Goal: Book appointment/travel/reservation

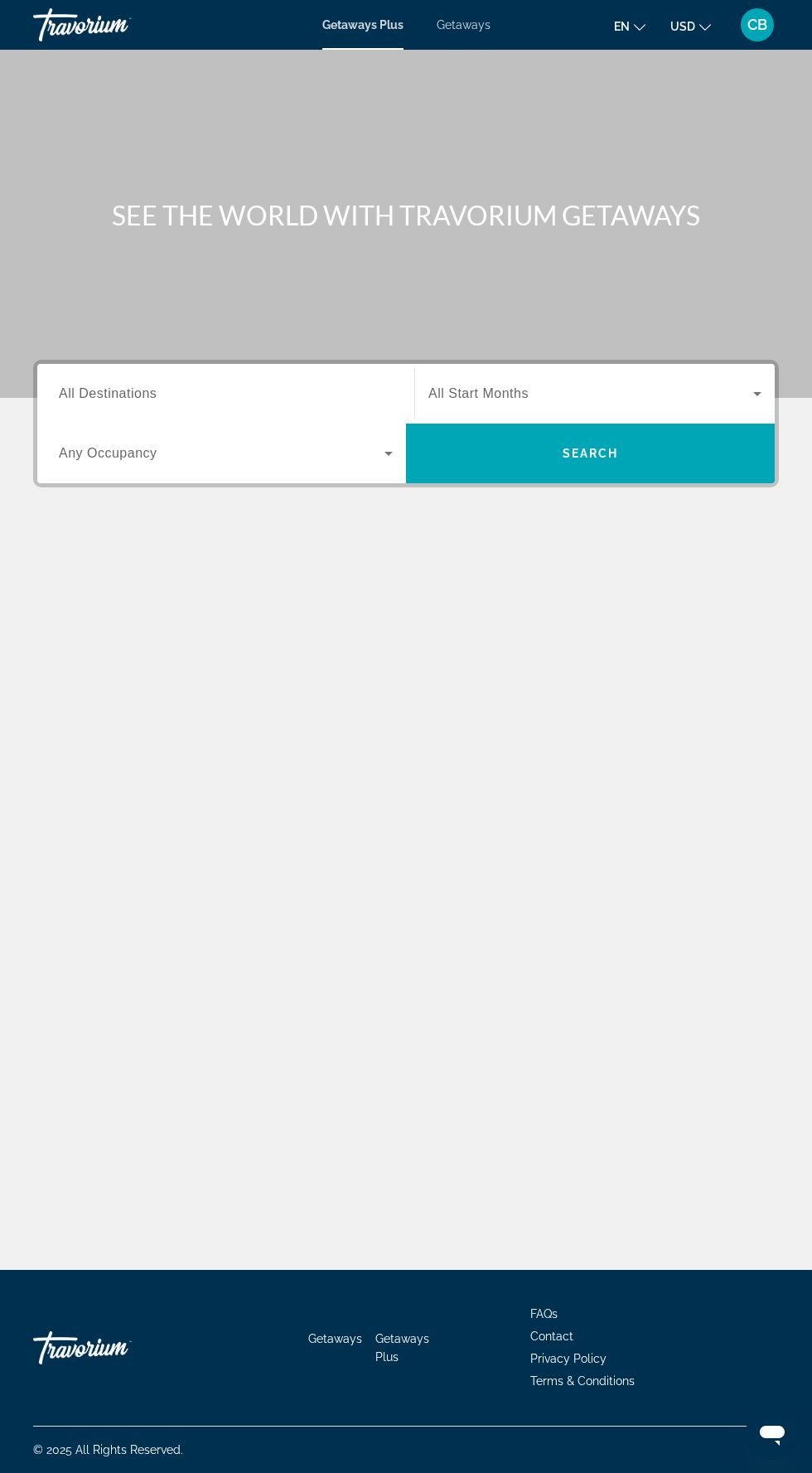
click at [356, 393] on input "Destination All Destinations" at bounding box center [225, 394] width 334 height 20
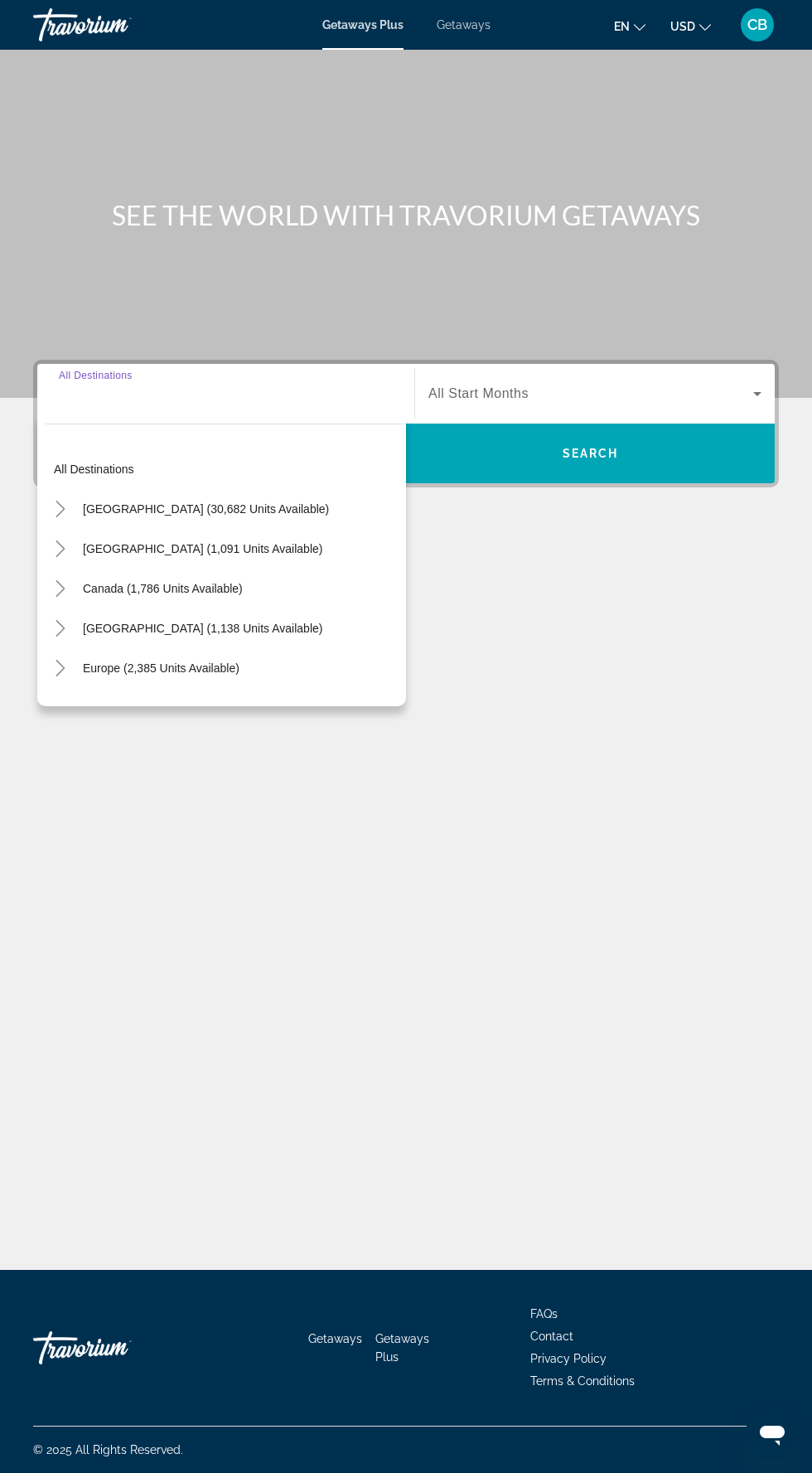
scroll to position [110, 0]
click at [73, 495] on mat-icon "Toggle United States (30,682 units available)" at bounding box center [59, 509] width 29 height 29
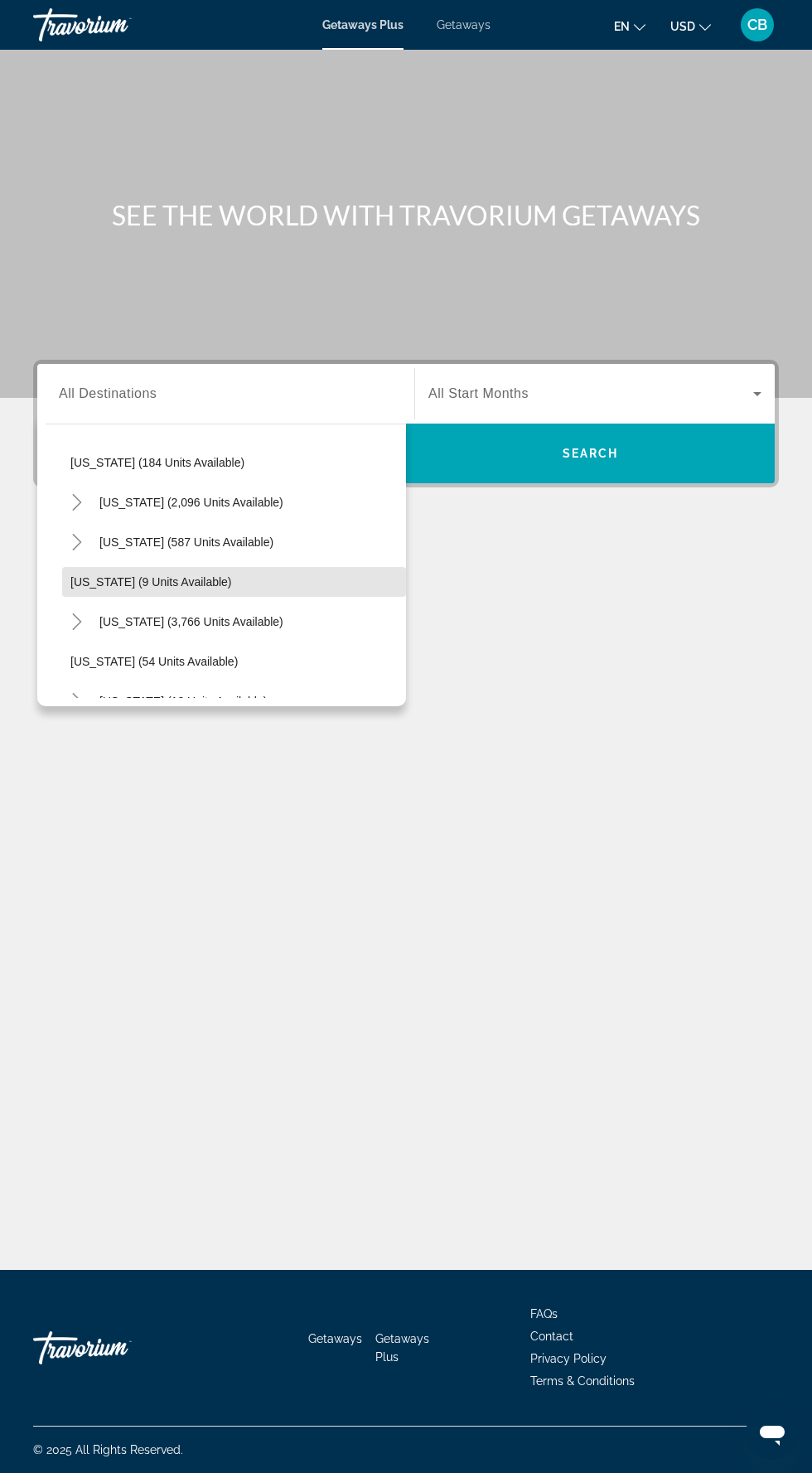
scroll to position [224, 0]
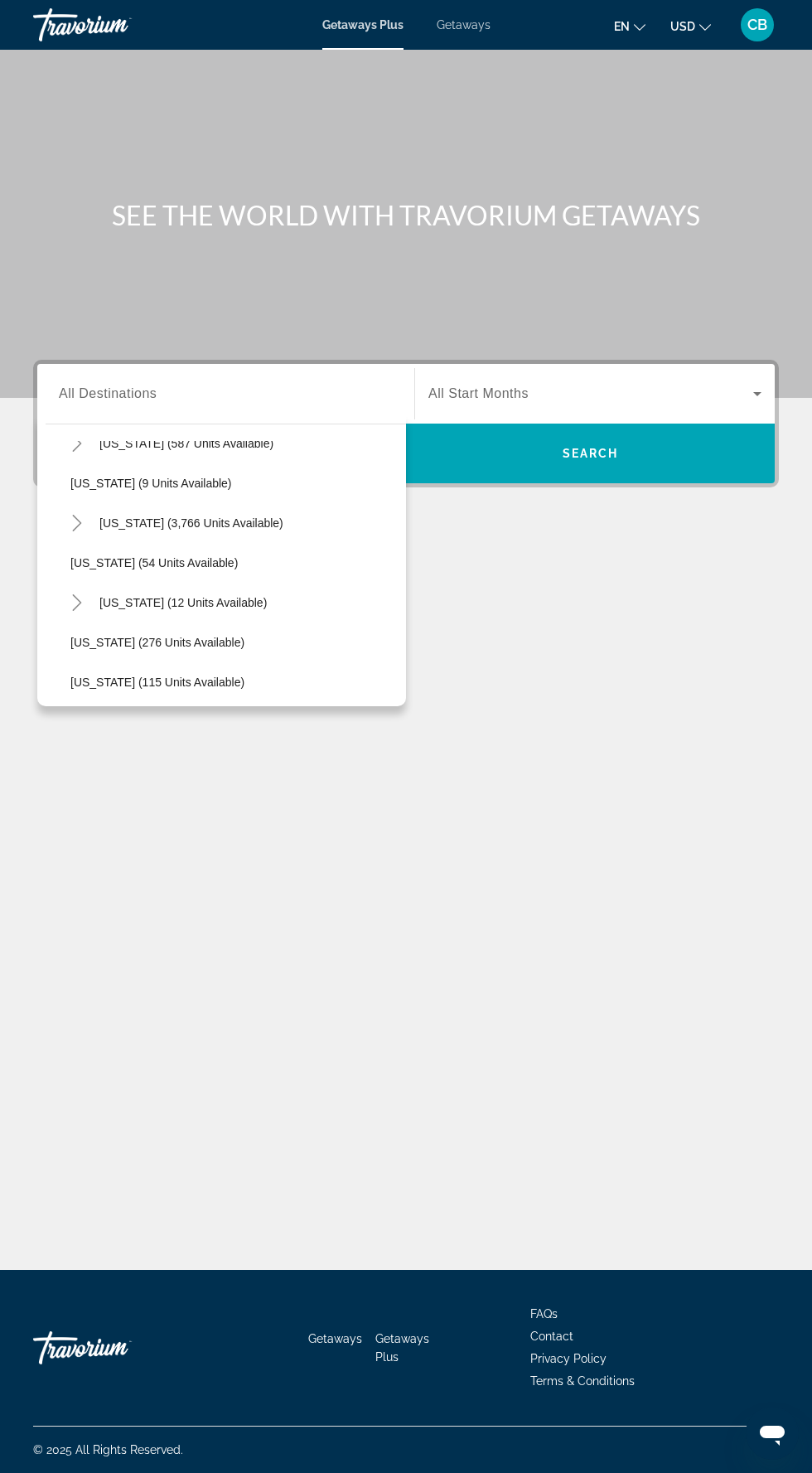
click at [76, 515] on icon "Toggle Florida (3,766 units available)" at bounding box center [77, 523] width 17 height 17
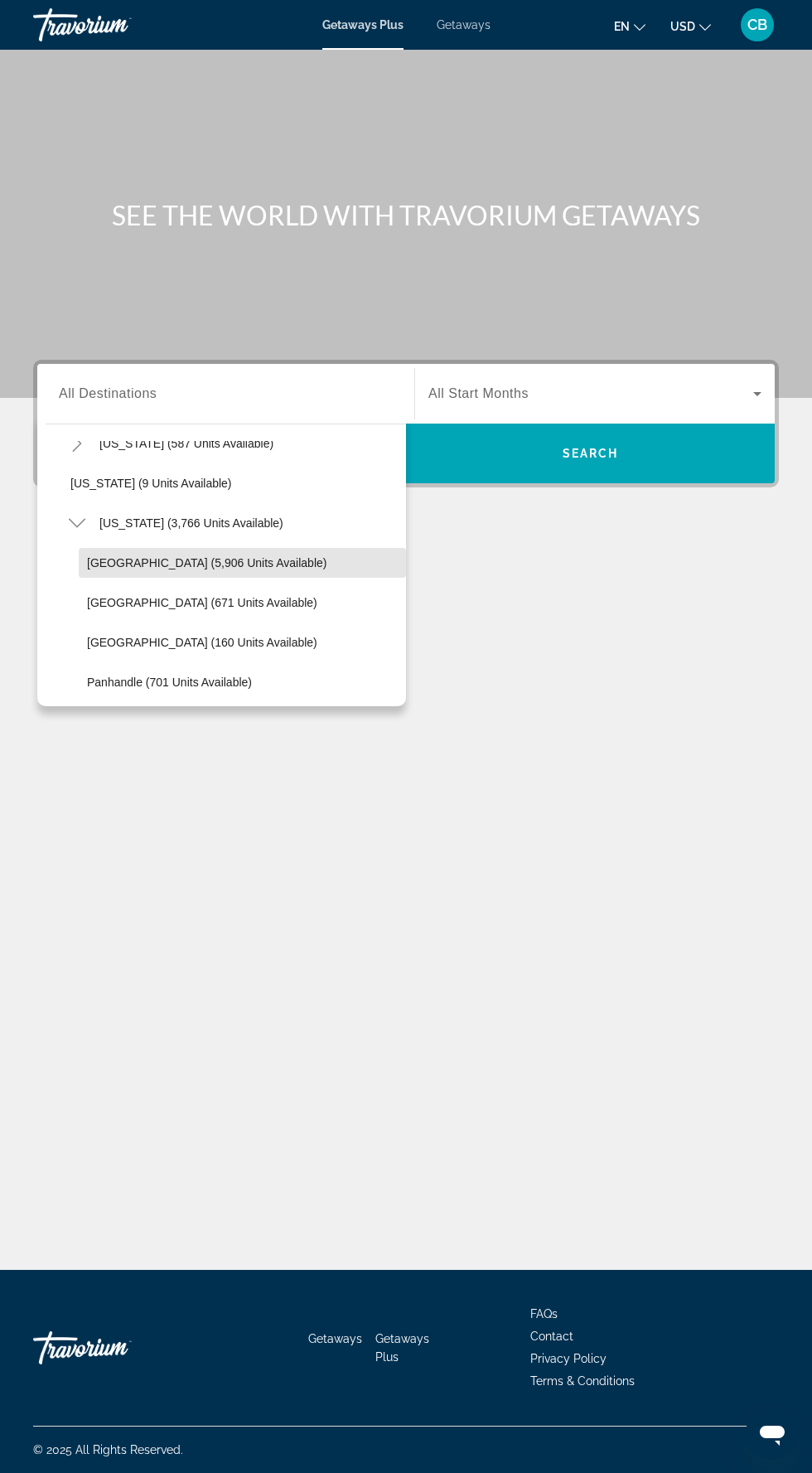
click at [293, 557] on span "Orlando & Disney Area (5,906 units available)" at bounding box center [207, 563] width 240 height 13
type input "**********"
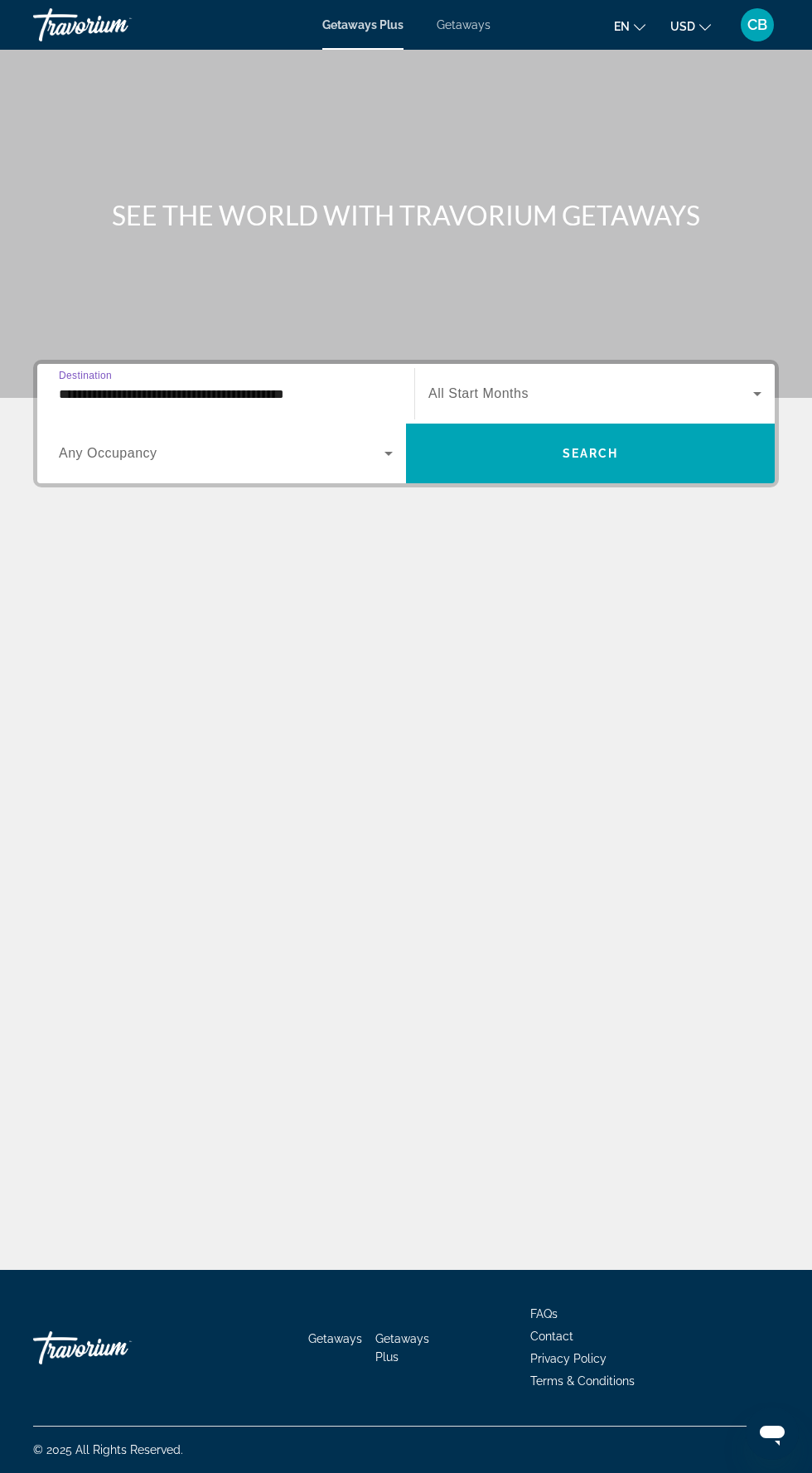
click at [749, 384] on icon "Search widget" at bounding box center [757, 394] width 20 height 20
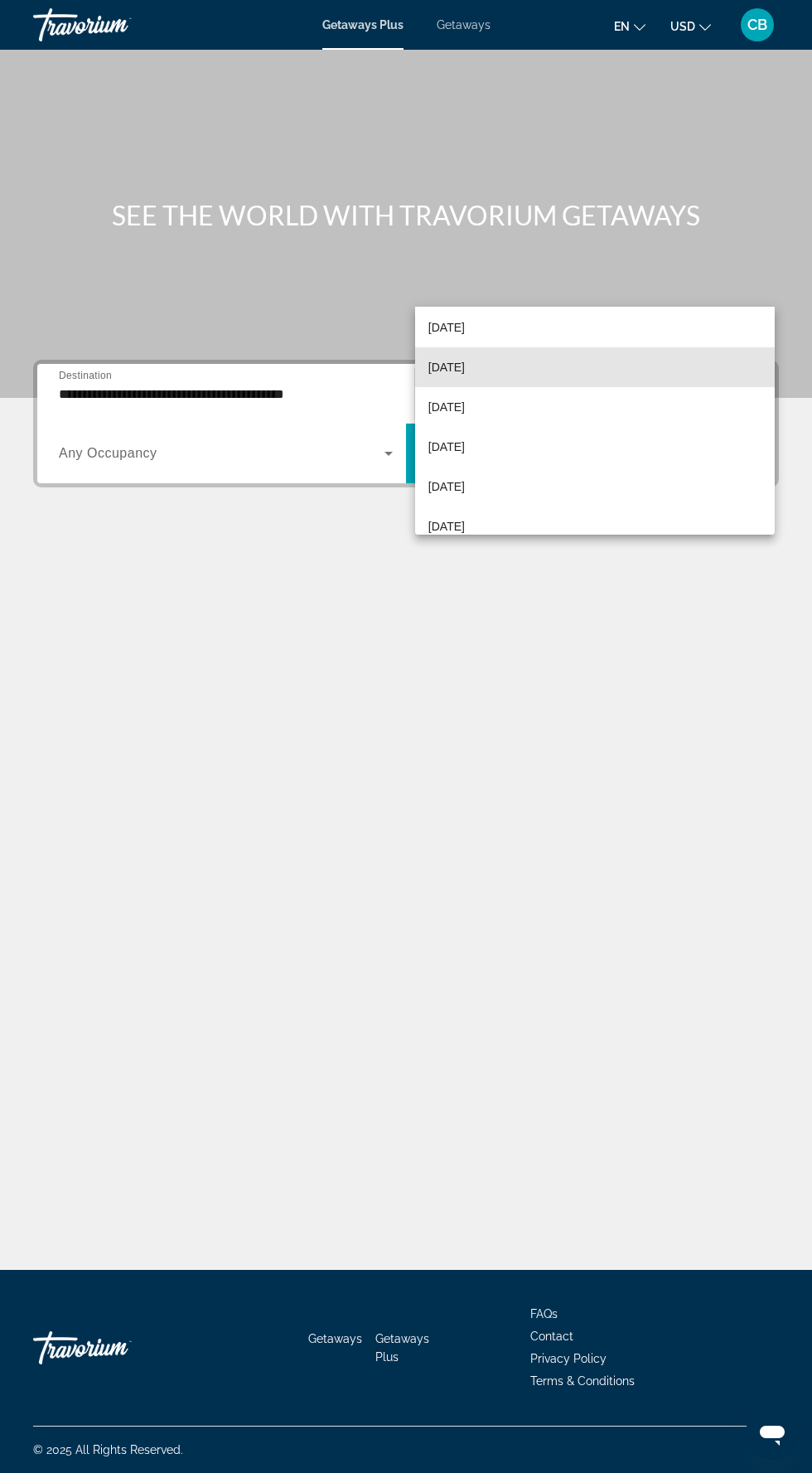
scroll to position [85, 0]
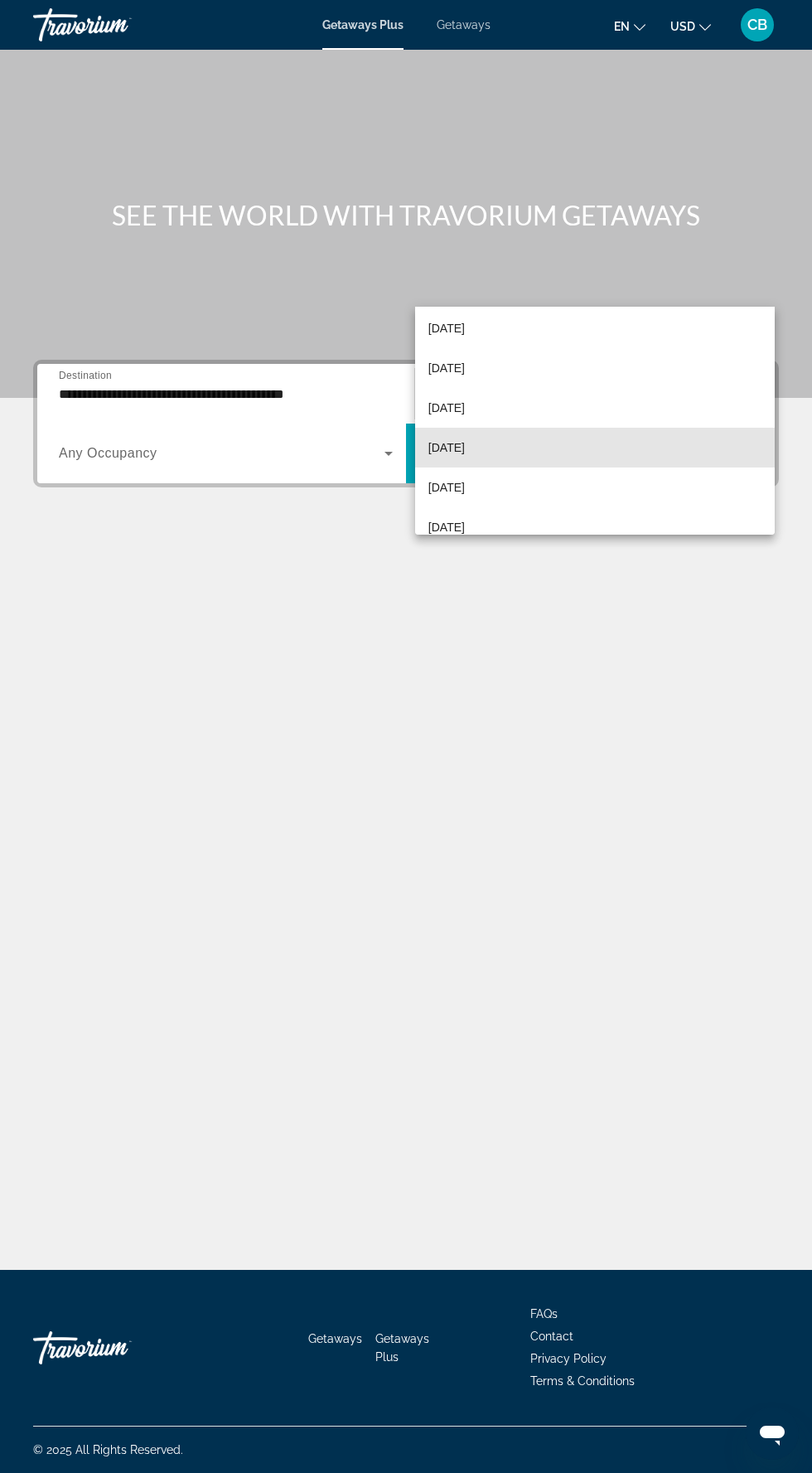
click at [599, 456] on mat-option "[DATE]" at bounding box center [595, 448] width 359 height 40
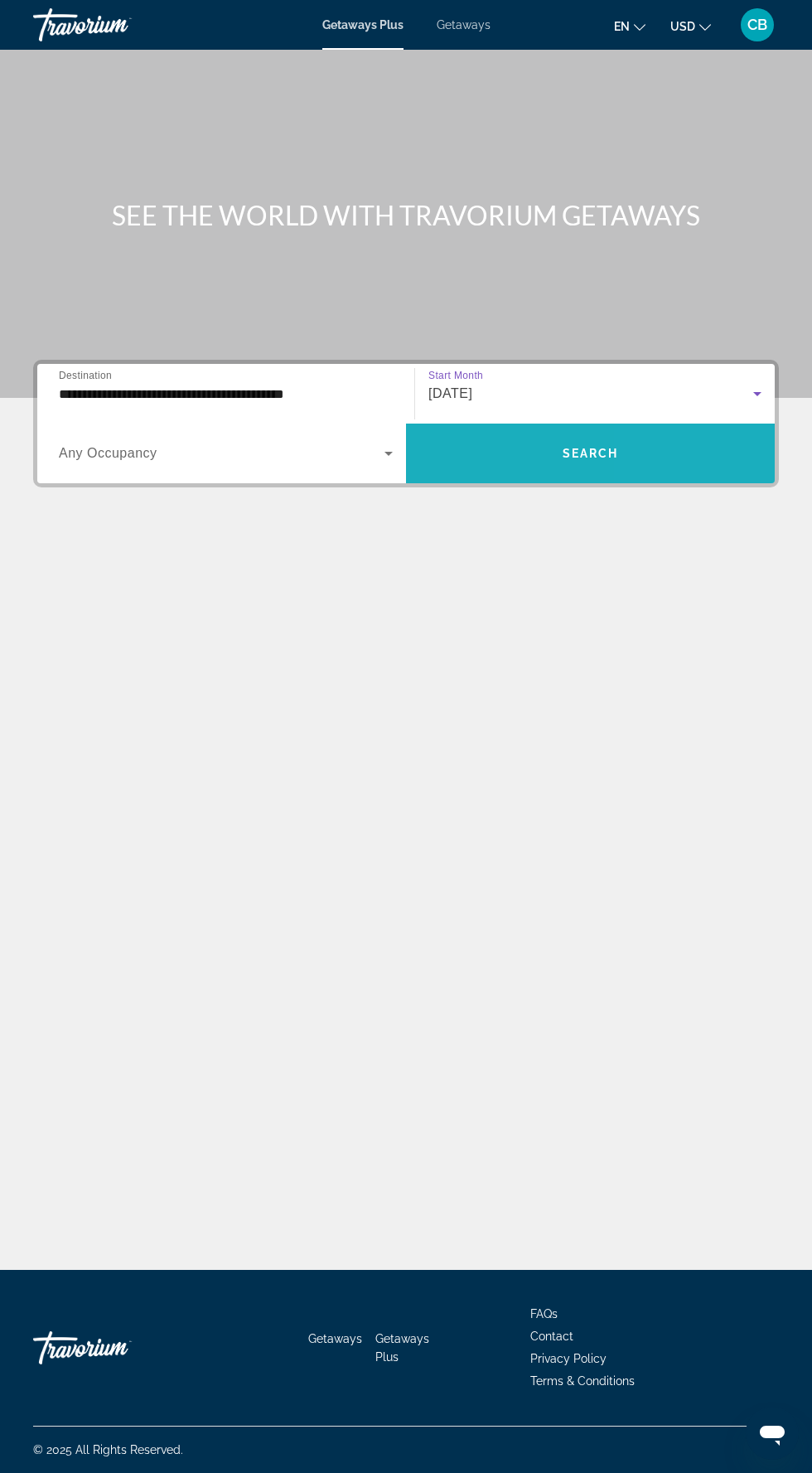
click at [703, 434] on span "Search widget" at bounding box center [590, 454] width 369 height 40
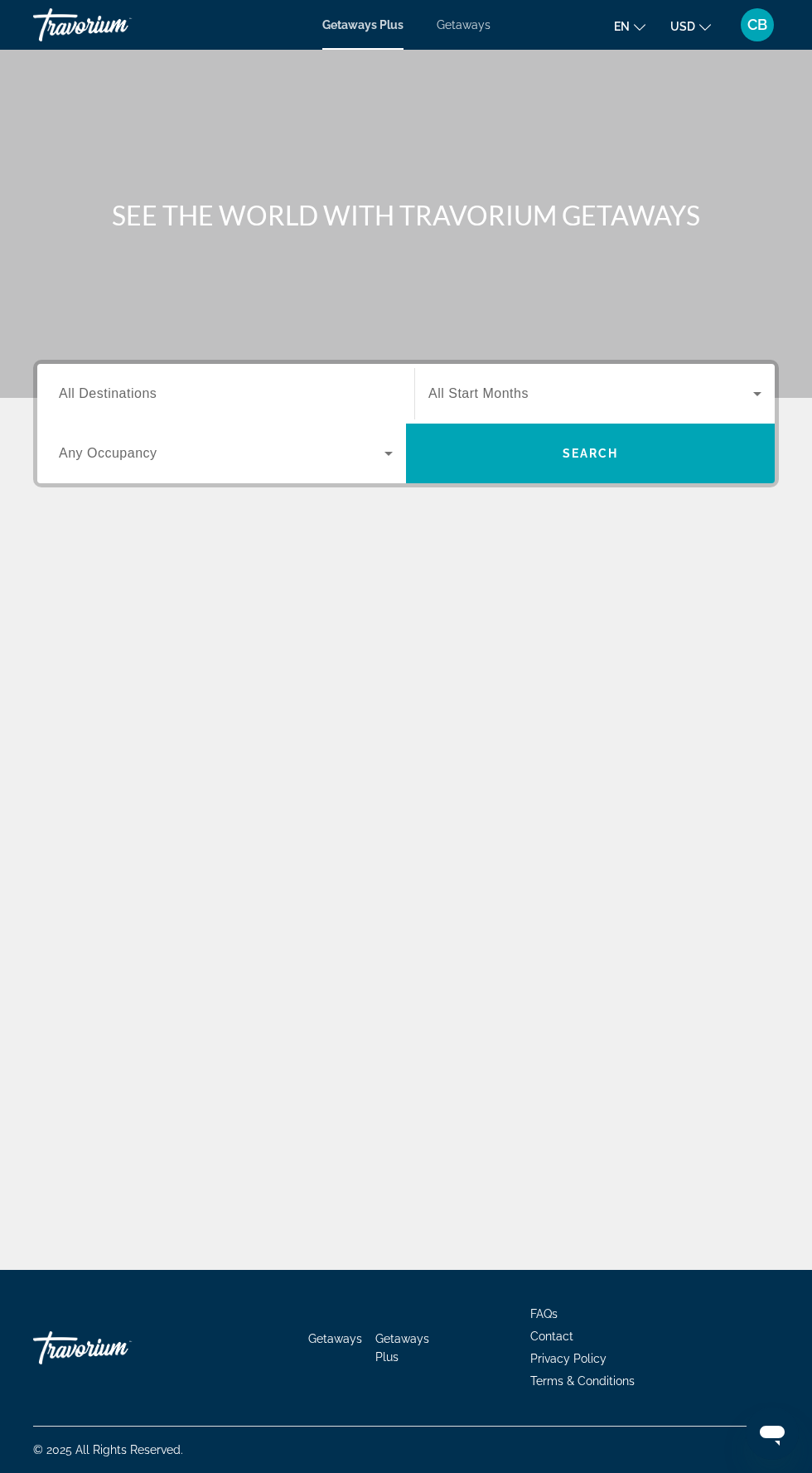
click at [250, 393] on input "Destination All Destinations" at bounding box center [225, 394] width 334 height 20
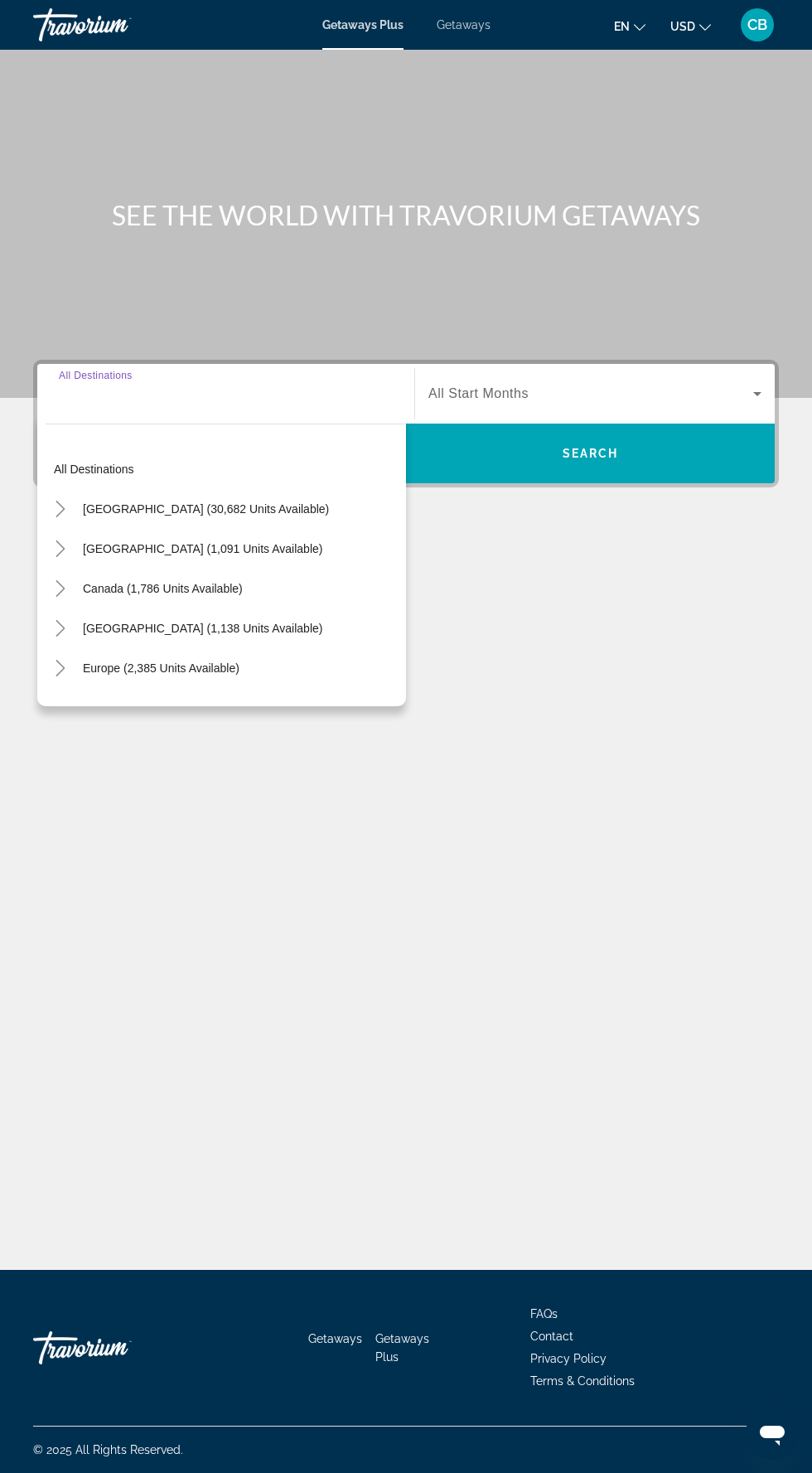
scroll to position [110, 0]
click at [59, 501] on icon "Toggle United States (30,682 units available)" at bounding box center [60, 509] width 17 height 17
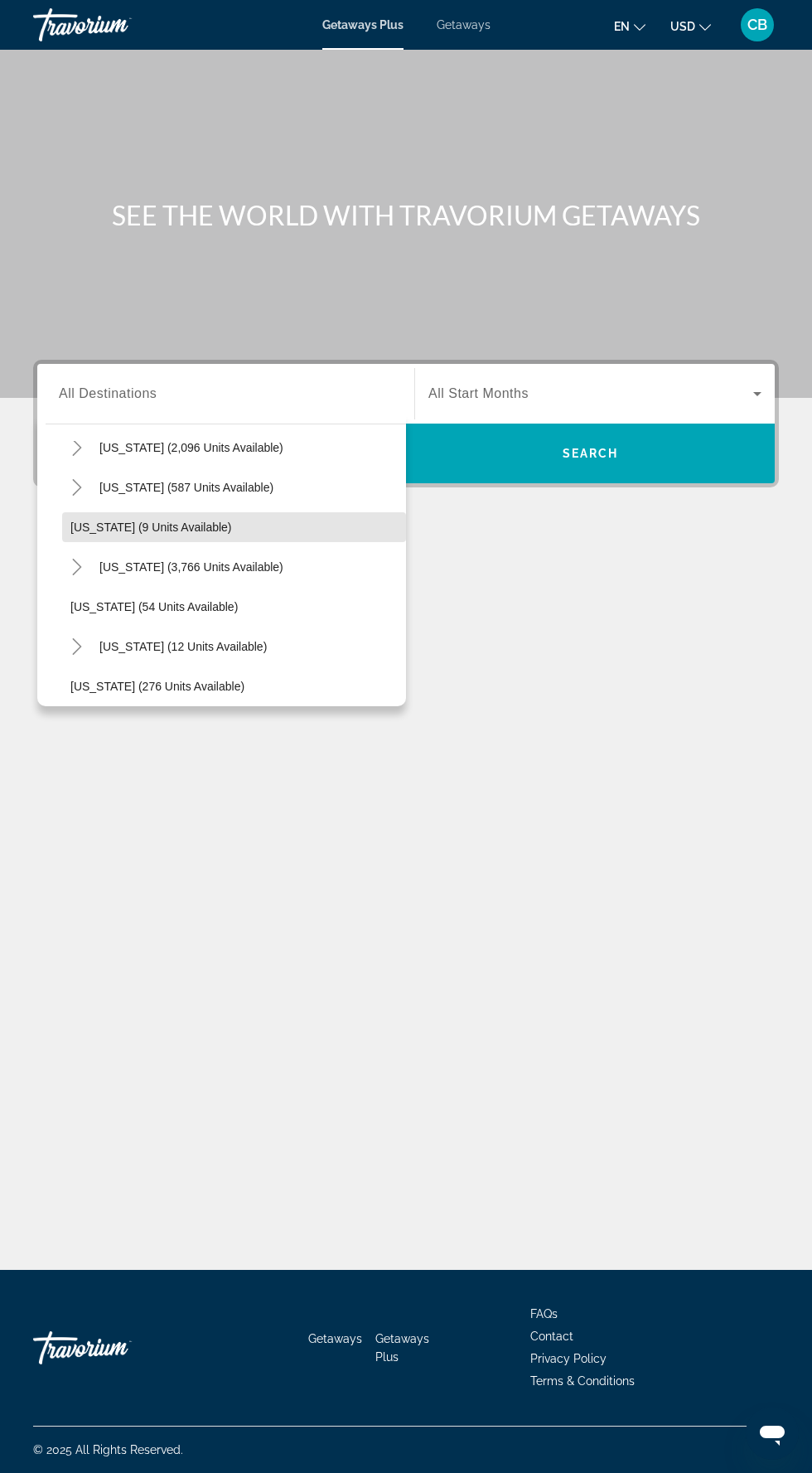
scroll to position [201, 0]
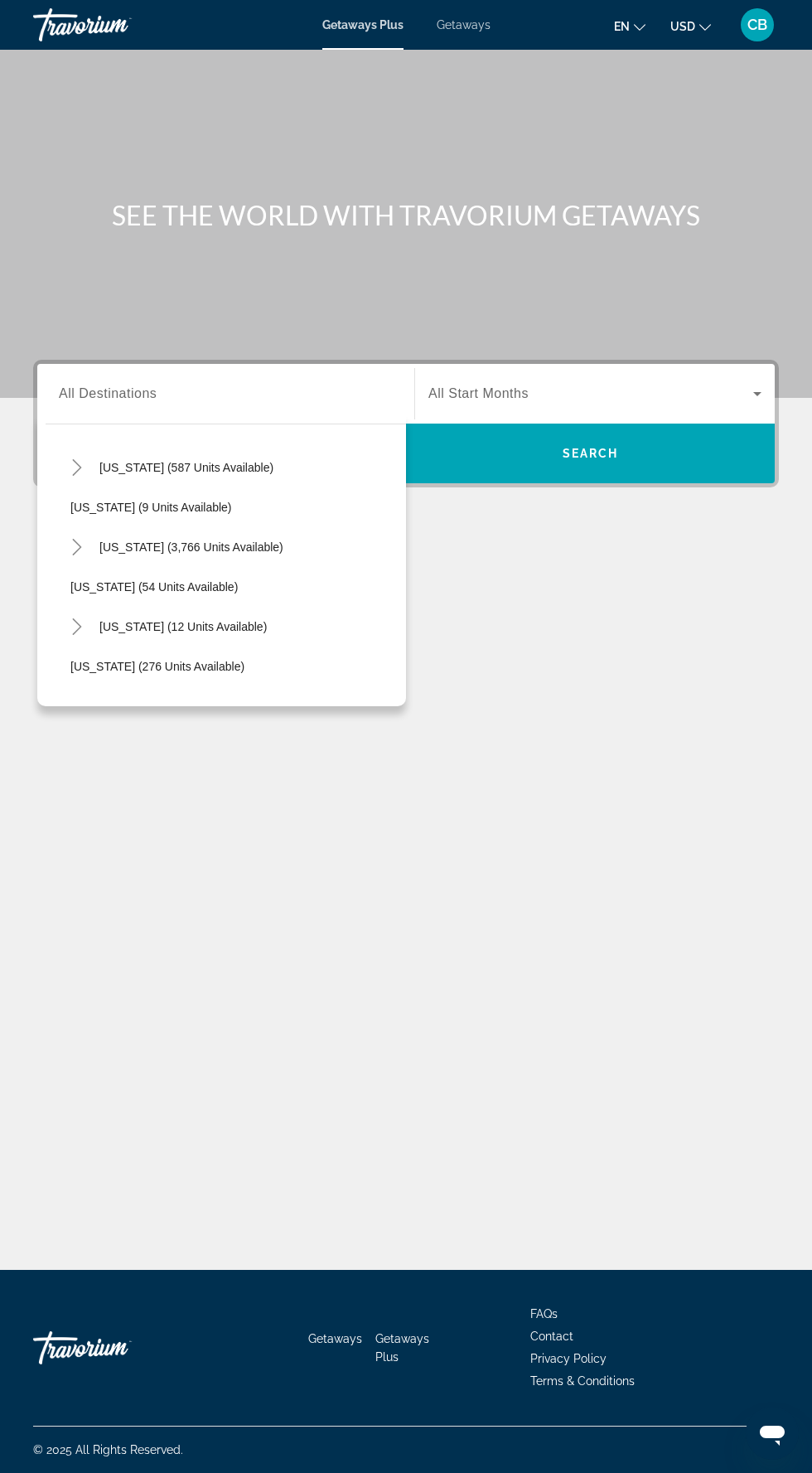
click at [76, 539] on icon "Toggle Florida (3,766 units available)" at bounding box center [77, 547] width 17 height 17
click at [237, 580] on span "Orlando & Disney Area (5,906 units available)" at bounding box center [207, 586] width 240 height 13
type input "**********"
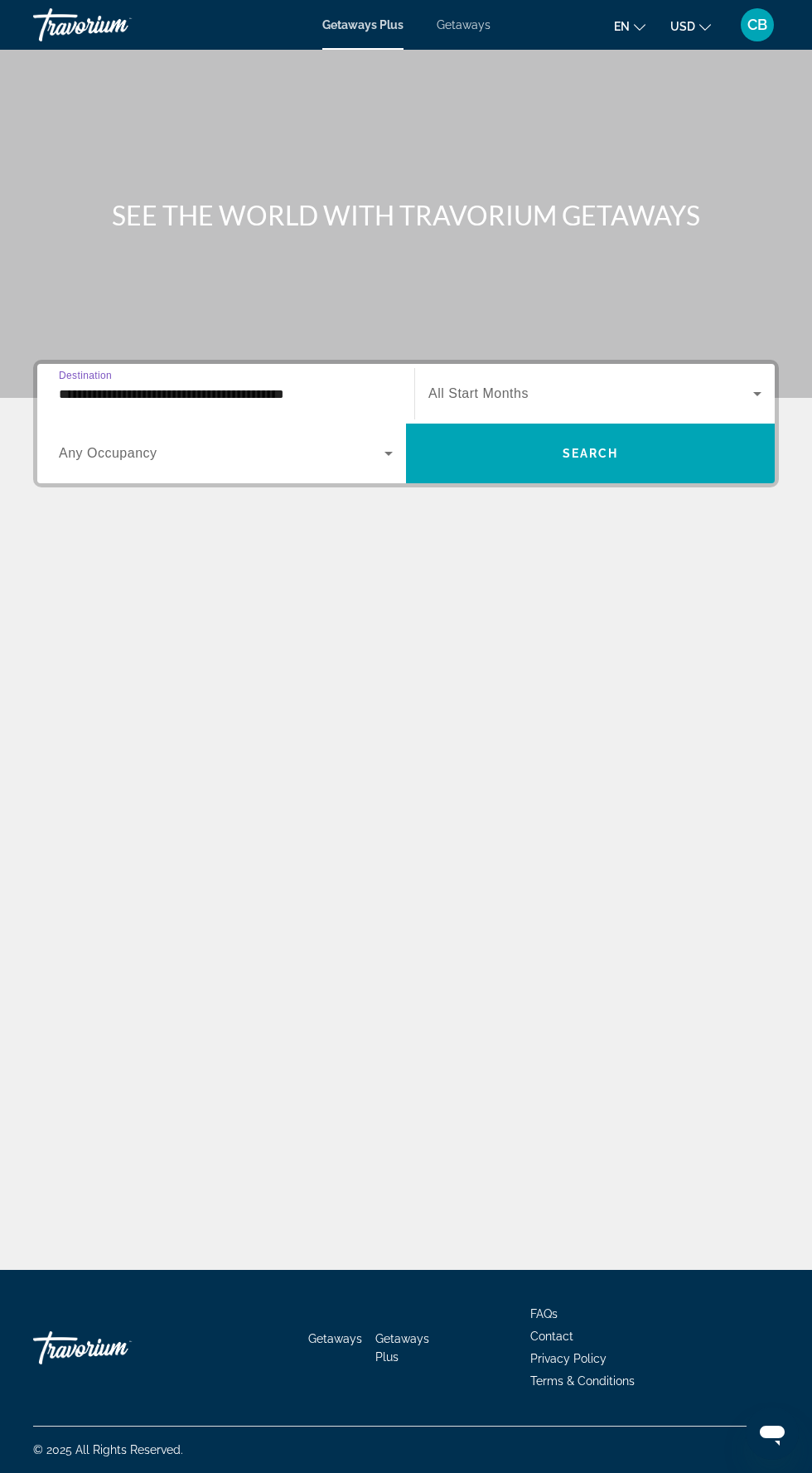
click at [622, 384] on span "Search widget" at bounding box center [590, 394] width 324 height 20
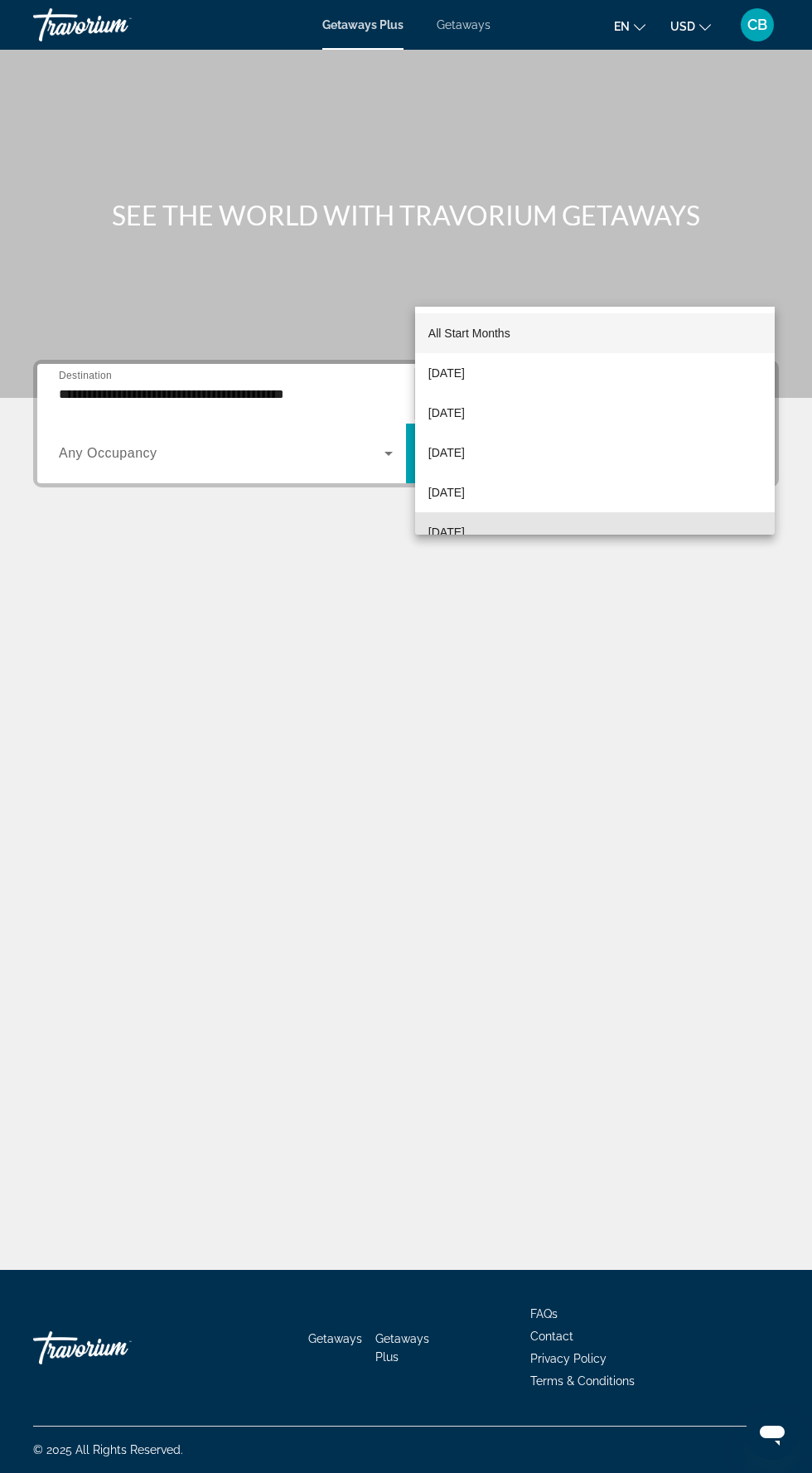
click at [523, 525] on mat-option "[DATE]" at bounding box center [595, 532] width 359 height 40
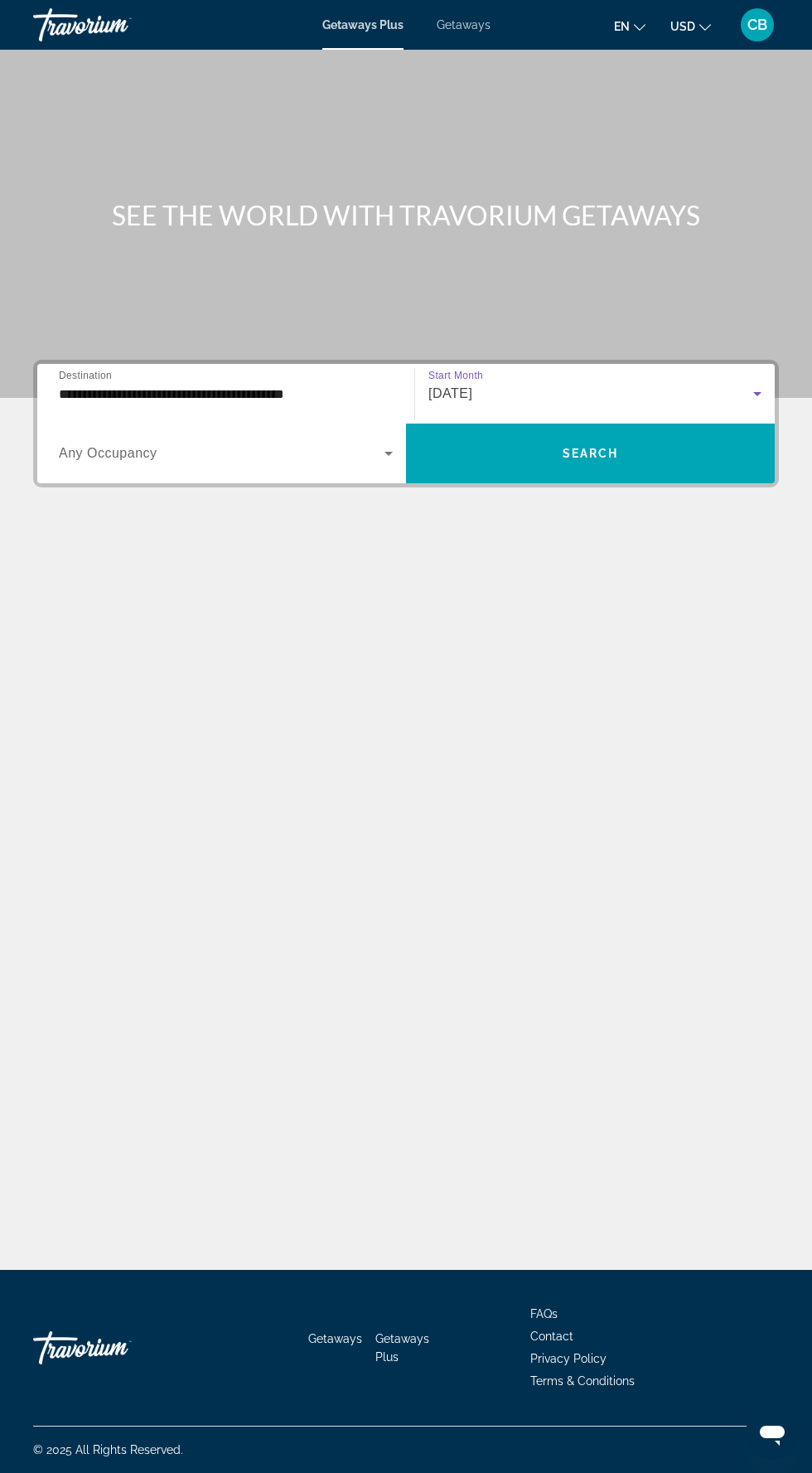
click at [638, 434] on span "Search widget" at bounding box center [590, 454] width 369 height 40
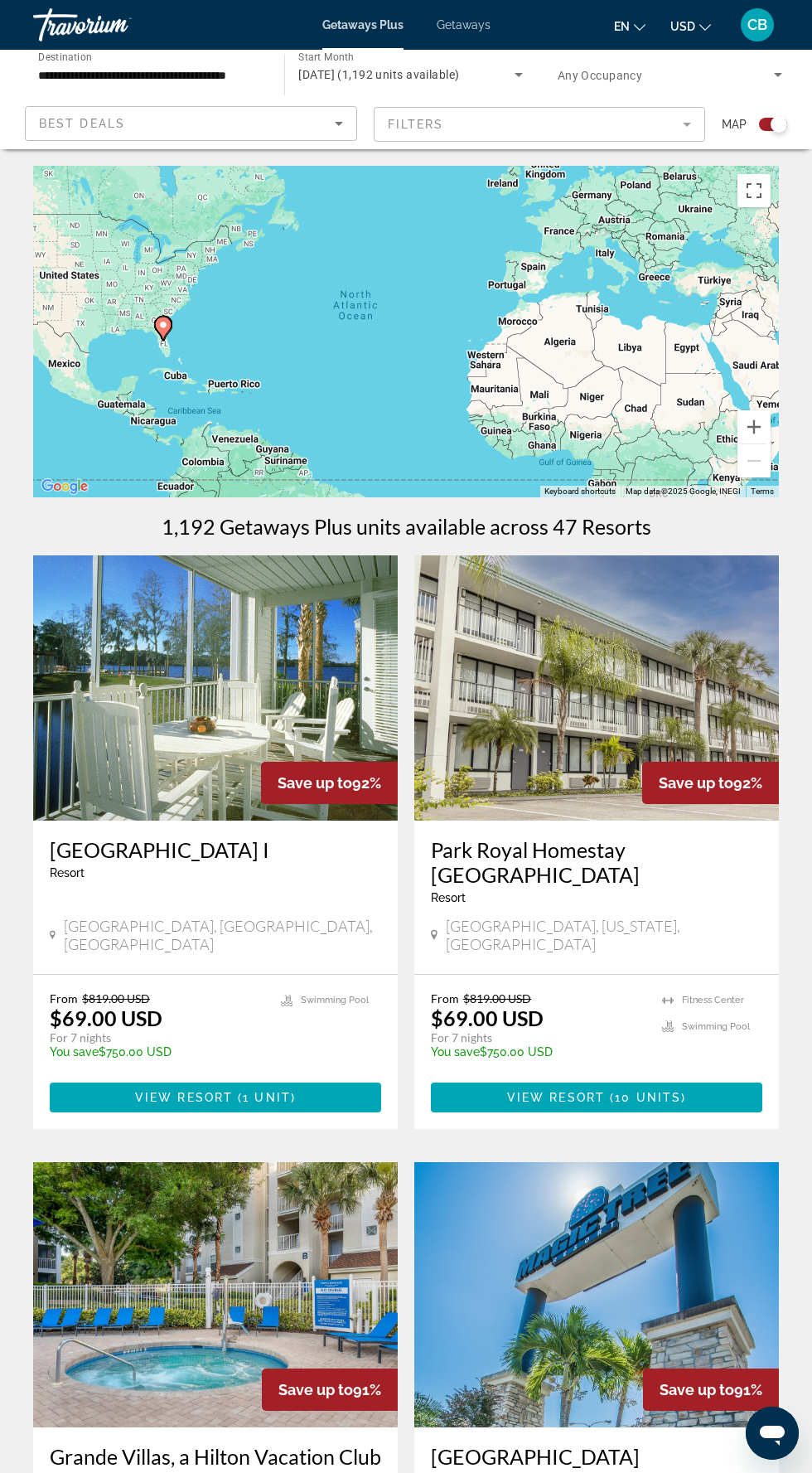
click at [670, 121] on mat-form-field "Filters" at bounding box center [539, 125] width 332 height 35
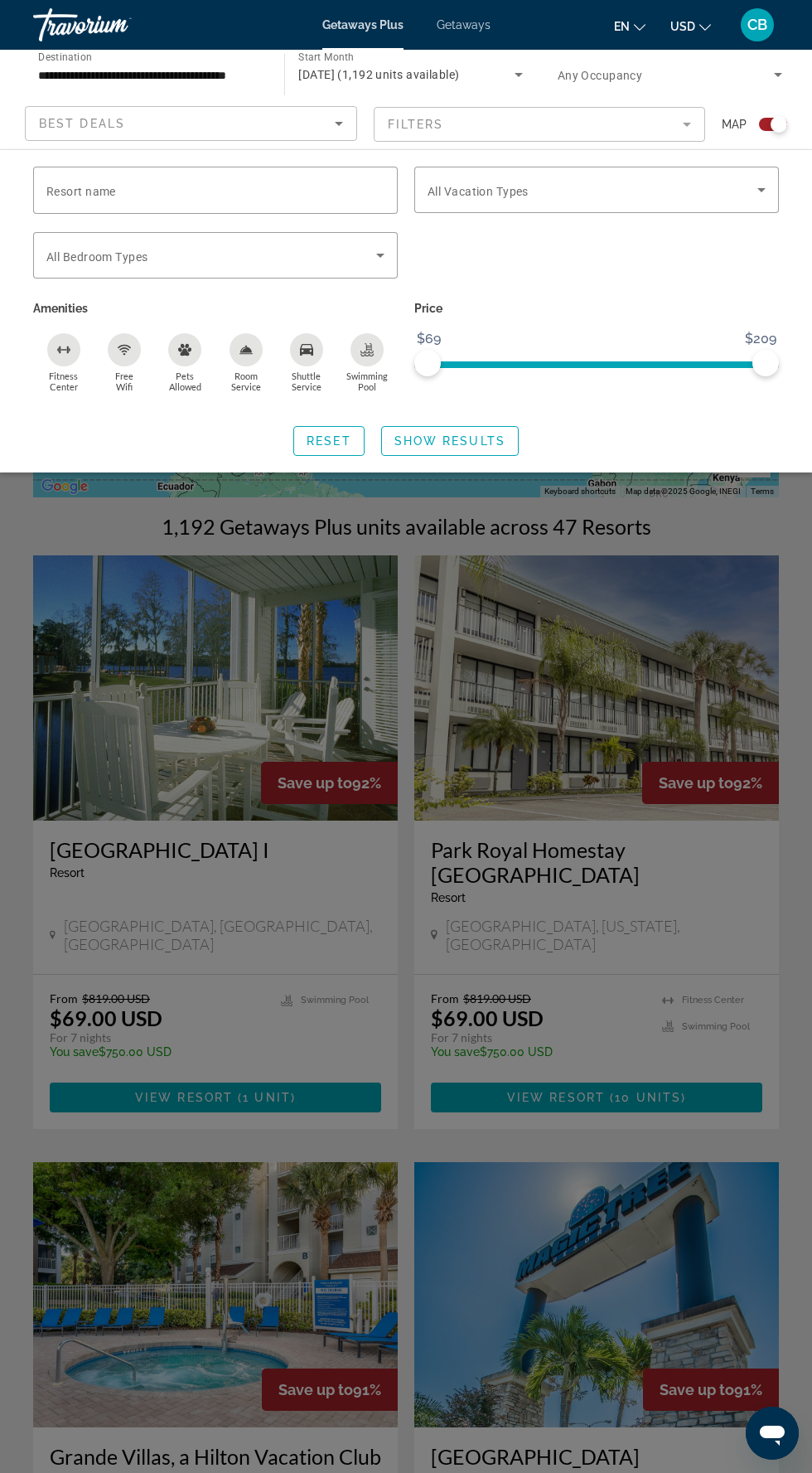
click at [441, 78] on span "January 2026 (1,192 units available)" at bounding box center [379, 74] width 160 height 13
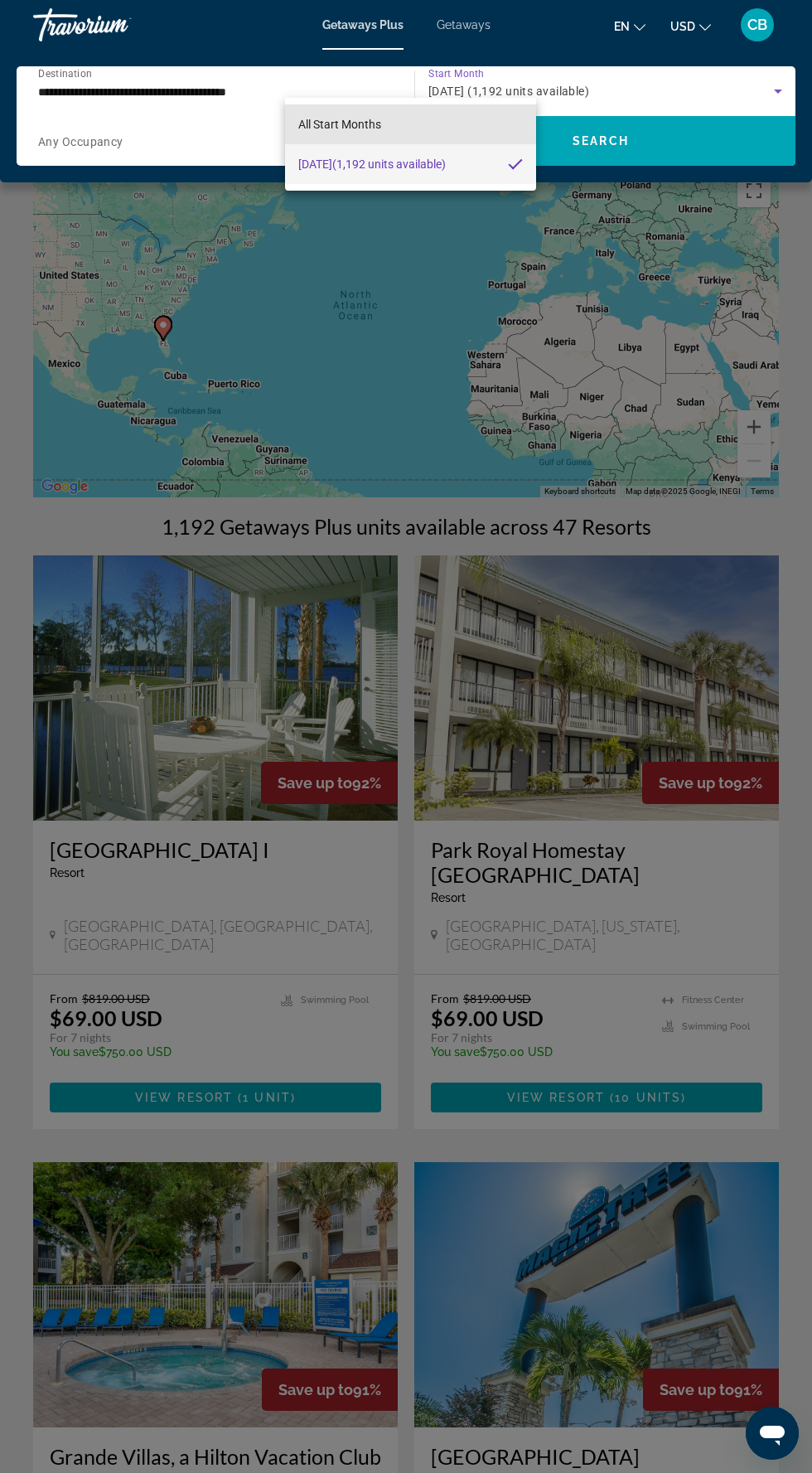
click at [433, 131] on mat-option "All Start Months" at bounding box center [410, 125] width 250 height 40
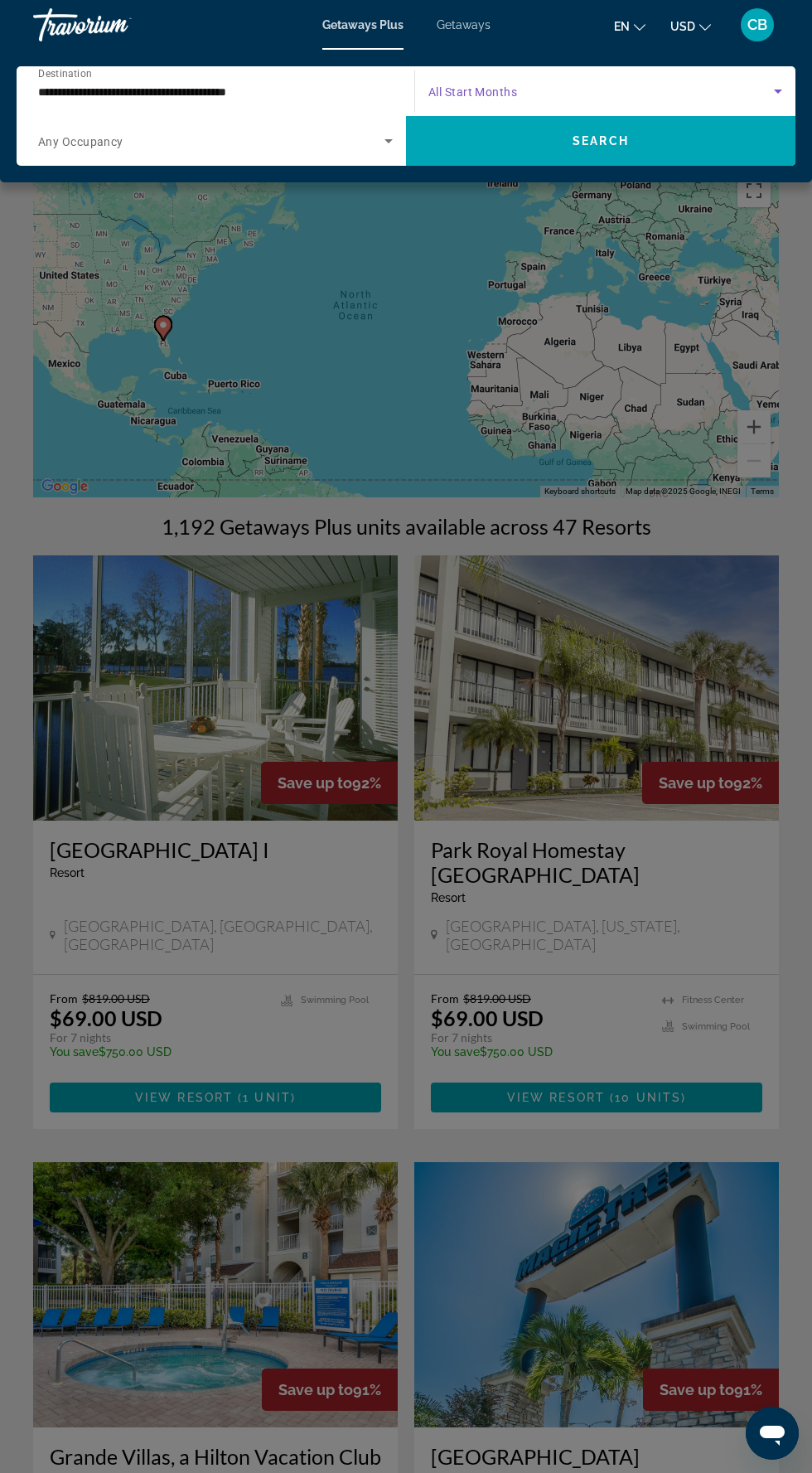
click at [189, 85] on input "**********" at bounding box center [211, 92] width 346 height 20
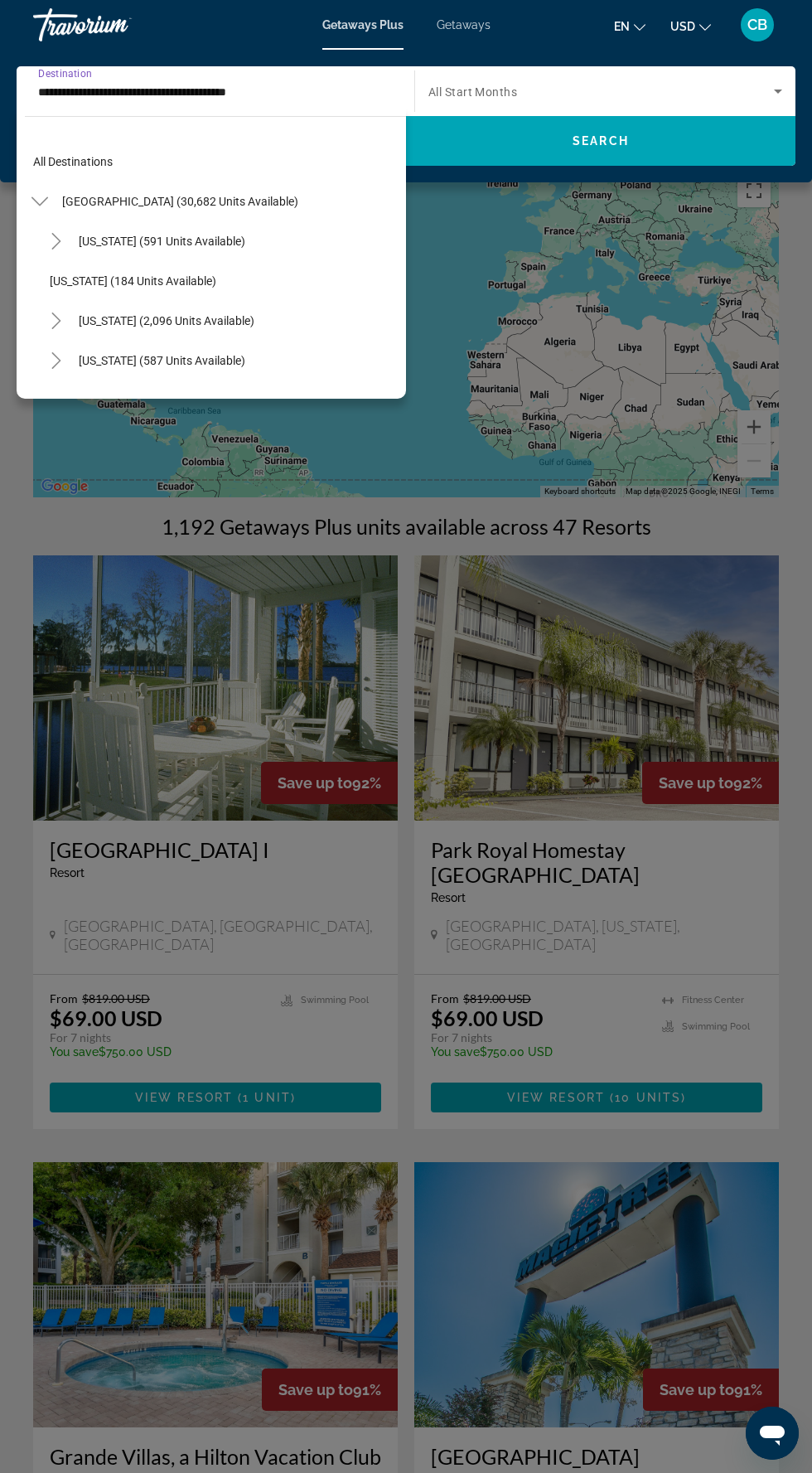
scroll to position [218, 0]
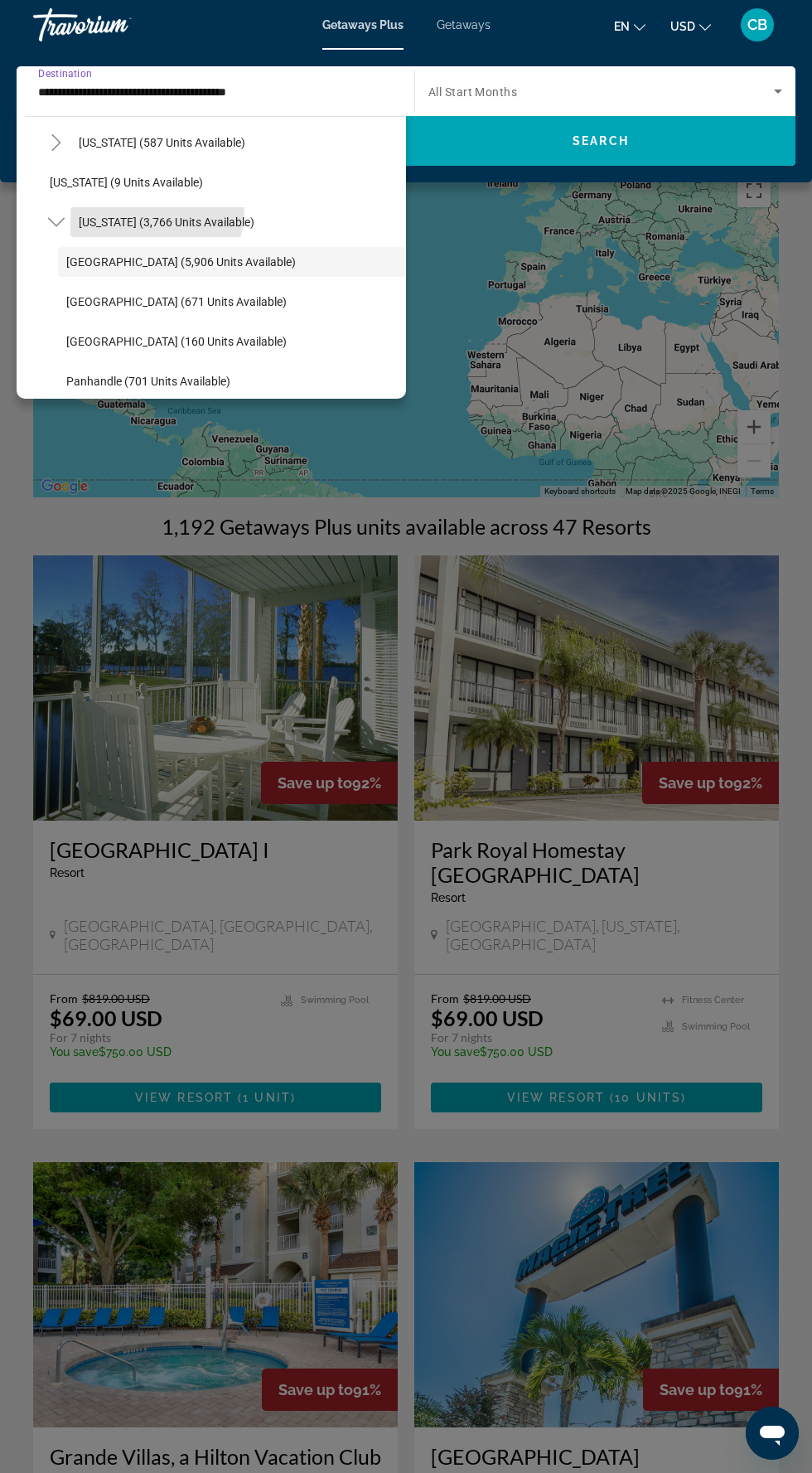
click at [150, 209] on span "Search widget" at bounding box center [167, 223] width 192 height 40
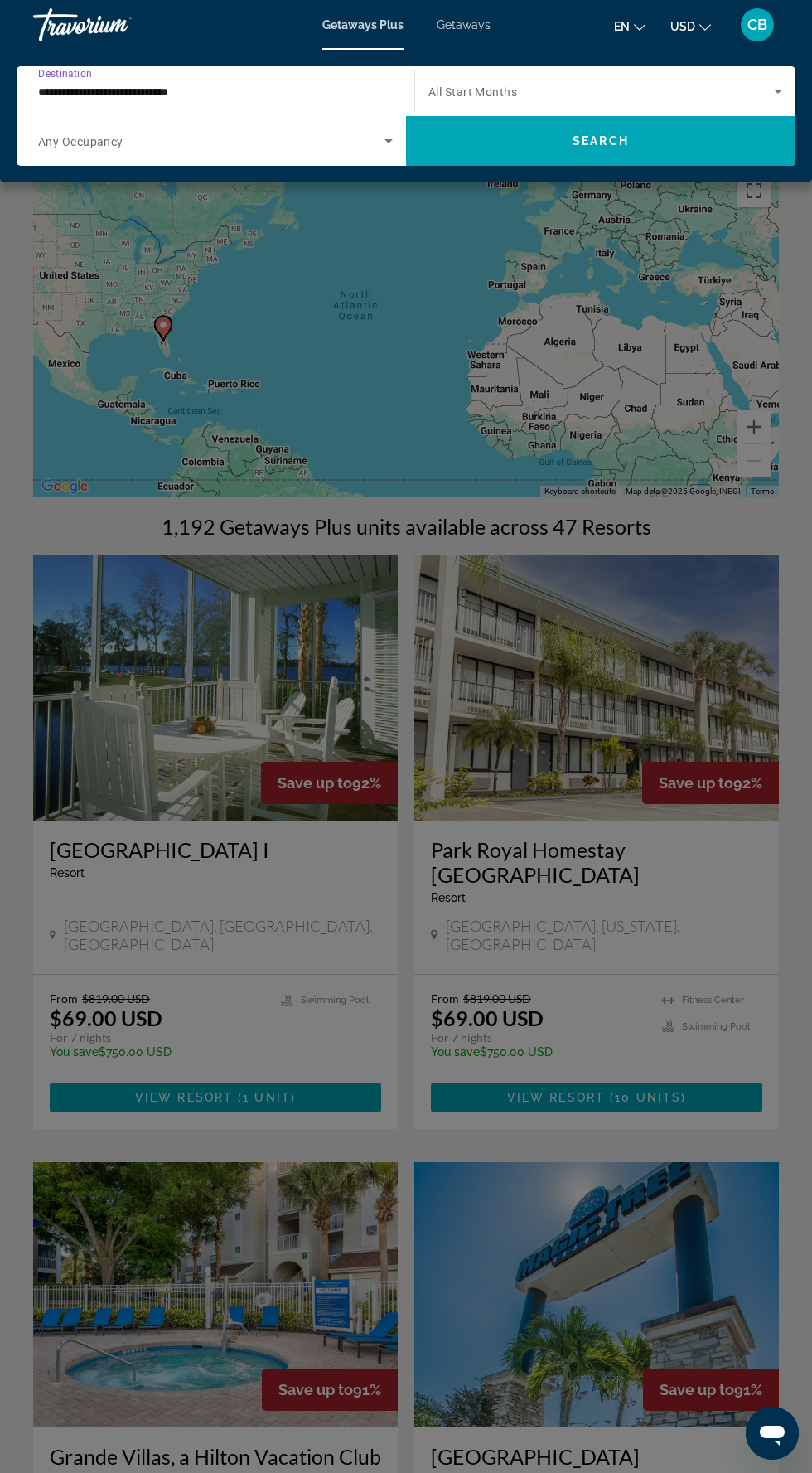
click at [181, 92] on input "**********" at bounding box center [211, 92] width 346 height 20
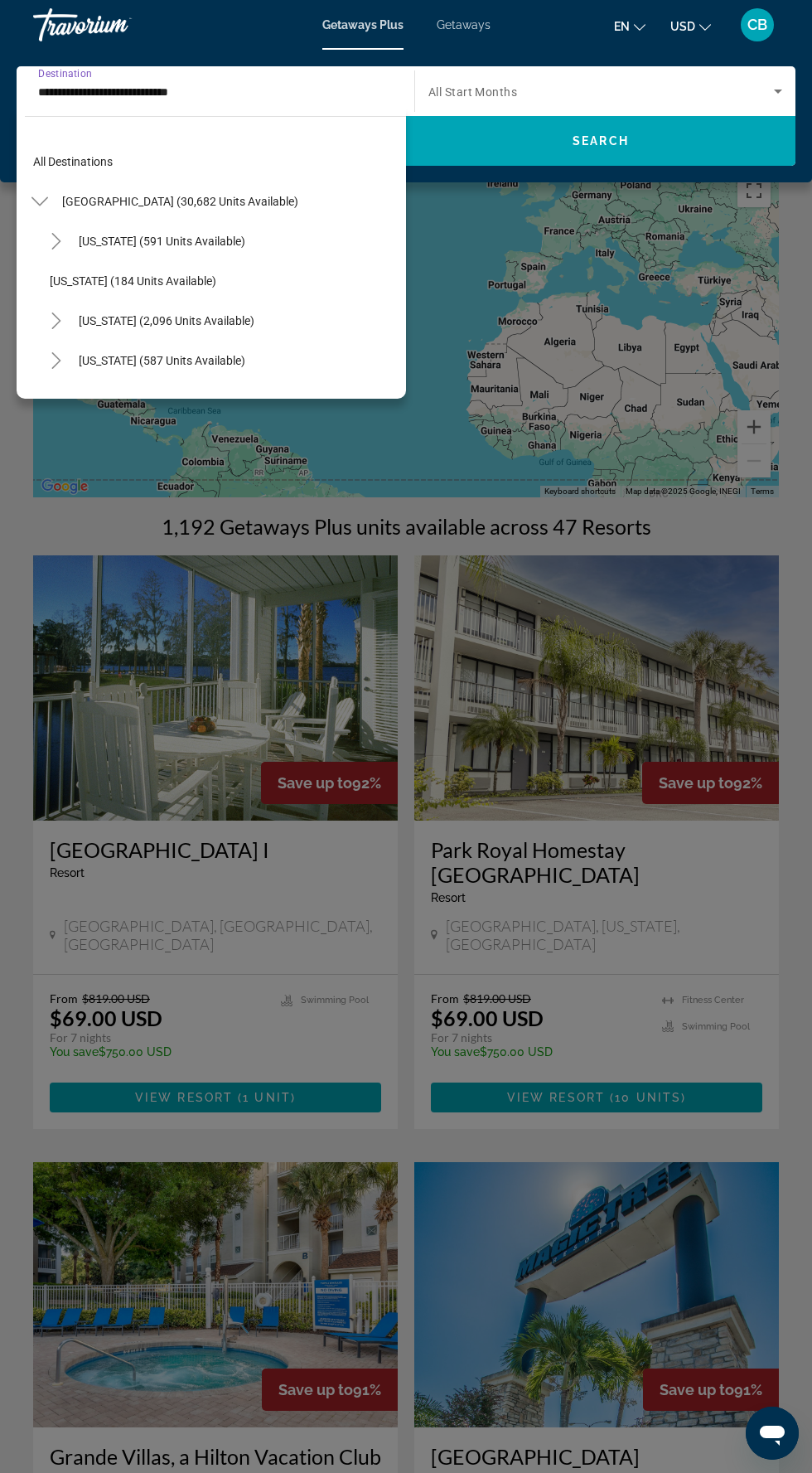
scroll to position [178, 0]
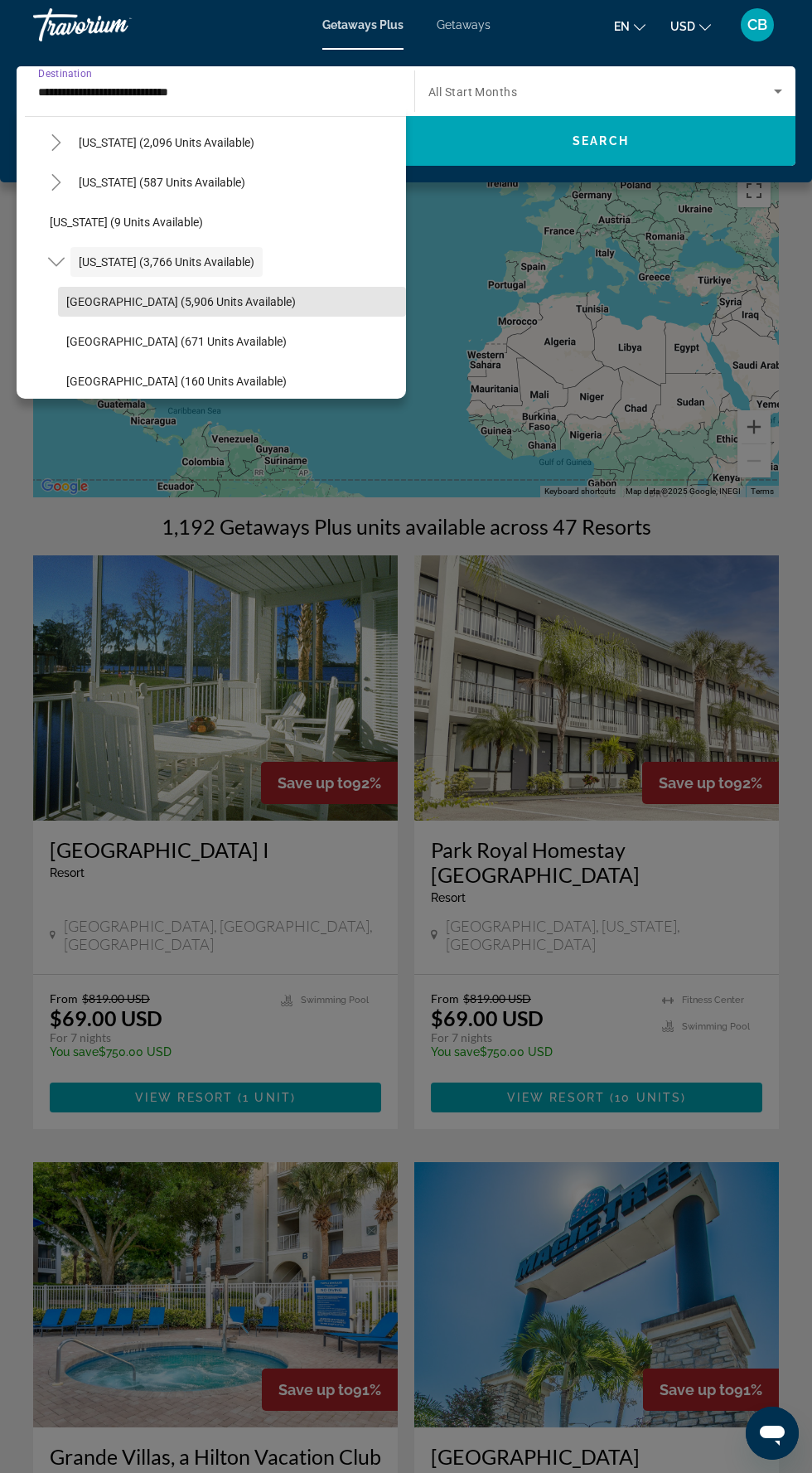
click at [105, 297] on span "[GEOGRAPHIC_DATA] (5,906 units available)" at bounding box center [181, 301] width 229 height 13
type input "**********"
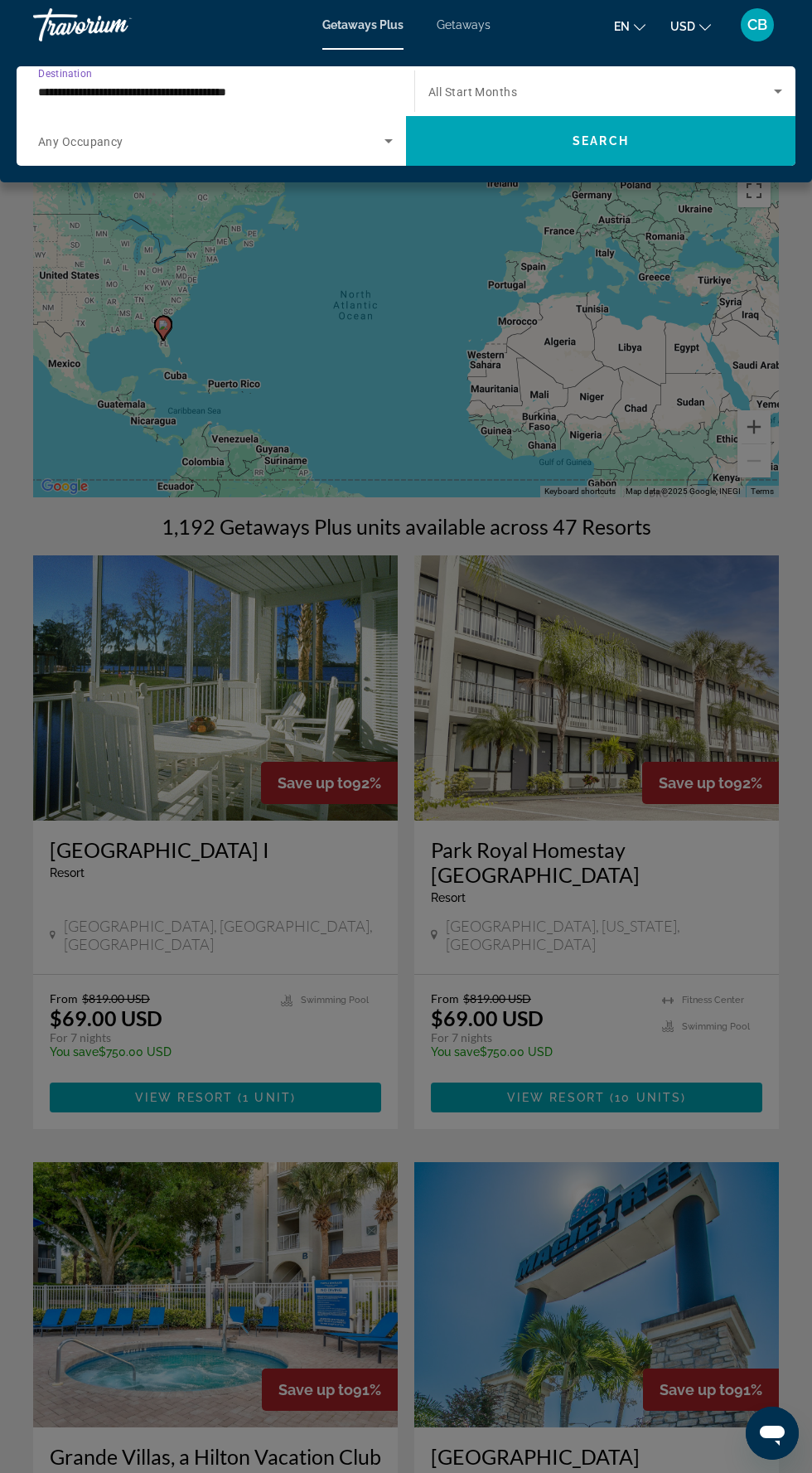
click at [648, 86] on span "Search widget" at bounding box center [601, 91] width 345 height 20
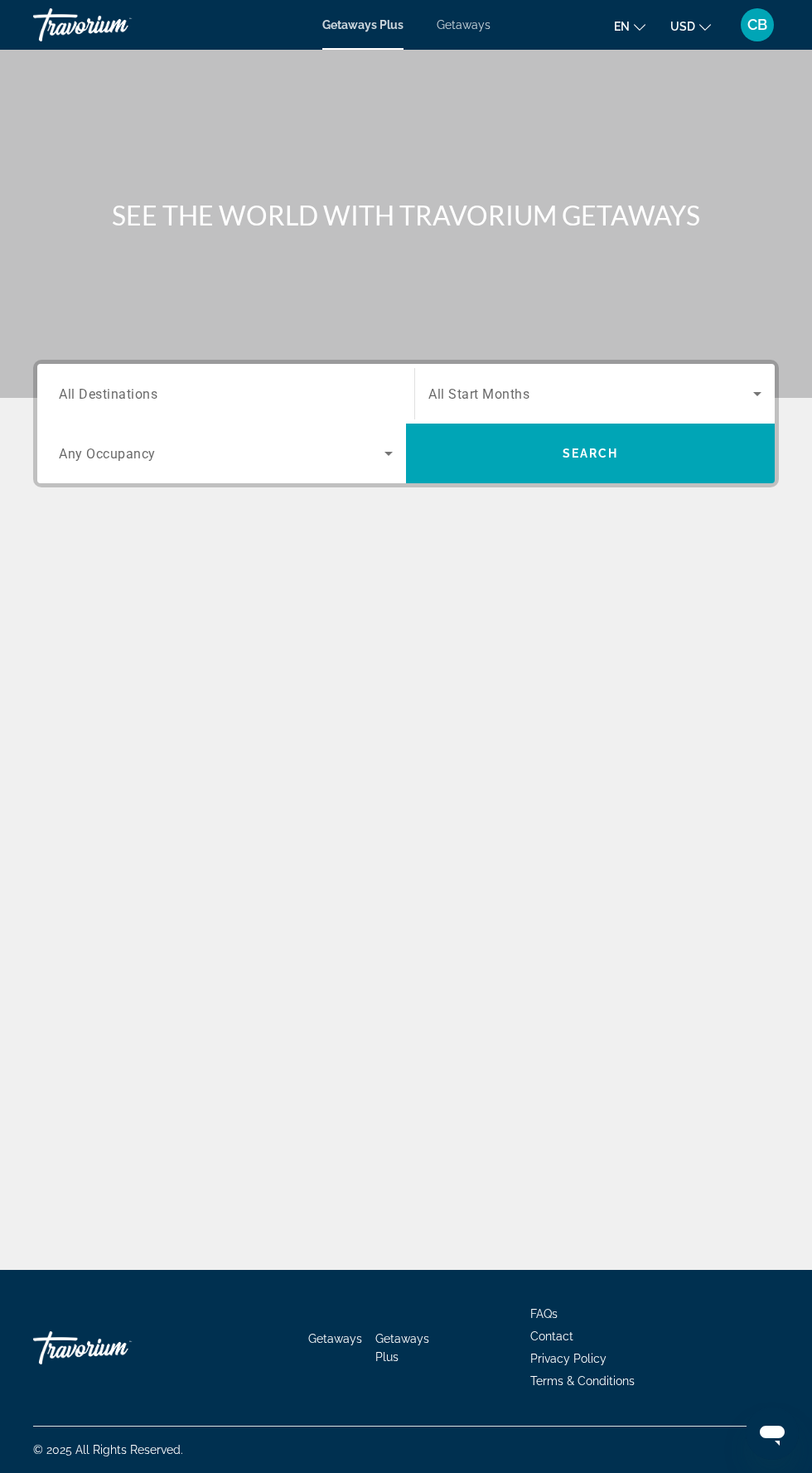
click at [269, 390] on input "Destination All Destinations" at bounding box center [225, 394] width 334 height 20
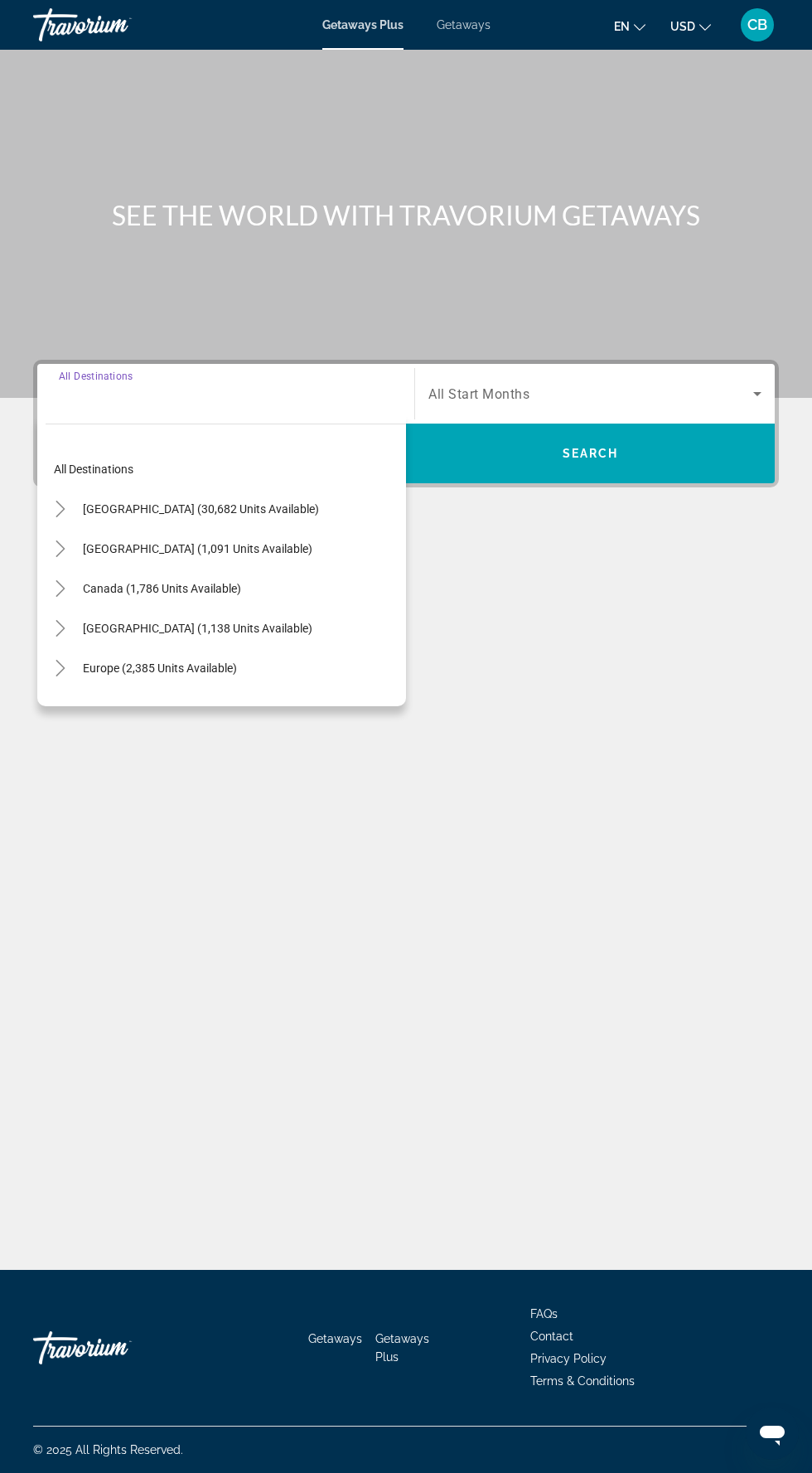
scroll to position [110, 0]
click at [59, 501] on icon "Toggle United States (30,682 units available)" at bounding box center [60, 509] width 17 height 17
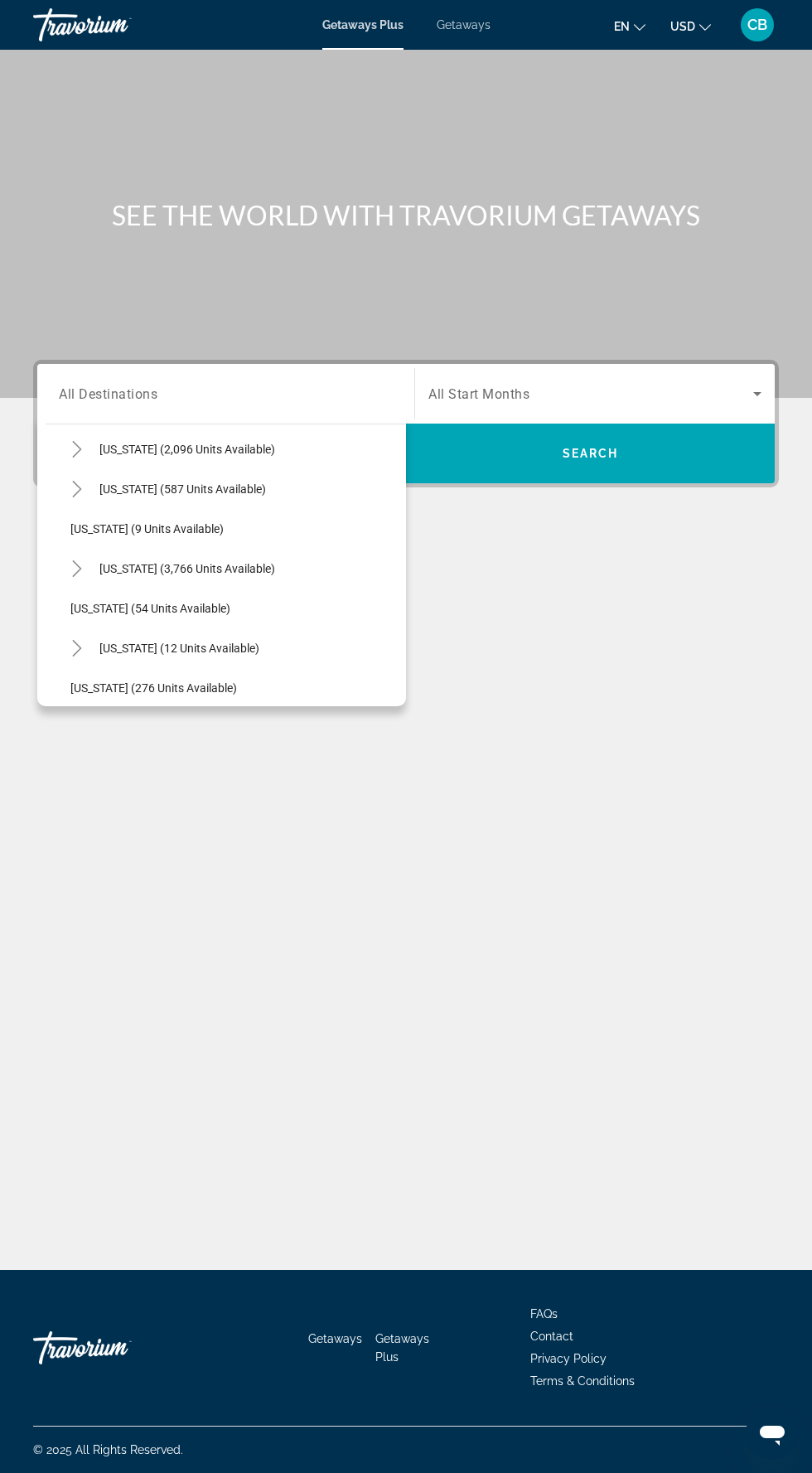
scroll to position [179, 0]
click at [72, 560] on icon "Toggle Florida (3,766 units available)" at bounding box center [77, 568] width 17 height 17
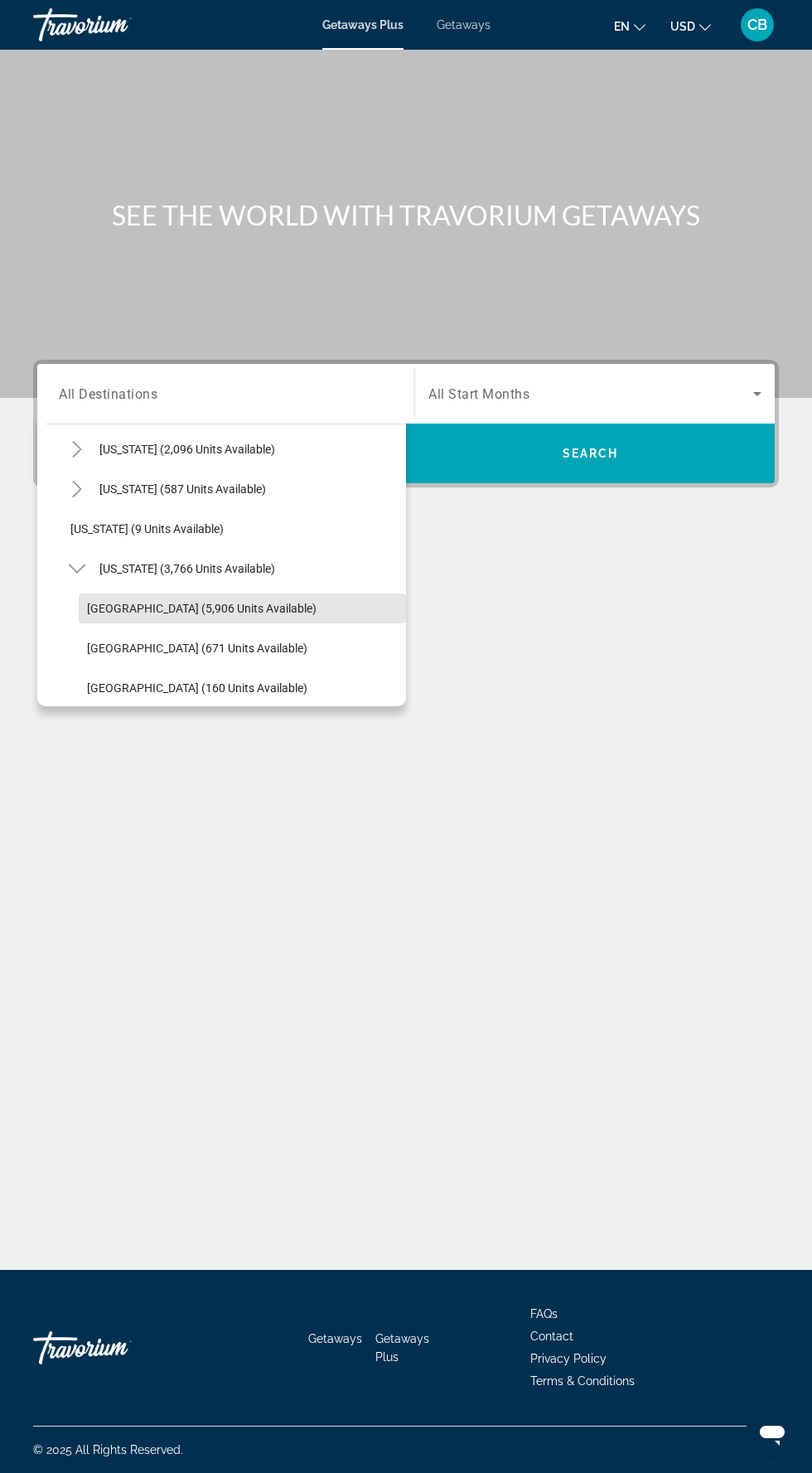
click at [260, 589] on span "Search widget" at bounding box center [242, 609] width 327 height 40
type input "**********"
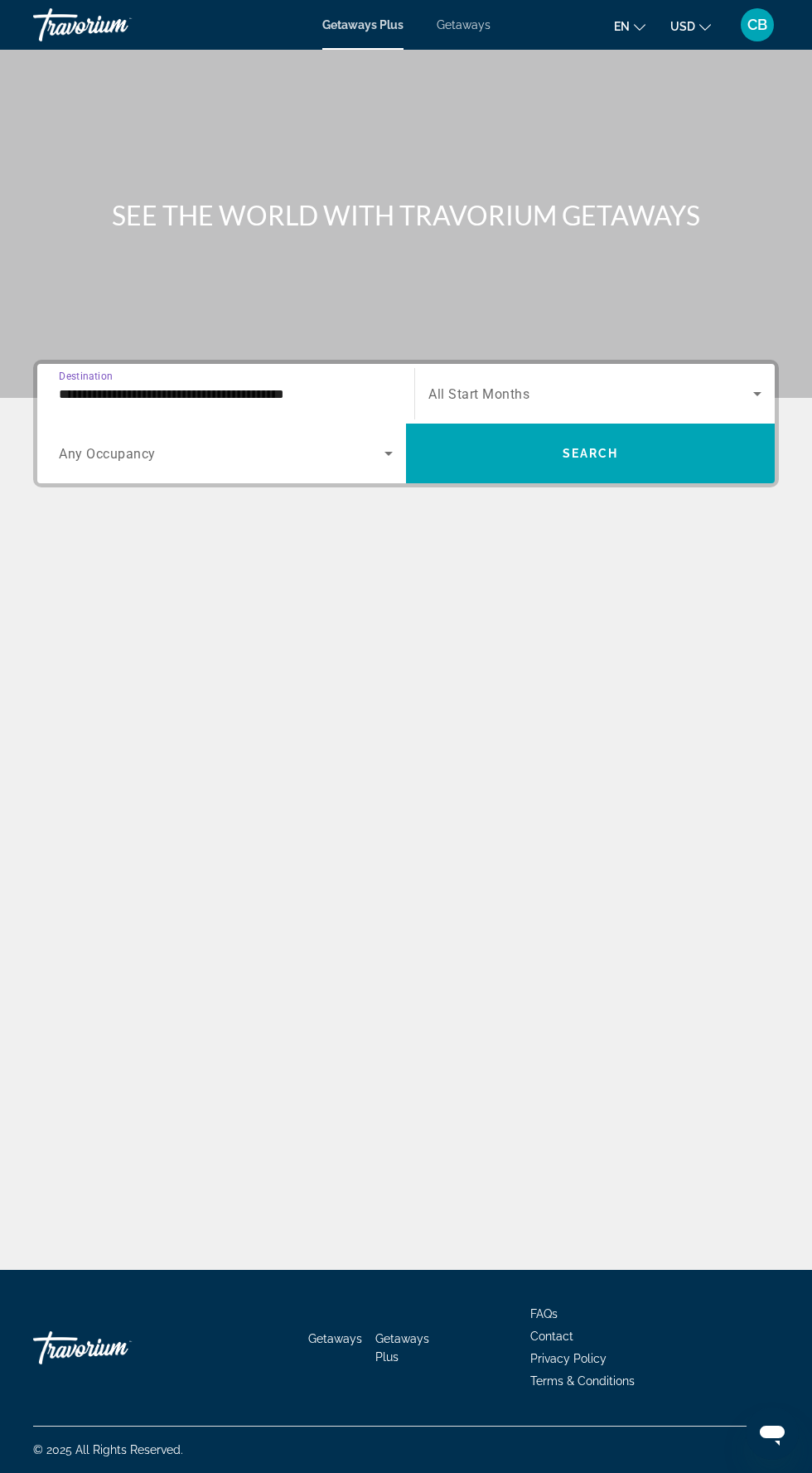
click at [682, 384] on span "Search widget" at bounding box center [590, 394] width 324 height 20
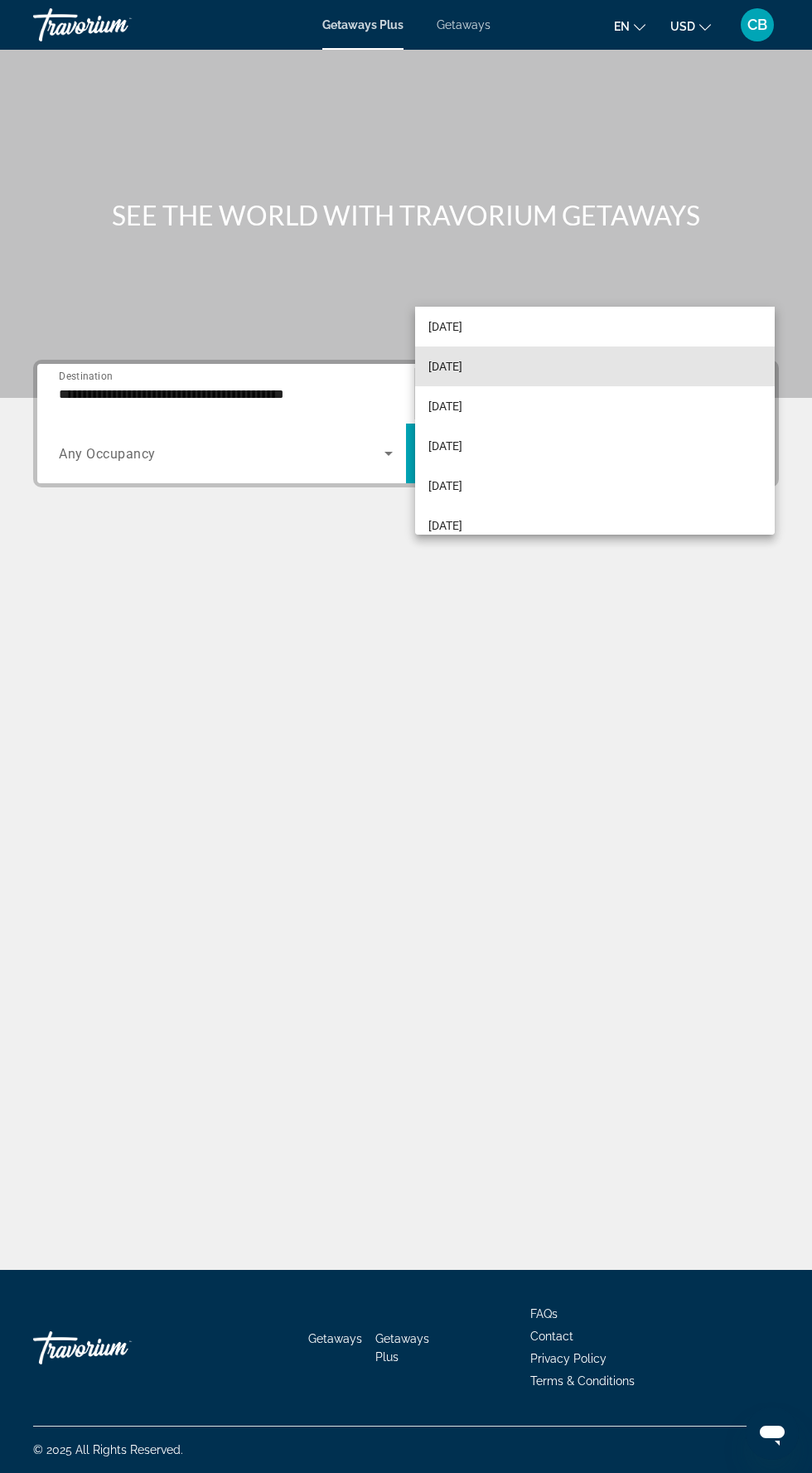
scroll to position [125, 0]
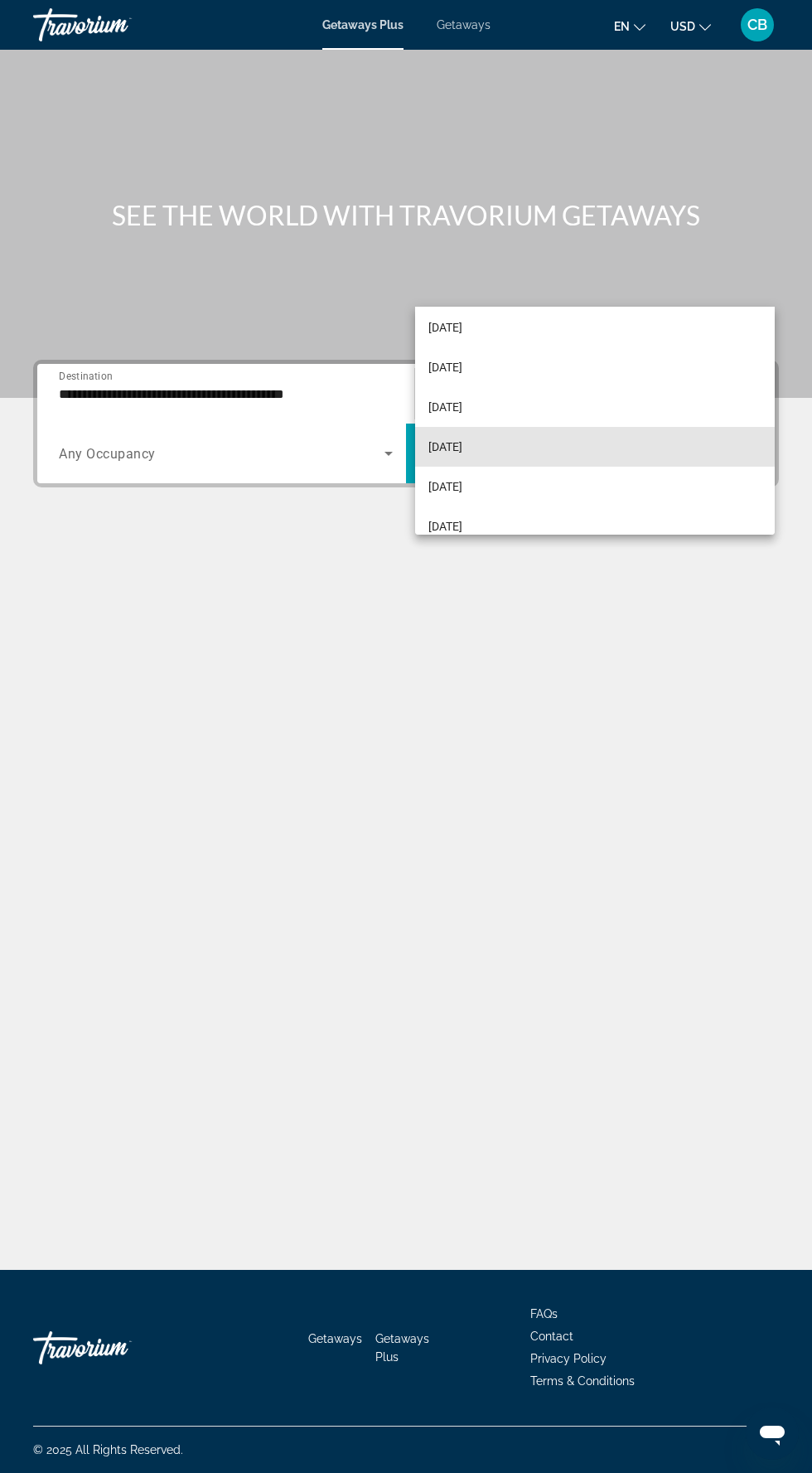
click at [521, 444] on mat-option "[DATE]" at bounding box center [595, 447] width 359 height 40
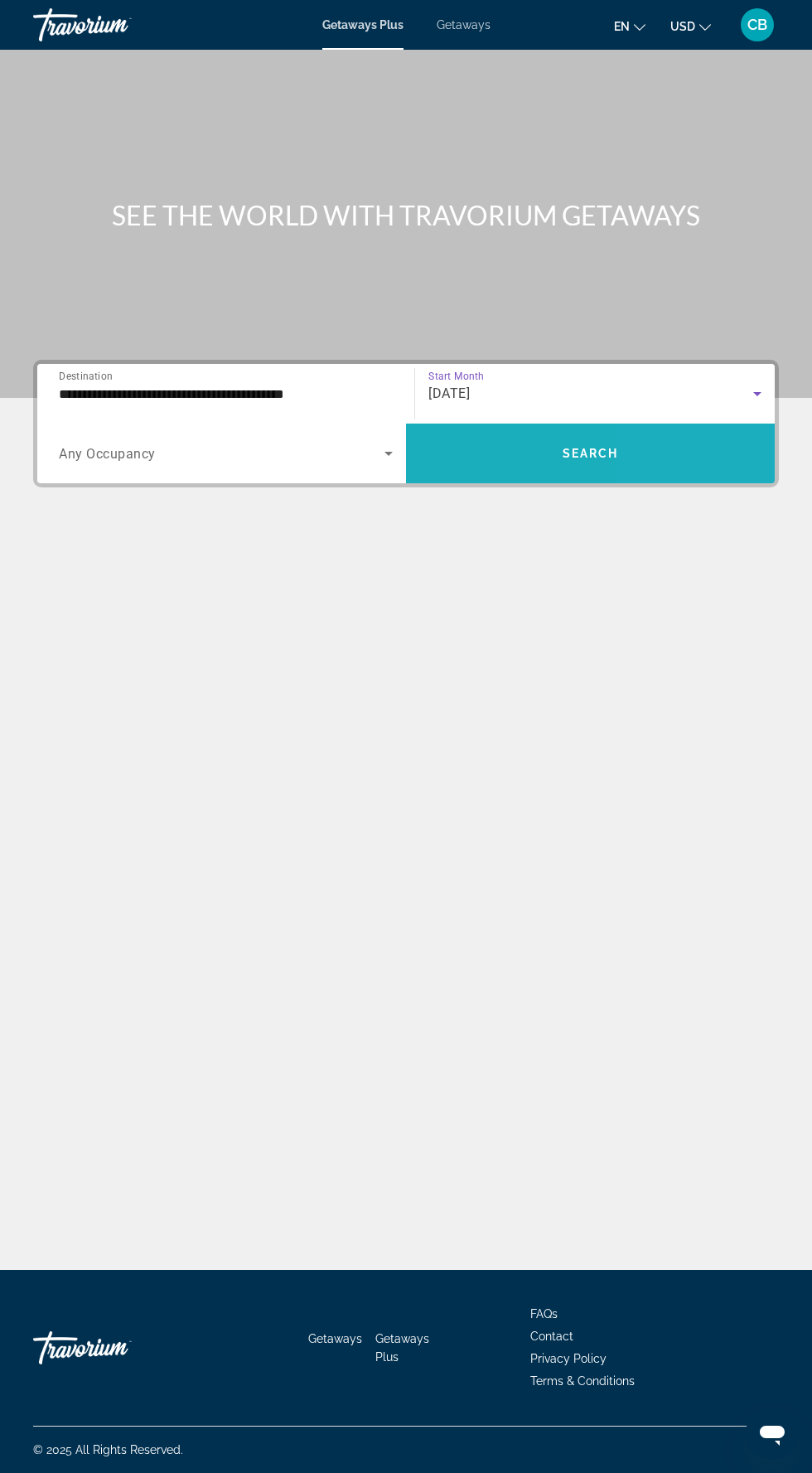
click at [701, 434] on span "Search widget" at bounding box center [590, 454] width 369 height 40
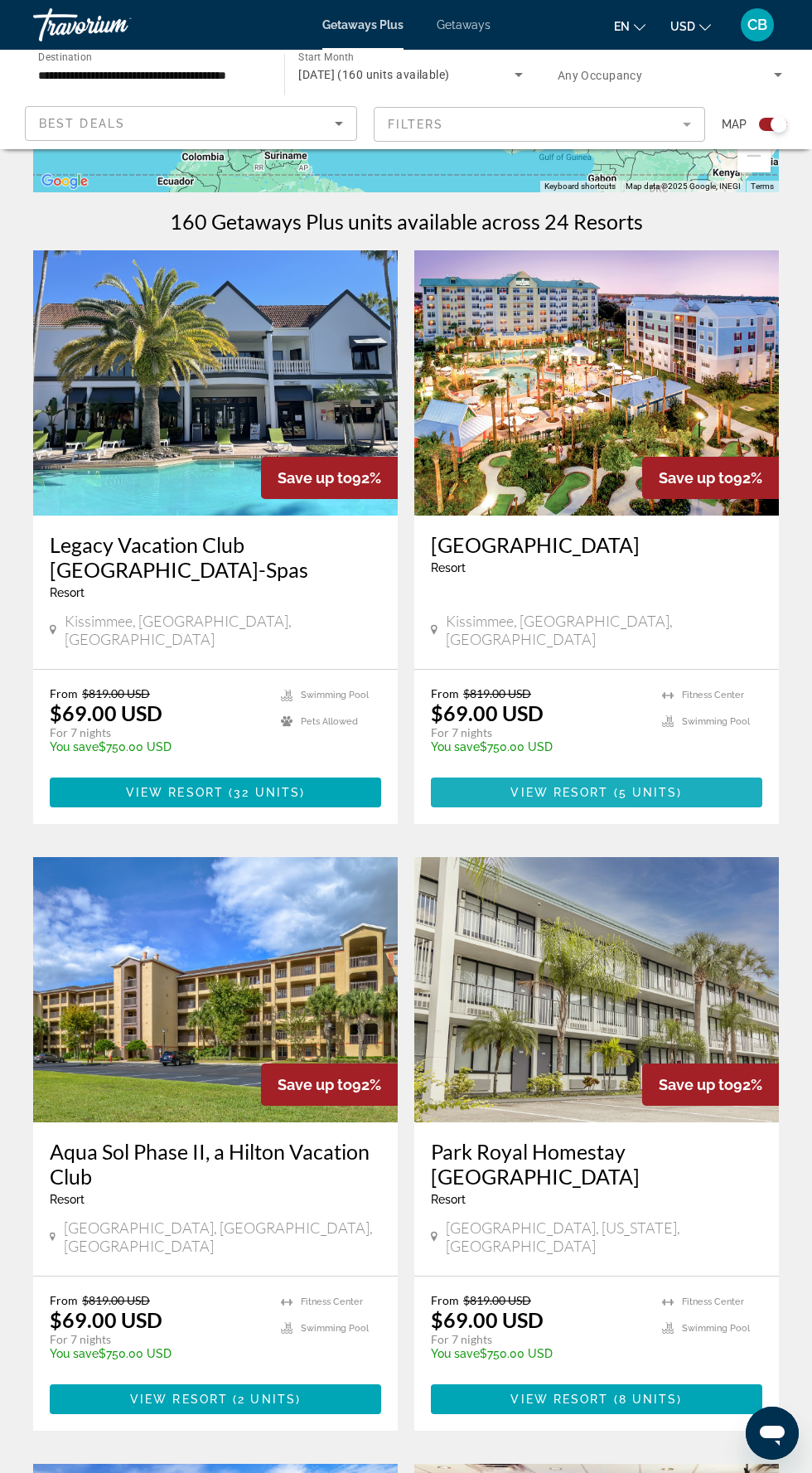
scroll to position [318, 0]
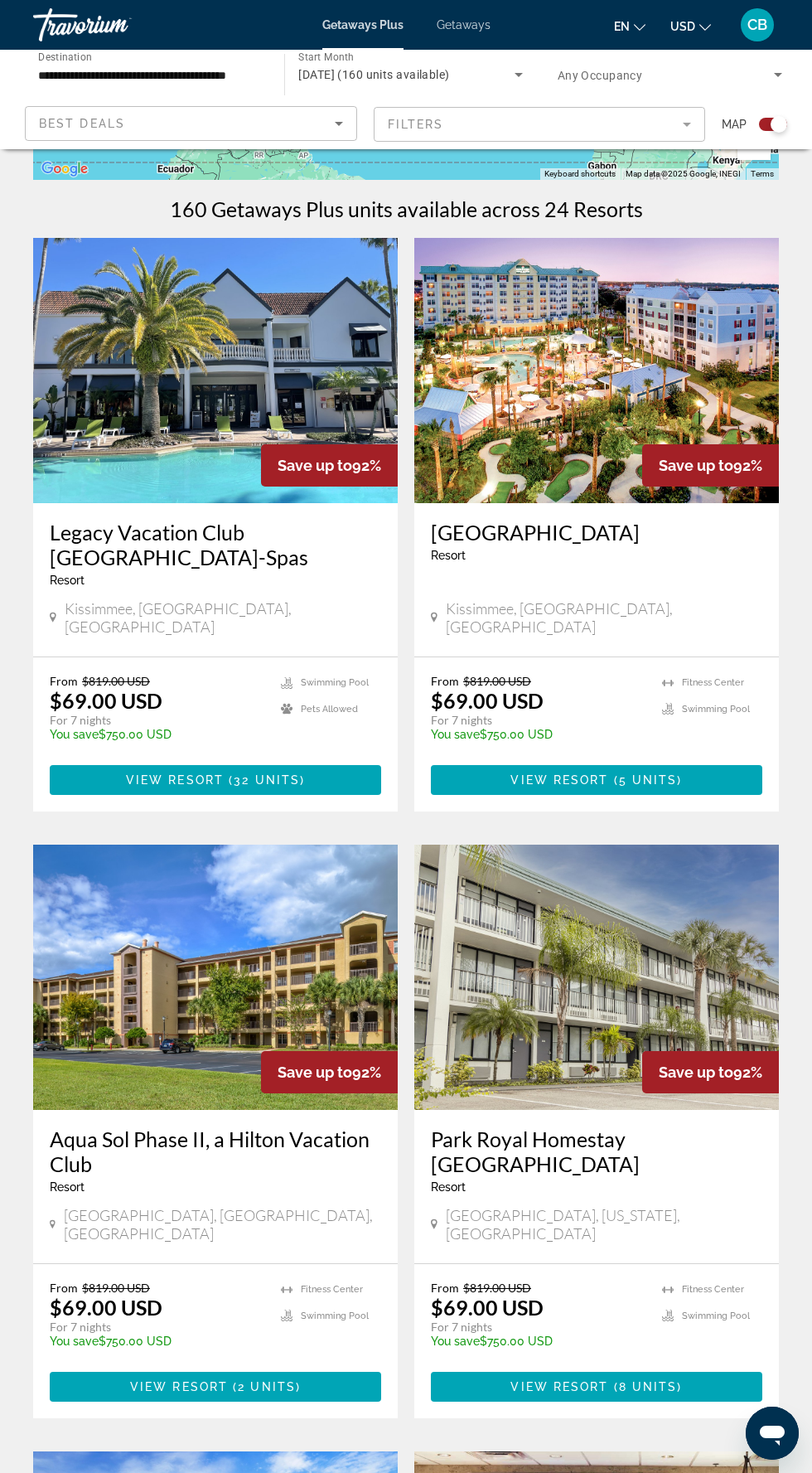
click at [624, 525] on h3 "[GEOGRAPHIC_DATA]" at bounding box center [597, 532] width 331 height 25
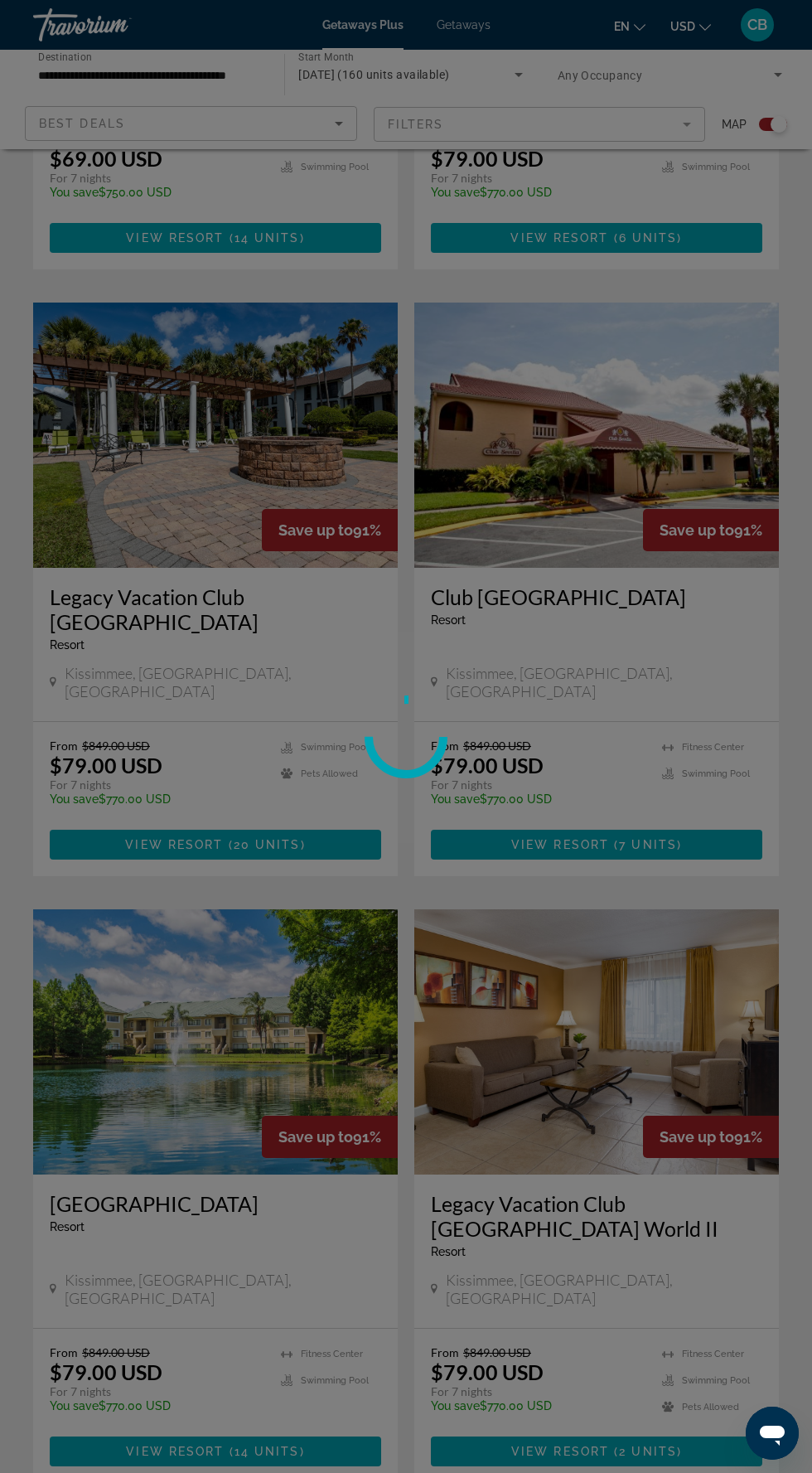
scroll to position [2721, 0]
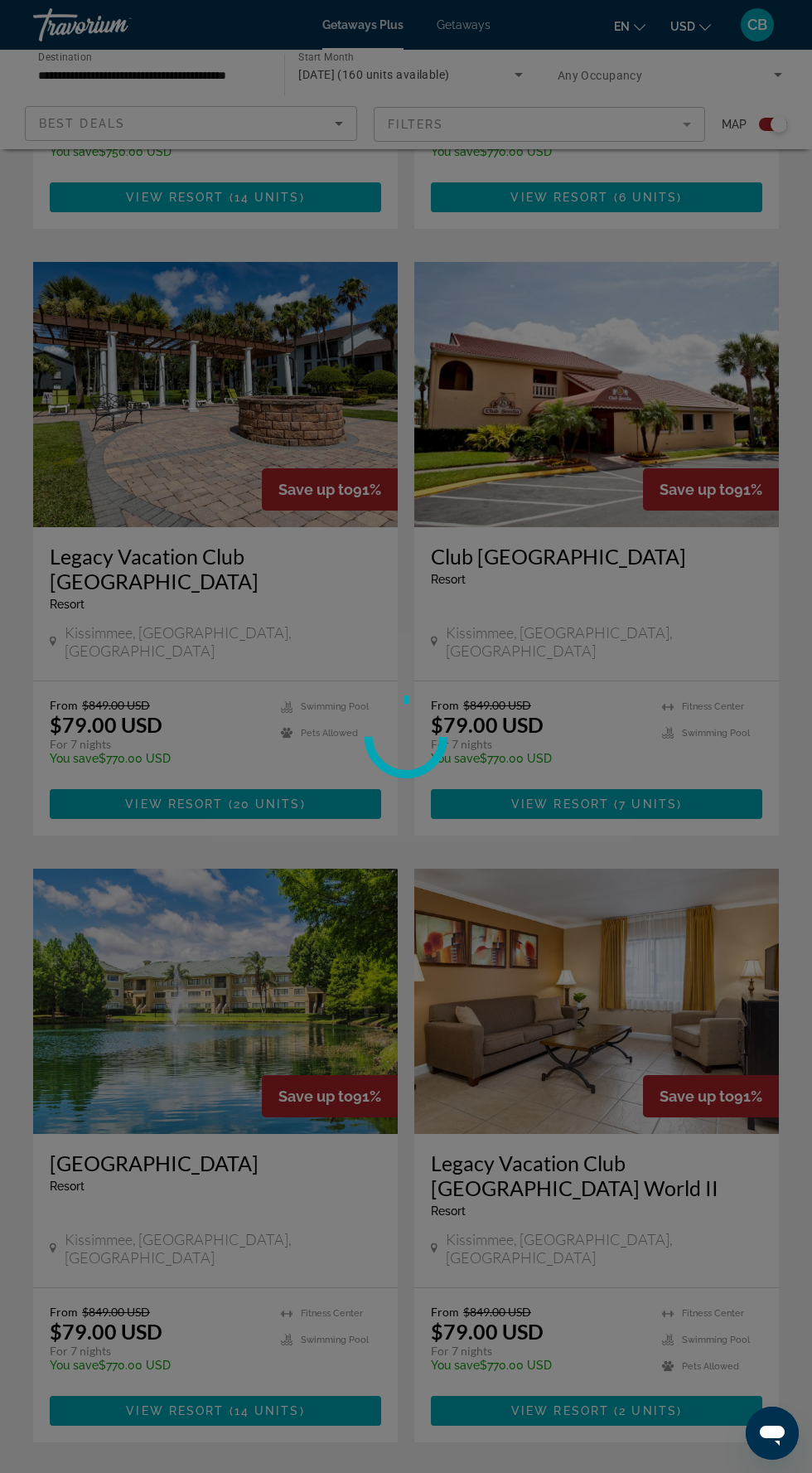
click at [434, 1339] on div at bounding box center [406, 736] width 812 height 1473
click at [440, 1339] on div at bounding box center [406, 736] width 812 height 1473
click at [421, 1322] on div at bounding box center [406, 736] width 812 height 1473
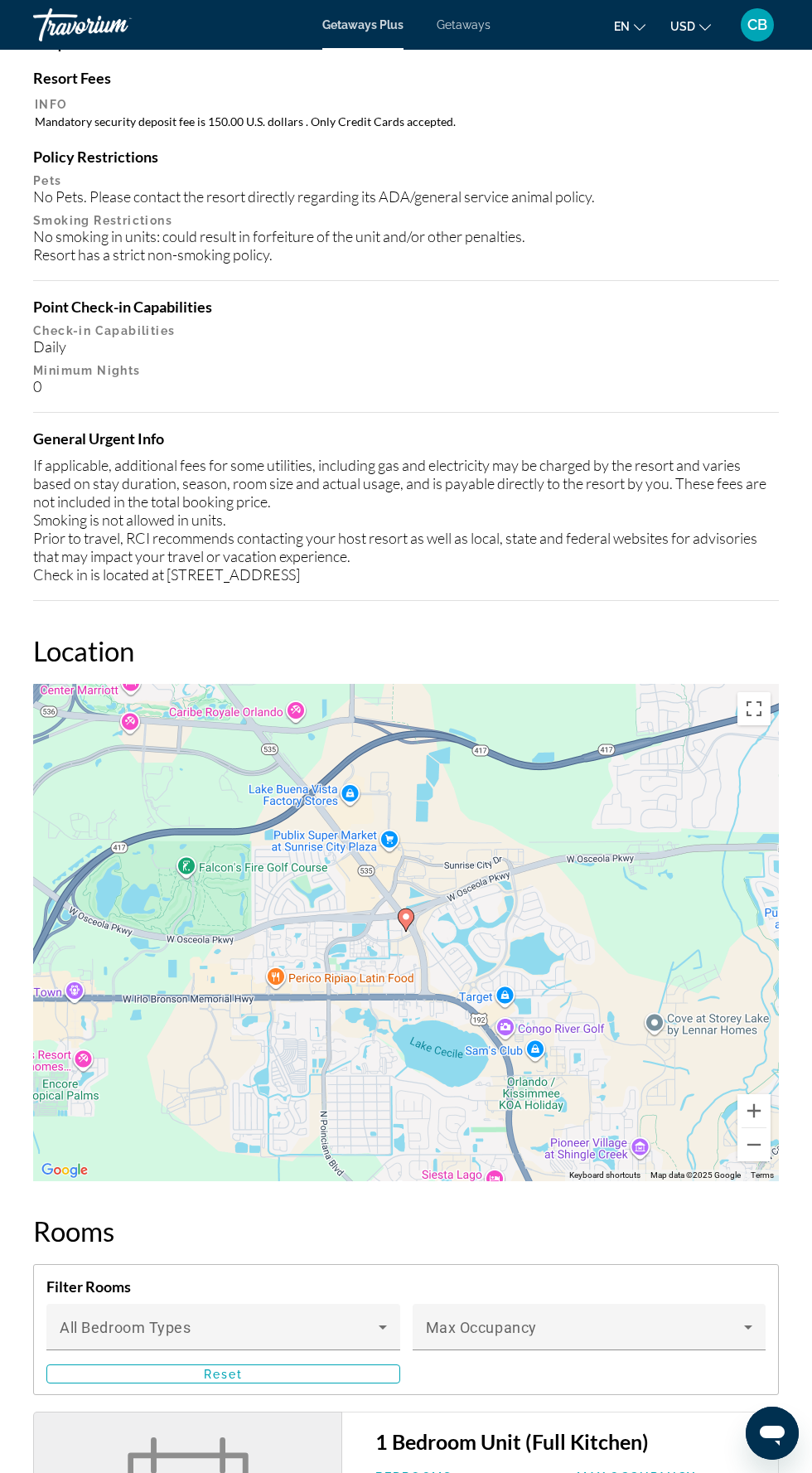
scroll to position [720, 0]
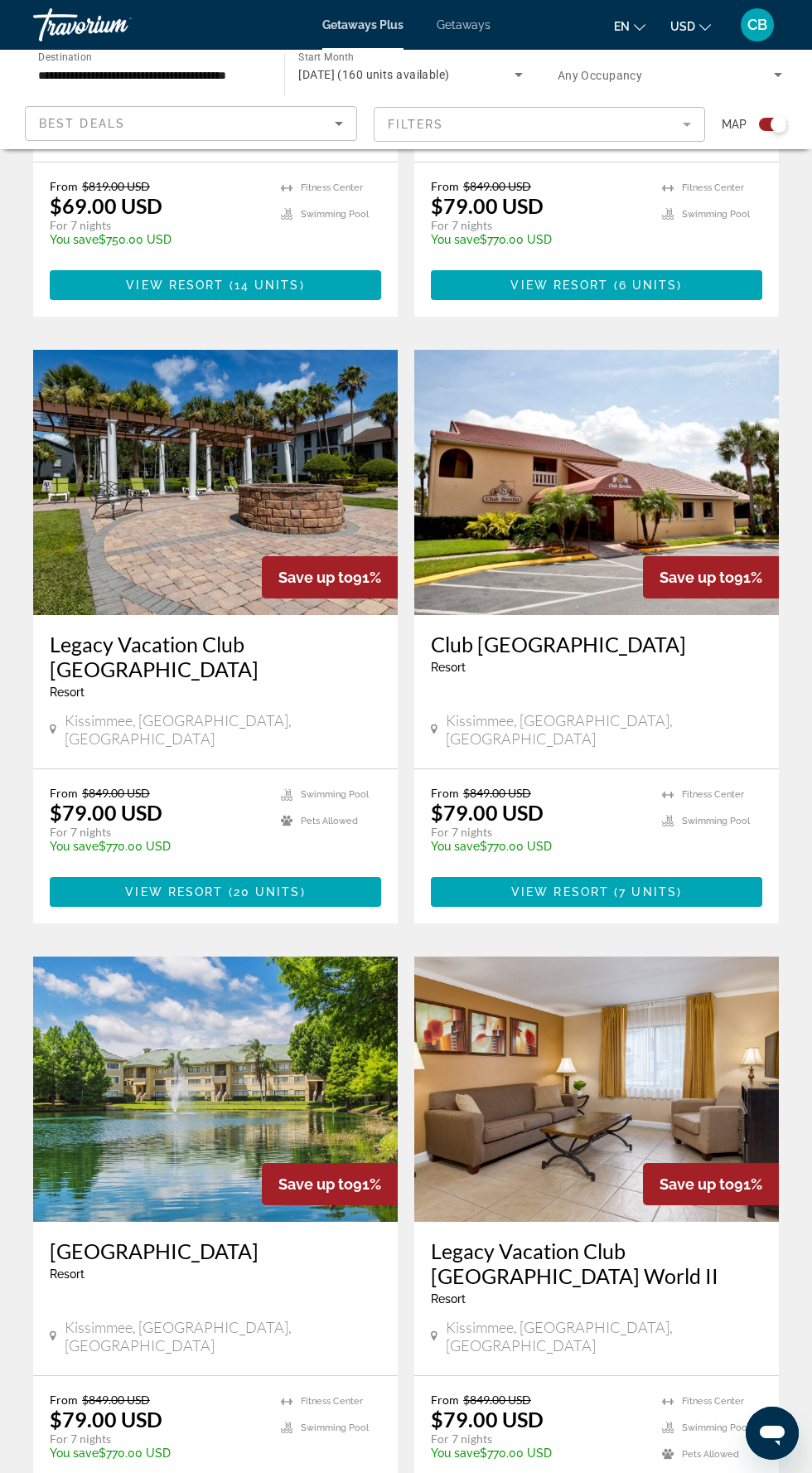
scroll to position [2721, 0]
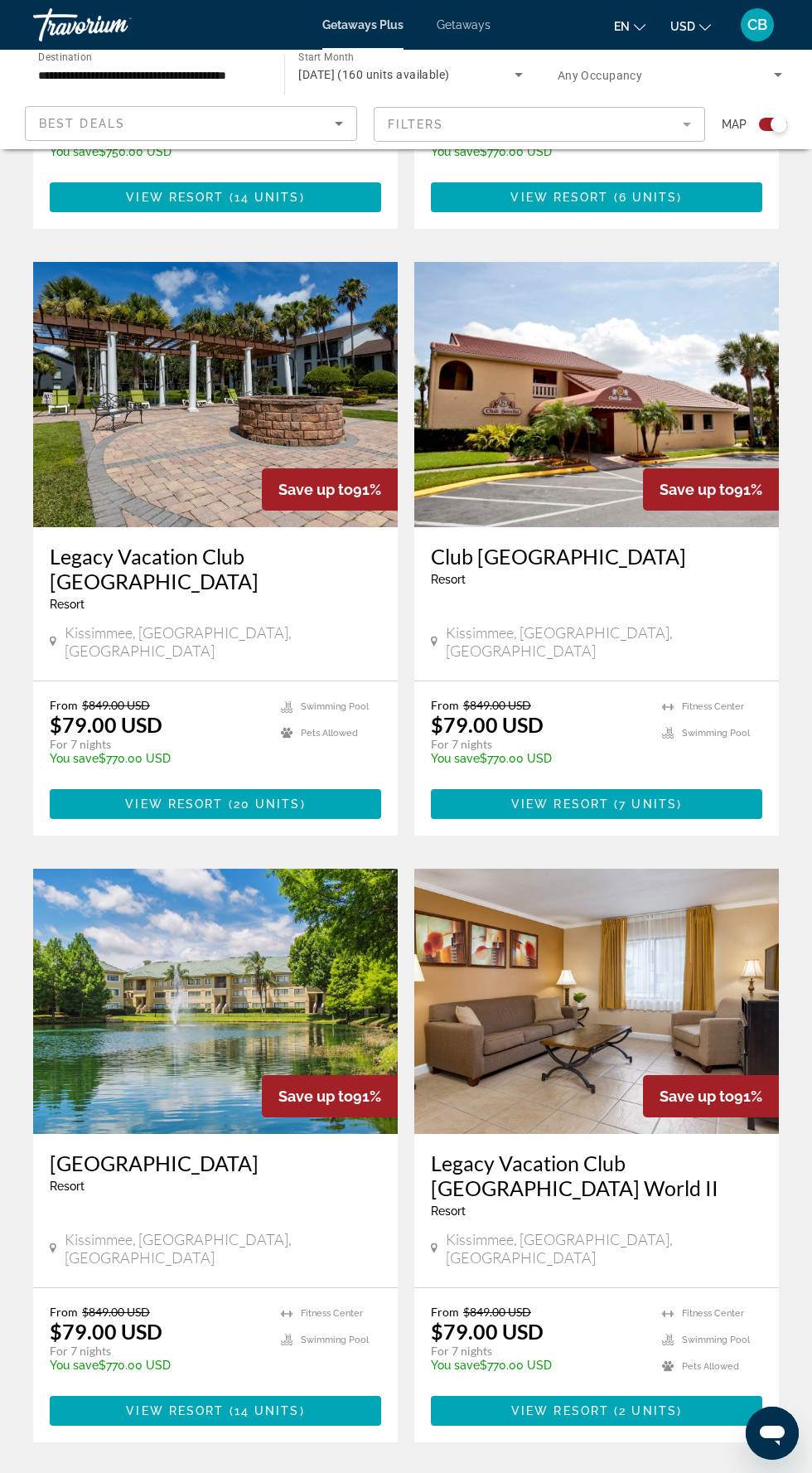
click at [434, 1472] on span "2" at bounding box center [435, 1492] width 9 height 18
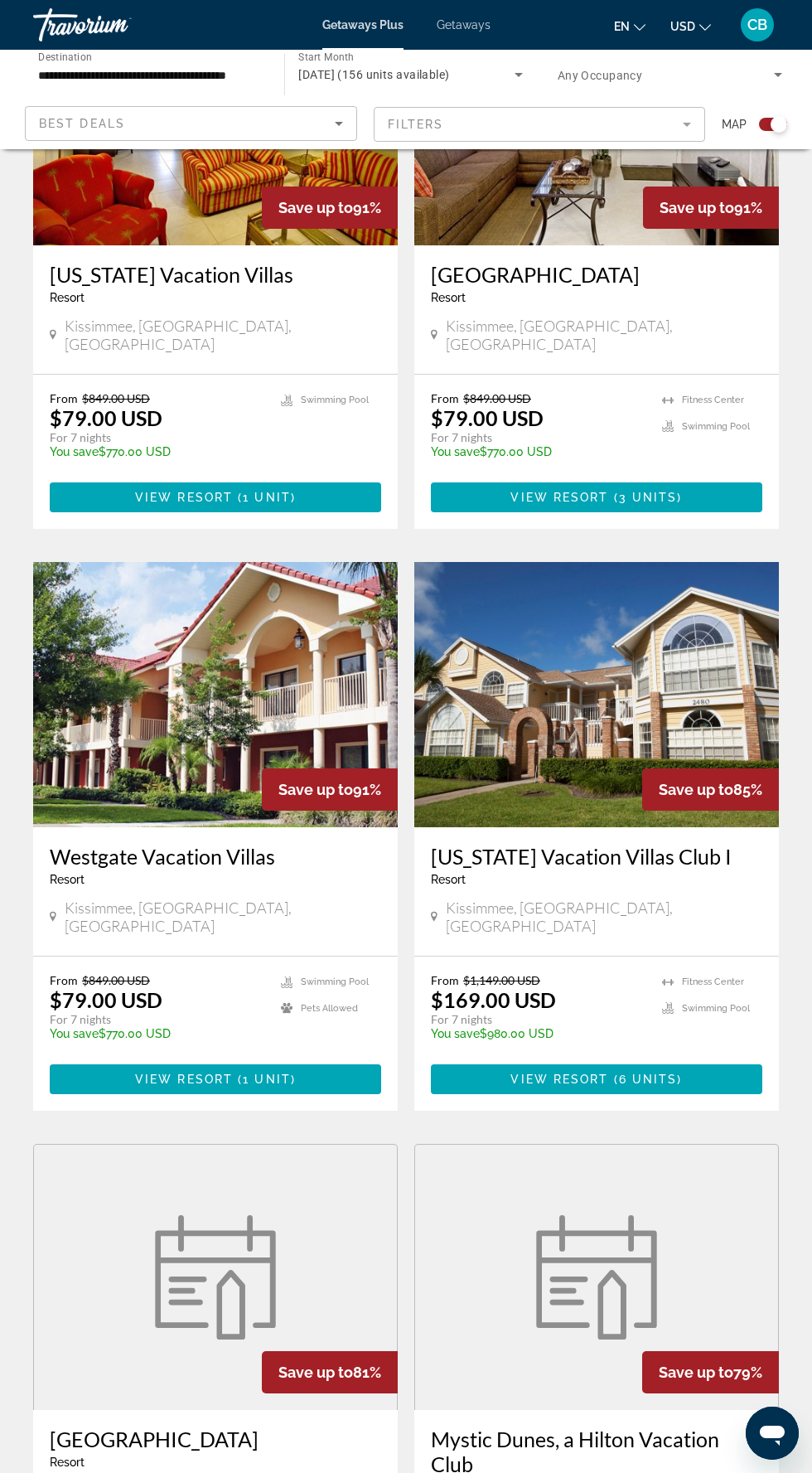
scroll to position [1756, 0]
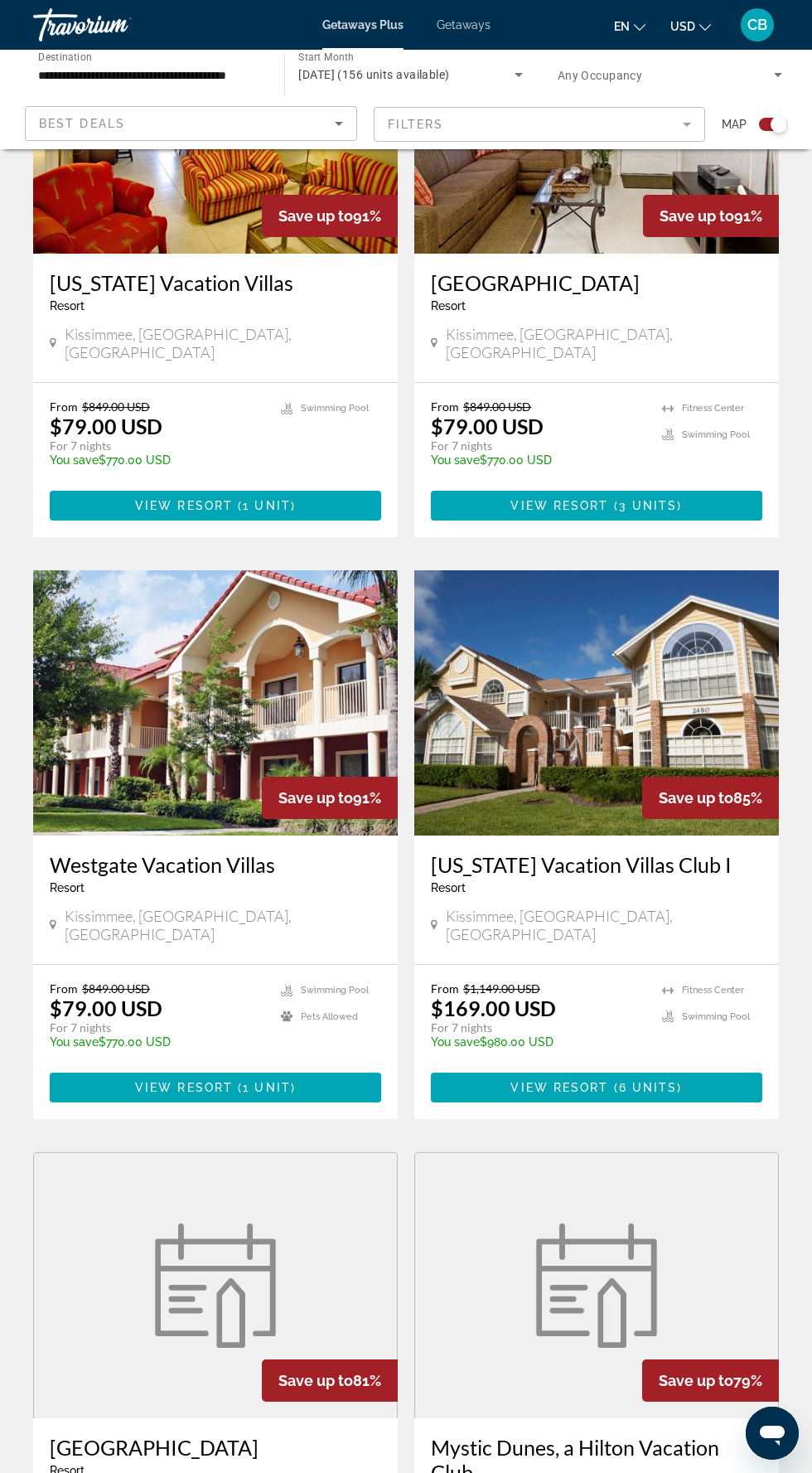
click at [241, 689] on img "Main content" at bounding box center [215, 703] width 365 height 265
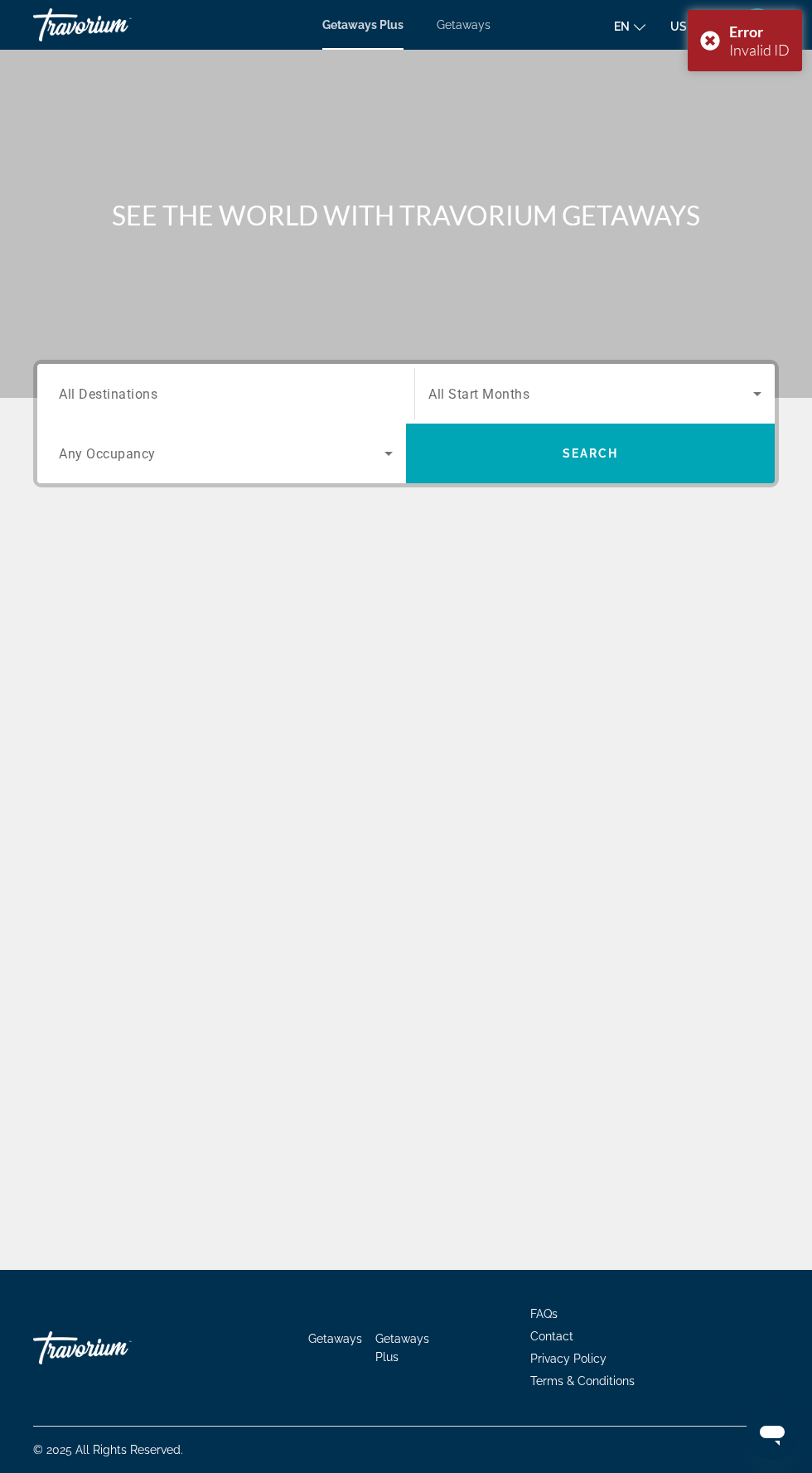
click at [318, 392] on input "Destination All Destinations" at bounding box center [225, 394] width 334 height 20
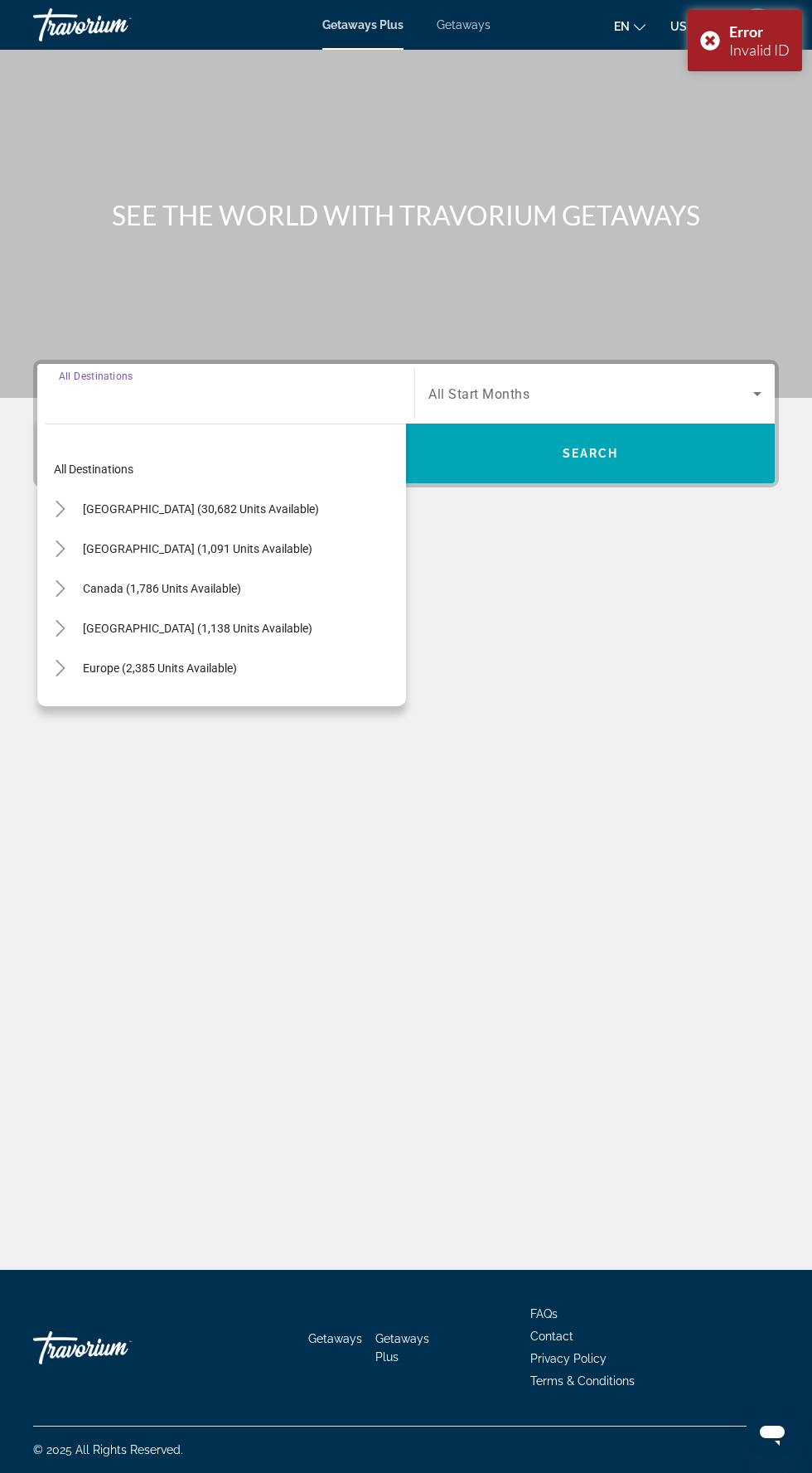
scroll to position [110, 0]
click at [59, 501] on icon "Toggle United States (30,682 units available)" at bounding box center [60, 509] width 17 height 17
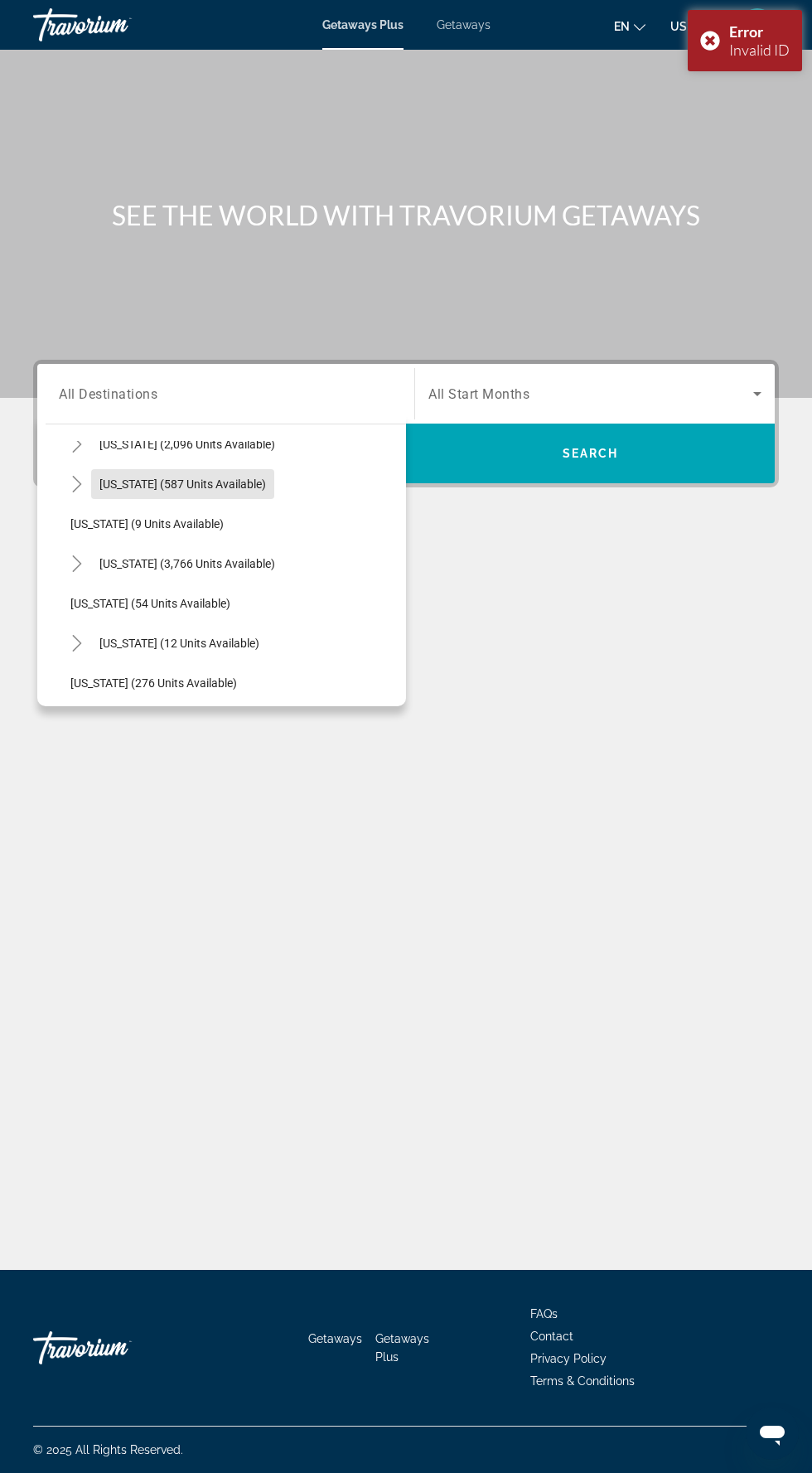
scroll to position [191, 0]
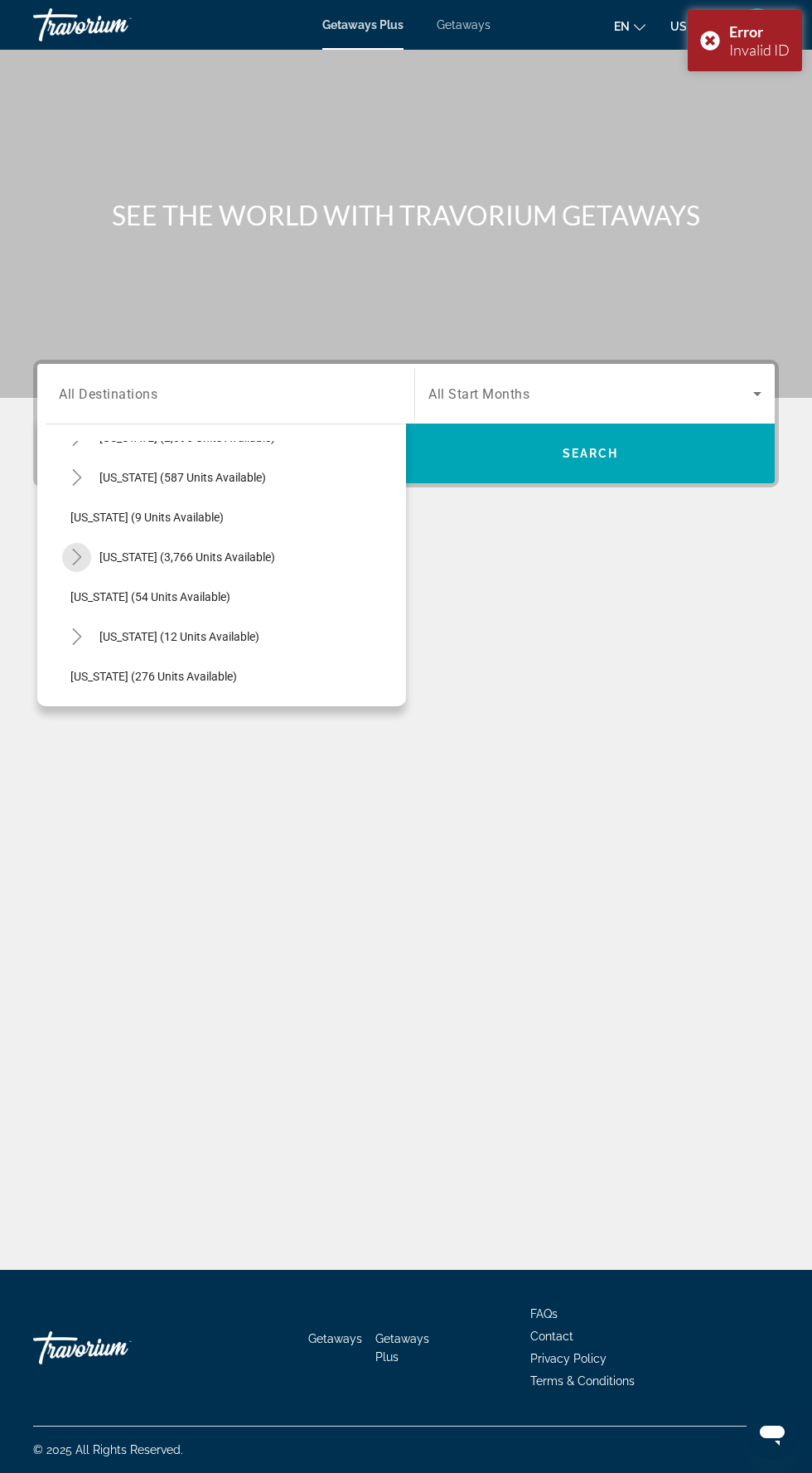
click at [76, 543] on mat-icon "Toggle Florida (3,766 units available)" at bounding box center [76, 557] width 29 height 29
click at [229, 590] on span "[GEOGRAPHIC_DATA] (5,906 units available)" at bounding box center [201, 596] width 229 height 13
type input "**********"
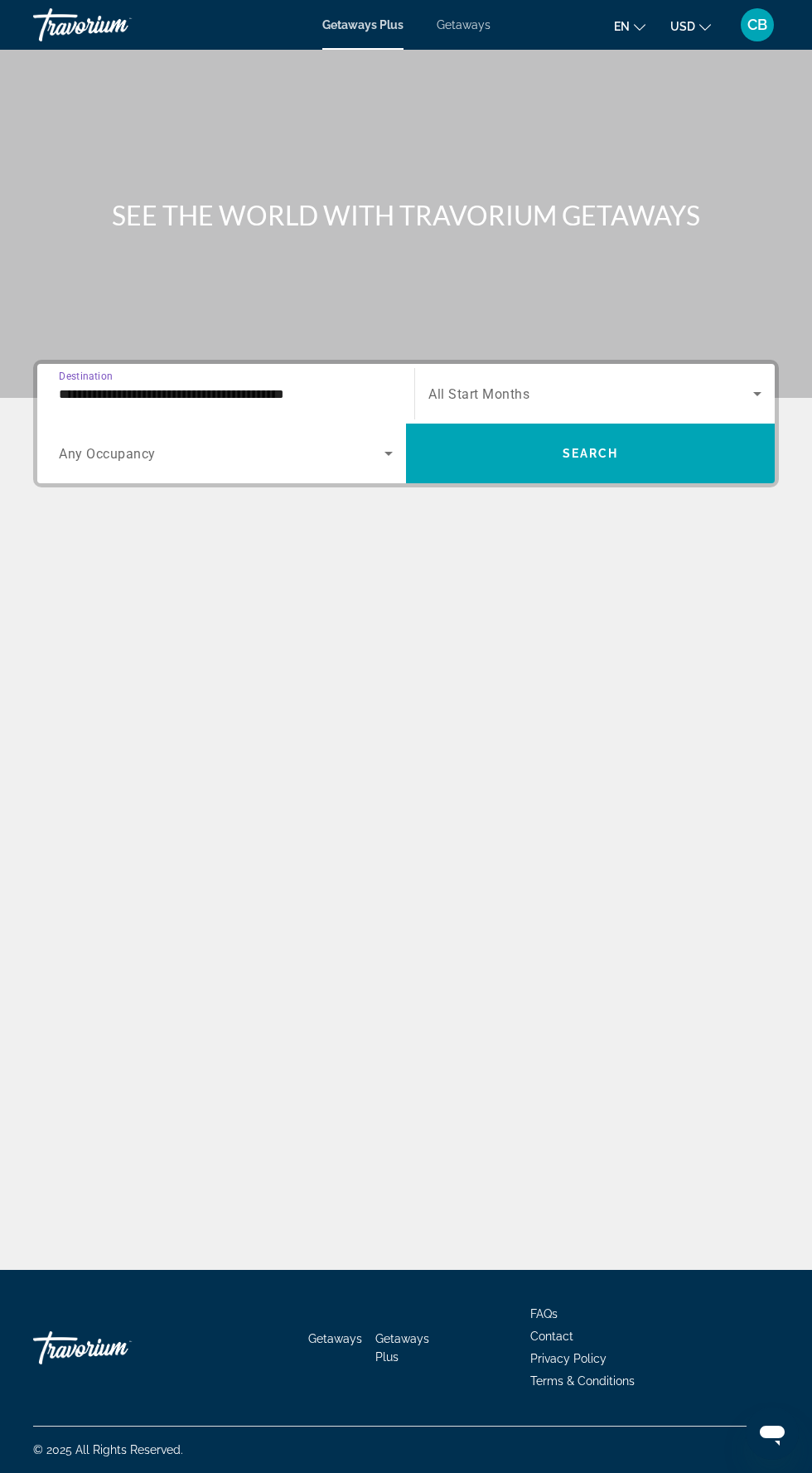
click at [734, 434] on span "Search widget" at bounding box center [590, 454] width 369 height 40
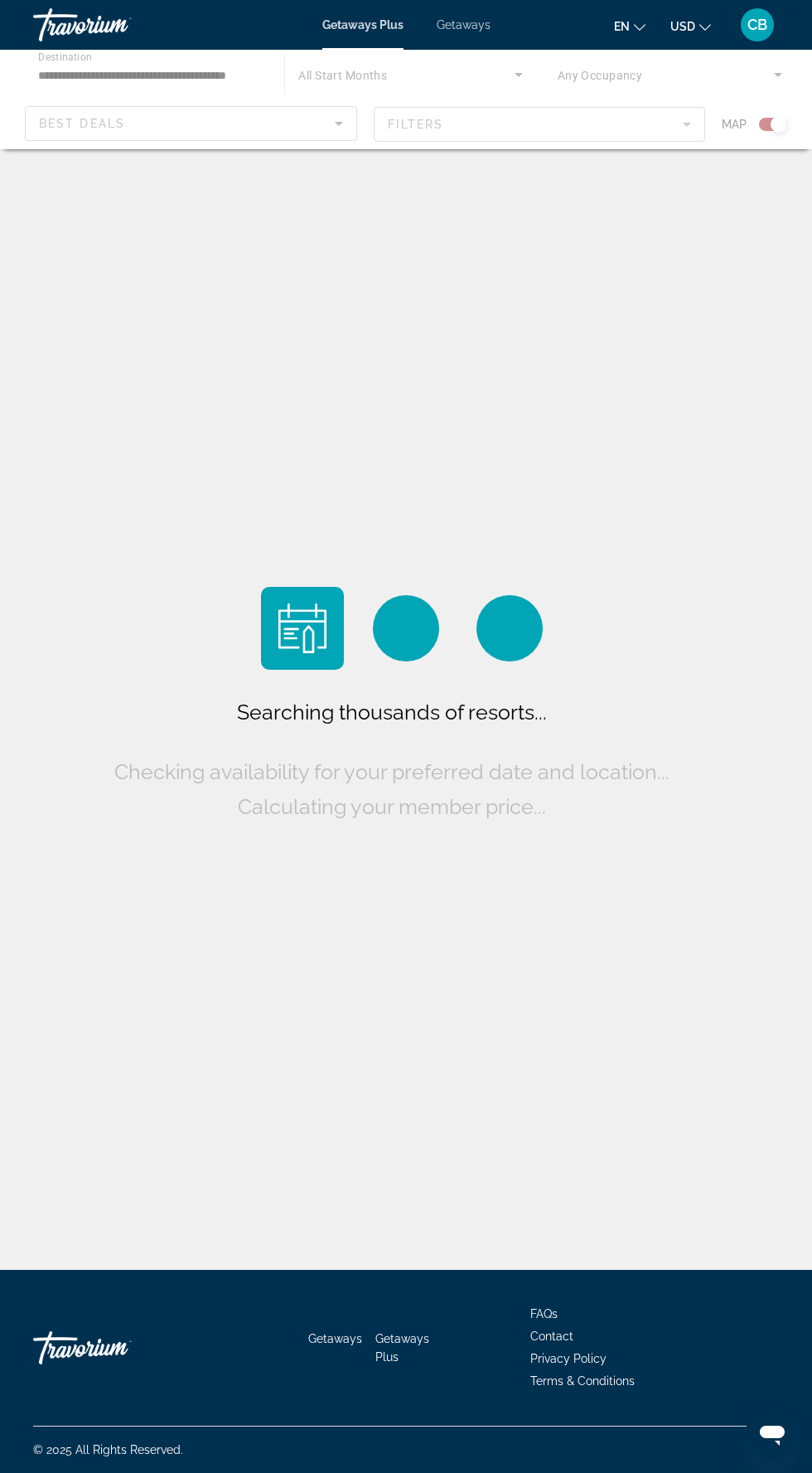
click at [485, 78] on div "Main content" at bounding box center [406, 99] width 812 height 99
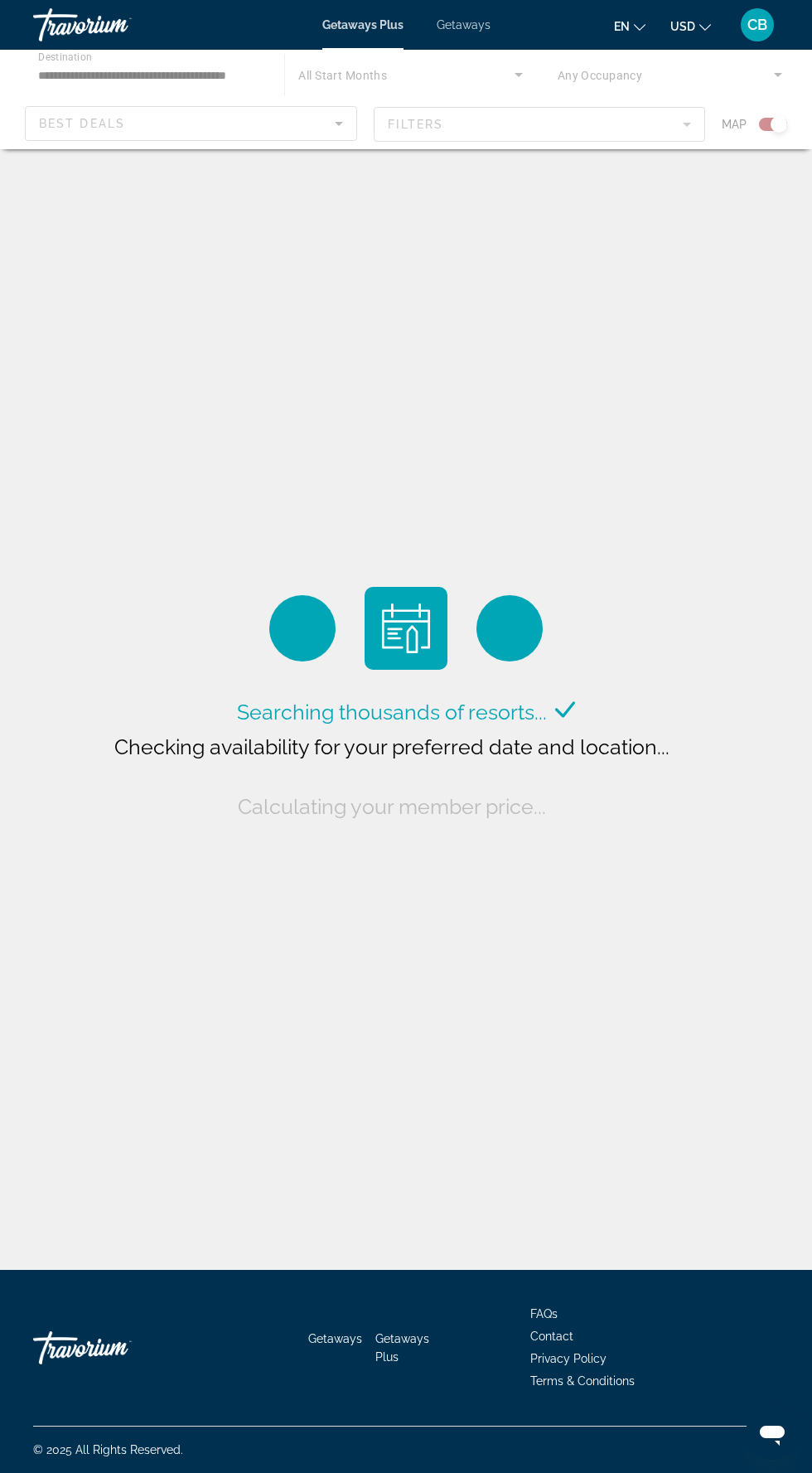
click at [517, 86] on div "Main content" at bounding box center [406, 99] width 812 height 99
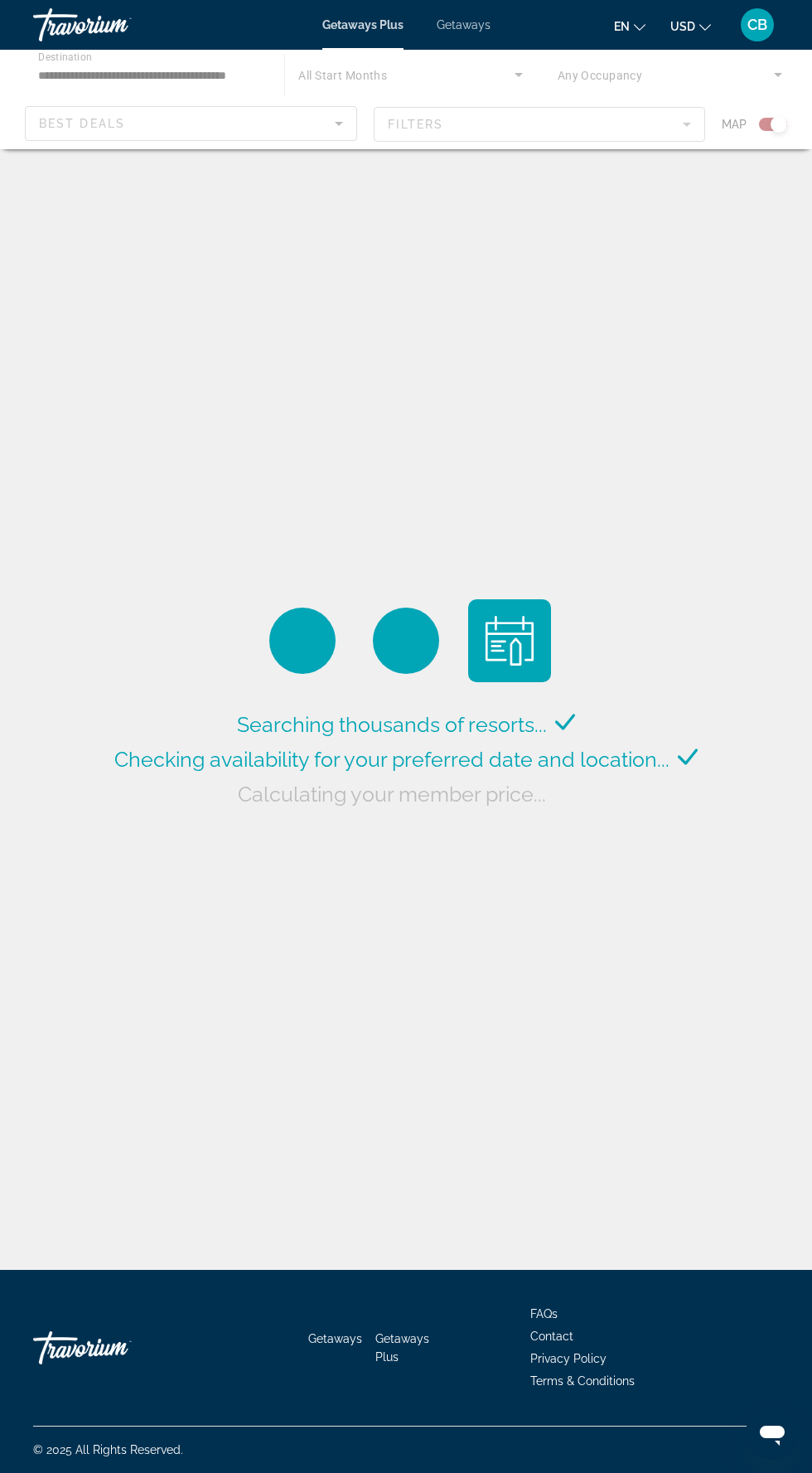
click at [517, 78] on div "Main content" at bounding box center [406, 99] width 812 height 99
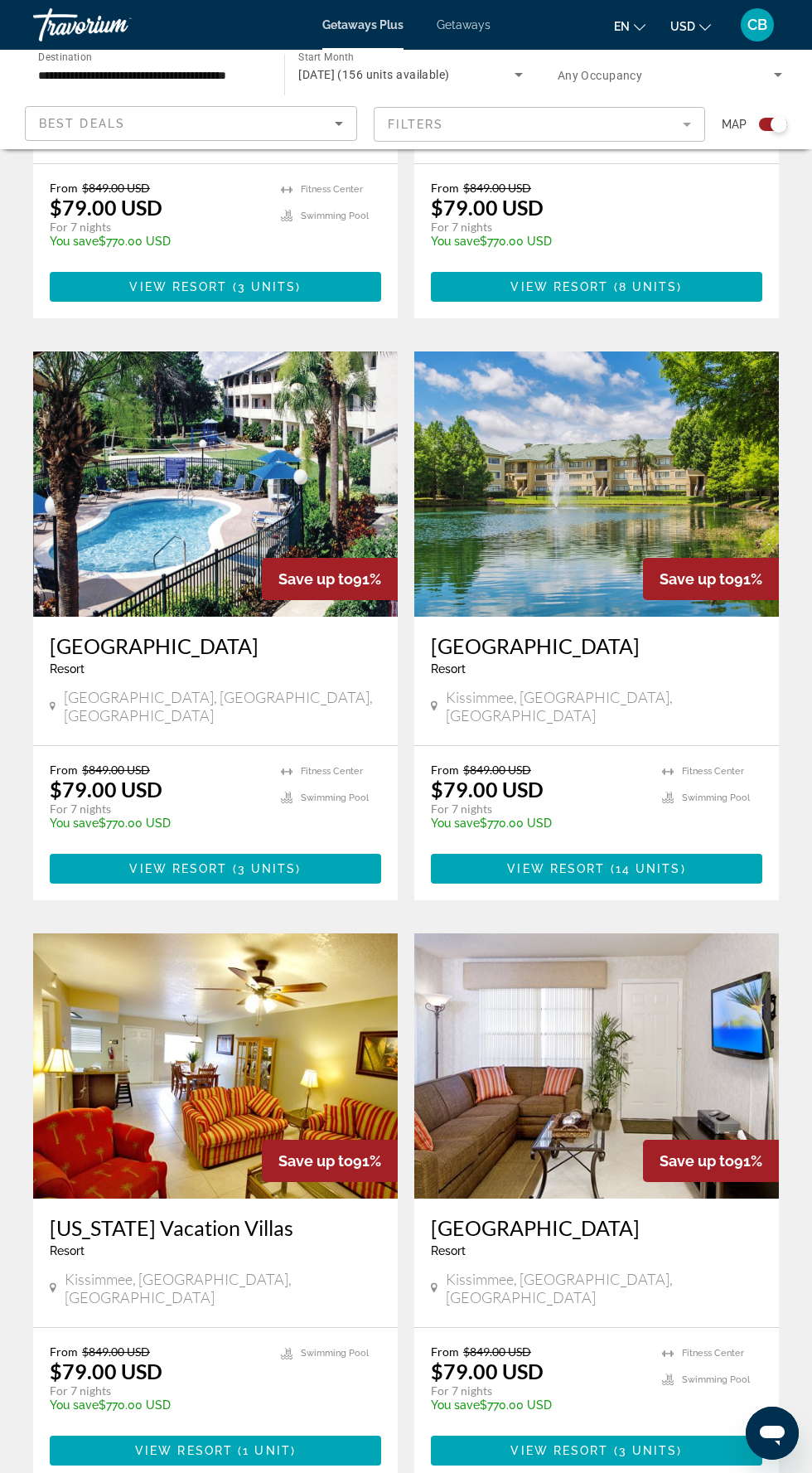
scroll to position [812, 0]
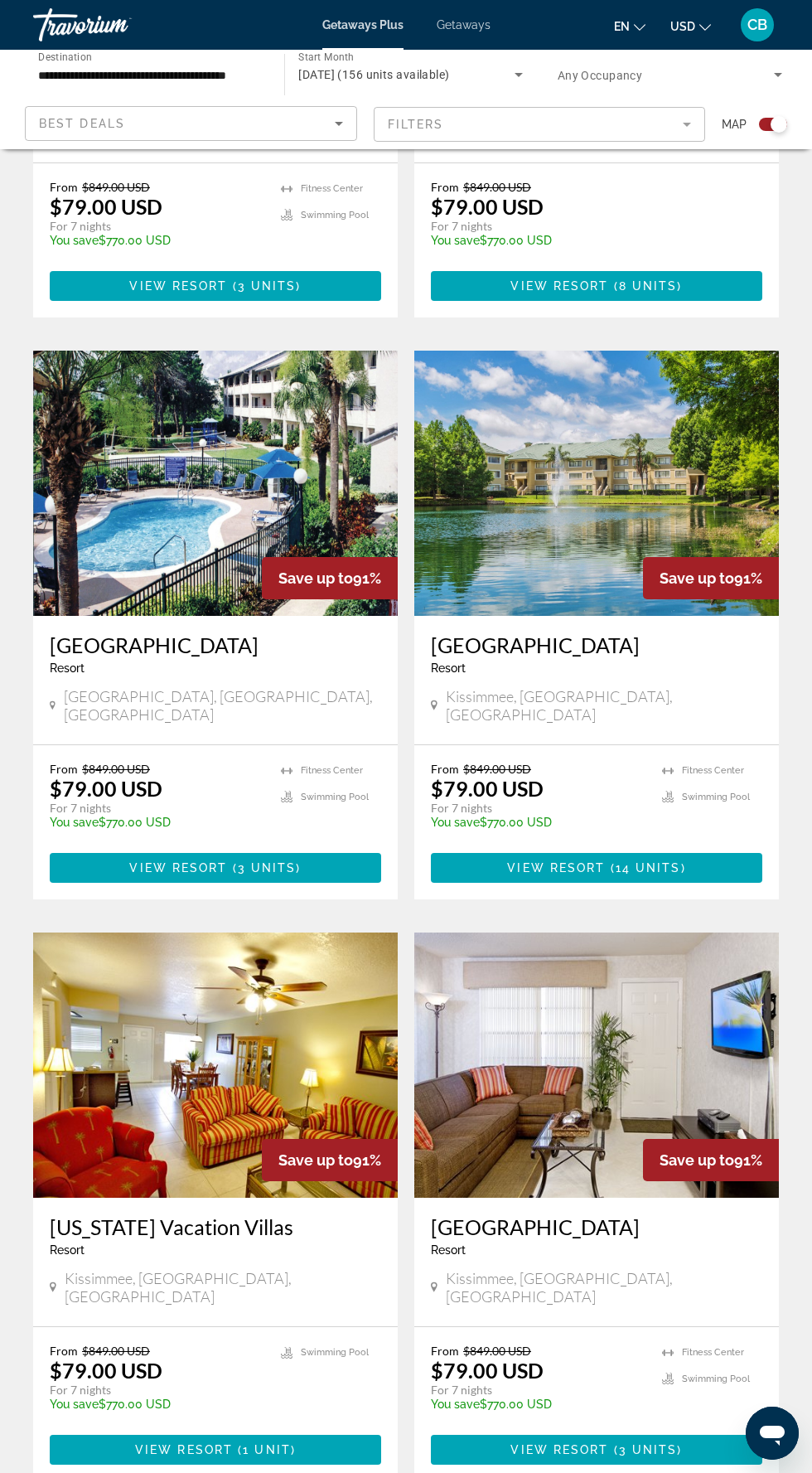
click at [229, 488] on img "Main content" at bounding box center [215, 483] width 365 height 265
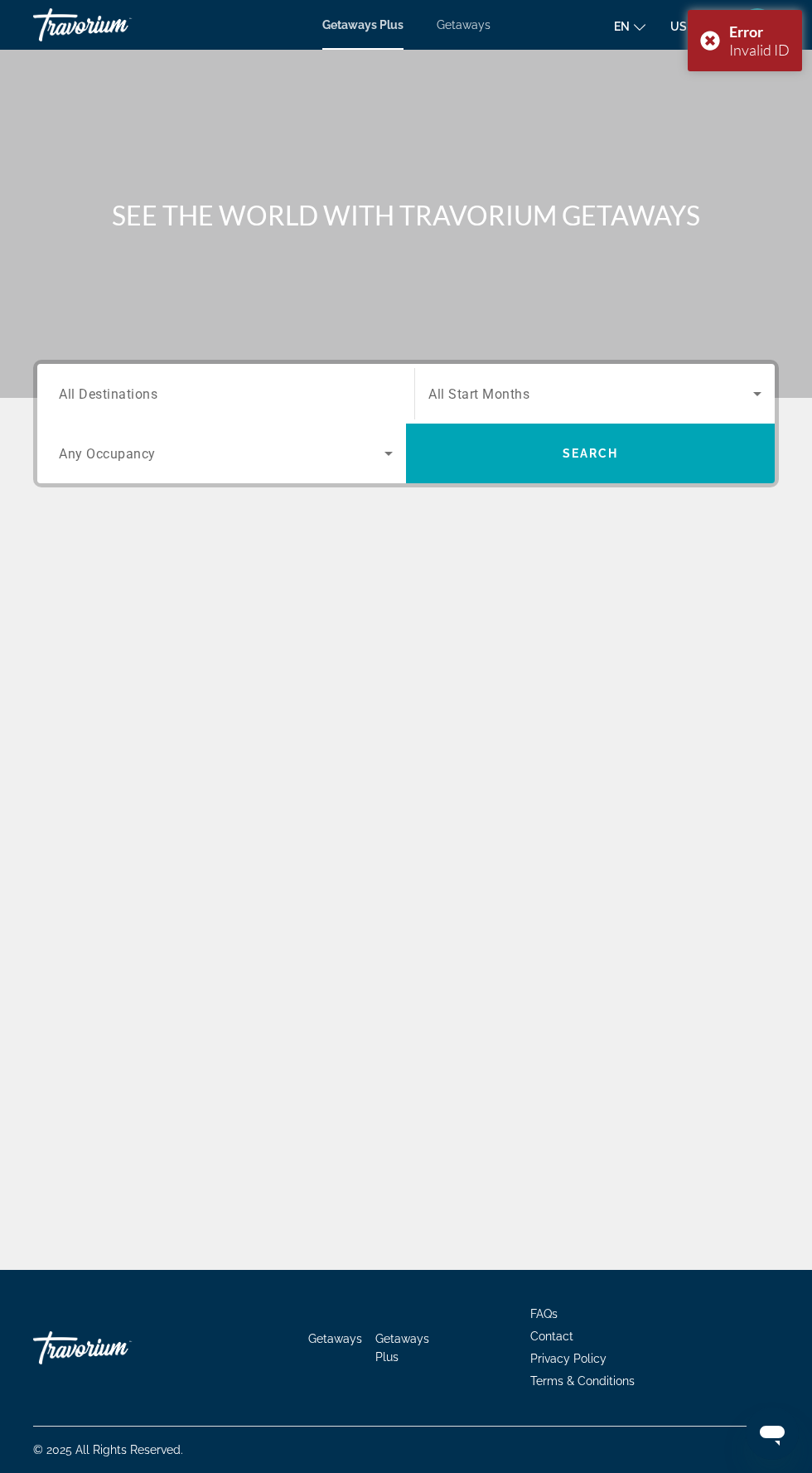
click at [322, 393] on input "Destination All Destinations" at bounding box center [225, 394] width 334 height 20
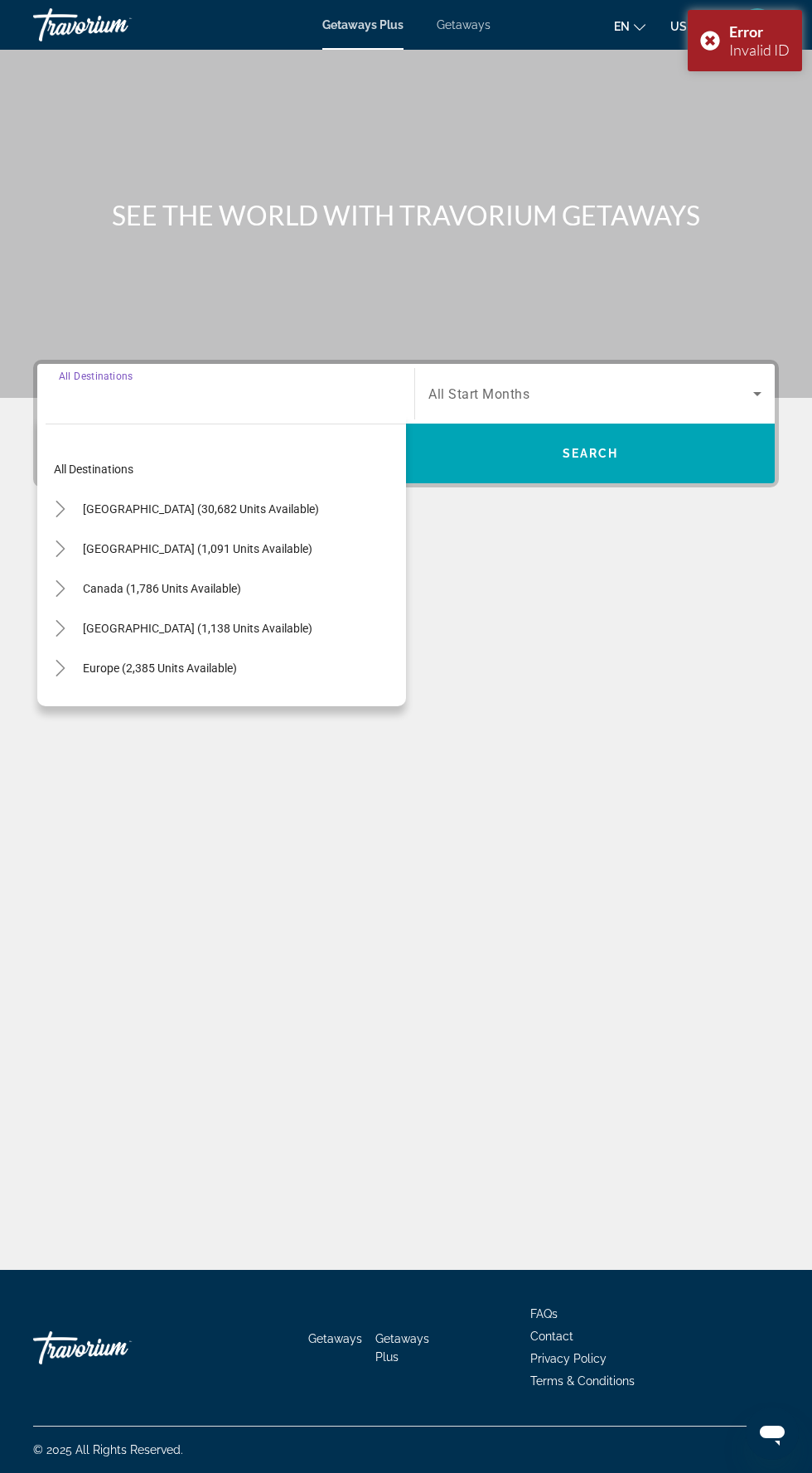
scroll to position [110, 0]
click at [68, 501] on icon "Toggle United States (30,682 units available)" at bounding box center [60, 509] width 17 height 17
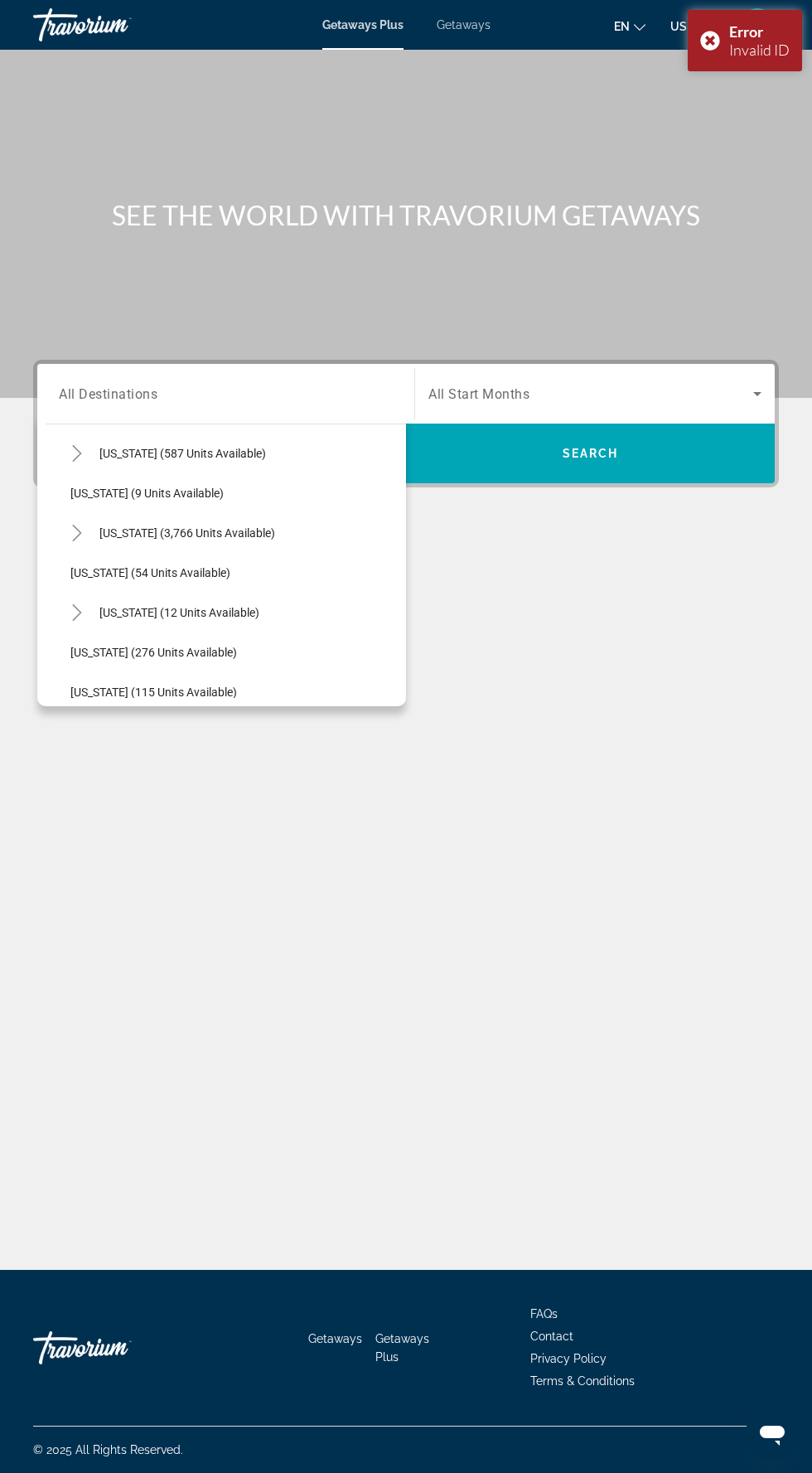
scroll to position [217, 0]
click at [85, 517] on mat-icon "Toggle Florida (3,766 units available)" at bounding box center [76, 531] width 29 height 29
click at [244, 564] on span "[GEOGRAPHIC_DATA] (5,906 units available)" at bounding box center [201, 570] width 229 height 13
type input "**********"
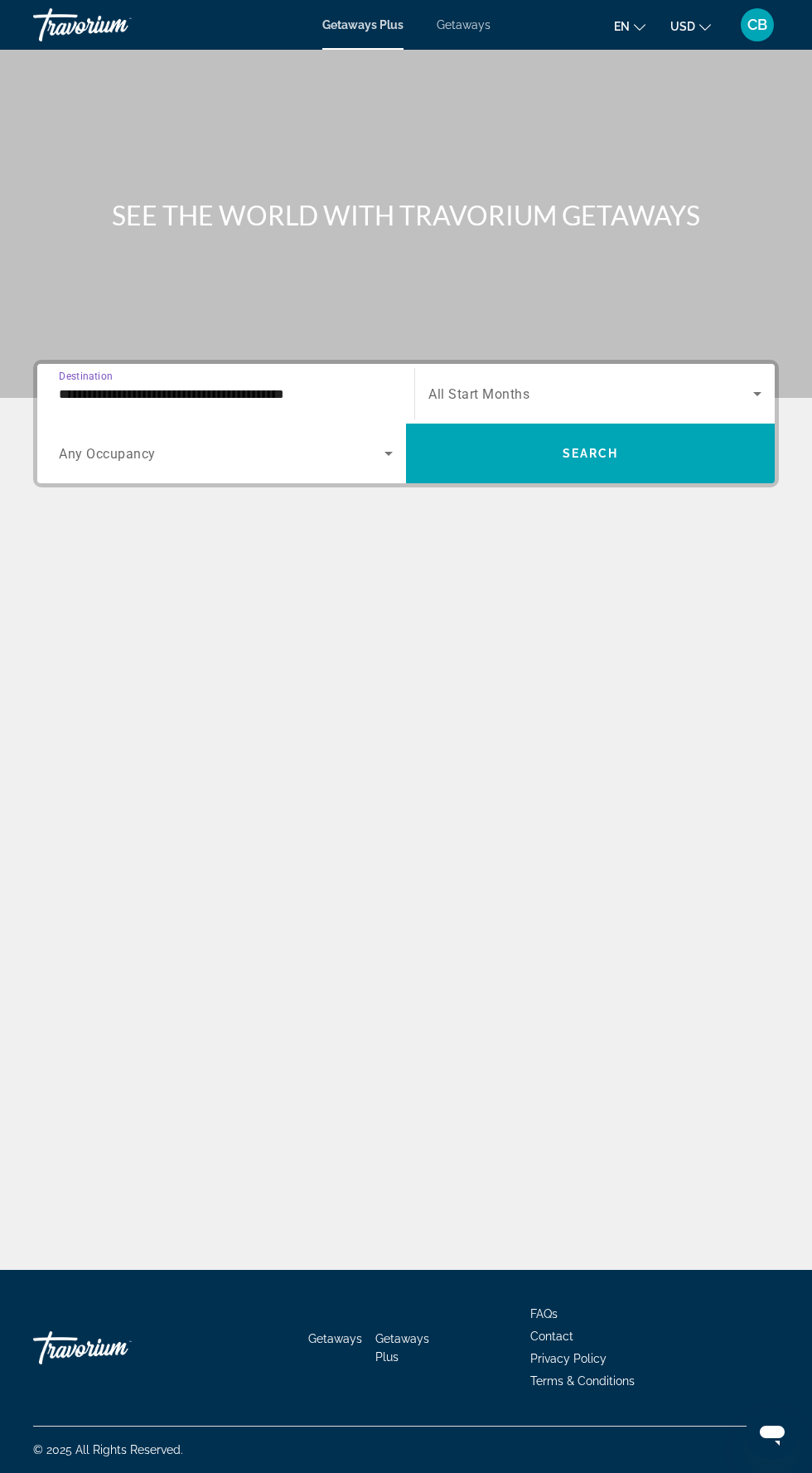
click at [686, 384] on span "Search widget" at bounding box center [590, 394] width 324 height 20
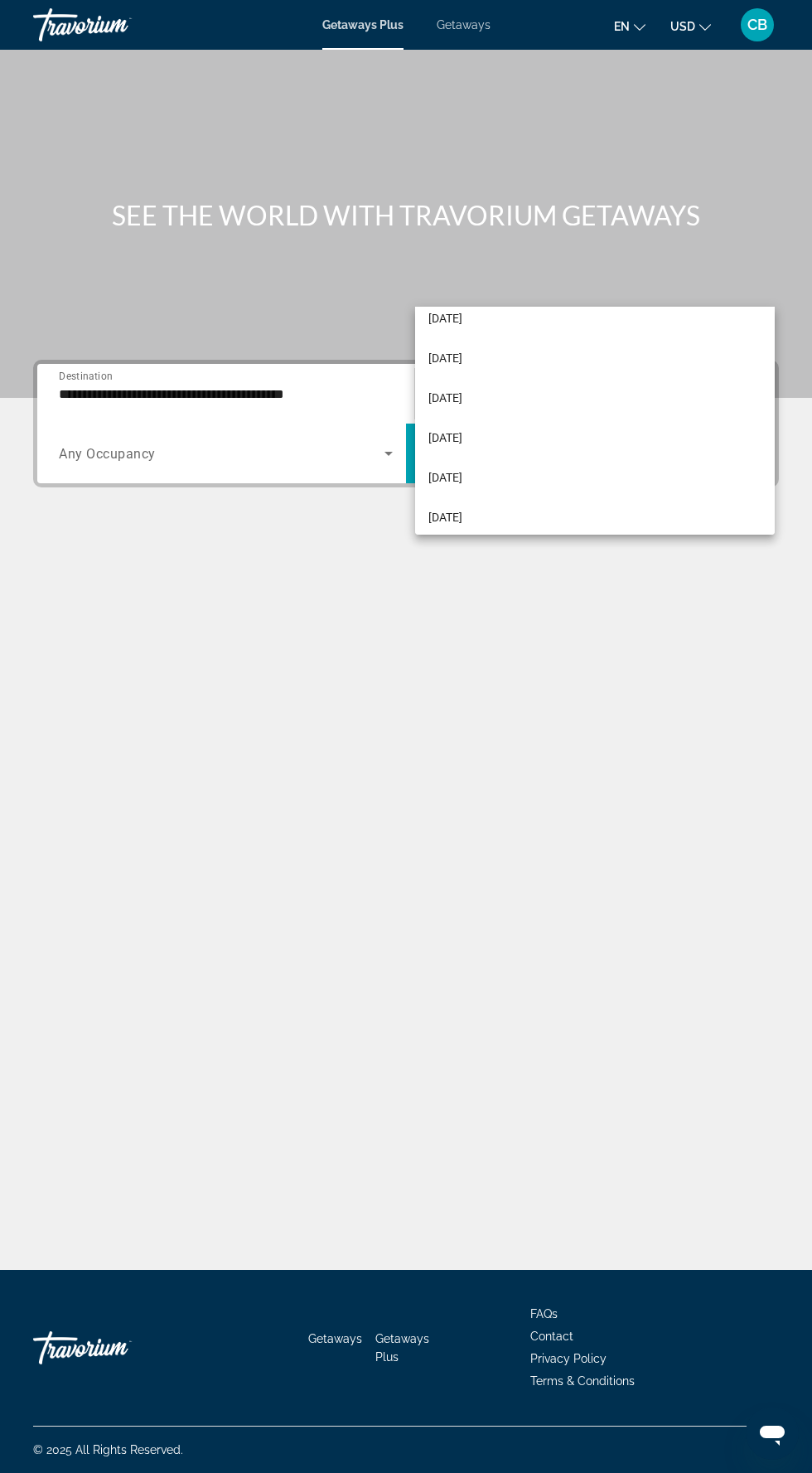
scroll to position [96, 0]
click at [462, 475] on span "[DATE]" at bounding box center [445, 476] width 34 height 20
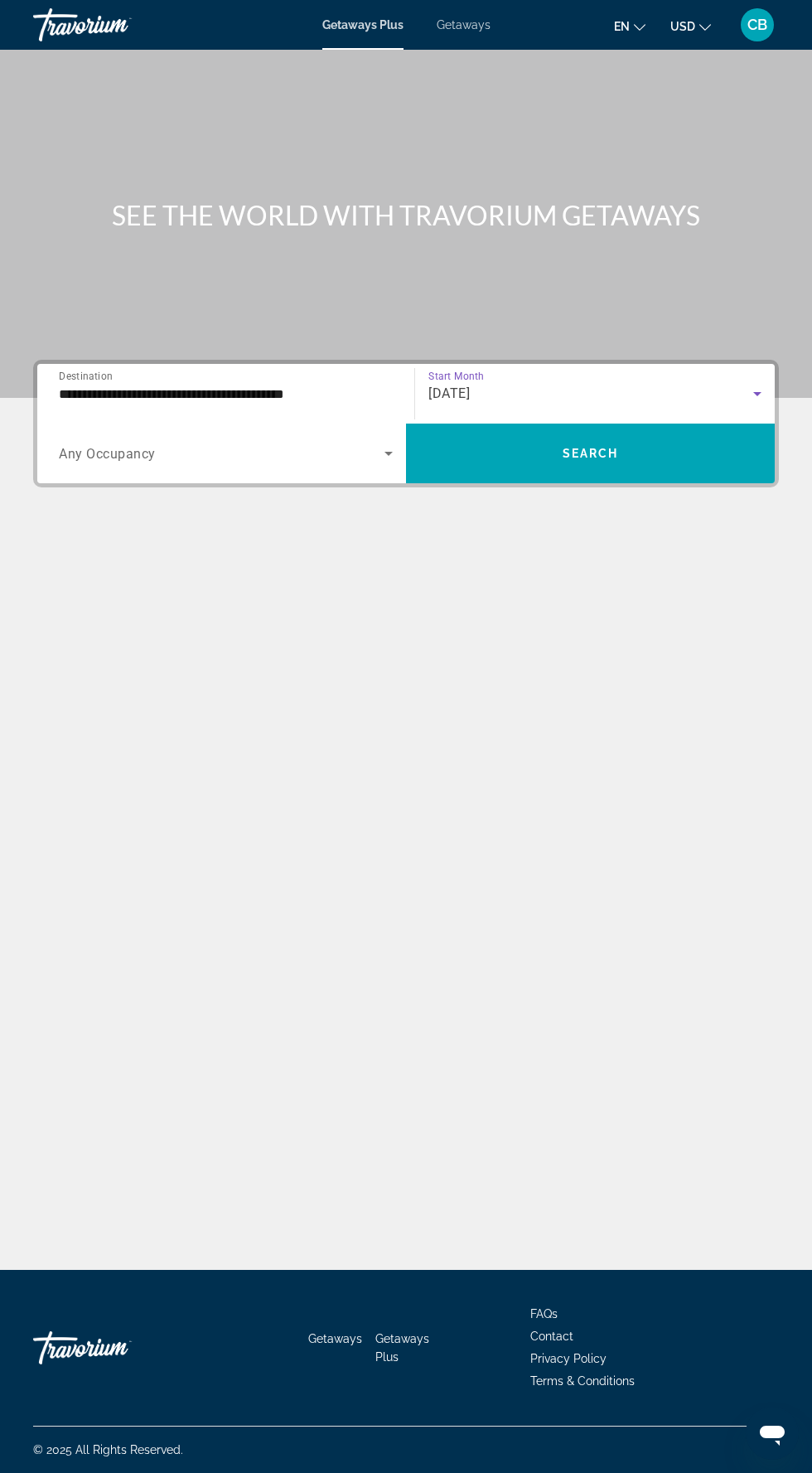
click at [674, 434] on span "Search widget" at bounding box center [590, 454] width 369 height 40
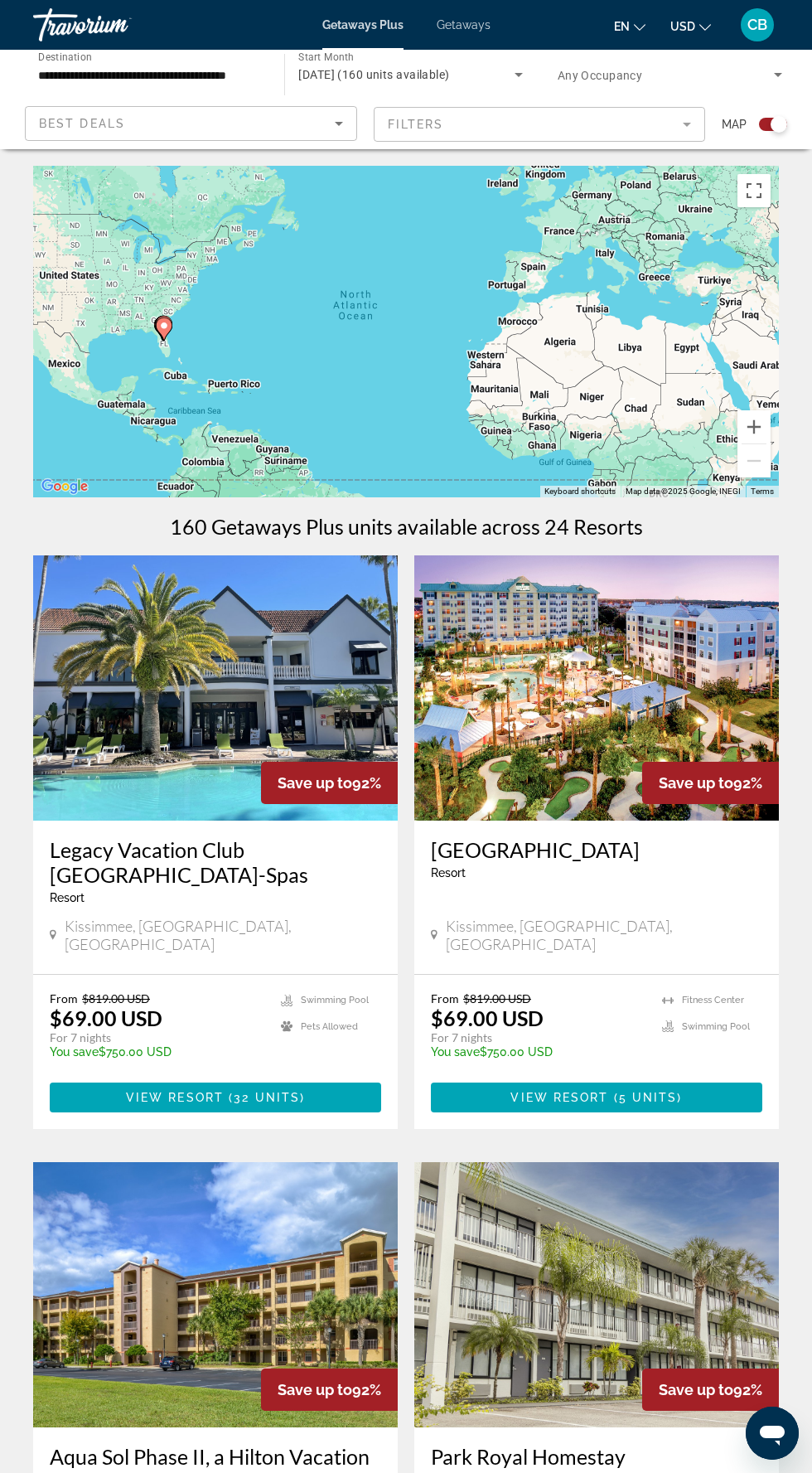
click at [779, 75] on icon "Search widget" at bounding box center [778, 75] width 9 height 4
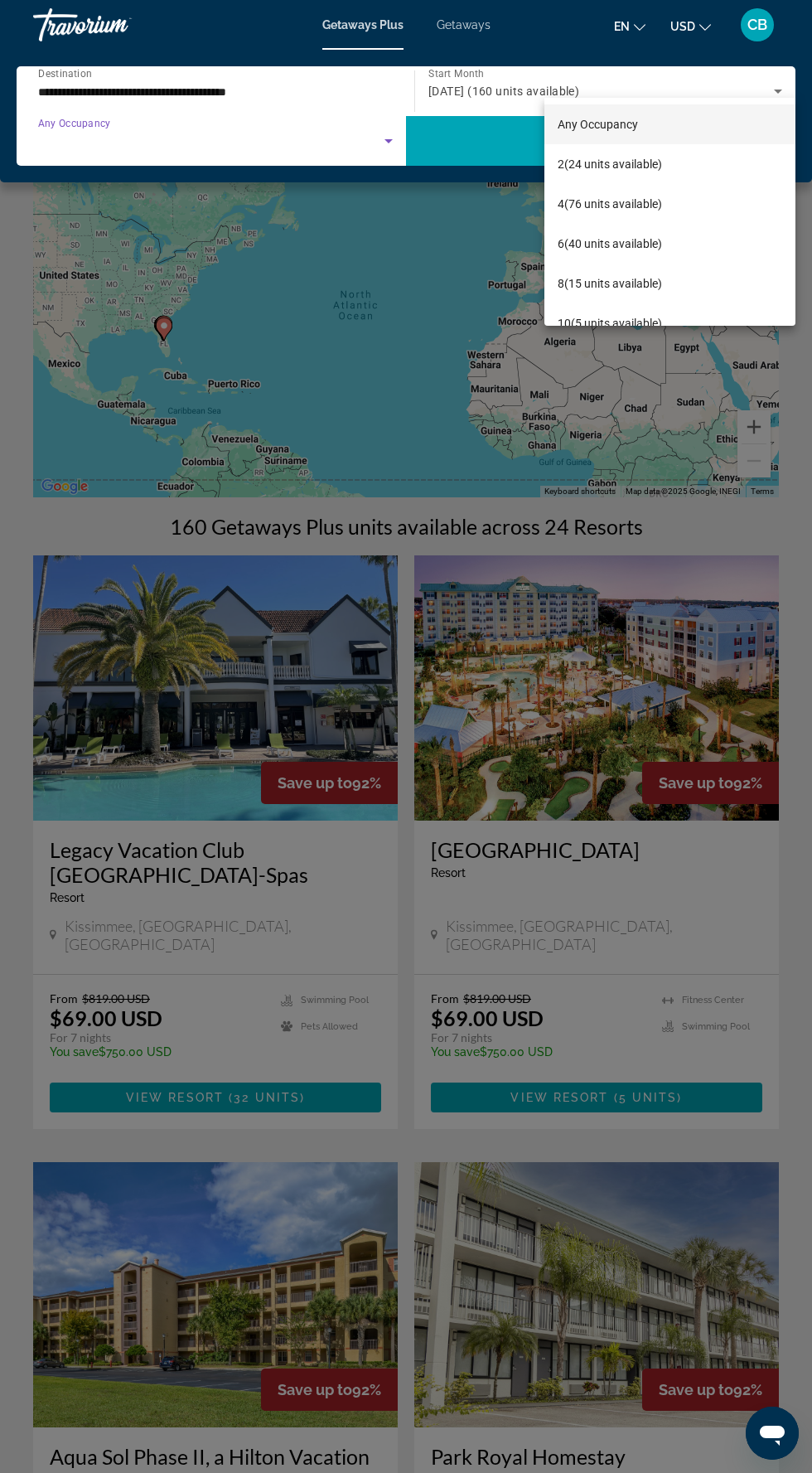
click at [361, 162] on div at bounding box center [406, 736] width 812 height 1473
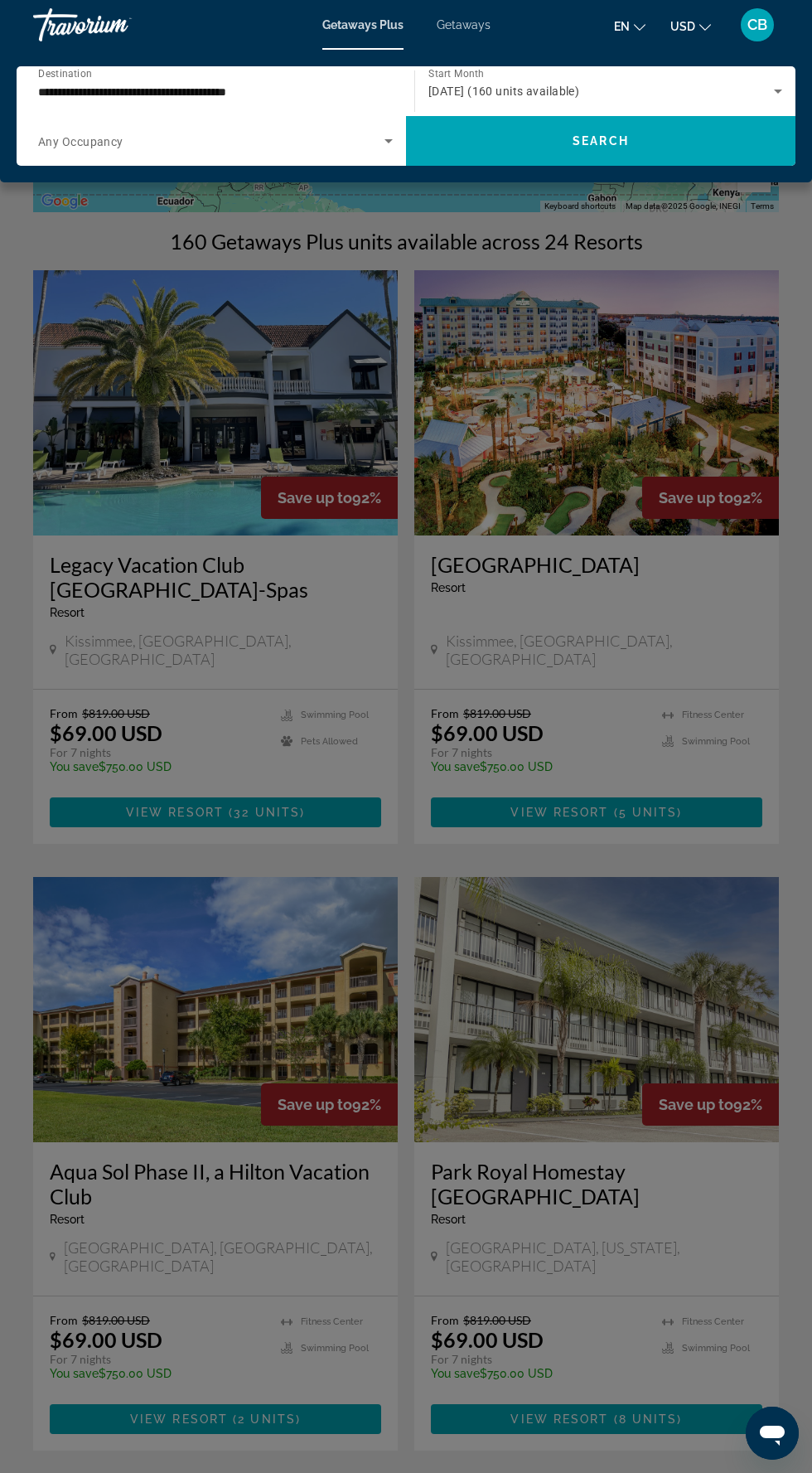
scroll to position [290, 0]
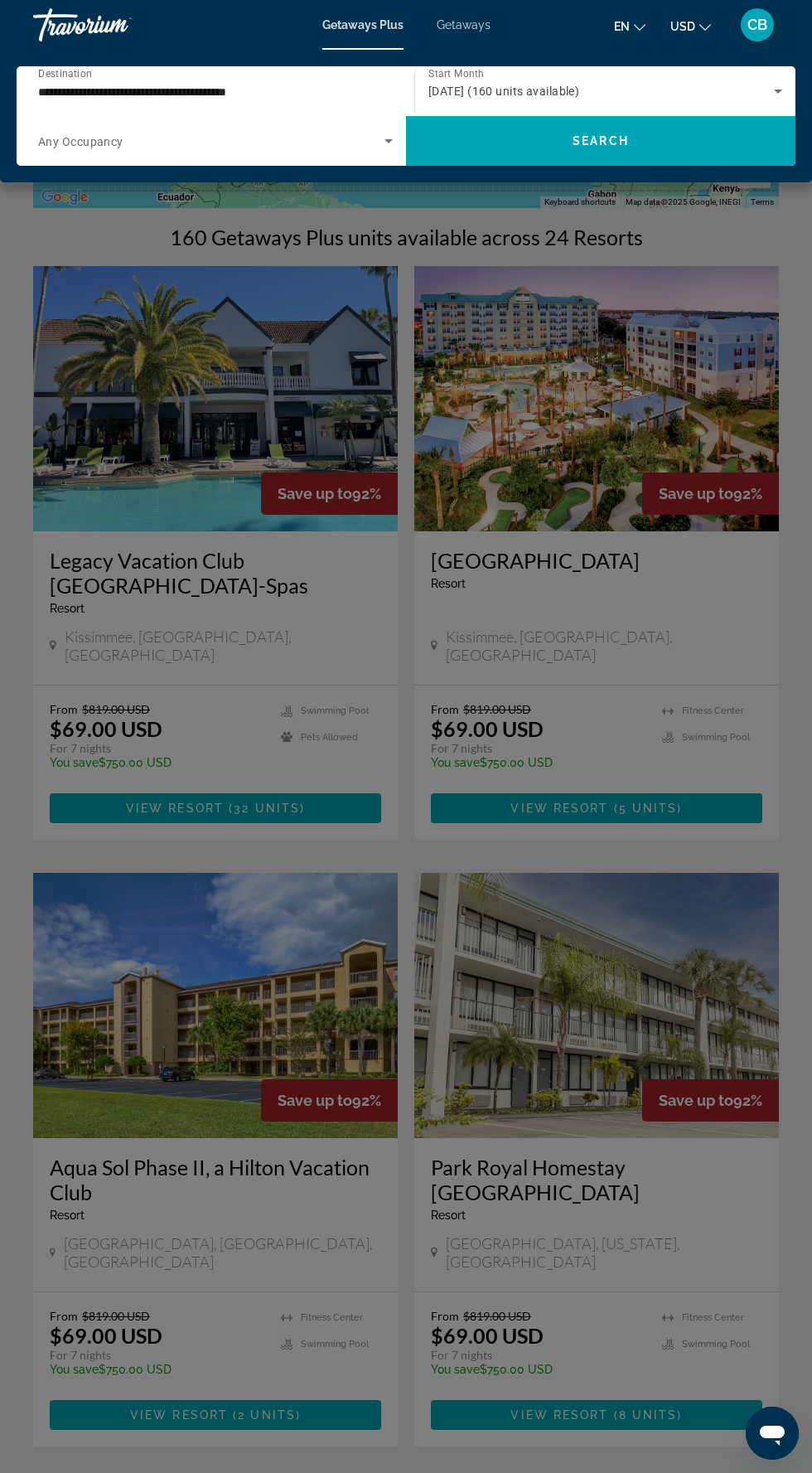
click at [263, 1004] on div "Main content" at bounding box center [406, 736] width 812 height 1473
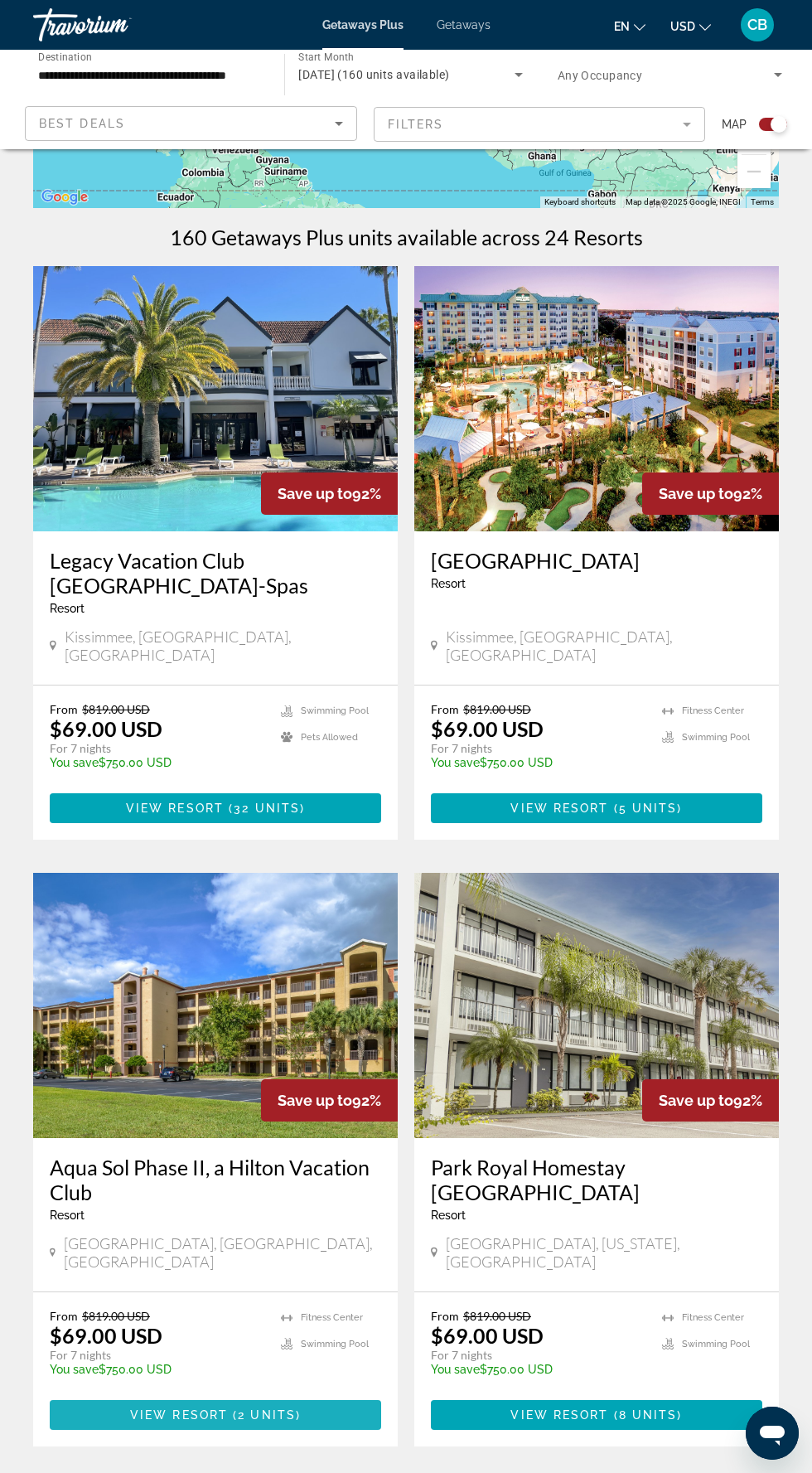
click at [303, 1395] on span "Main content" at bounding box center [215, 1415] width 331 height 40
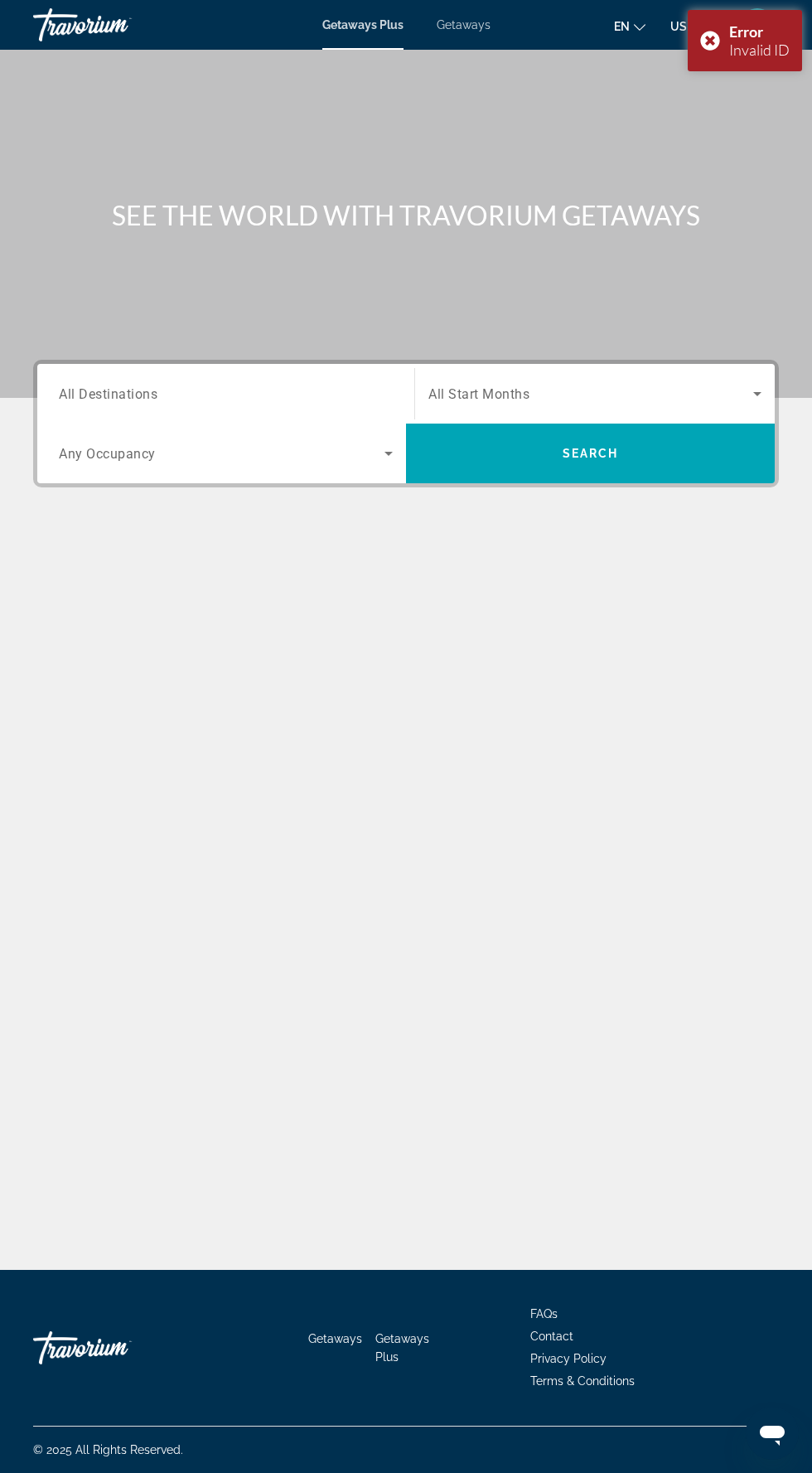
click at [747, 45] on div "Invalid ID" at bounding box center [759, 50] width 60 height 18
click at [717, 52] on div "Main content" at bounding box center [406, 199] width 812 height 398
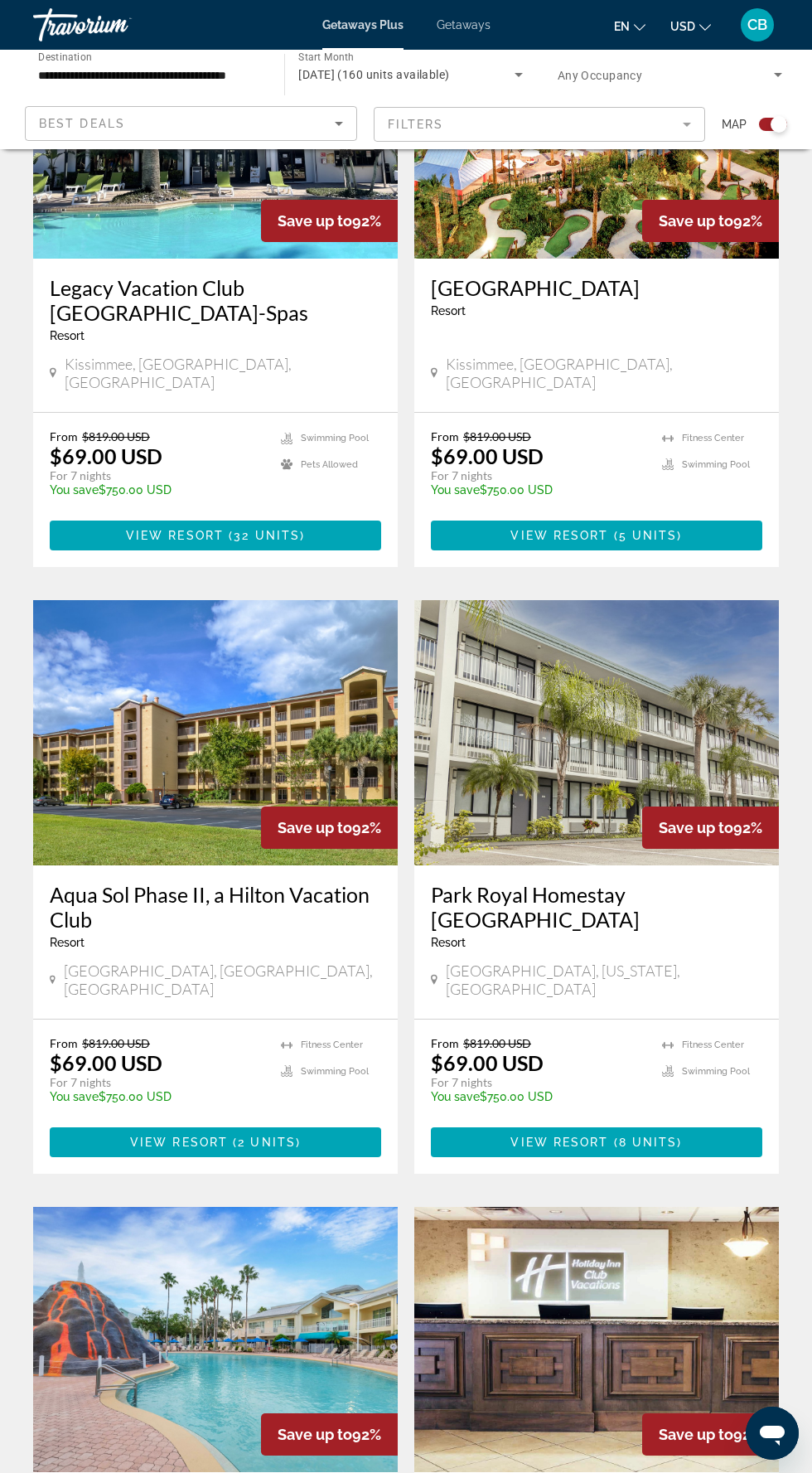
scroll to position [563, 0]
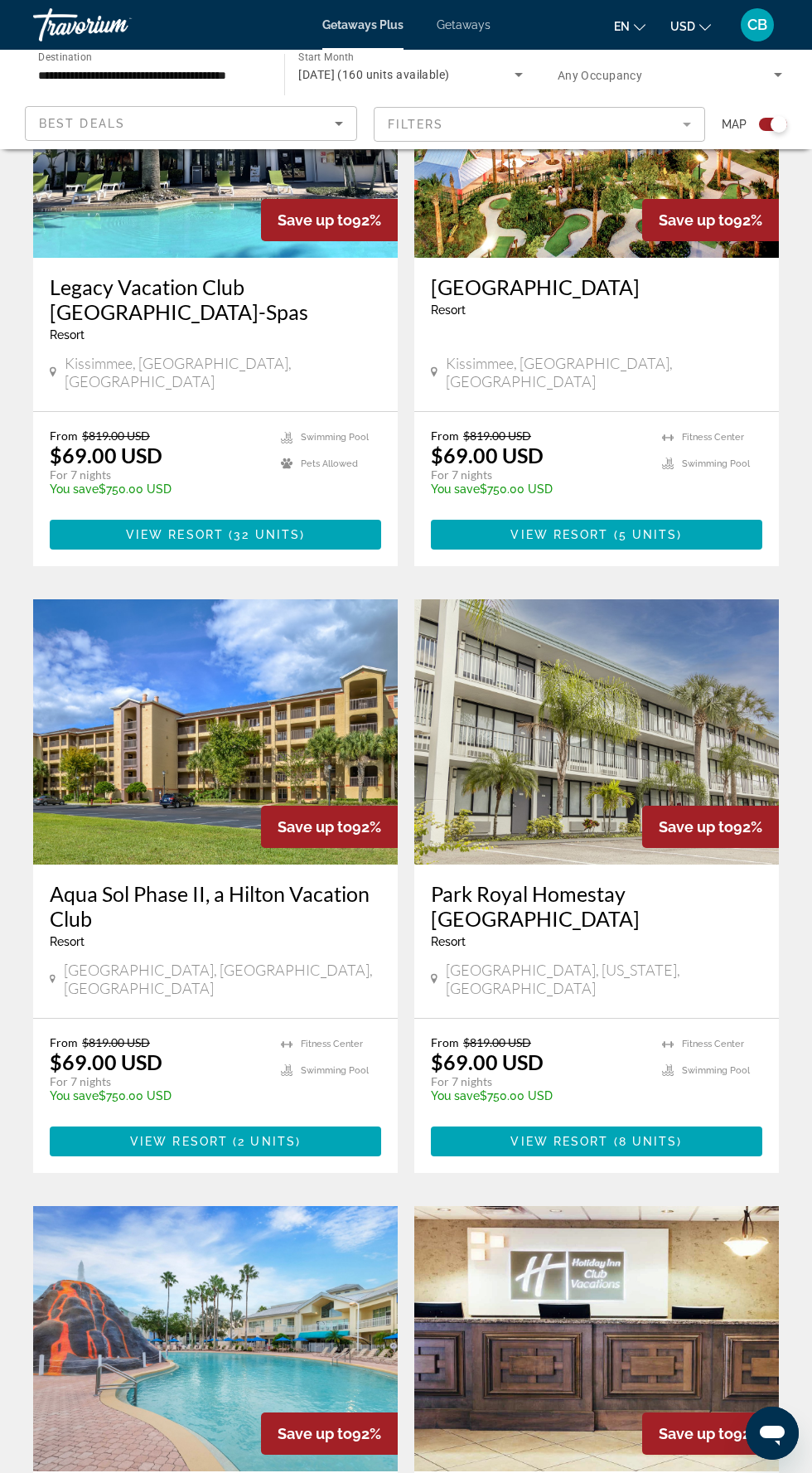
click at [243, 750] on img "Main content" at bounding box center [215, 732] width 365 height 265
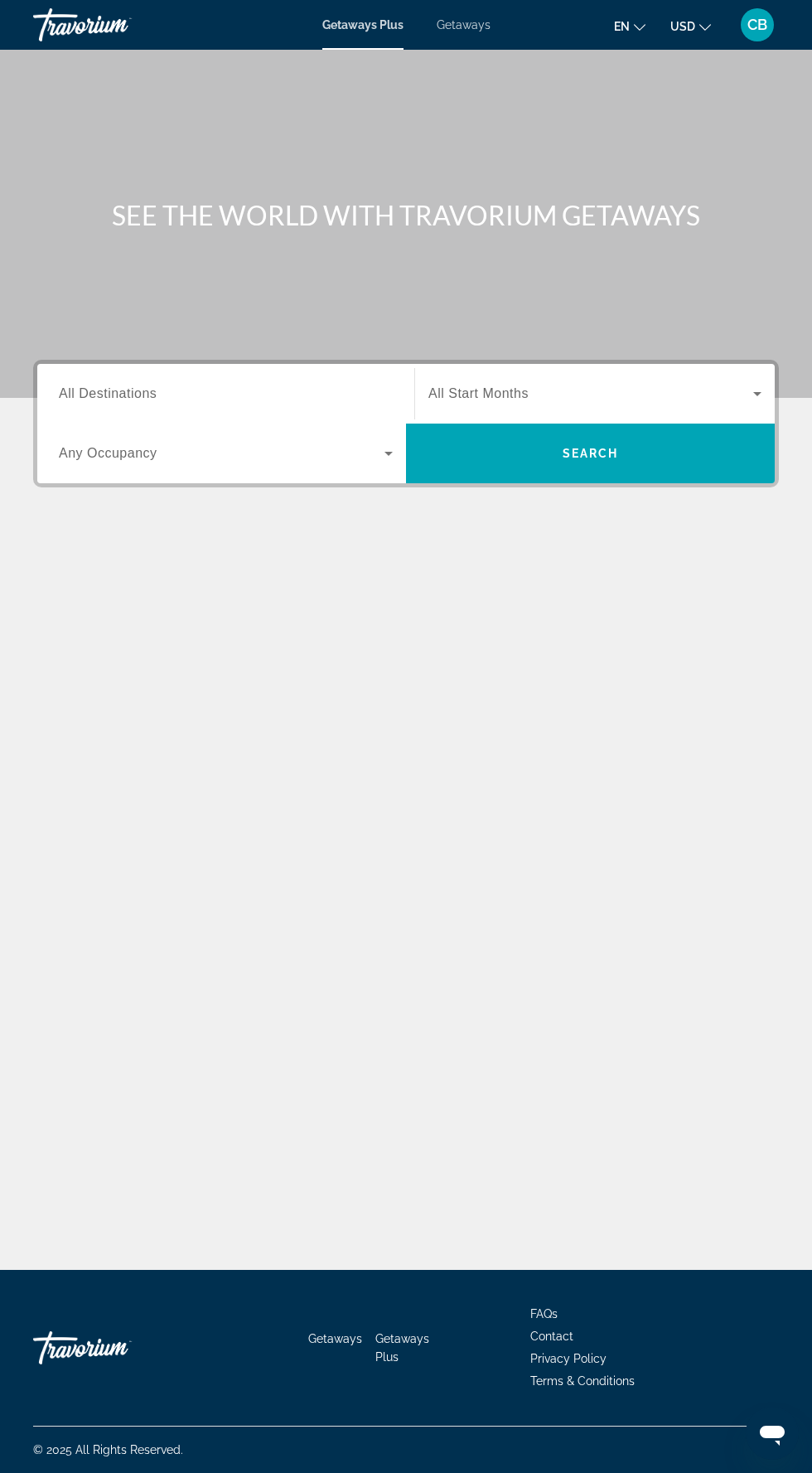
click at [351, 391] on input "Destination All Destinations" at bounding box center [225, 394] width 334 height 20
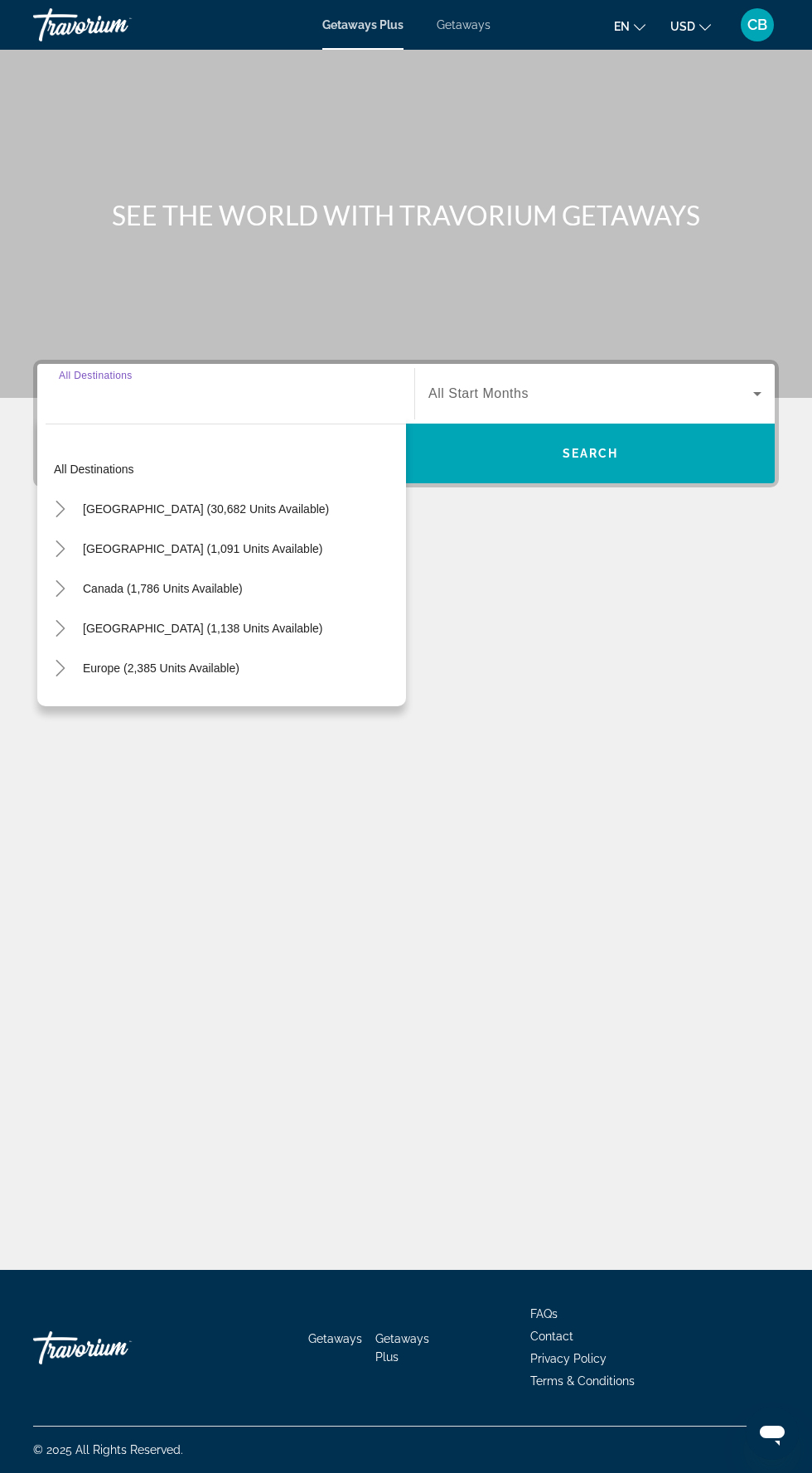
scroll to position [110, 0]
click at [55, 501] on icon "Toggle United States (30,682 units available)" at bounding box center [60, 509] width 17 height 17
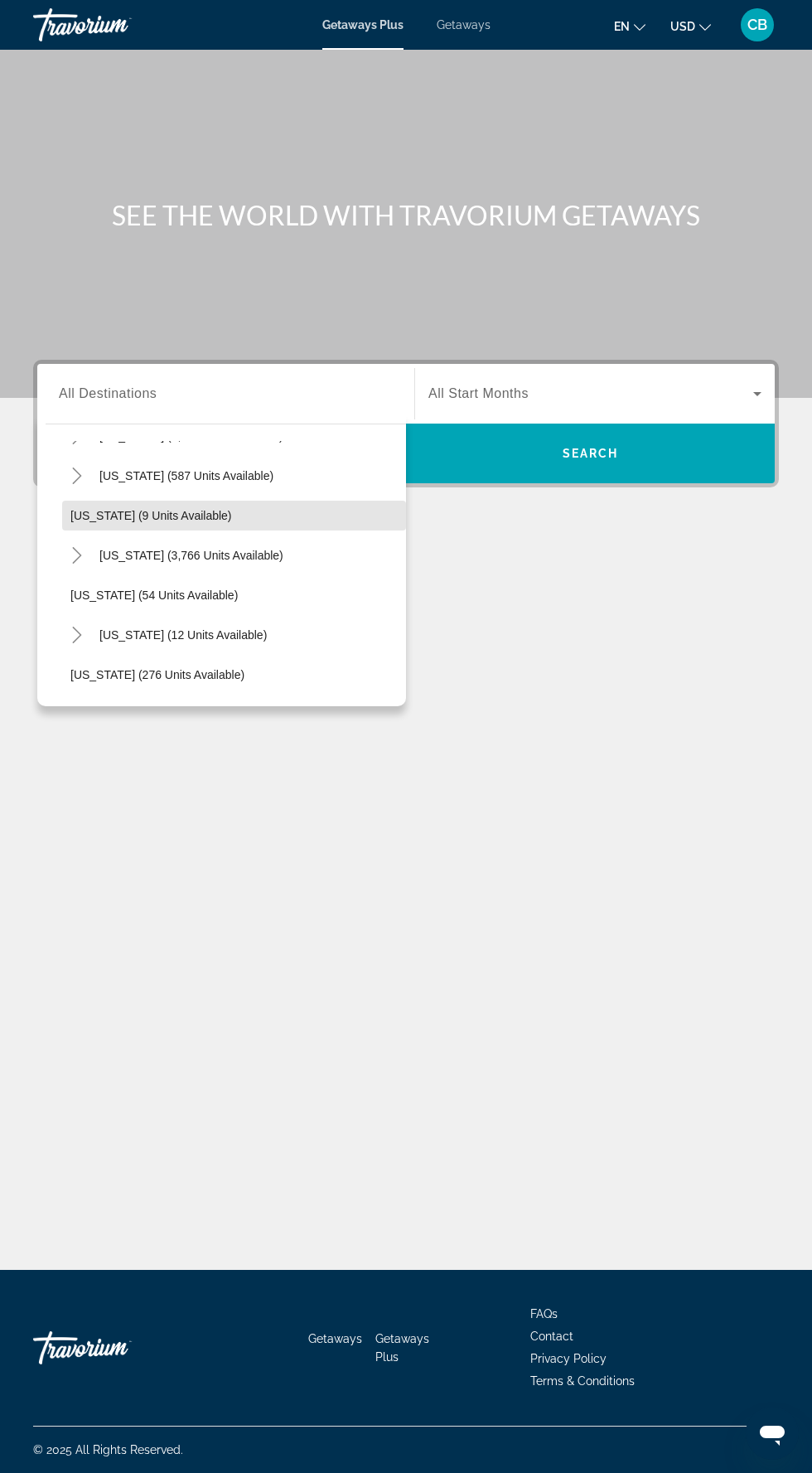
scroll to position [217, 0]
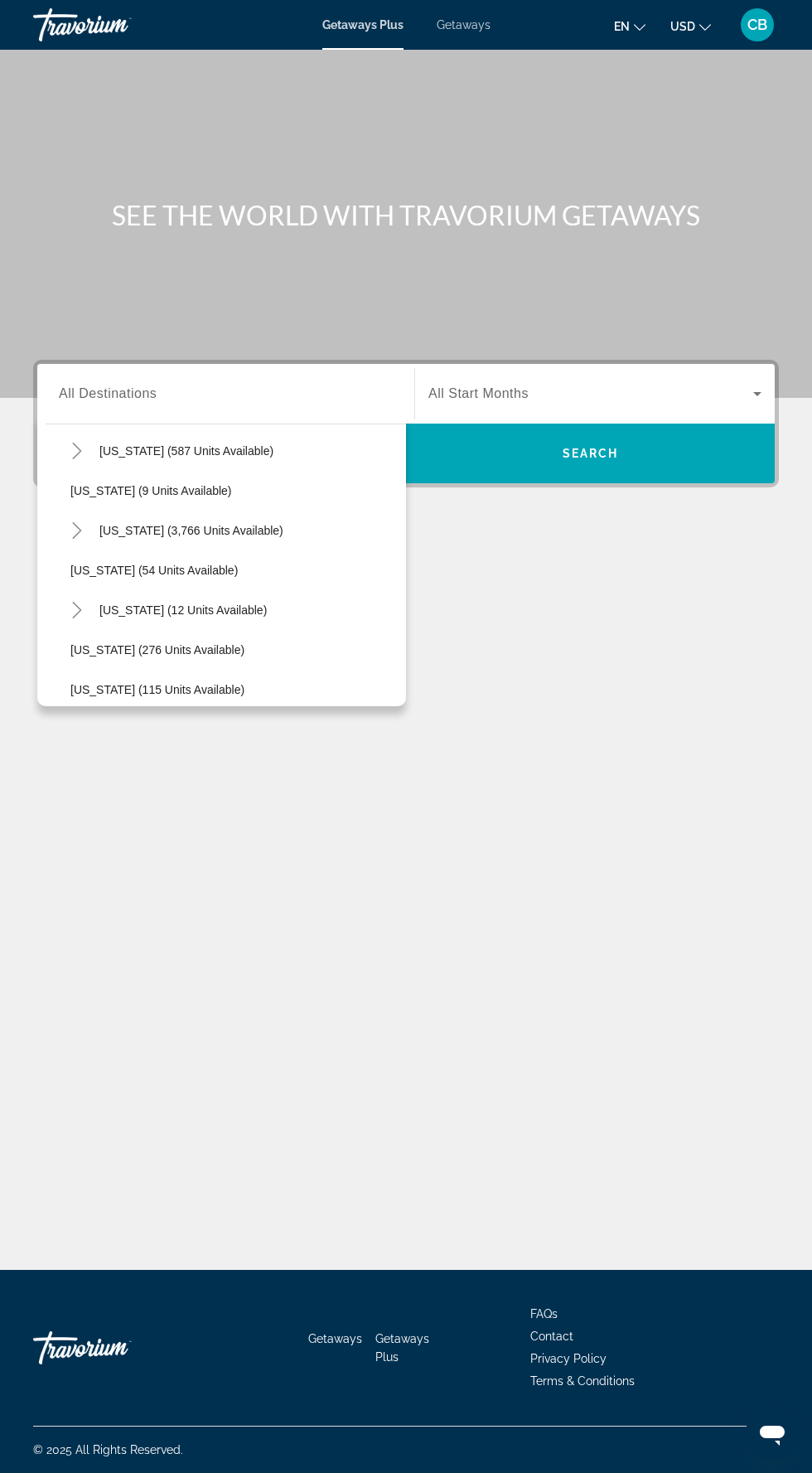
click at [72, 523] on icon "Toggle Florida (3,766 units available)" at bounding box center [77, 531] width 17 height 17
click at [304, 564] on span "Orlando & Disney Area (5,906 units available)" at bounding box center [207, 570] width 240 height 13
type input "**********"
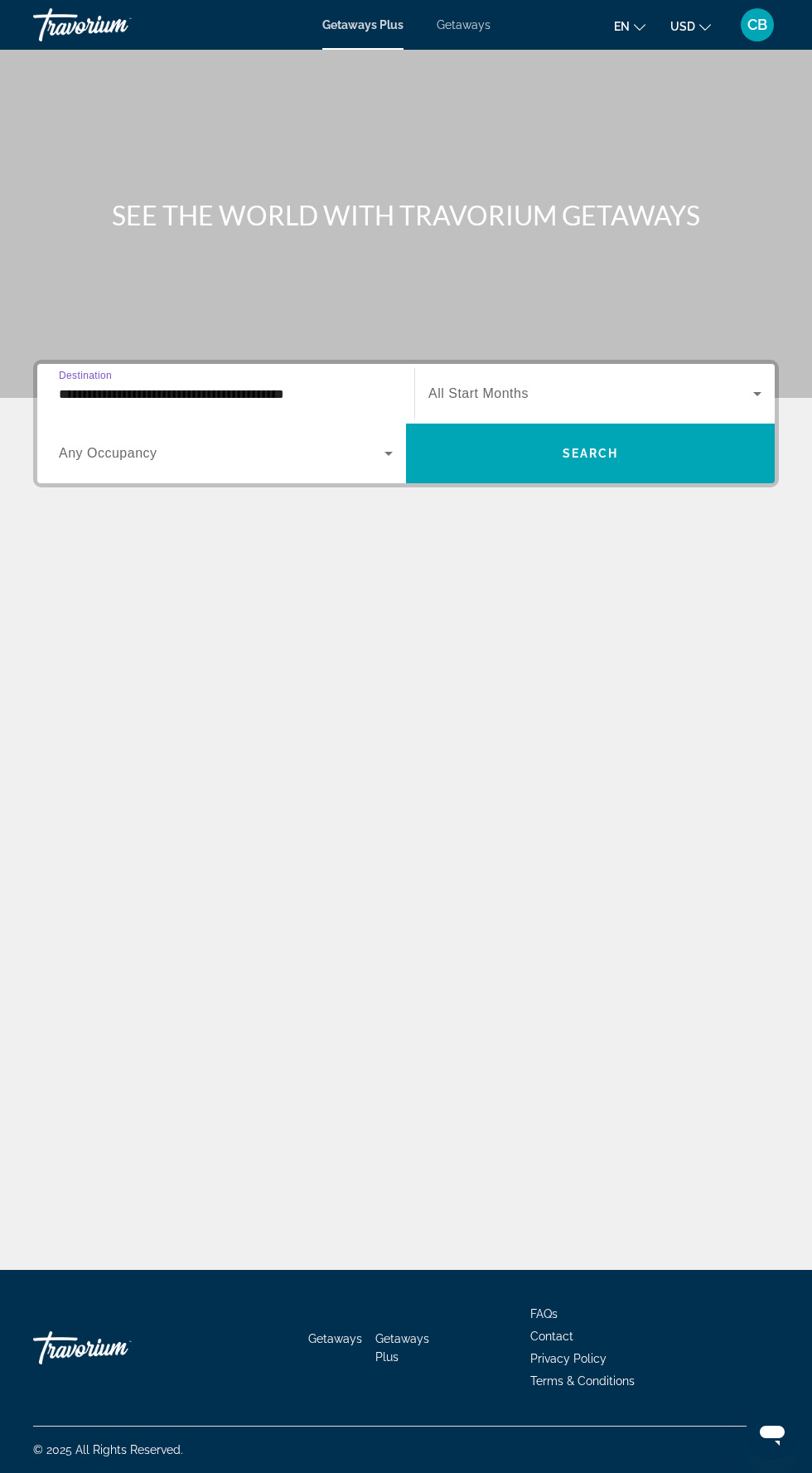
click at [701, 384] on span "Search widget" at bounding box center [590, 394] width 324 height 20
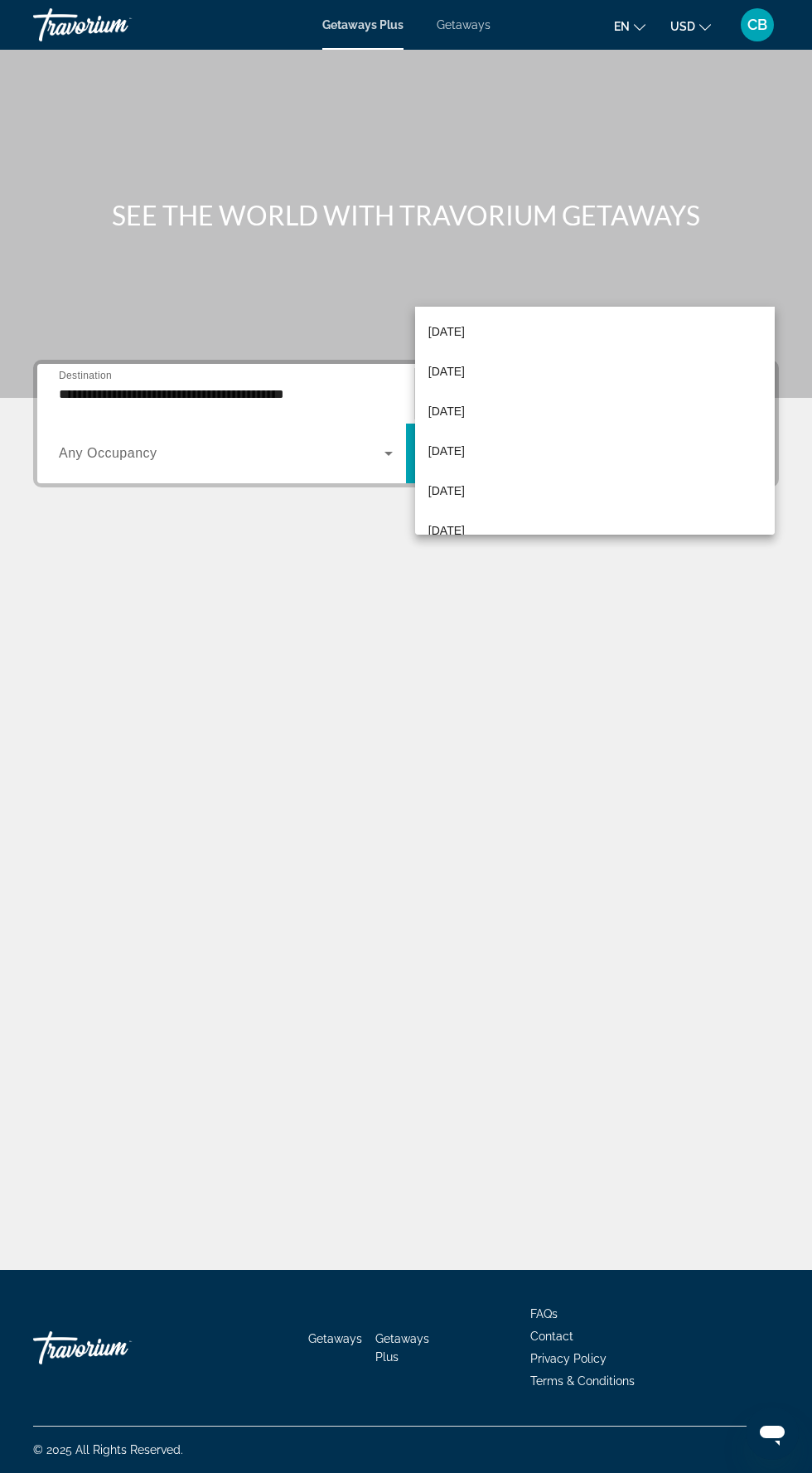
scroll to position [120, 0]
click at [508, 451] on mat-option "[DATE]" at bounding box center [595, 452] width 359 height 40
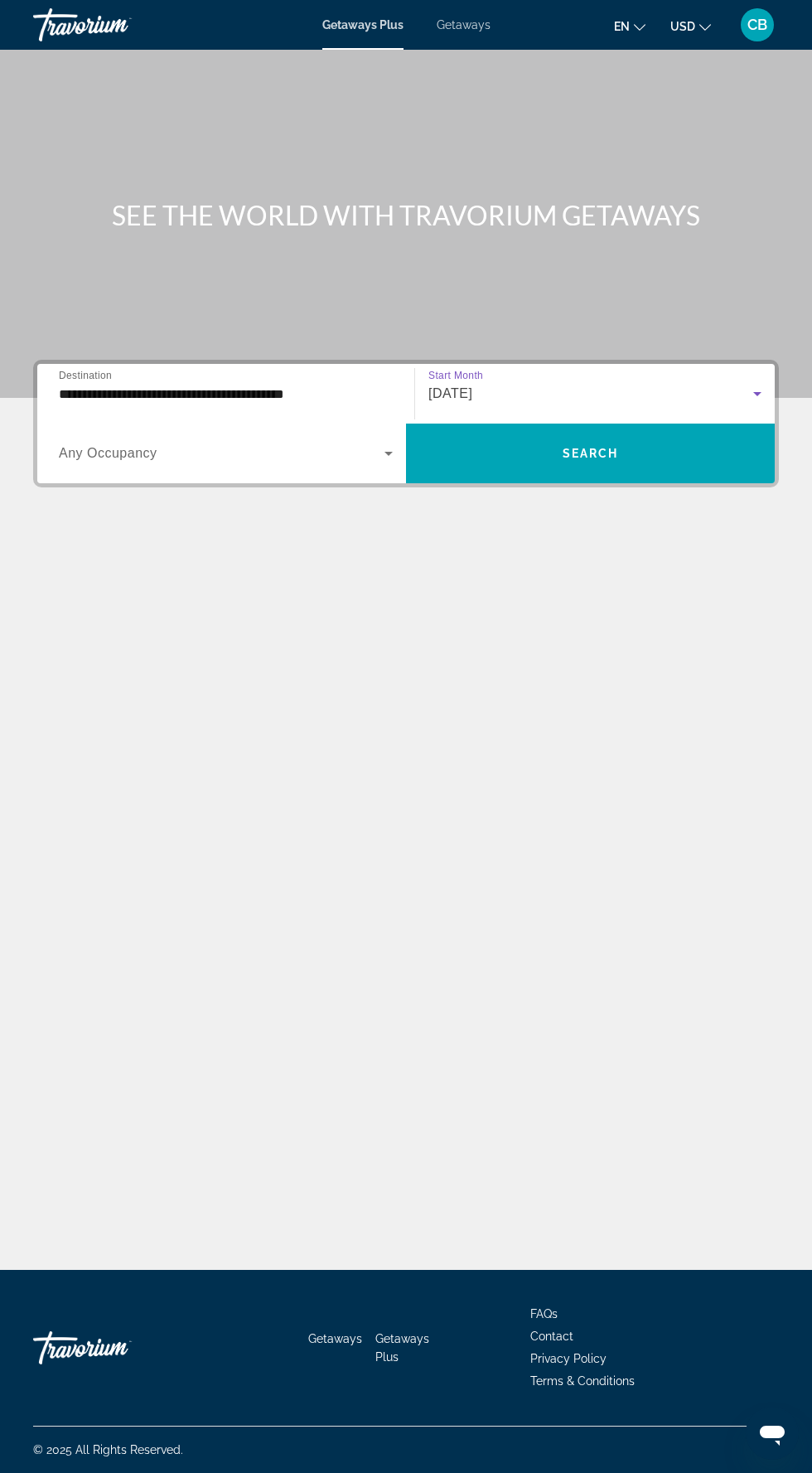
click at [491, 38] on div "Getaways Plus Getaways en English Español Français Italiano Português русский U…" at bounding box center [406, 24] width 812 height 43
click at [471, 37] on div "Getaways Plus Getaways en English Español Français Italiano Português русский U…" at bounding box center [406, 24] width 812 height 43
click at [474, 30] on span "Getaways" at bounding box center [464, 24] width 54 height 13
click at [256, 393] on input "Destination All Destinations" at bounding box center [225, 394] width 334 height 20
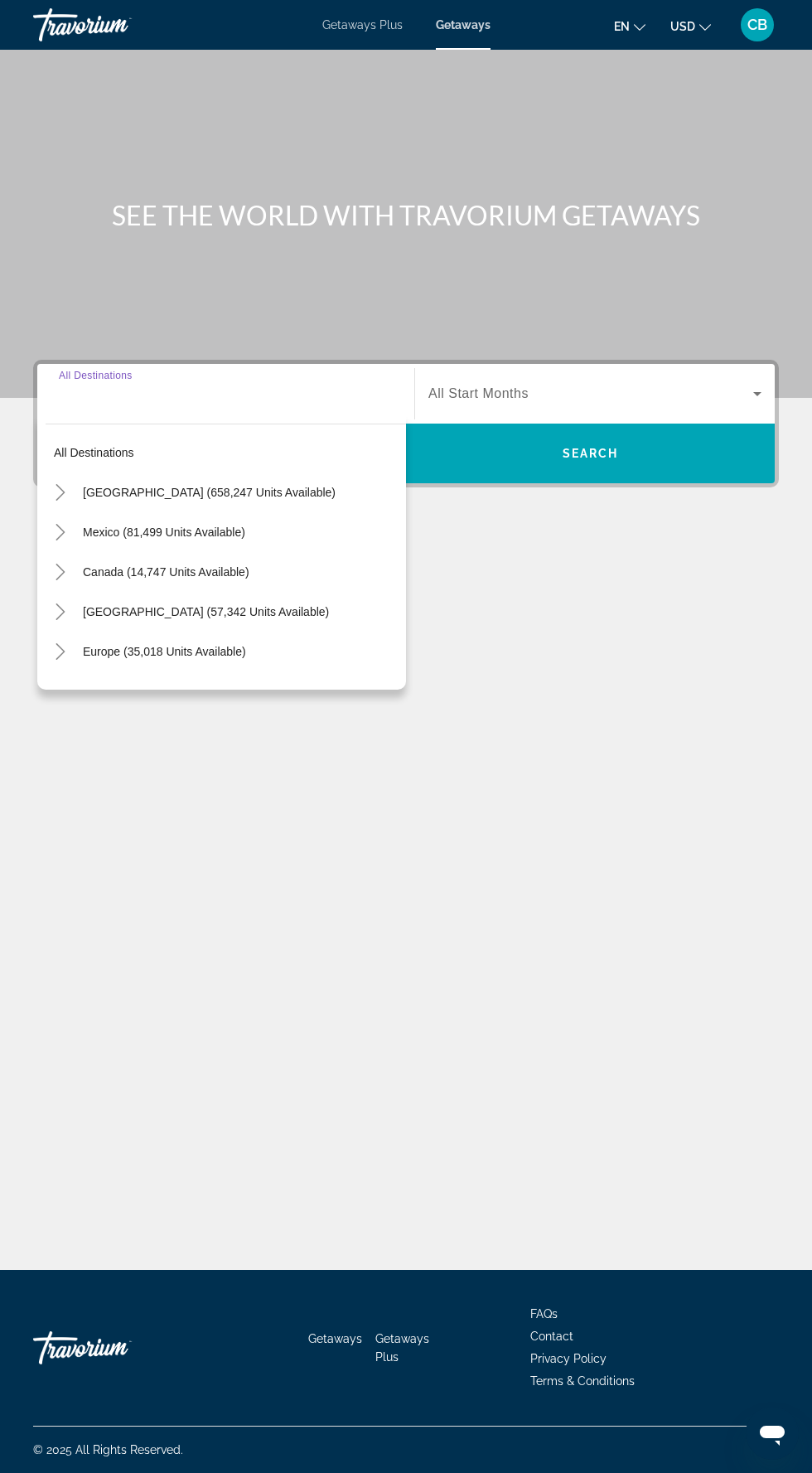
scroll to position [110, 0]
click at [47, 478] on mat-icon "Toggle United States (658,247 units available)" at bounding box center [59, 492] width 29 height 29
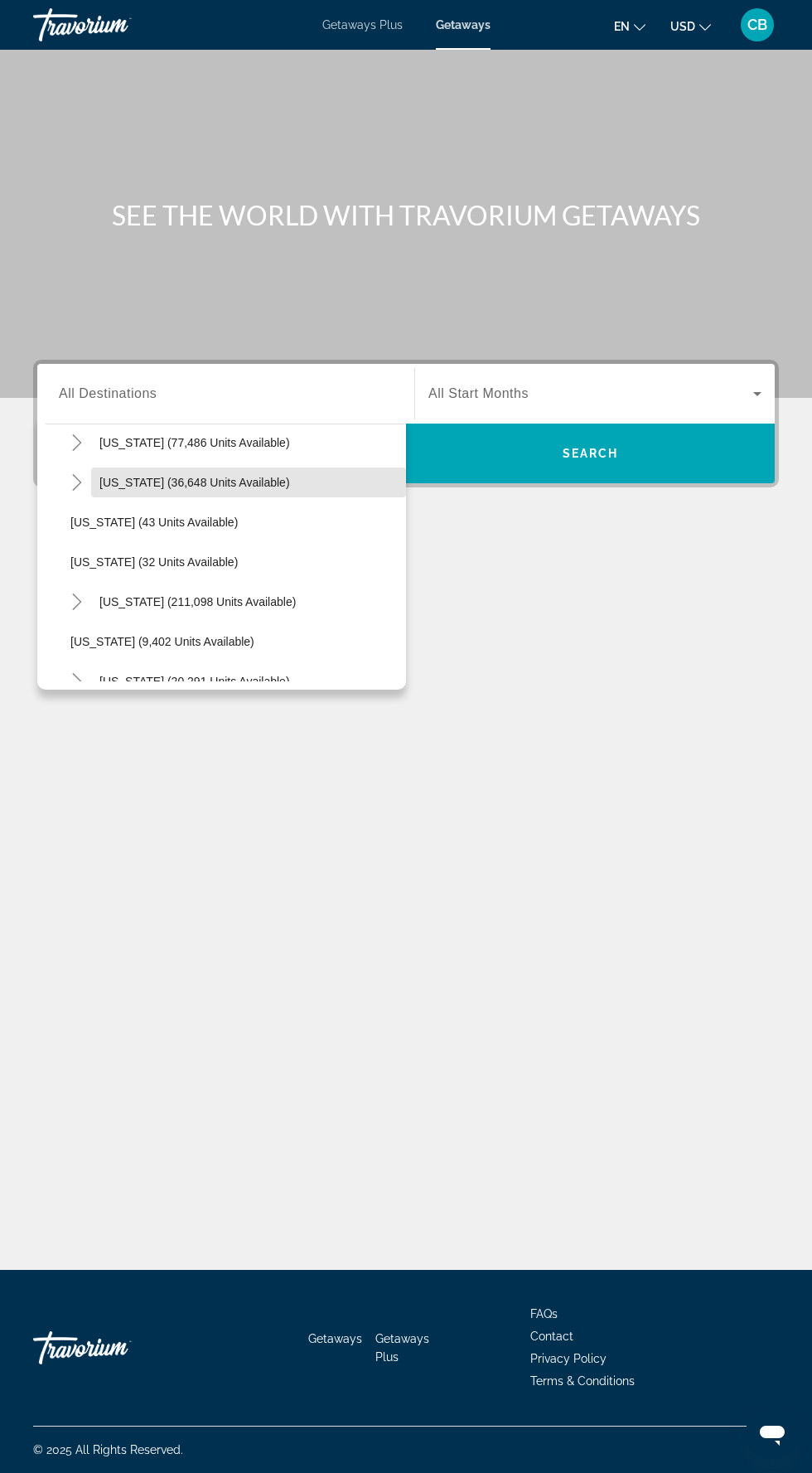
scroll to position [209, 0]
click at [72, 588] on mat-icon "Toggle Florida (211,098 units available)" at bounding box center [76, 602] width 29 height 29
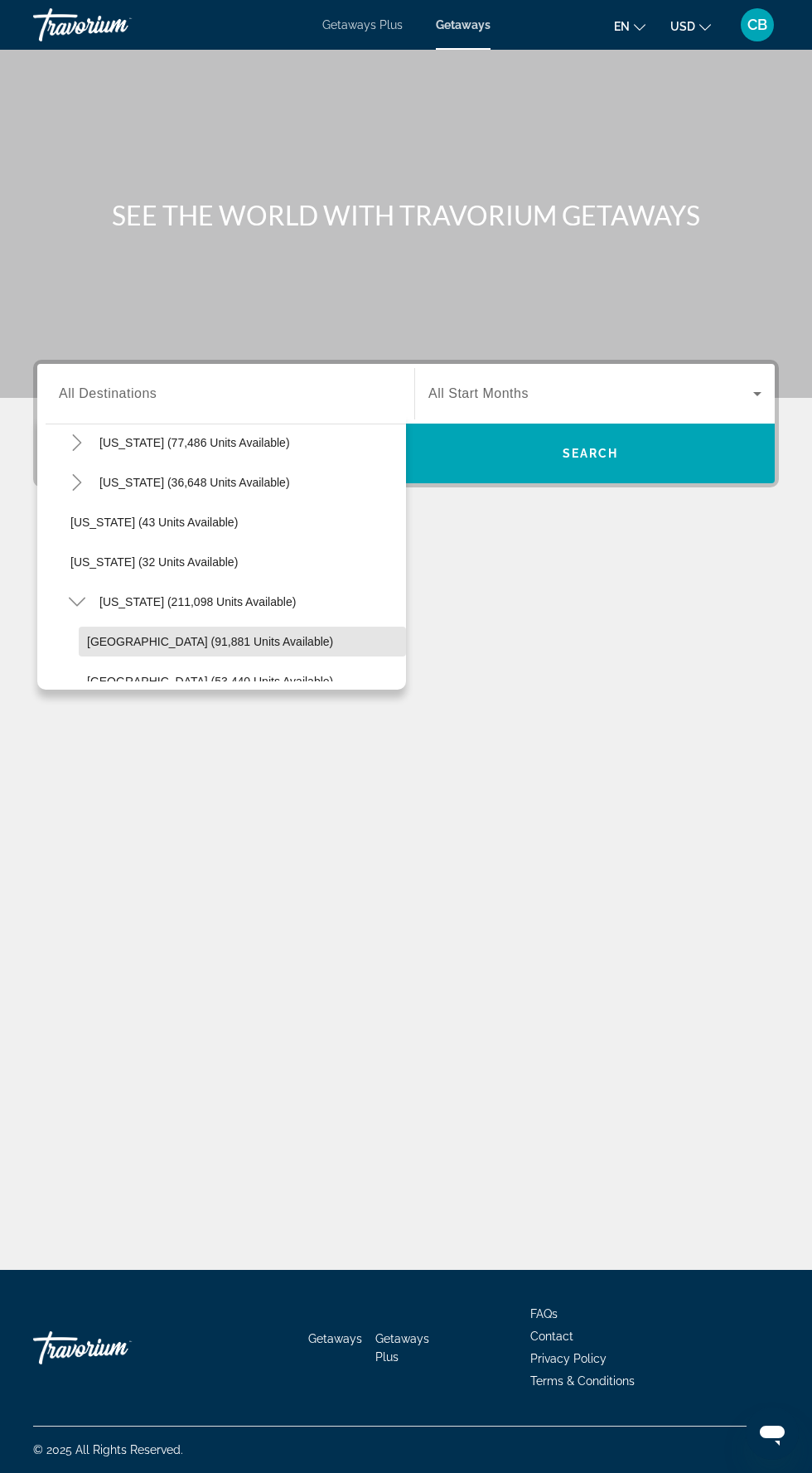
click at [277, 635] on span "[GEOGRAPHIC_DATA] (91,881 units available)" at bounding box center [210, 641] width 246 height 13
type input "**********"
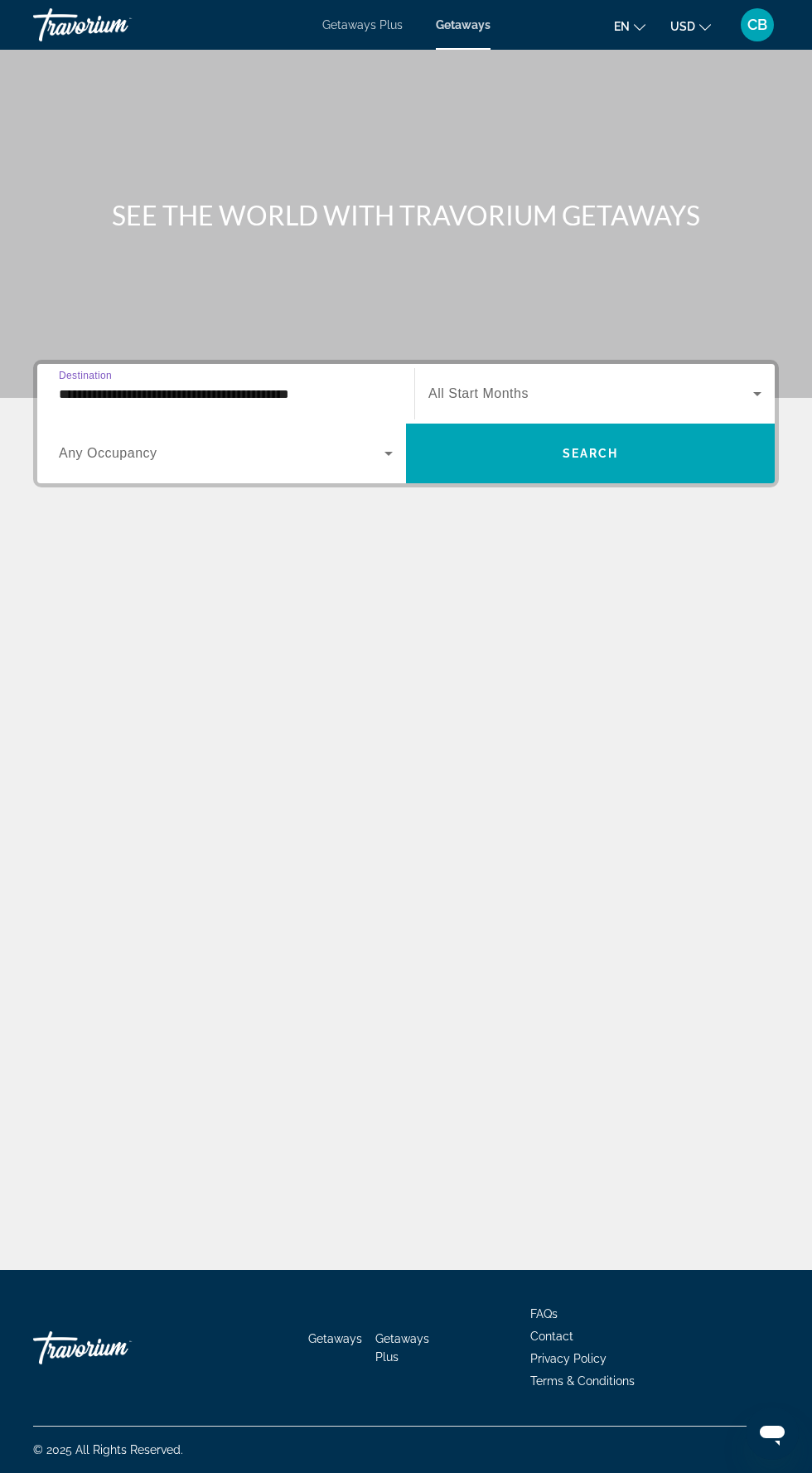
click at [757, 392] on icon "Search widget" at bounding box center [758, 394] width 9 height 4
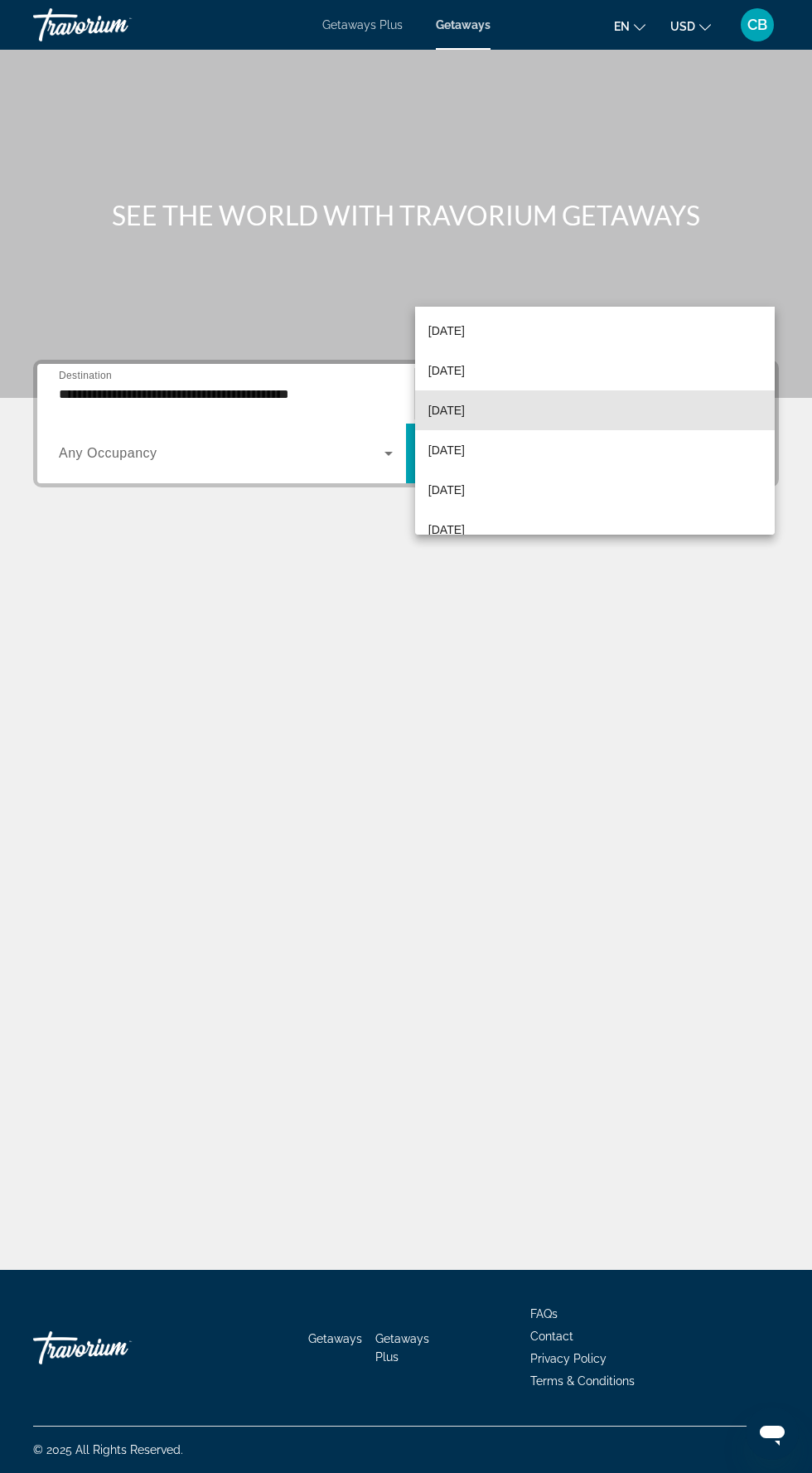
scroll to position [162, 0]
click at [609, 412] on mat-option "[DATE]" at bounding box center [595, 410] width 359 height 40
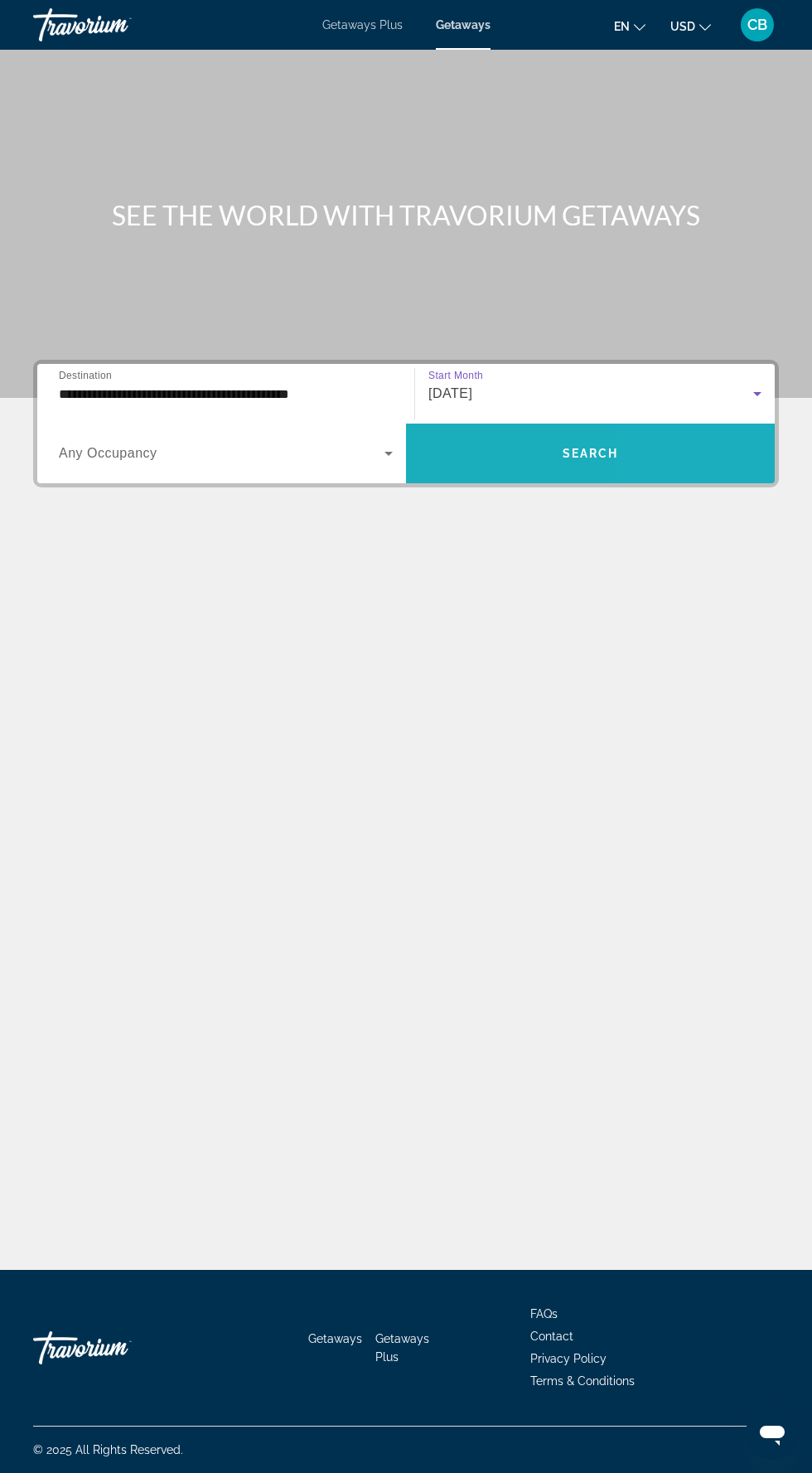
click at [729, 434] on span "Search widget" at bounding box center [590, 454] width 369 height 40
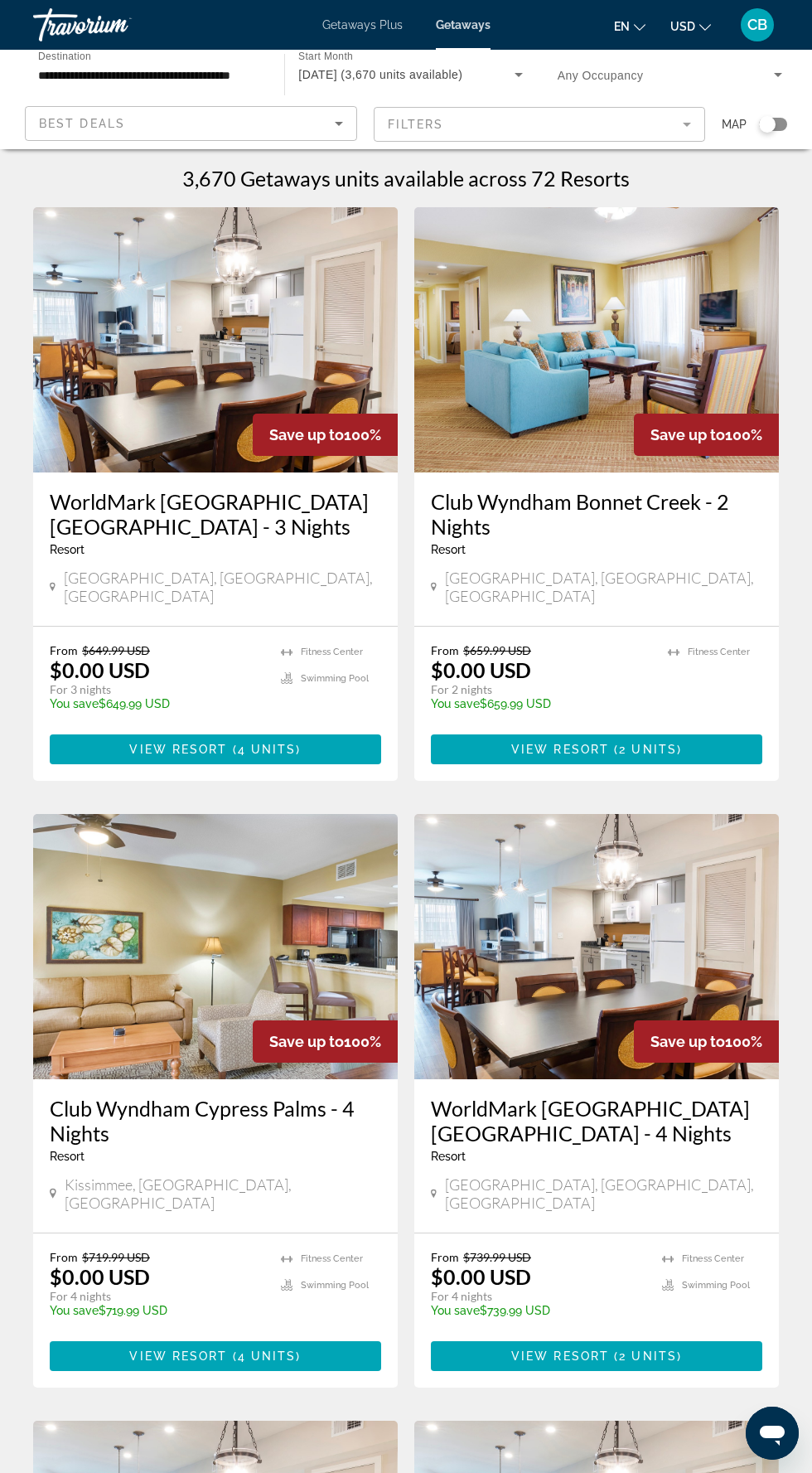
click at [693, 125] on mat-form-field "Filters" at bounding box center [539, 125] width 332 height 35
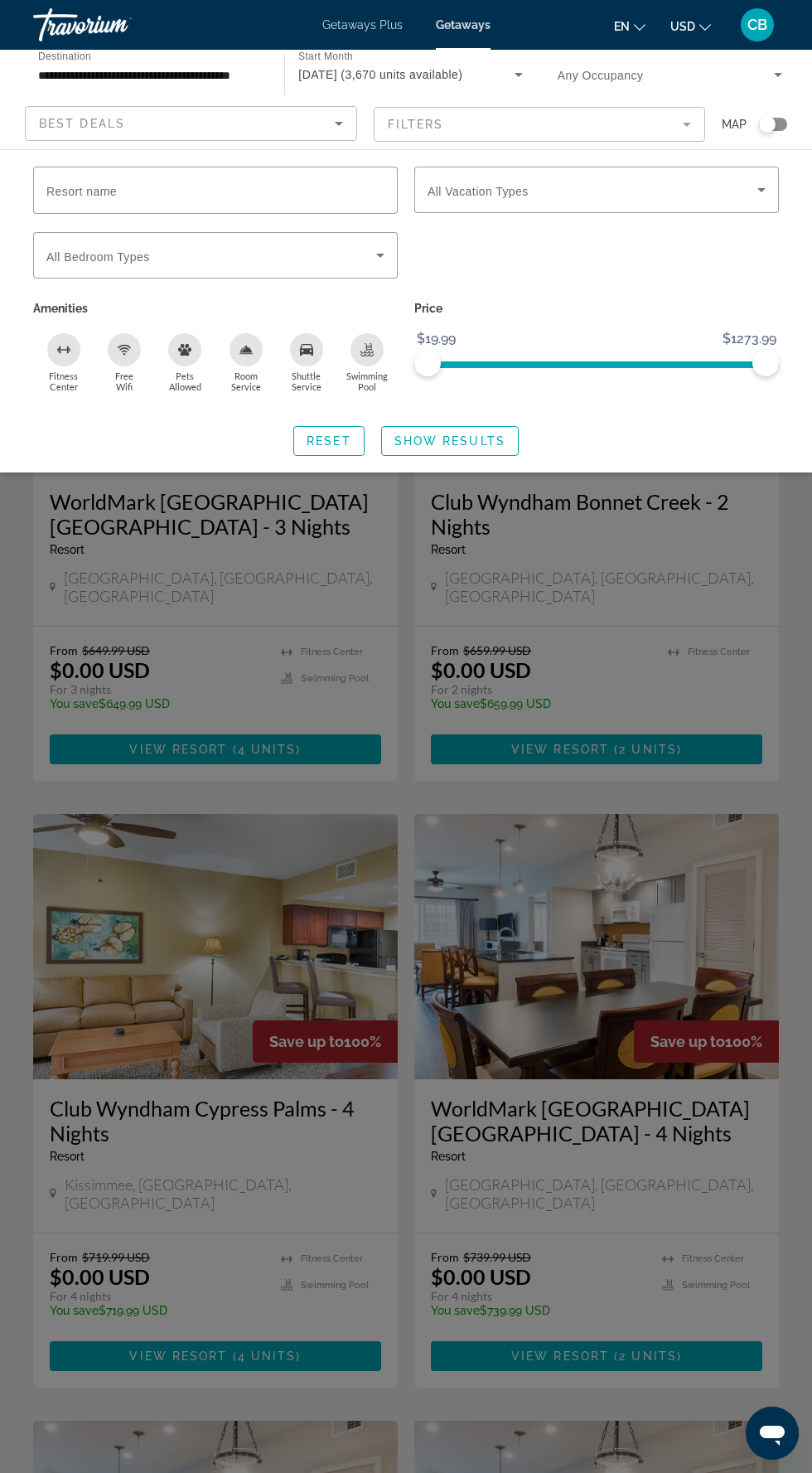
click at [767, 195] on icon "Search widget" at bounding box center [761, 189] width 20 height 20
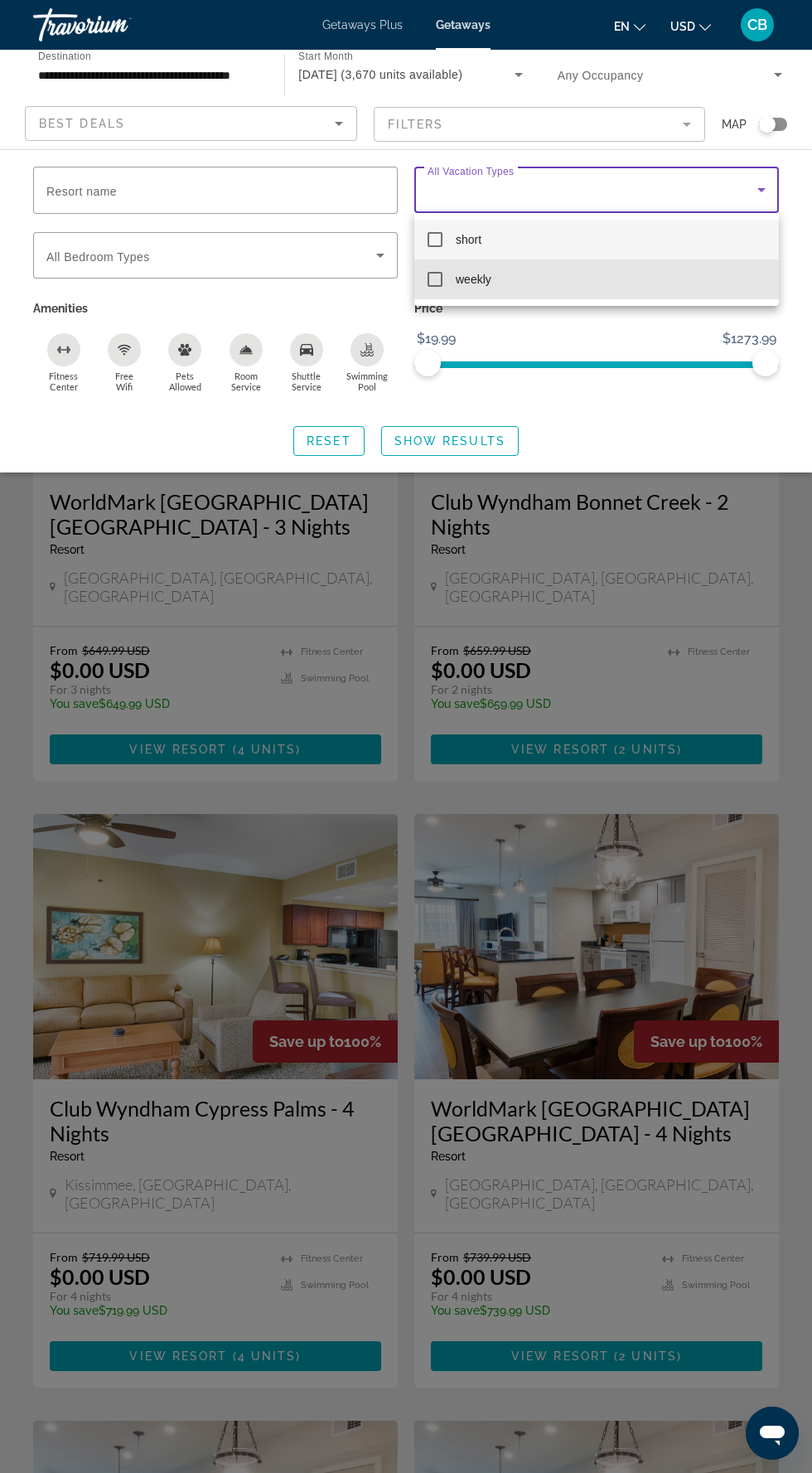
click at [567, 290] on mat-option "weekly" at bounding box center [597, 279] width 365 height 40
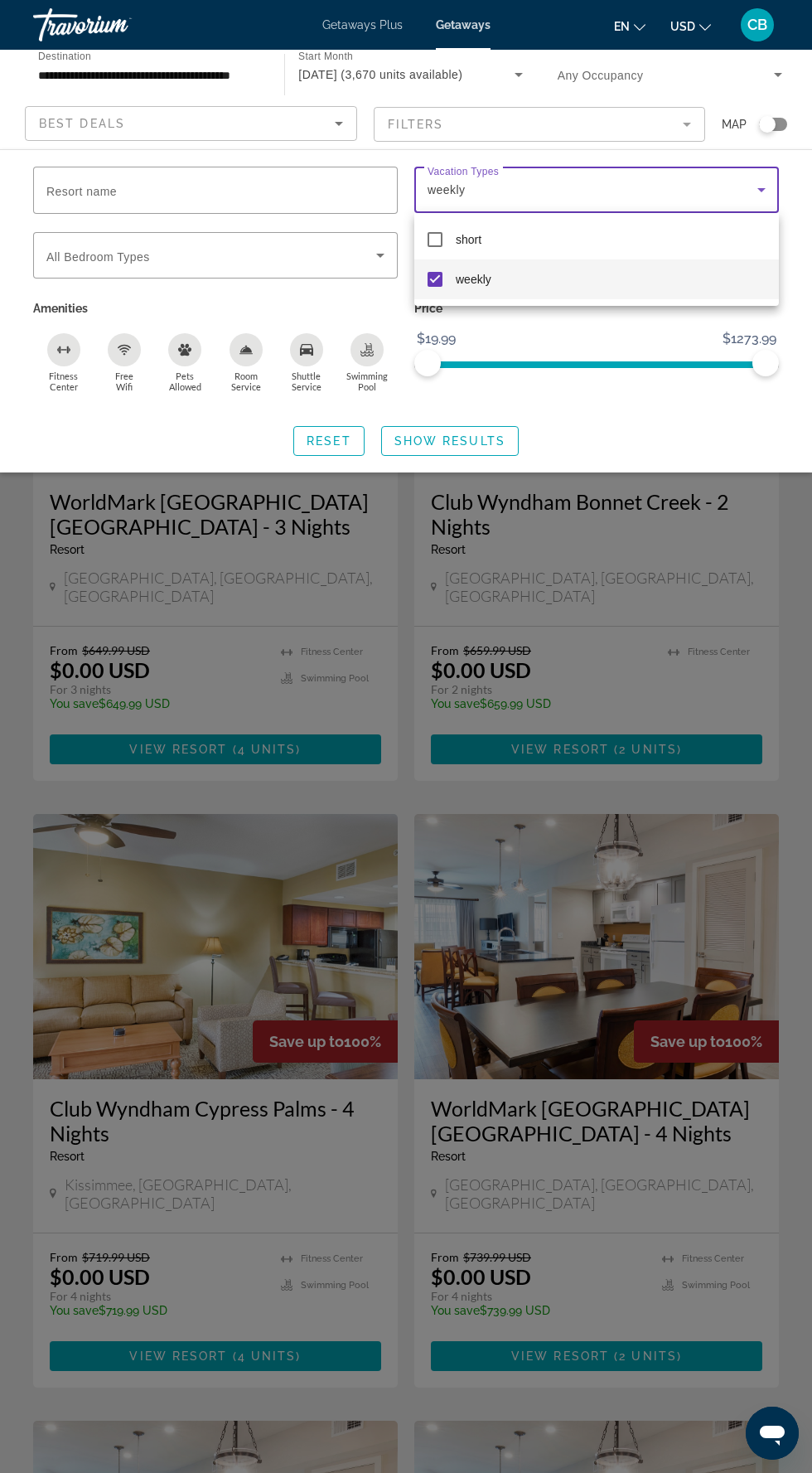
click at [516, 426] on div at bounding box center [406, 736] width 812 height 1473
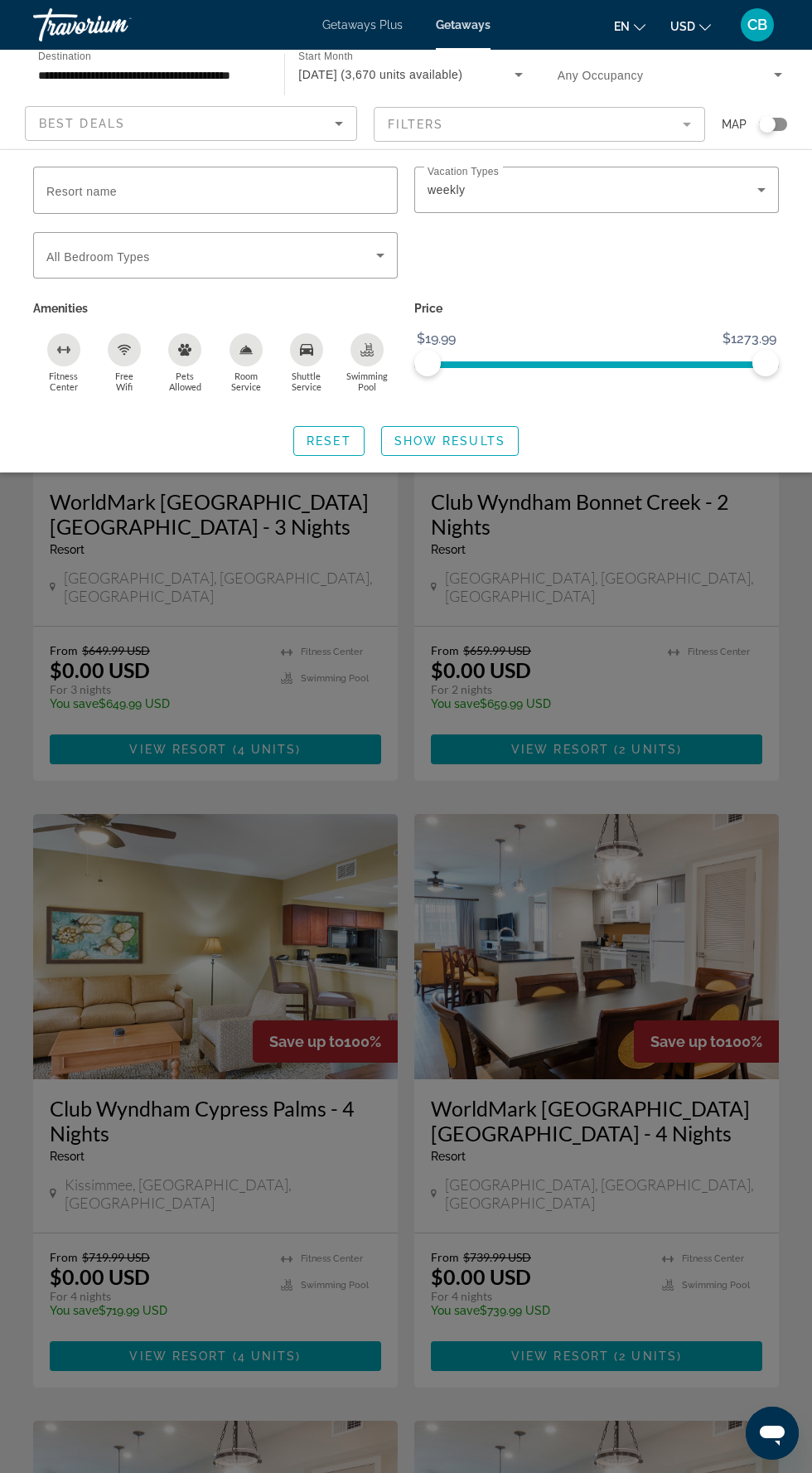
click at [508, 435] on span "Search widget" at bounding box center [450, 442] width 136 height 40
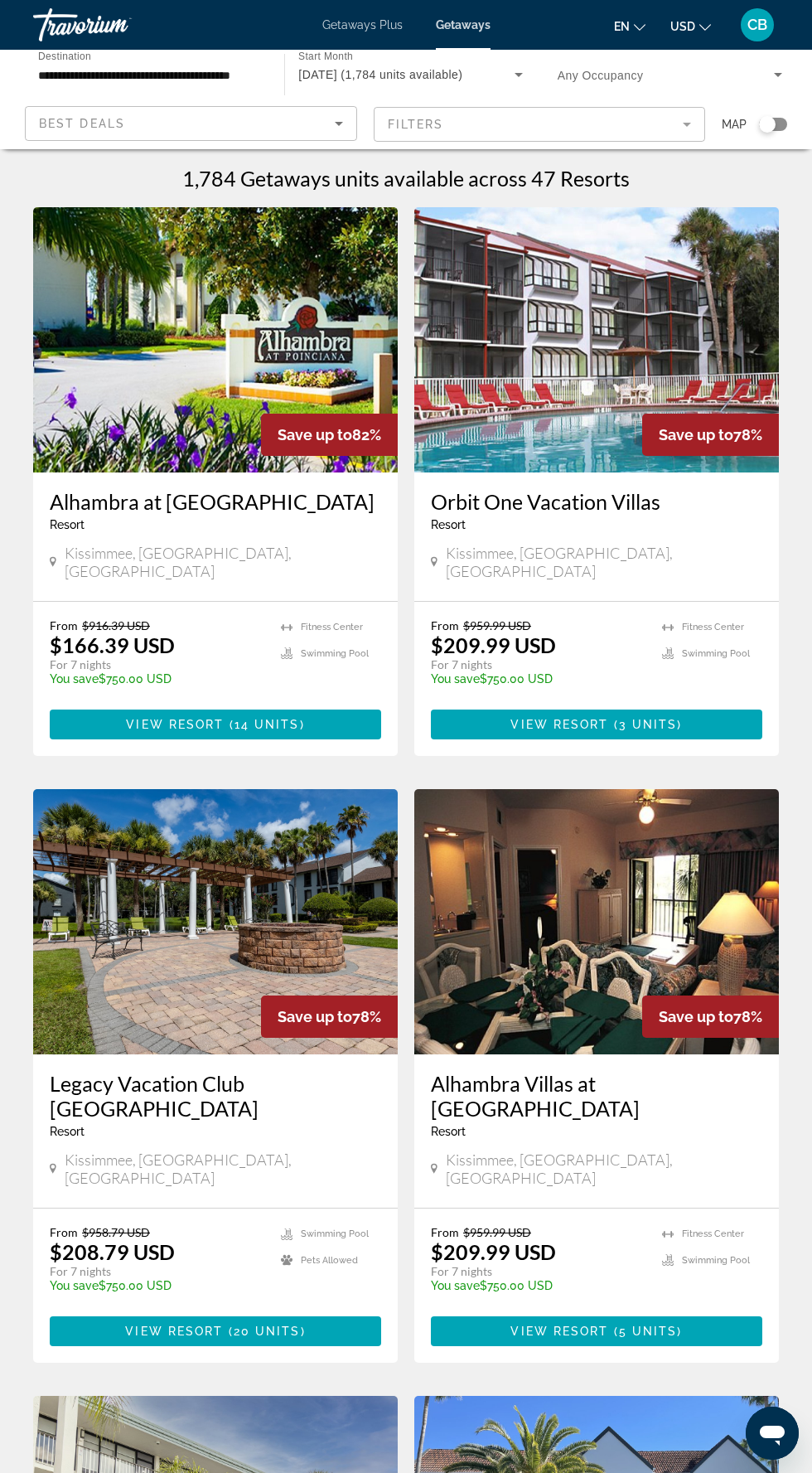
click at [612, 78] on span "Any Occupancy" at bounding box center [600, 75] width 86 height 13
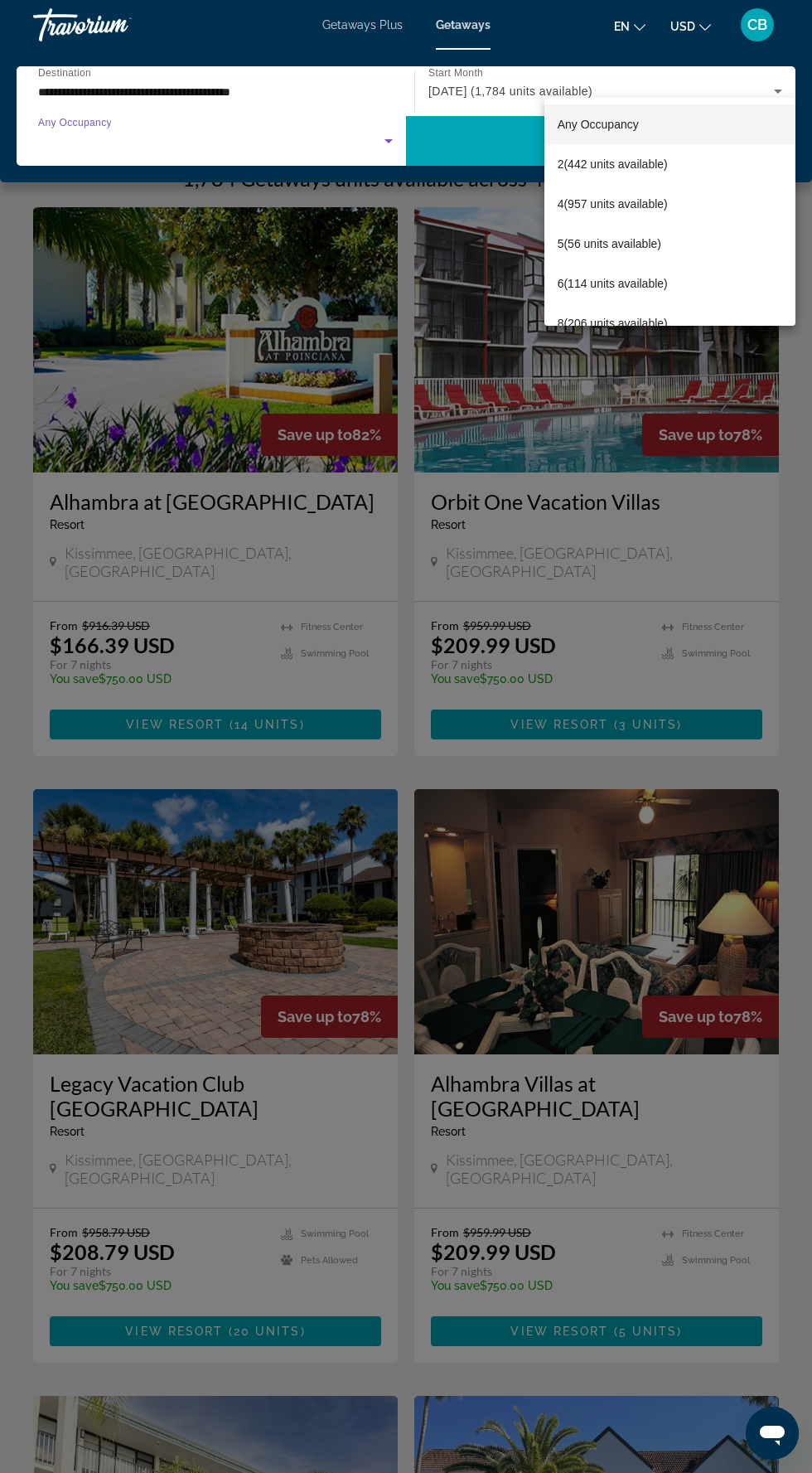
click at [782, 452] on div at bounding box center [406, 736] width 812 height 1473
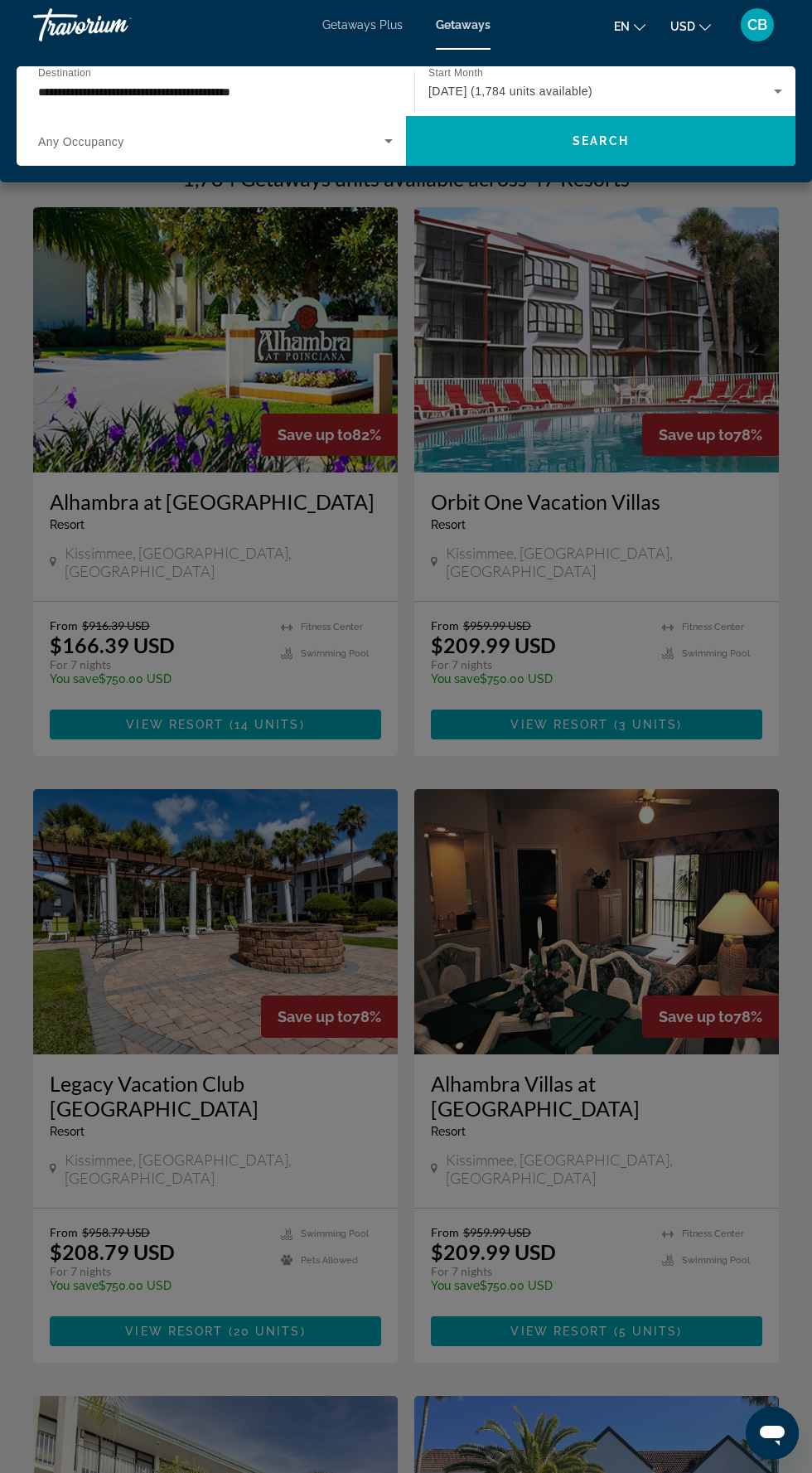
click at [644, 95] on div "[DATE] (1,784 units available)" at bounding box center [601, 91] width 345 height 20
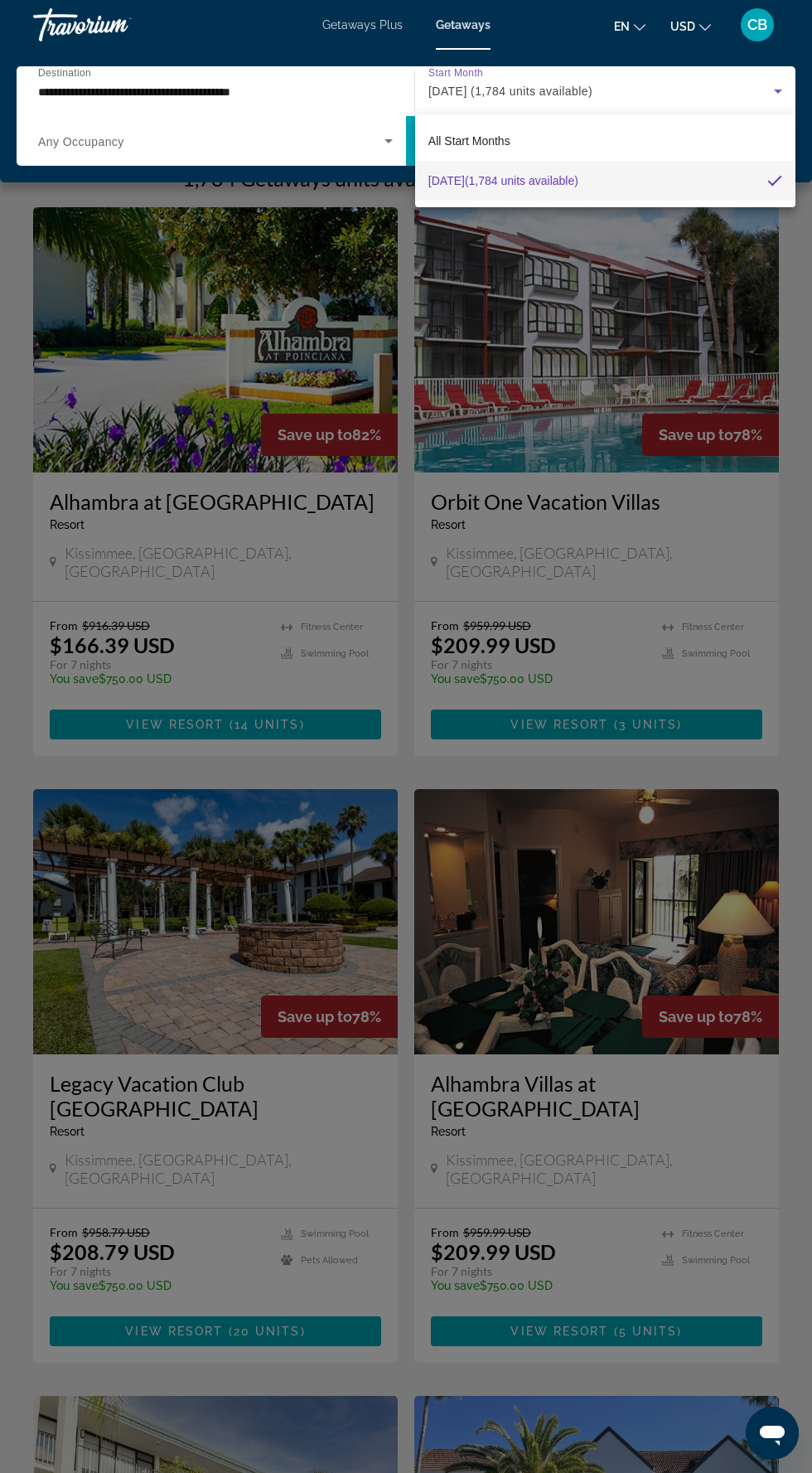
click at [721, 396] on div at bounding box center [406, 736] width 812 height 1473
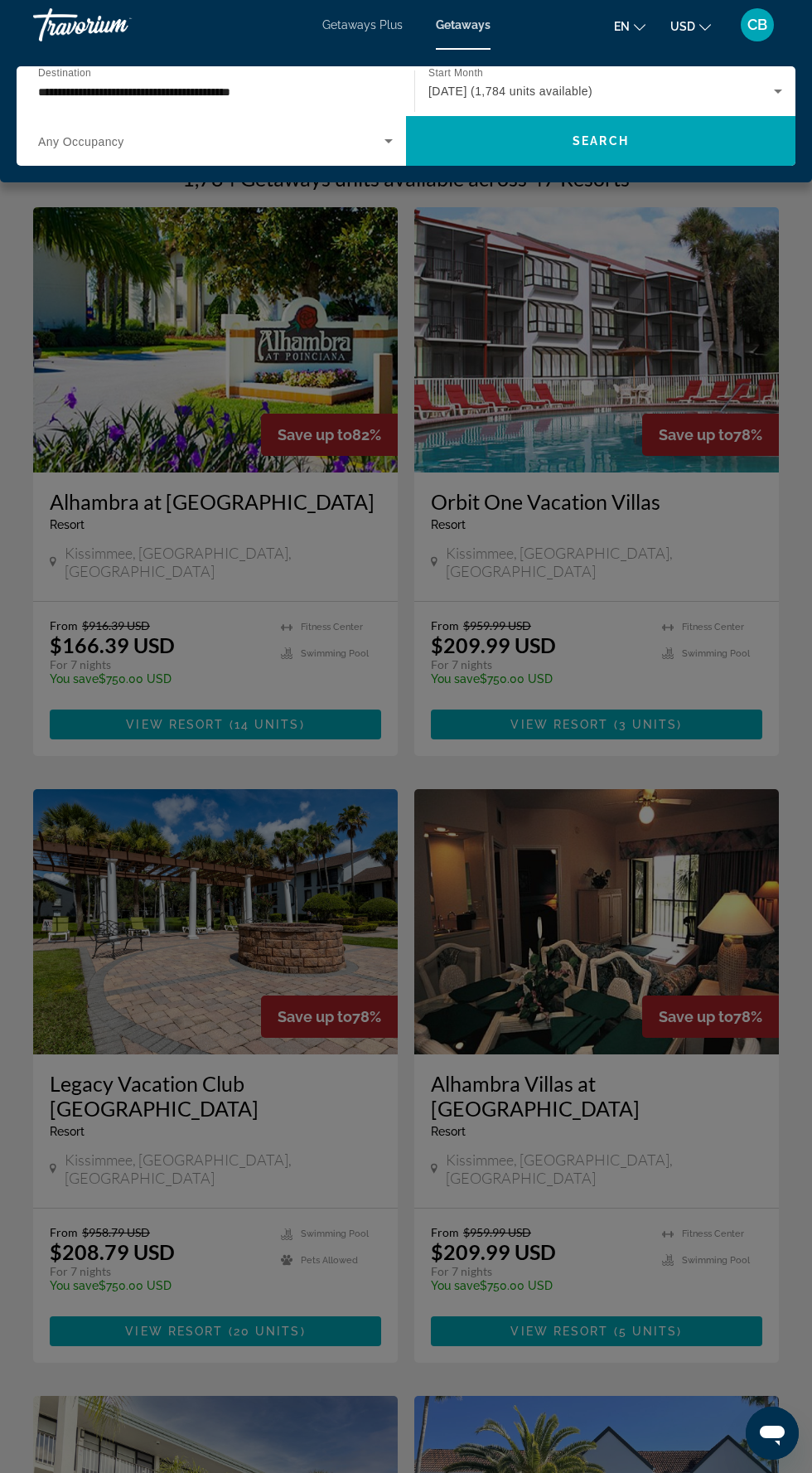
click at [340, 143] on span "Search widget" at bounding box center [211, 140] width 346 height 20
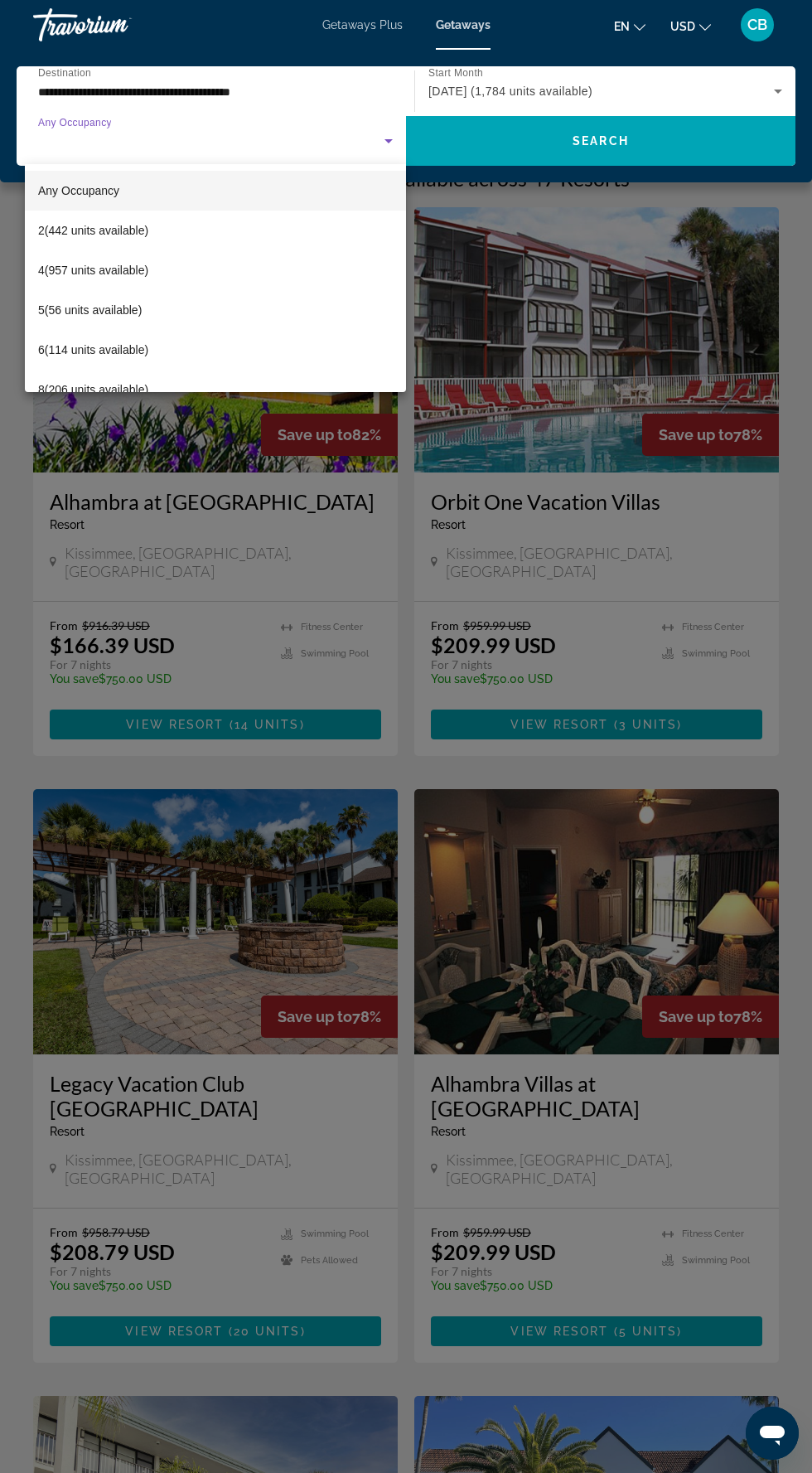
click at [597, 314] on div at bounding box center [406, 736] width 812 height 1473
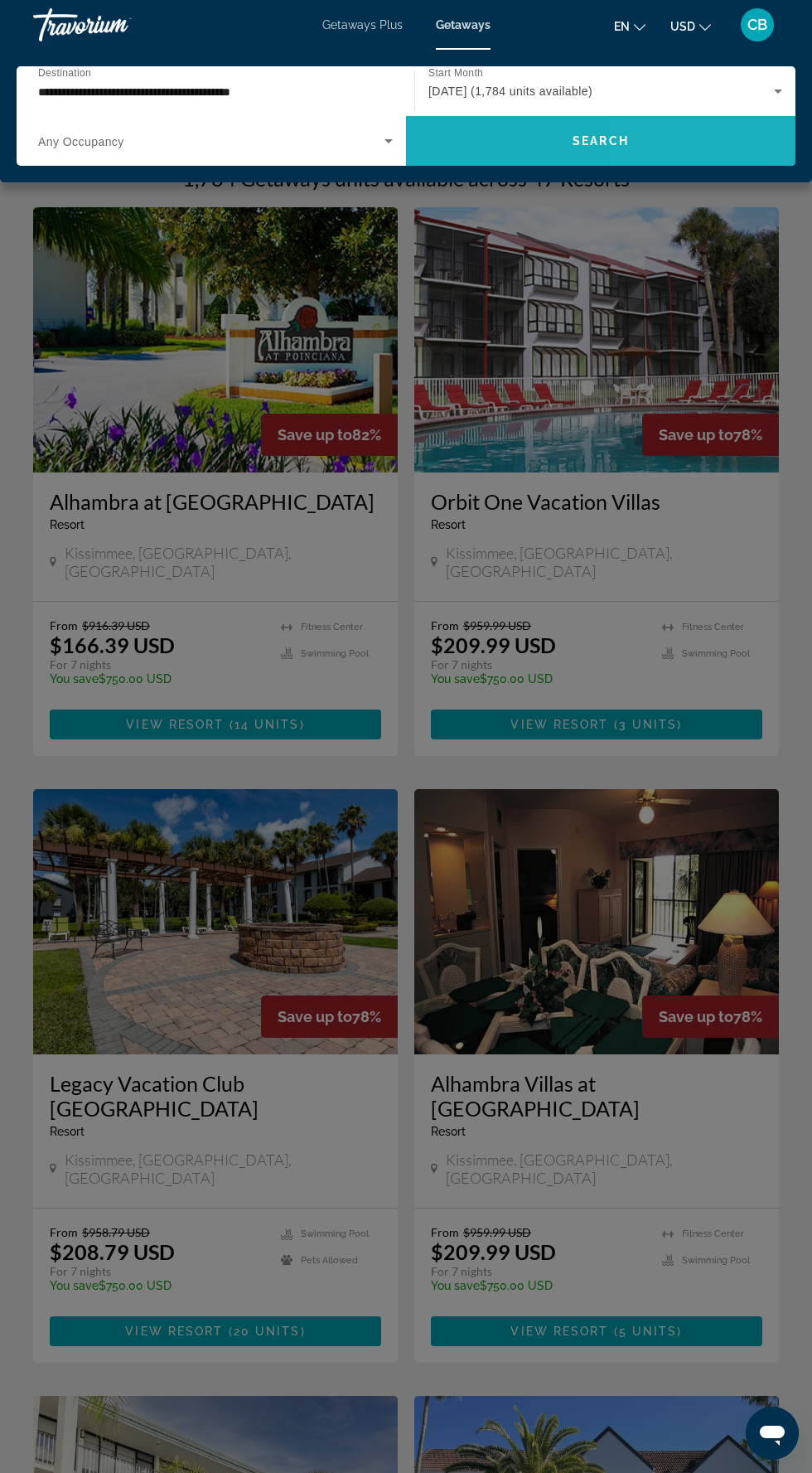
click at [661, 152] on span "Search widget" at bounding box center [601, 141] width 390 height 40
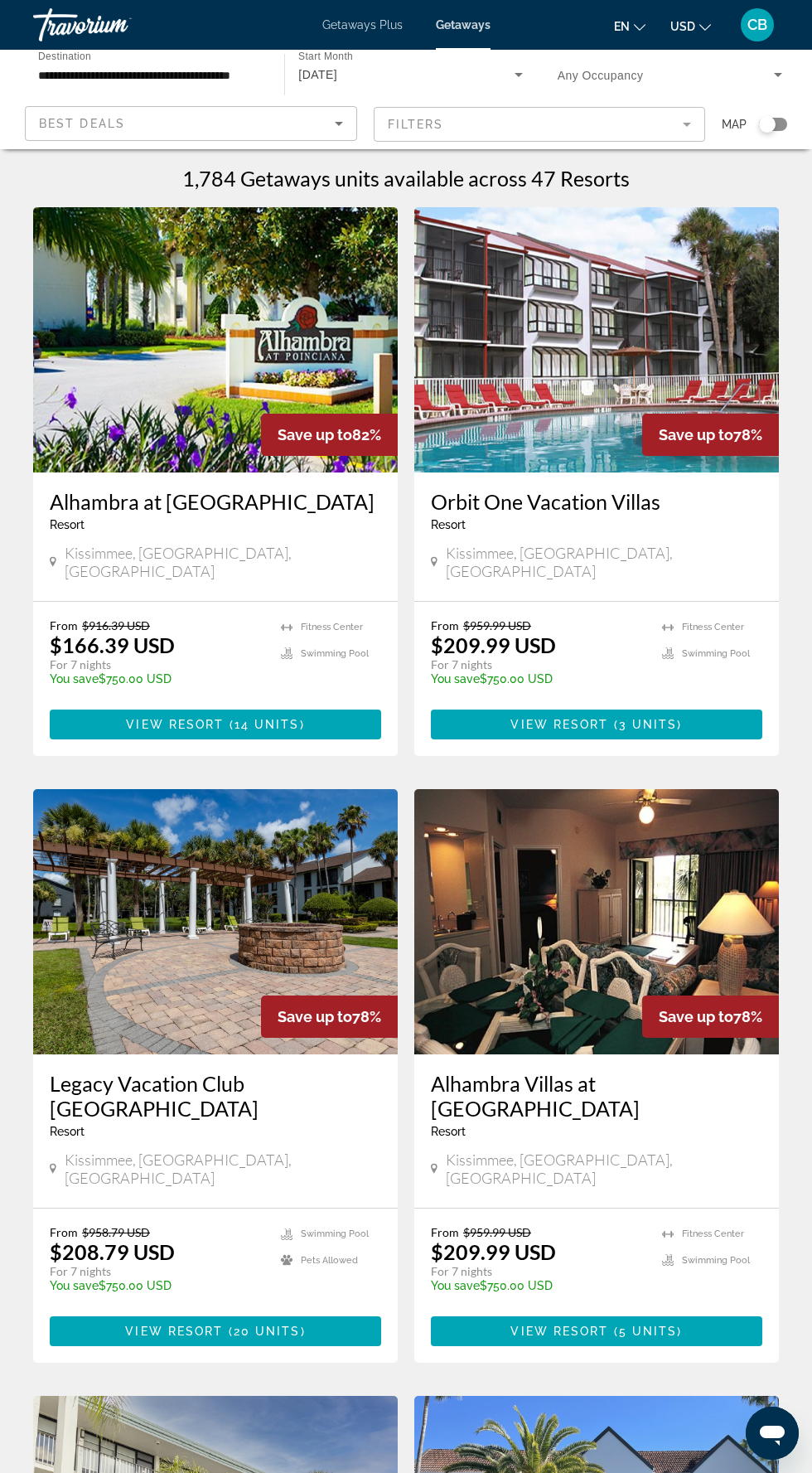
click at [329, 126] on icon "Sort by" at bounding box center [338, 123] width 20 height 20
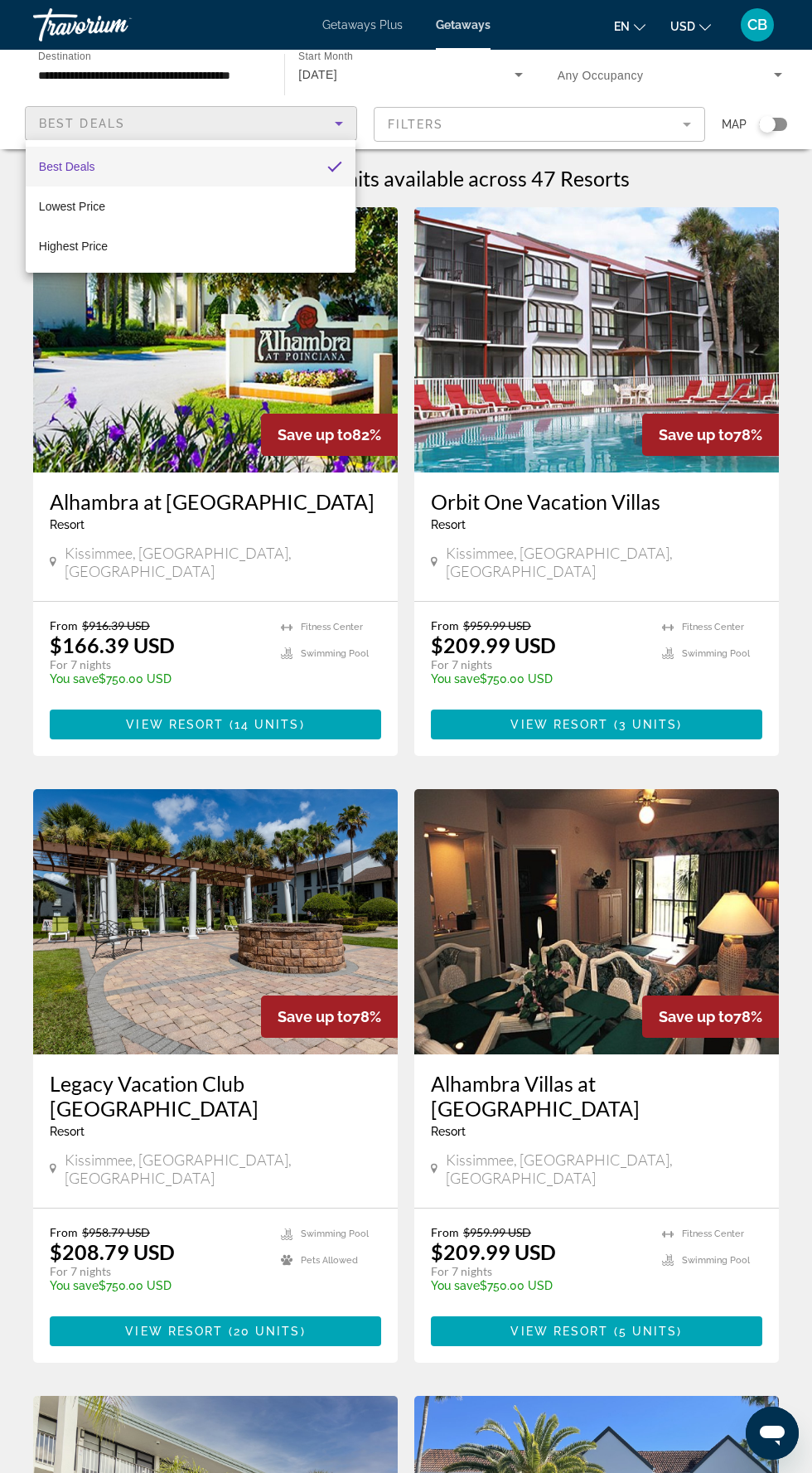
click at [317, 217] on mat-option "Lowest Price" at bounding box center [190, 207] width 331 height 40
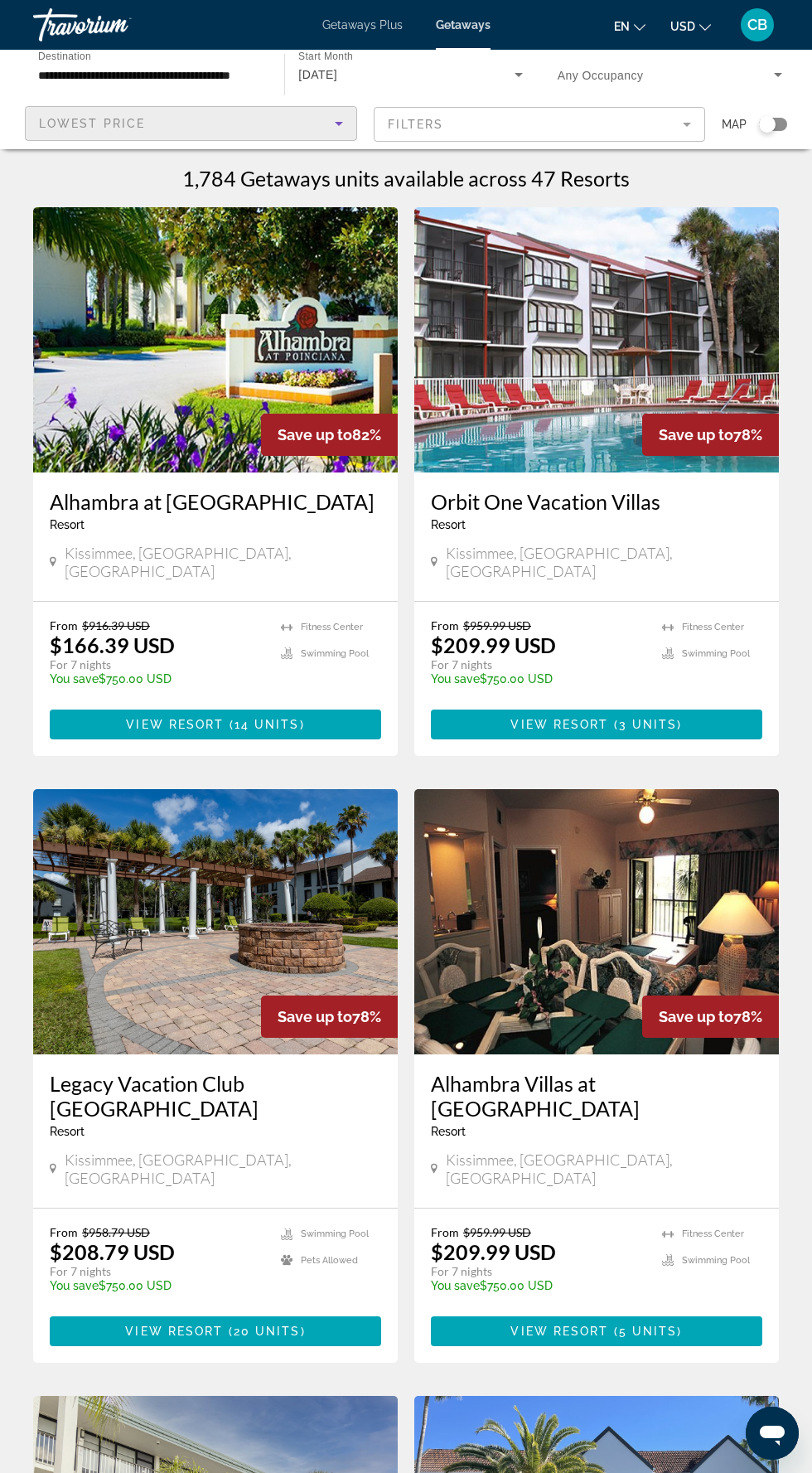
click at [664, 140] on mat-form-field "Filters" at bounding box center [539, 125] width 332 height 35
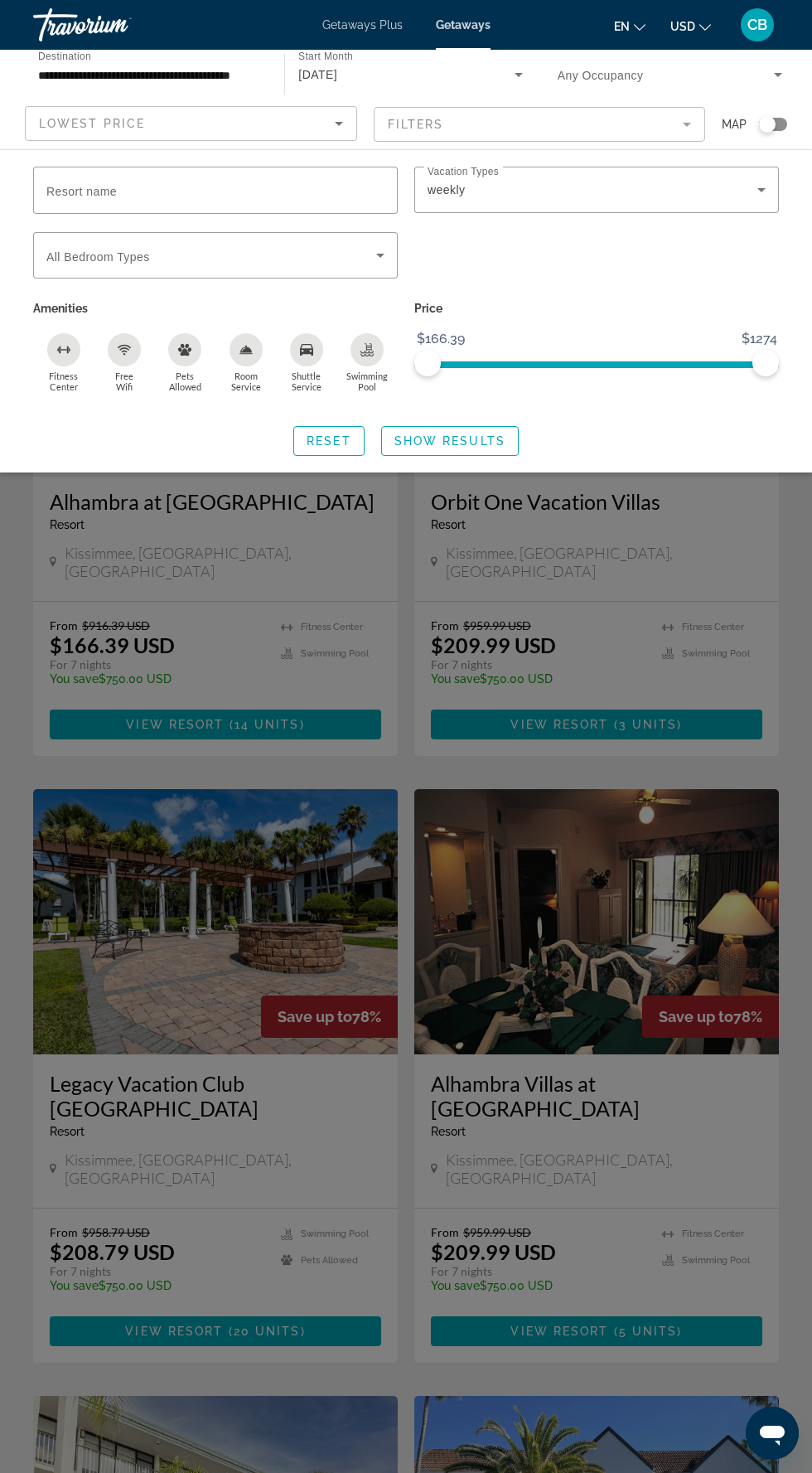
click at [657, 275] on div "Search widget" at bounding box center [597, 264] width 381 height 65
click at [510, 449] on span "Search widget" at bounding box center [450, 442] width 136 height 40
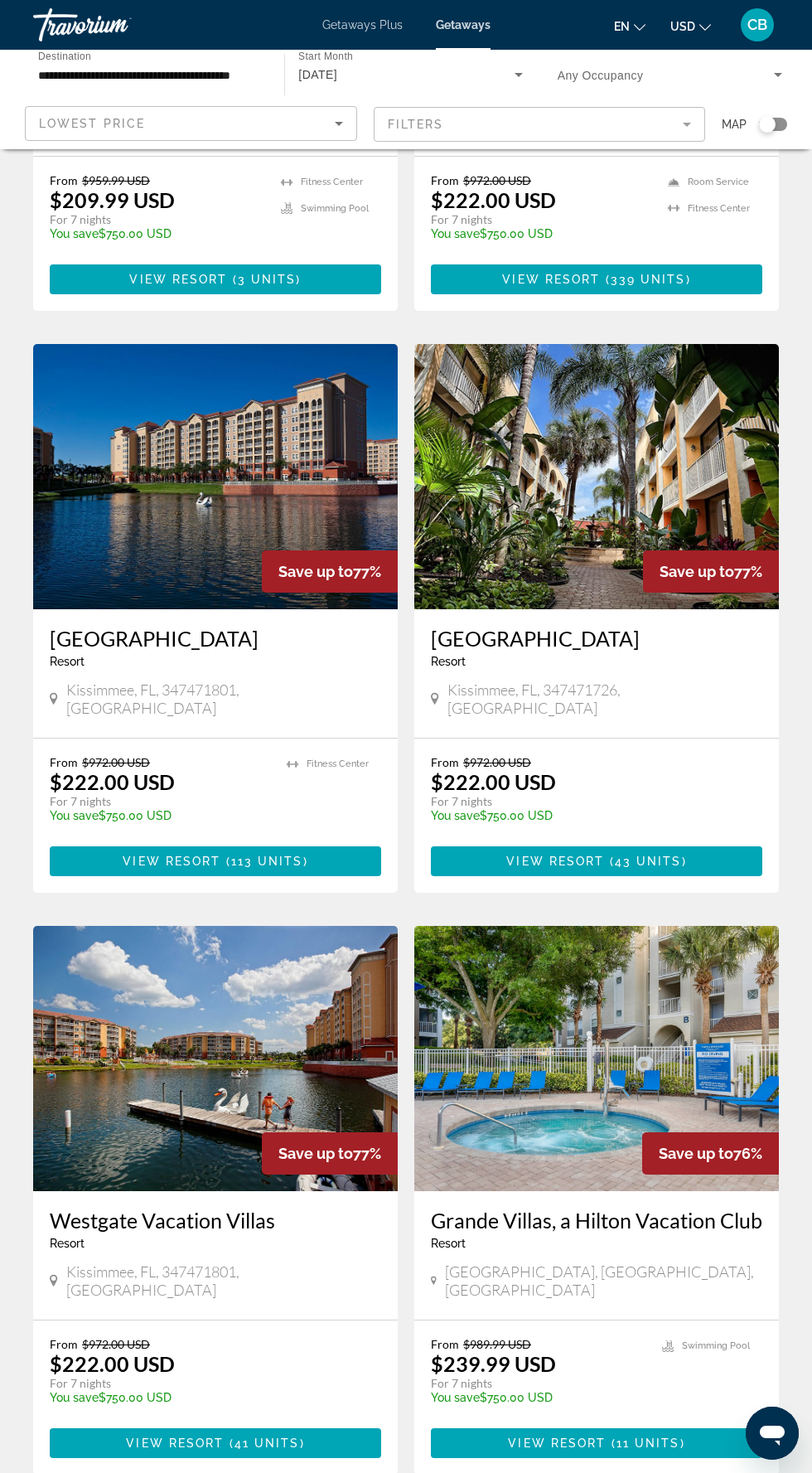
scroll to position [2299, 0]
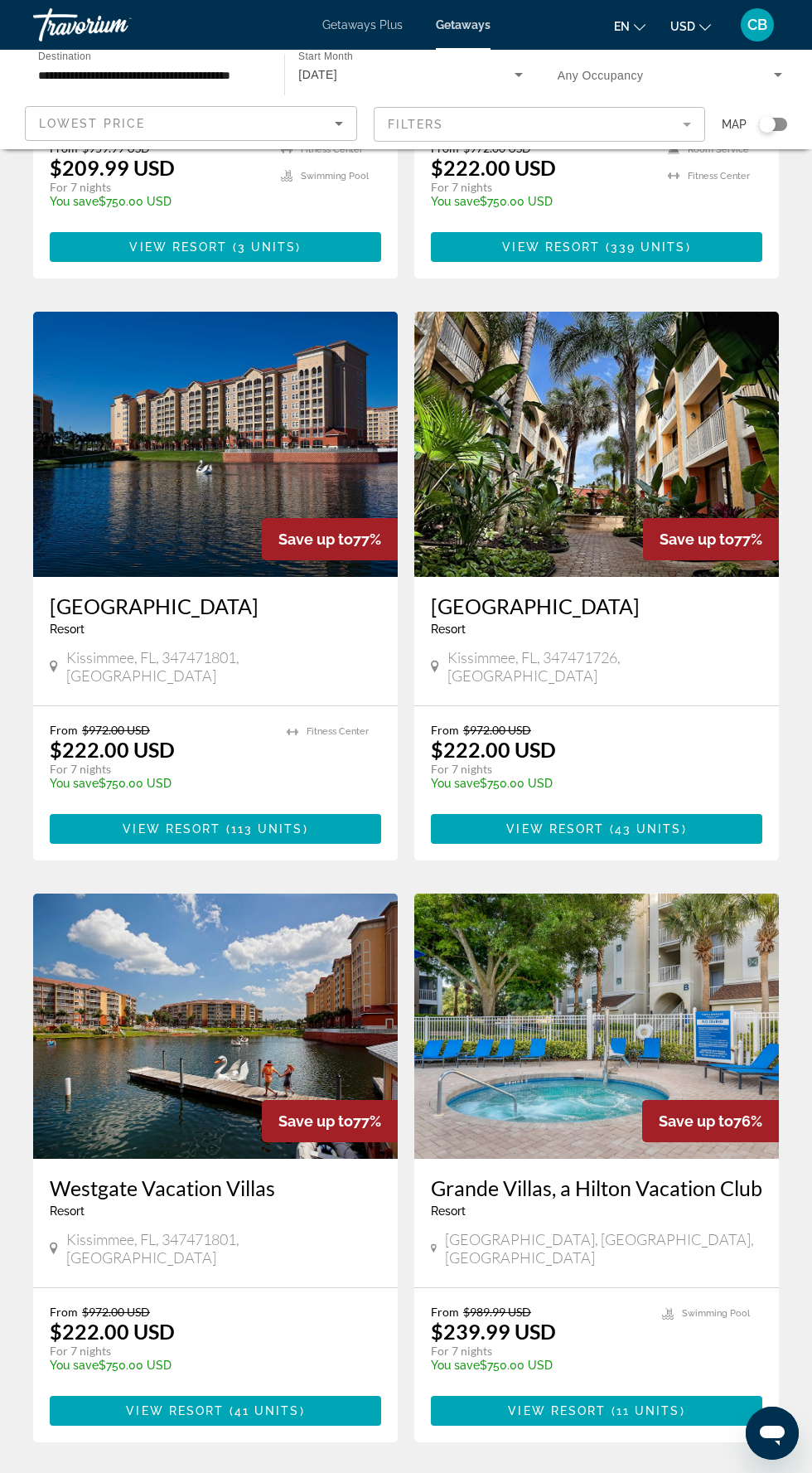
click at [386, 1472] on link "page 2" at bounding box center [377, 1492] width 29 height 29
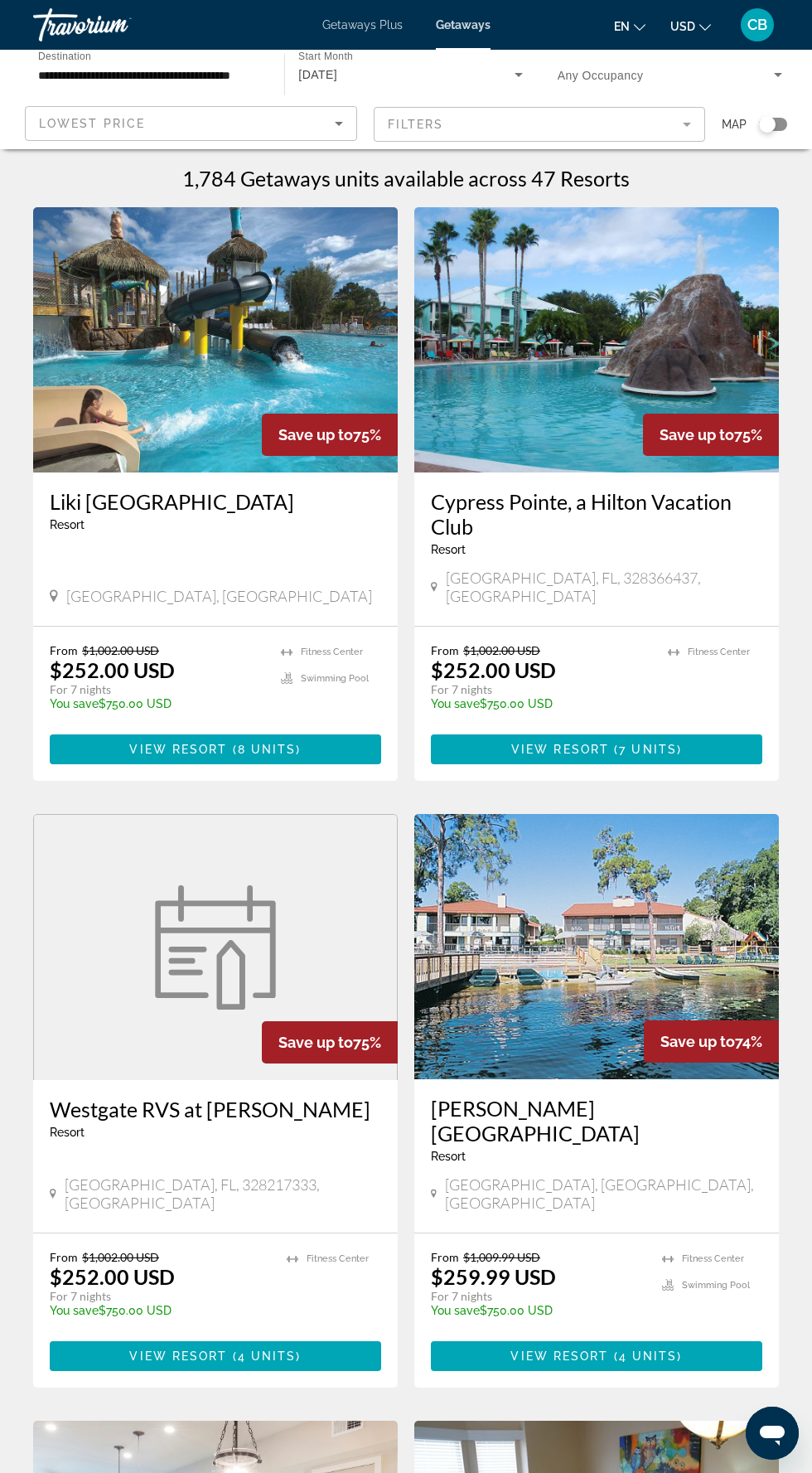
click at [614, 136] on mat-form-field "Filters" at bounding box center [539, 125] width 332 height 35
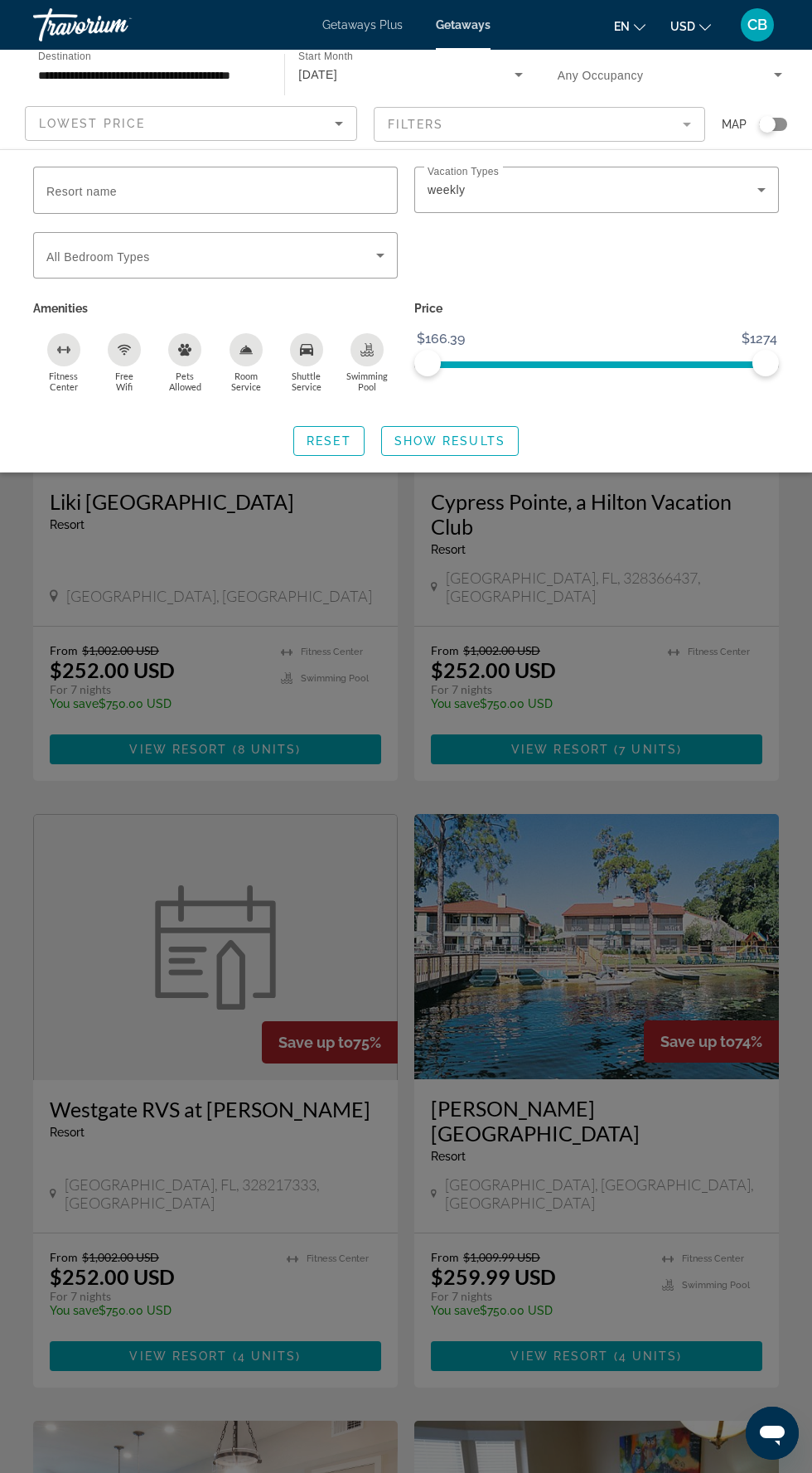
click at [761, 195] on icon "Search widget" at bounding box center [761, 189] width 20 height 20
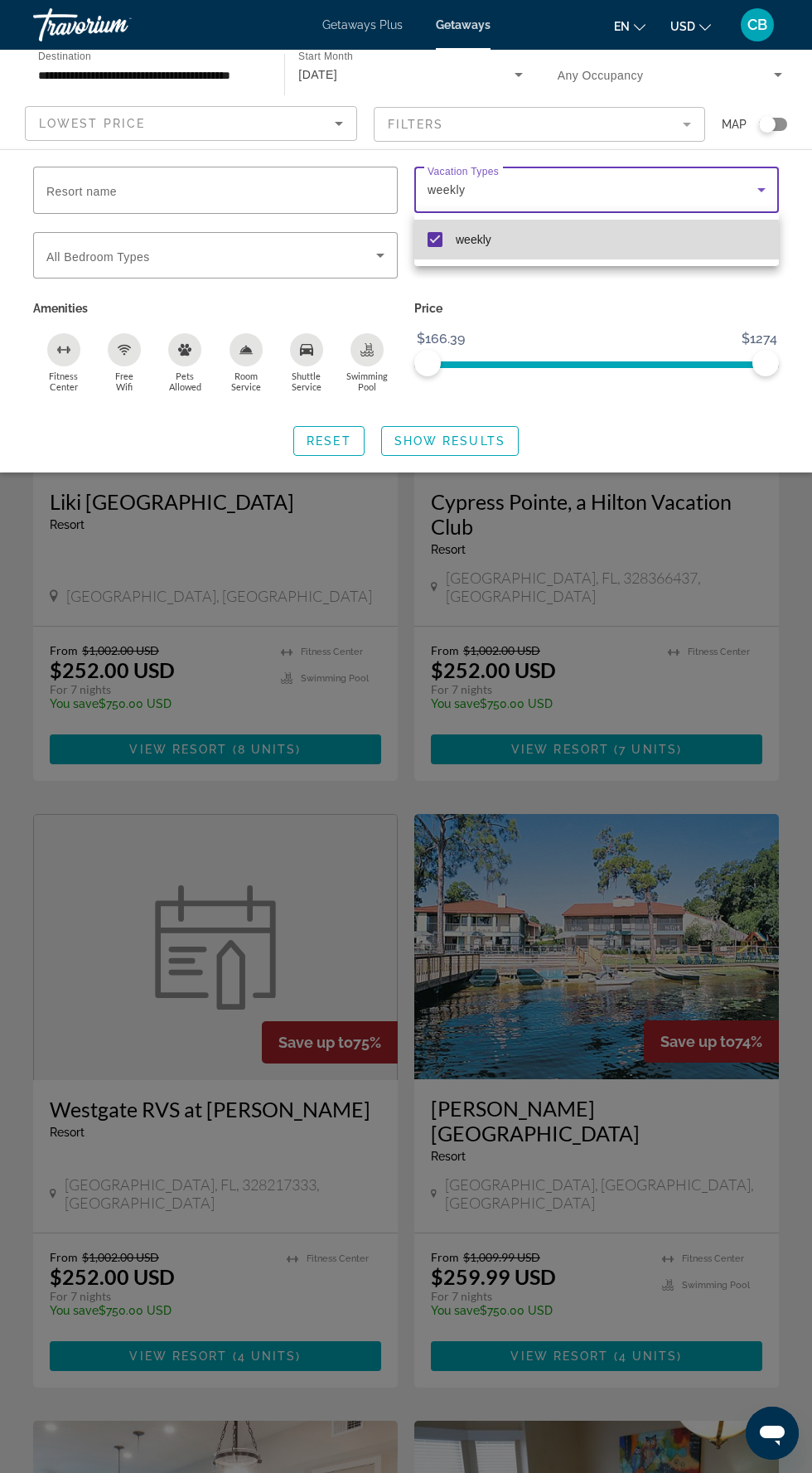
click at [523, 243] on mat-option "weekly" at bounding box center [597, 240] width 365 height 40
click at [474, 449] on div at bounding box center [406, 736] width 812 height 1473
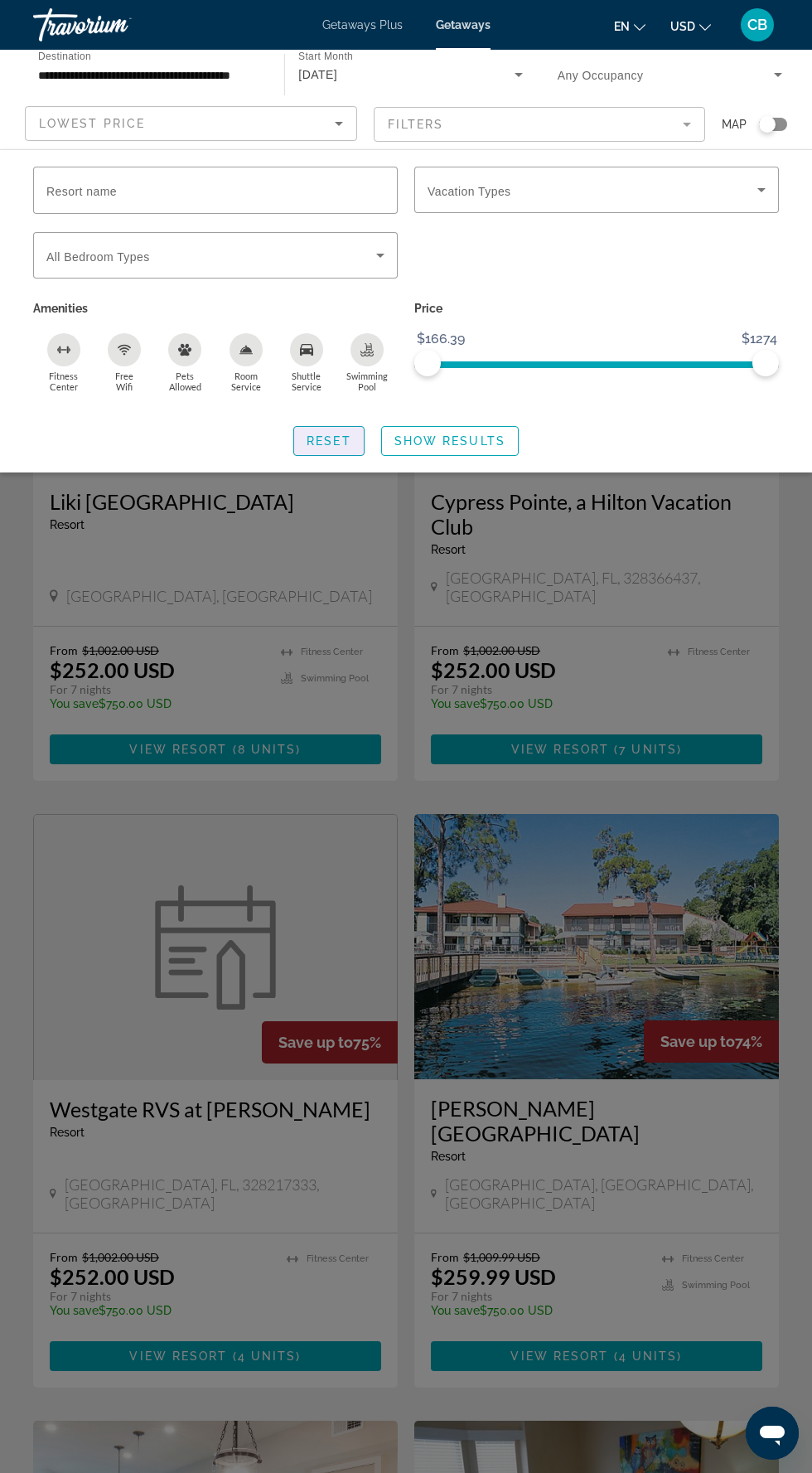
click at [324, 444] on span "Reset" at bounding box center [329, 441] width 44 height 13
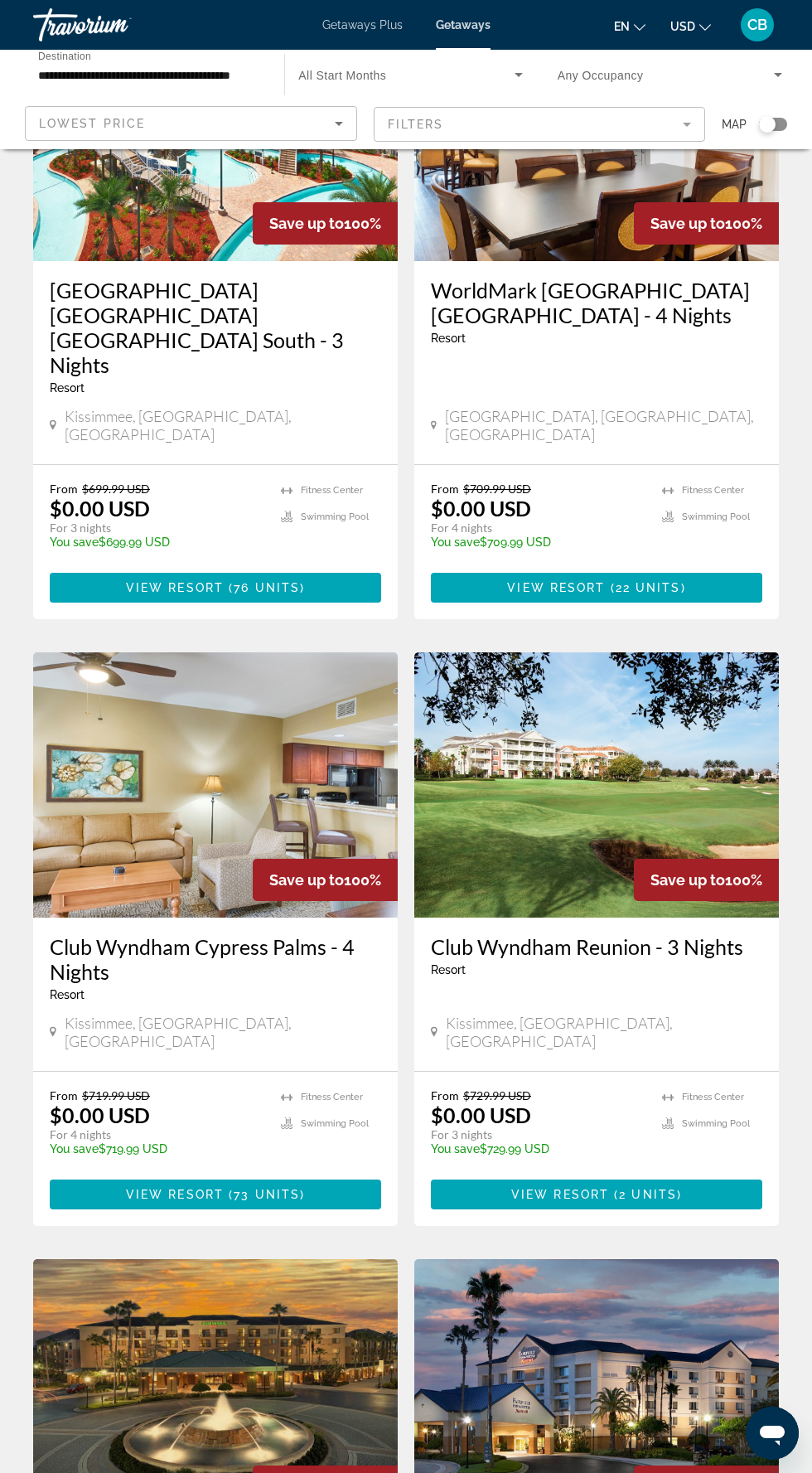
scroll to position [2011, 0]
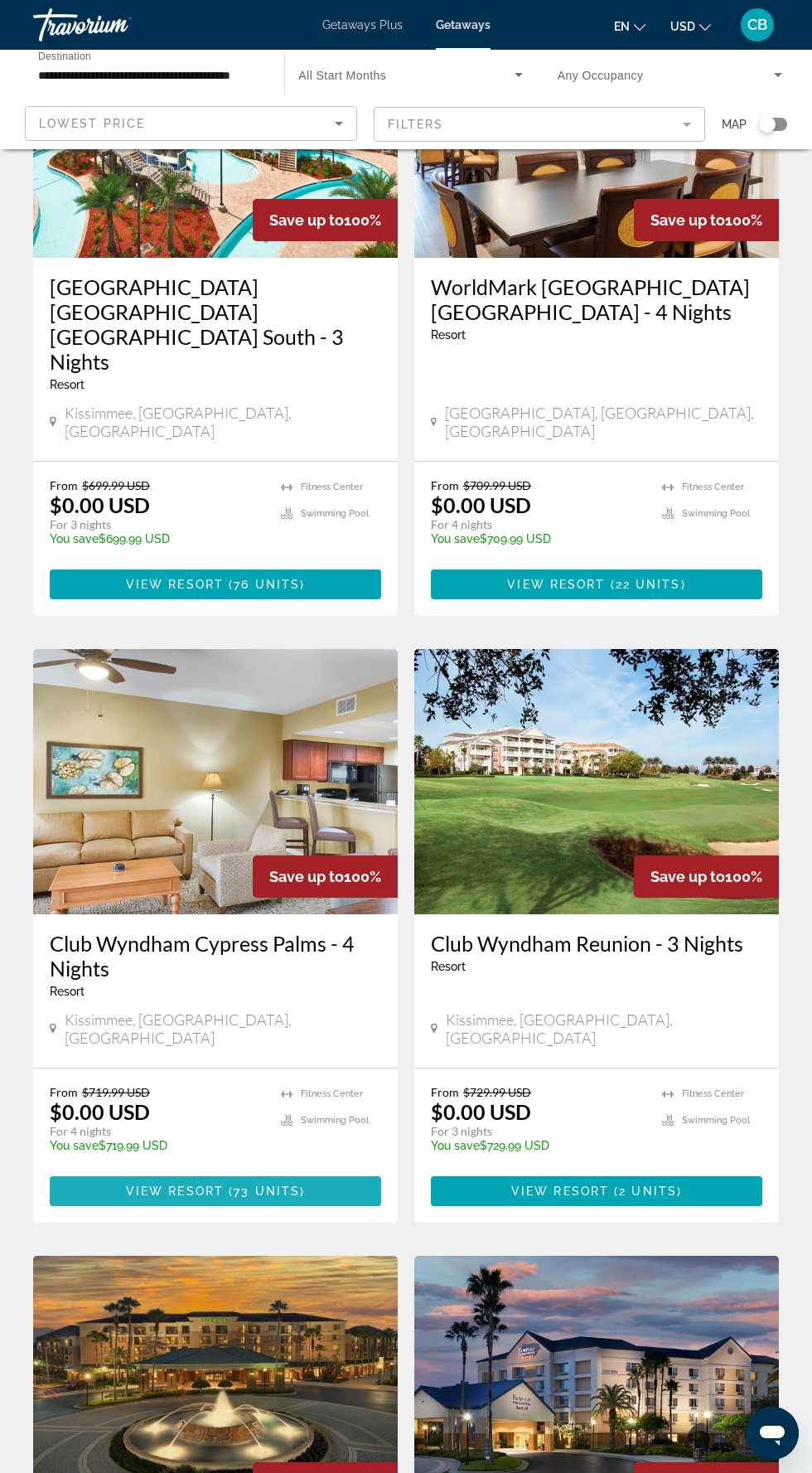
click at [271, 1185] on span "73 units" at bounding box center [267, 1191] width 66 height 13
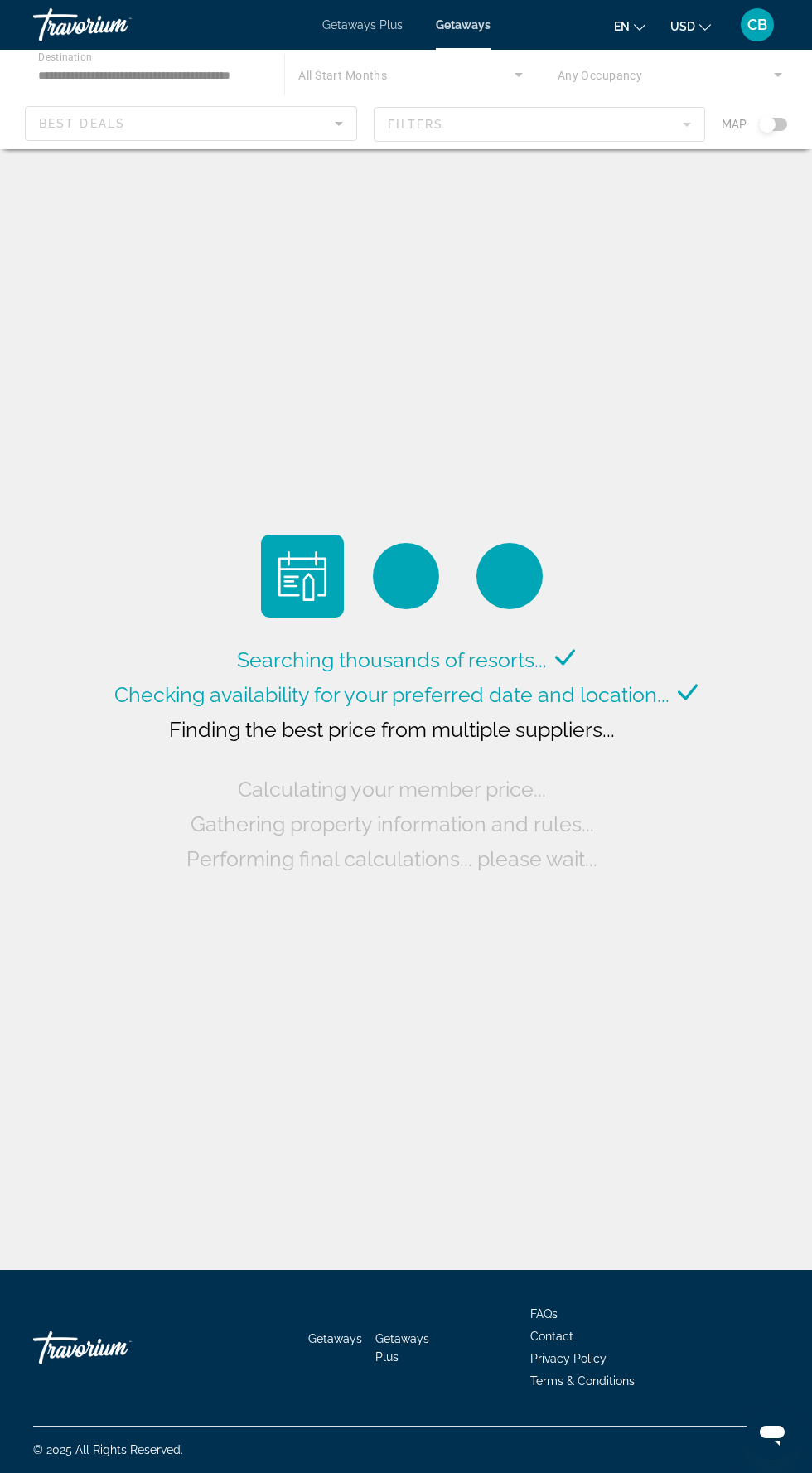
click at [469, 74] on div "Main content" at bounding box center [406, 99] width 812 height 99
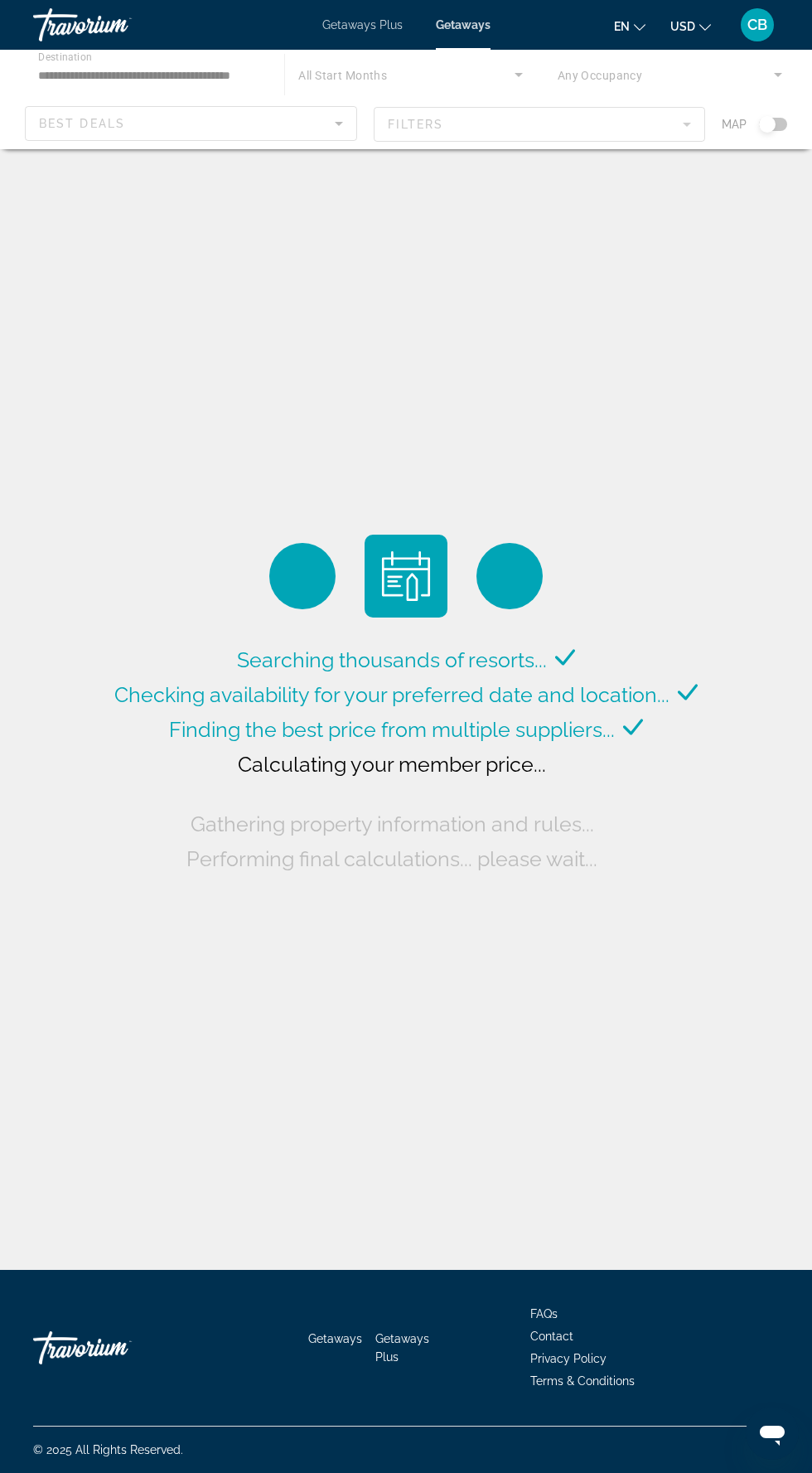
click at [570, 75] on div "Main content" at bounding box center [406, 99] width 812 height 99
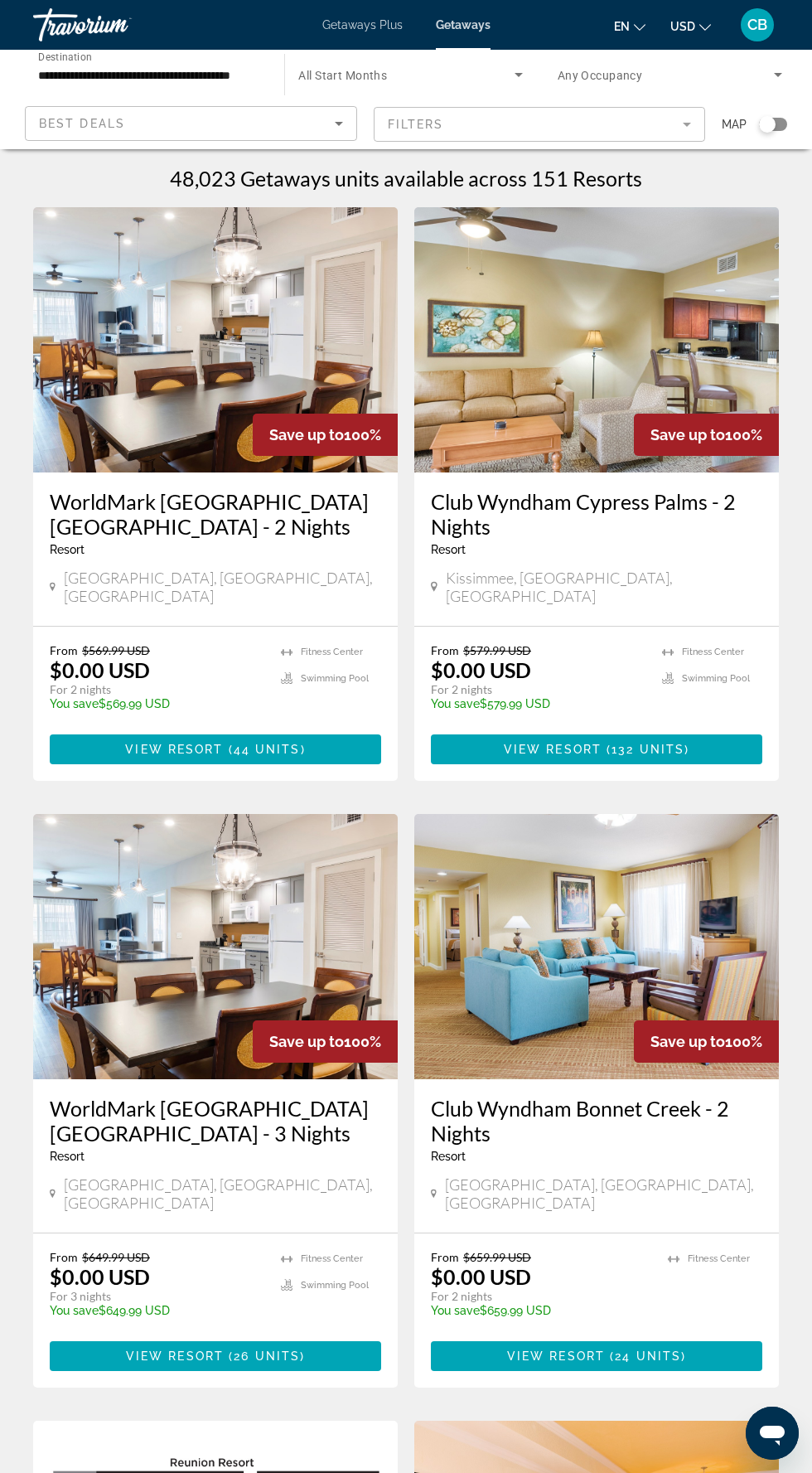
click at [518, 75] on icon "Search widget" at bounding box center [519, 75] width 9 height 4
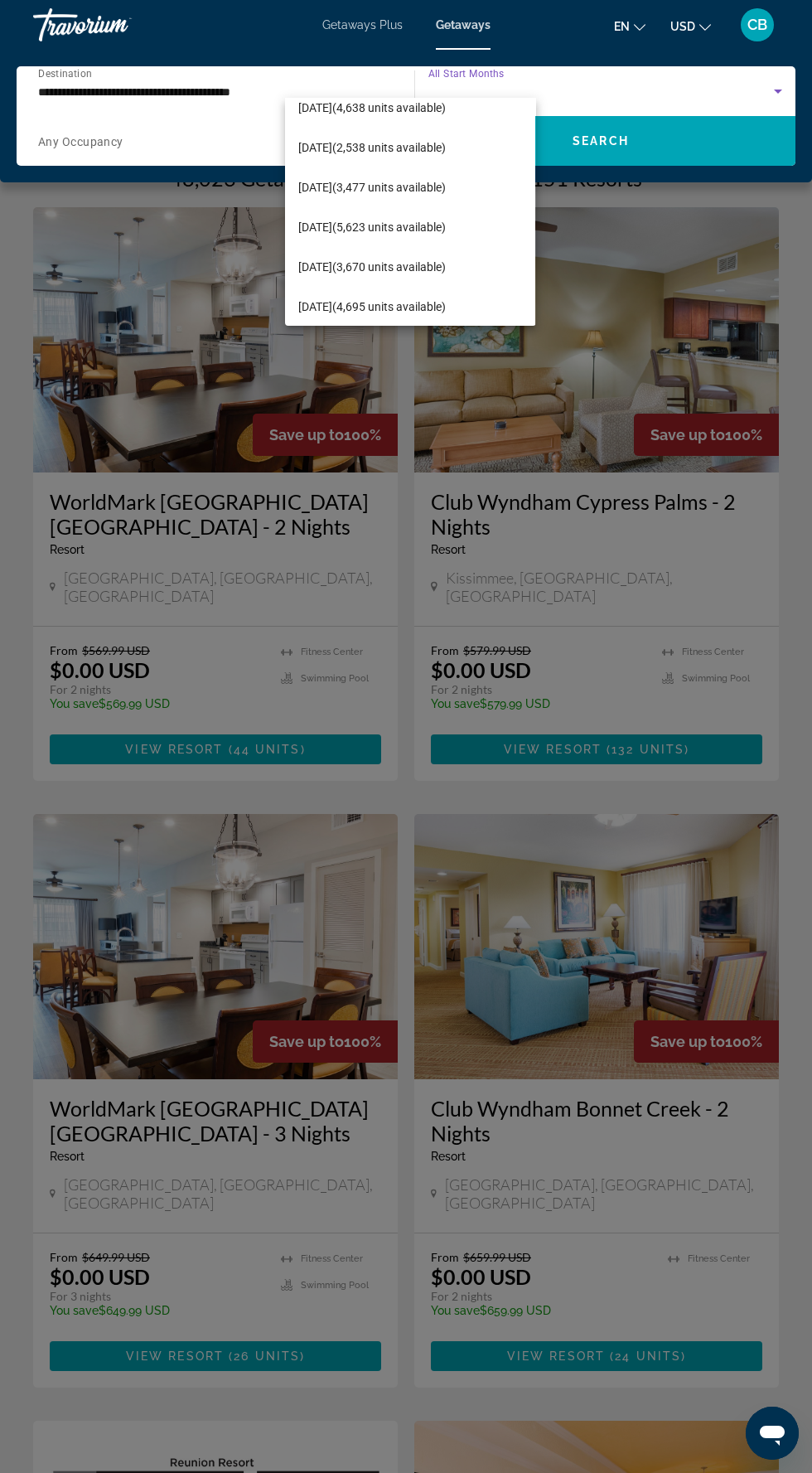
scroll to position [99, 0]
click at [406, 263] on span "February 2026 (3,670 units available)" at bounding box center [372, 264] width 147 height 20
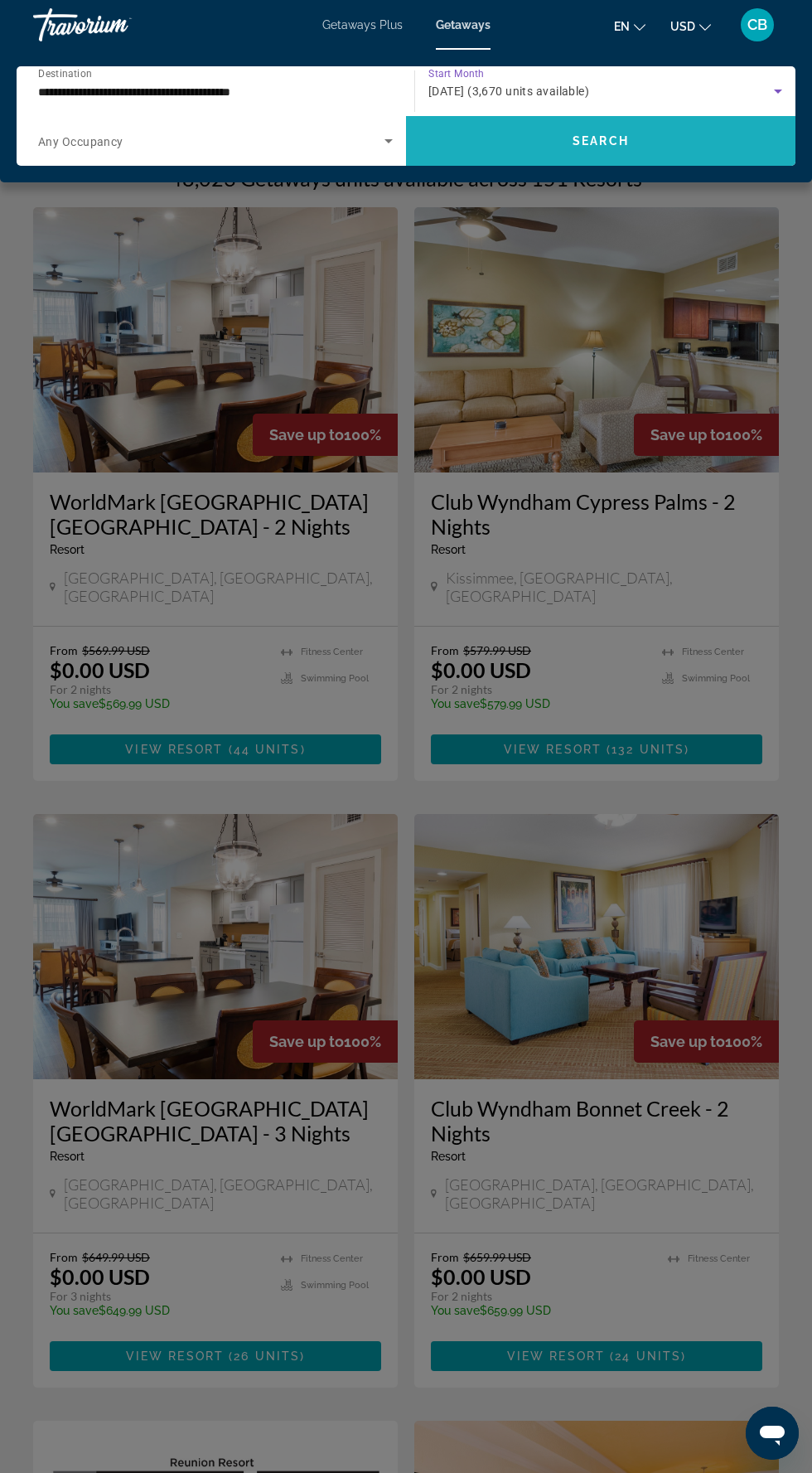
click at [615, 147] on span "Search widget" at bounding box center [601, 141] width 390 height 40
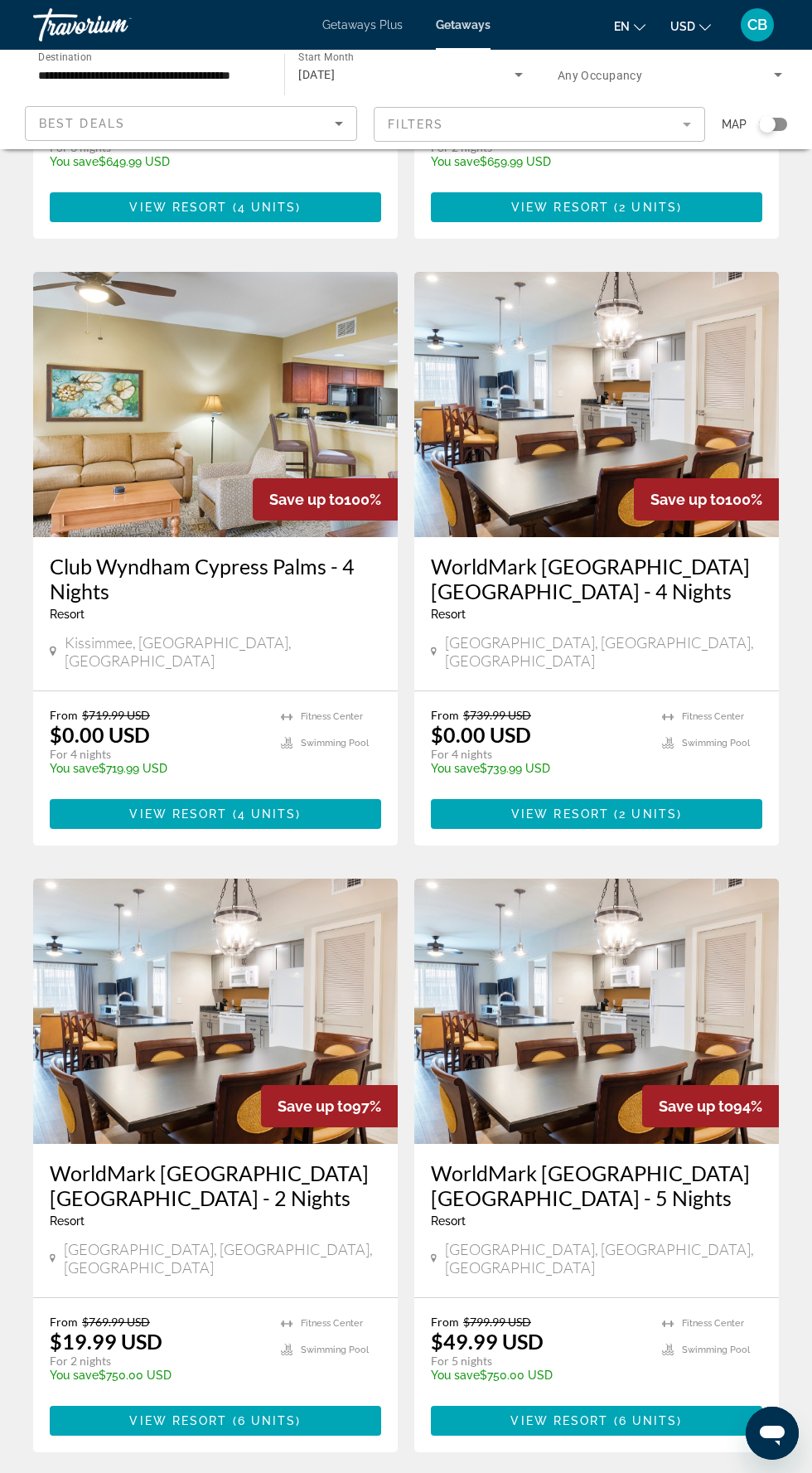
scroll to position [553, 0]
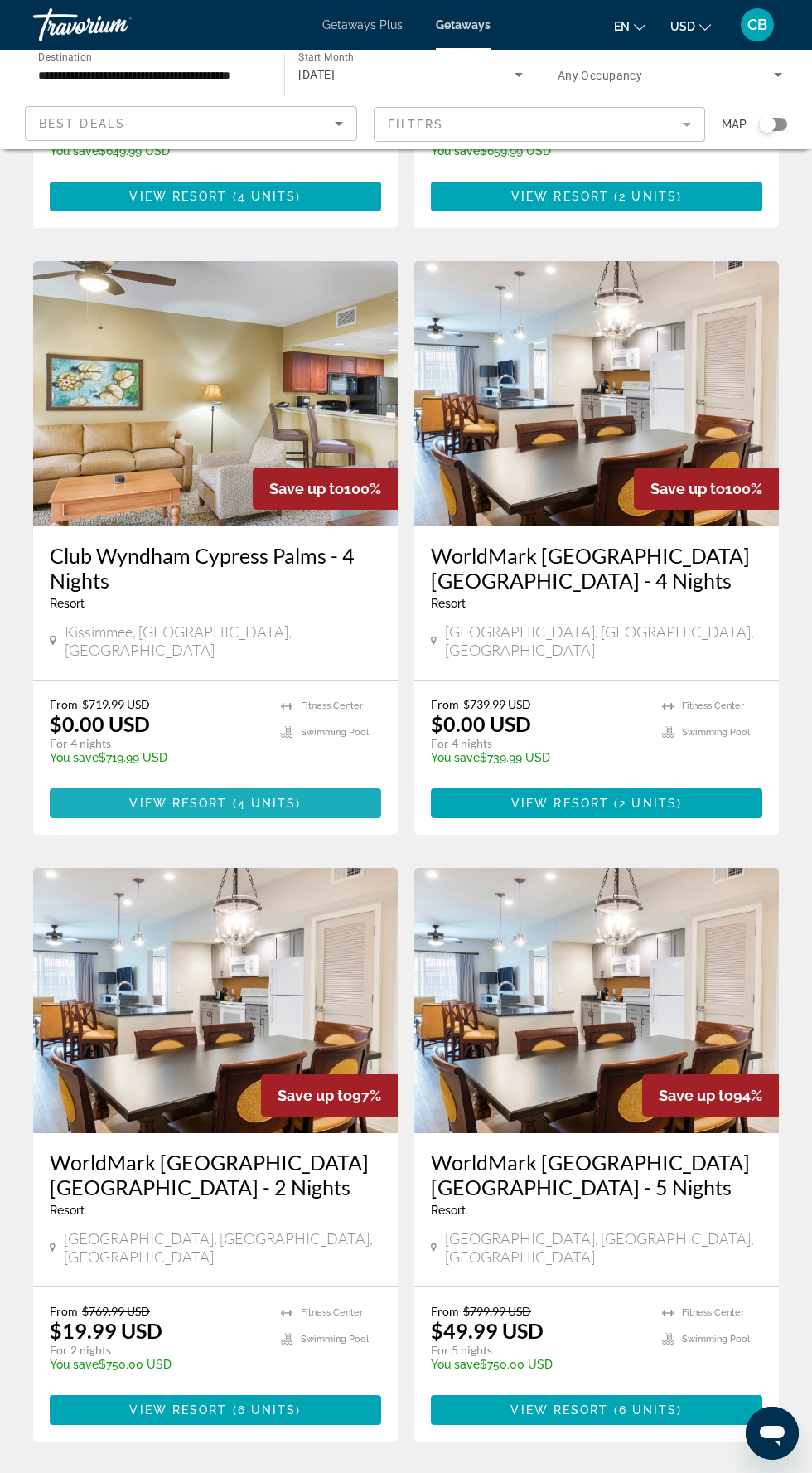
click at [300, 784] on span "Main content" at bounding box center [215, 804] width 331 height 40
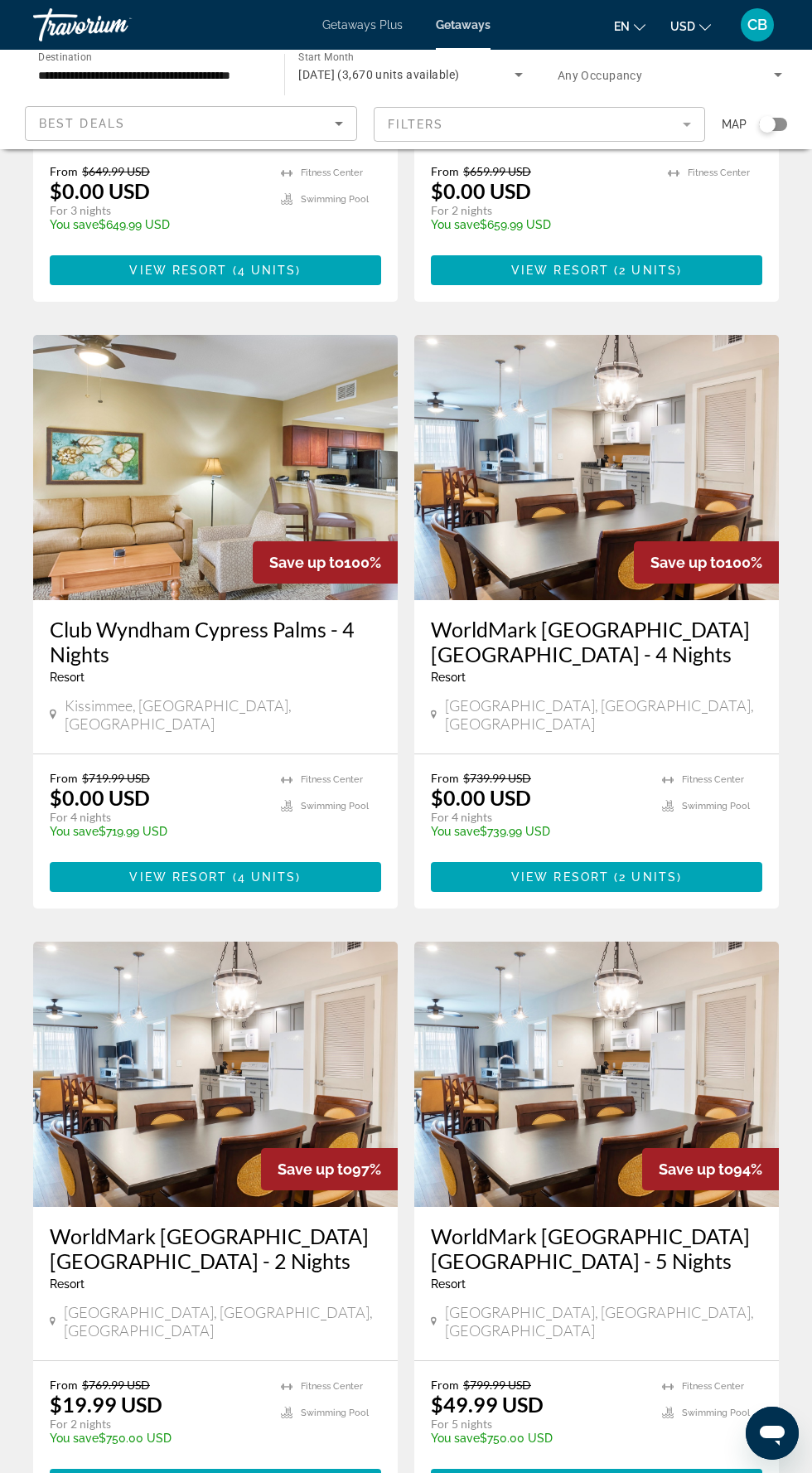
scroll to position [484, 0]
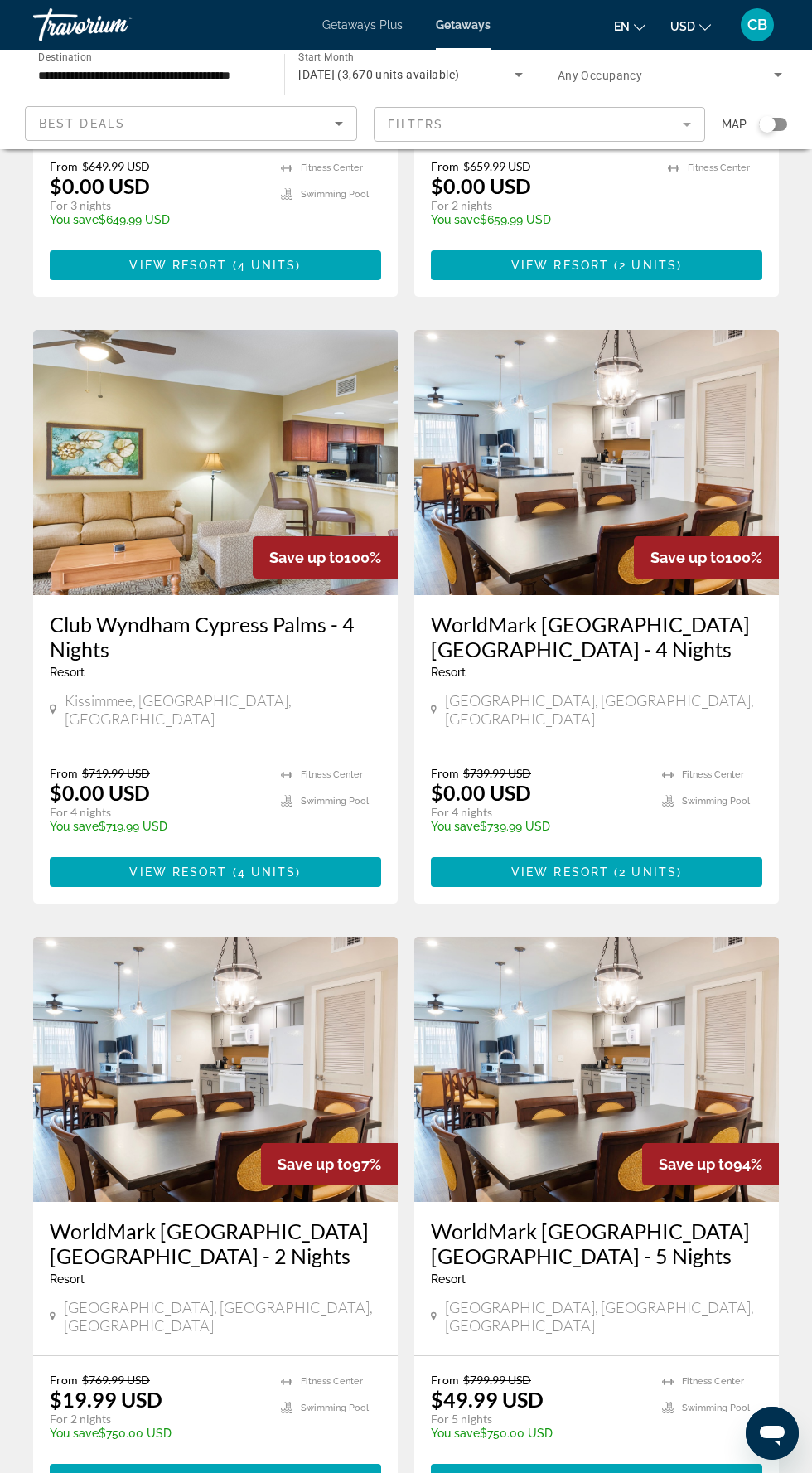
click at [651, 613] on h3 "WorldMark [GEOGRAPHIC_DATA] [GEOGRAPHIC_DATA] - 4 Nights" at bounding box center [597, 636] width 331 height 50
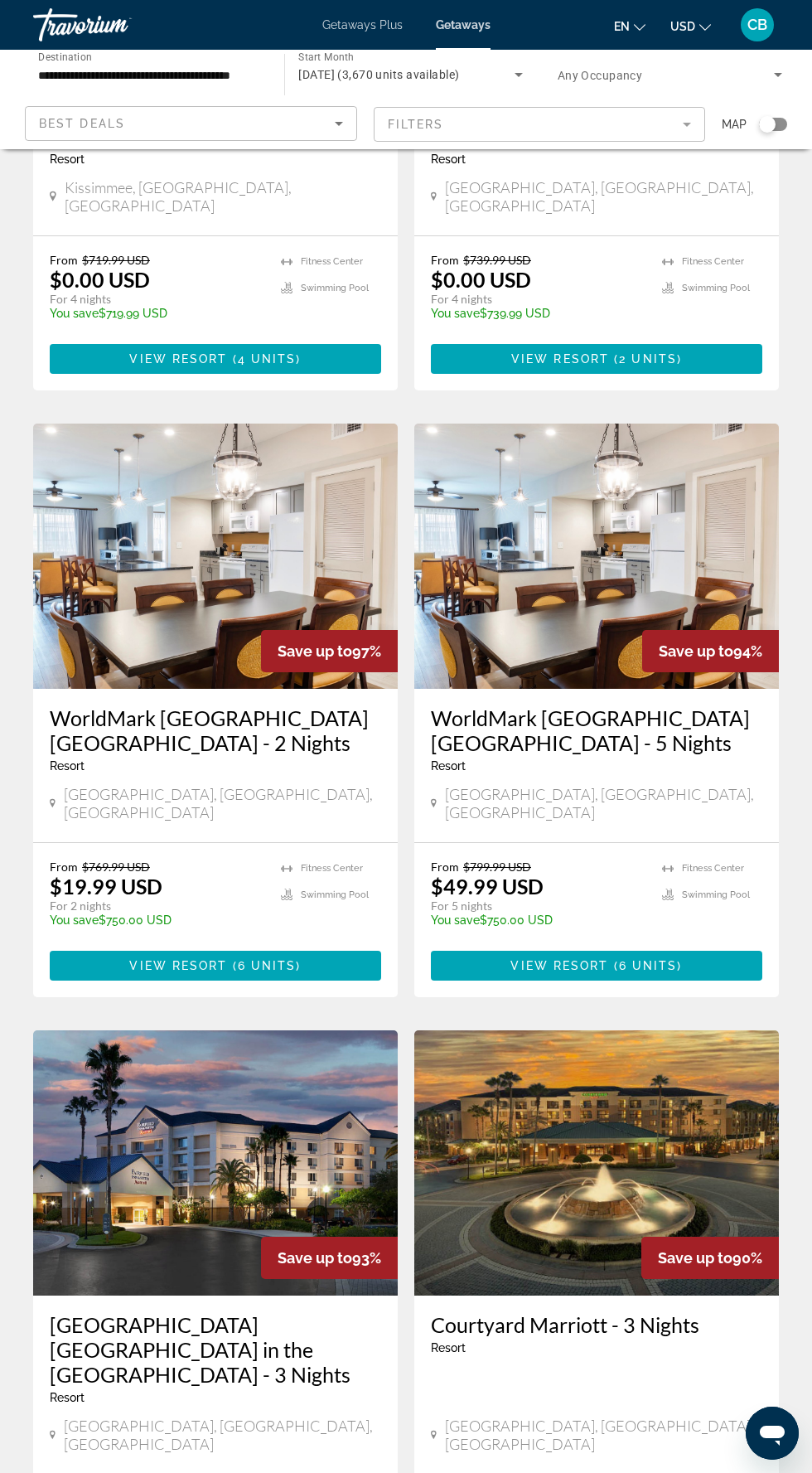
scroll to position [1000, 0]
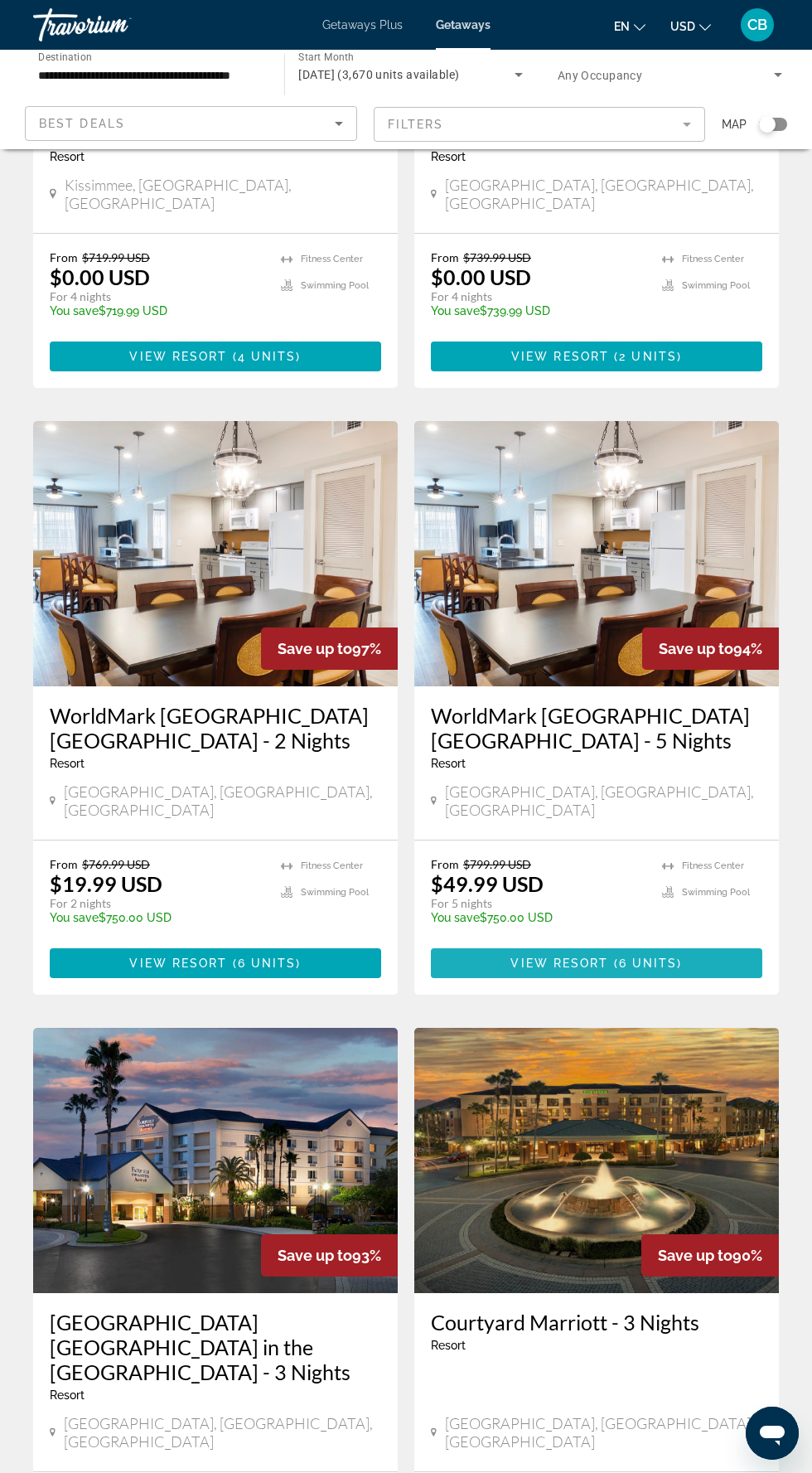
click at [707, 943] on span "Main content" at bounding box center [597, 963] width 331 height 40
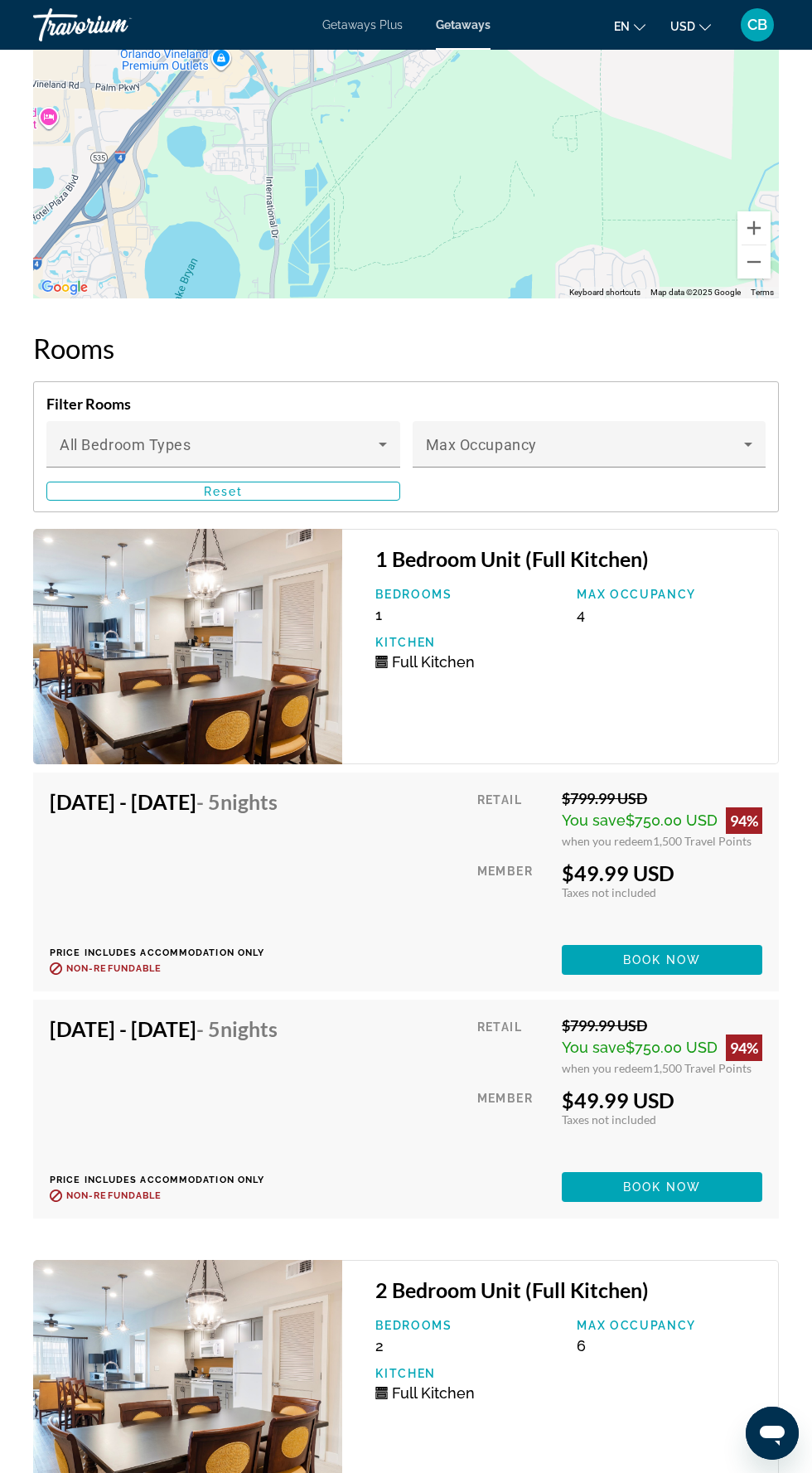
scroll to position [3809, 0]
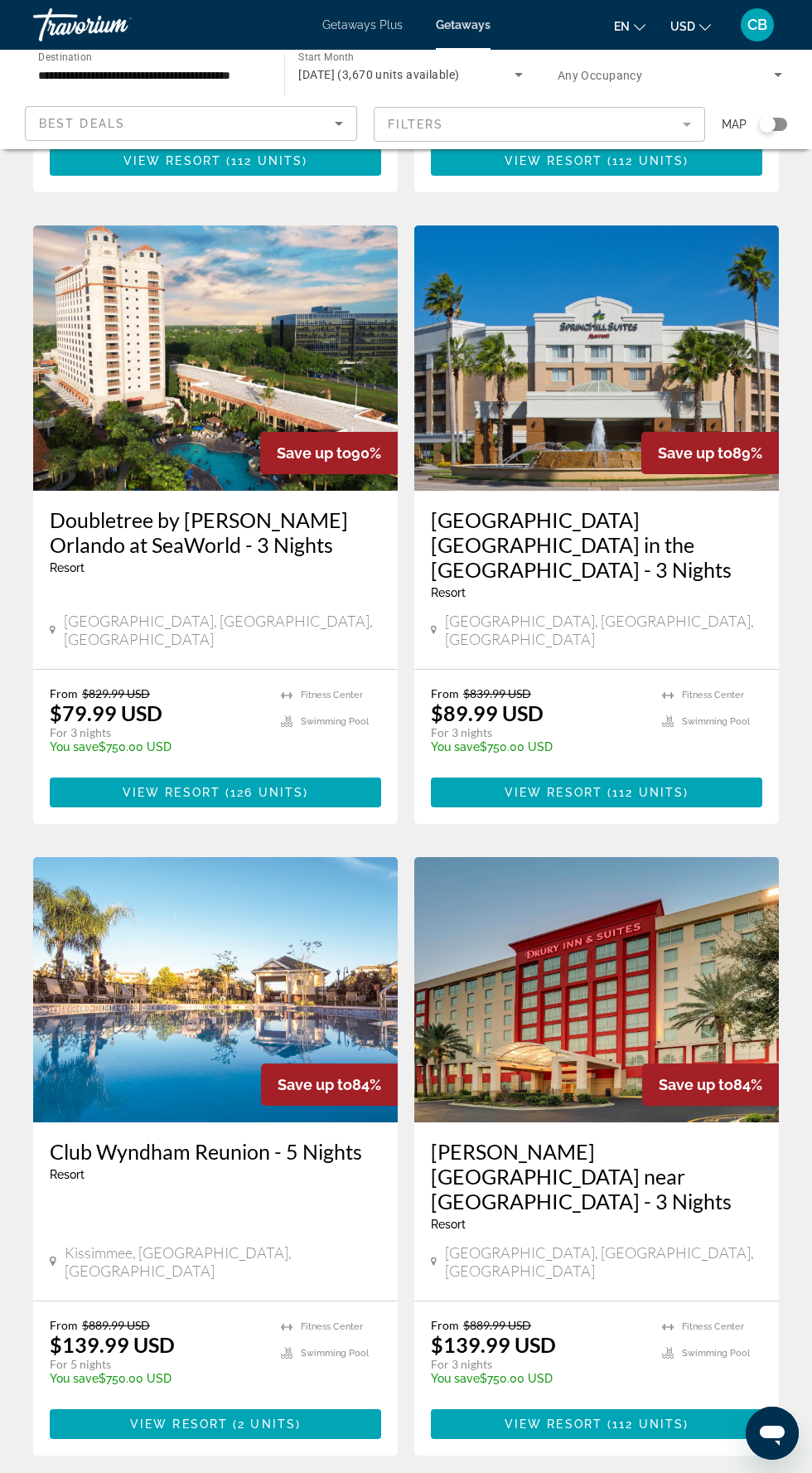
scroll to position [2448, 0]
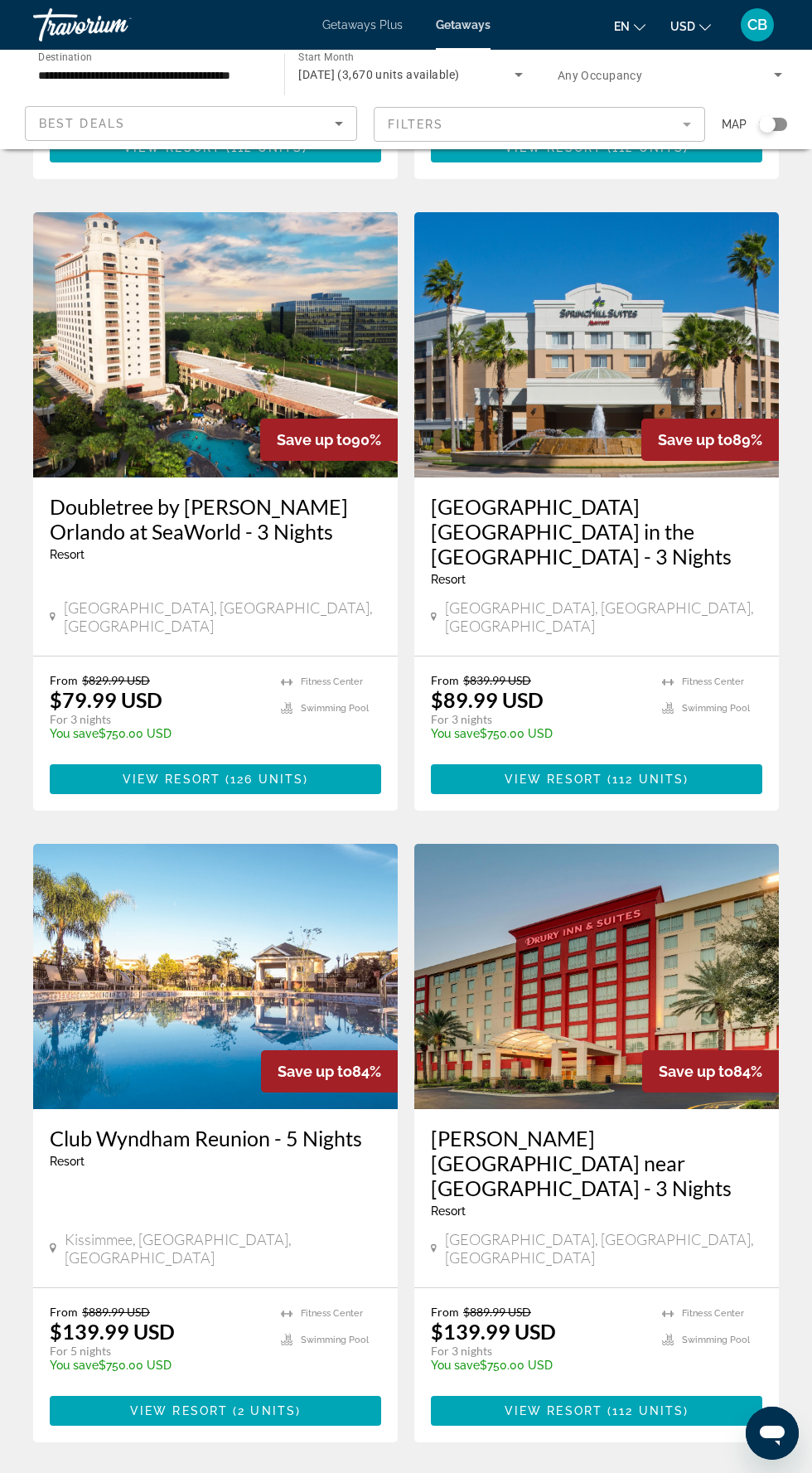
click at [325, 1472] on link "page 2" at bounding box center [319, 1492] width 29 height 29
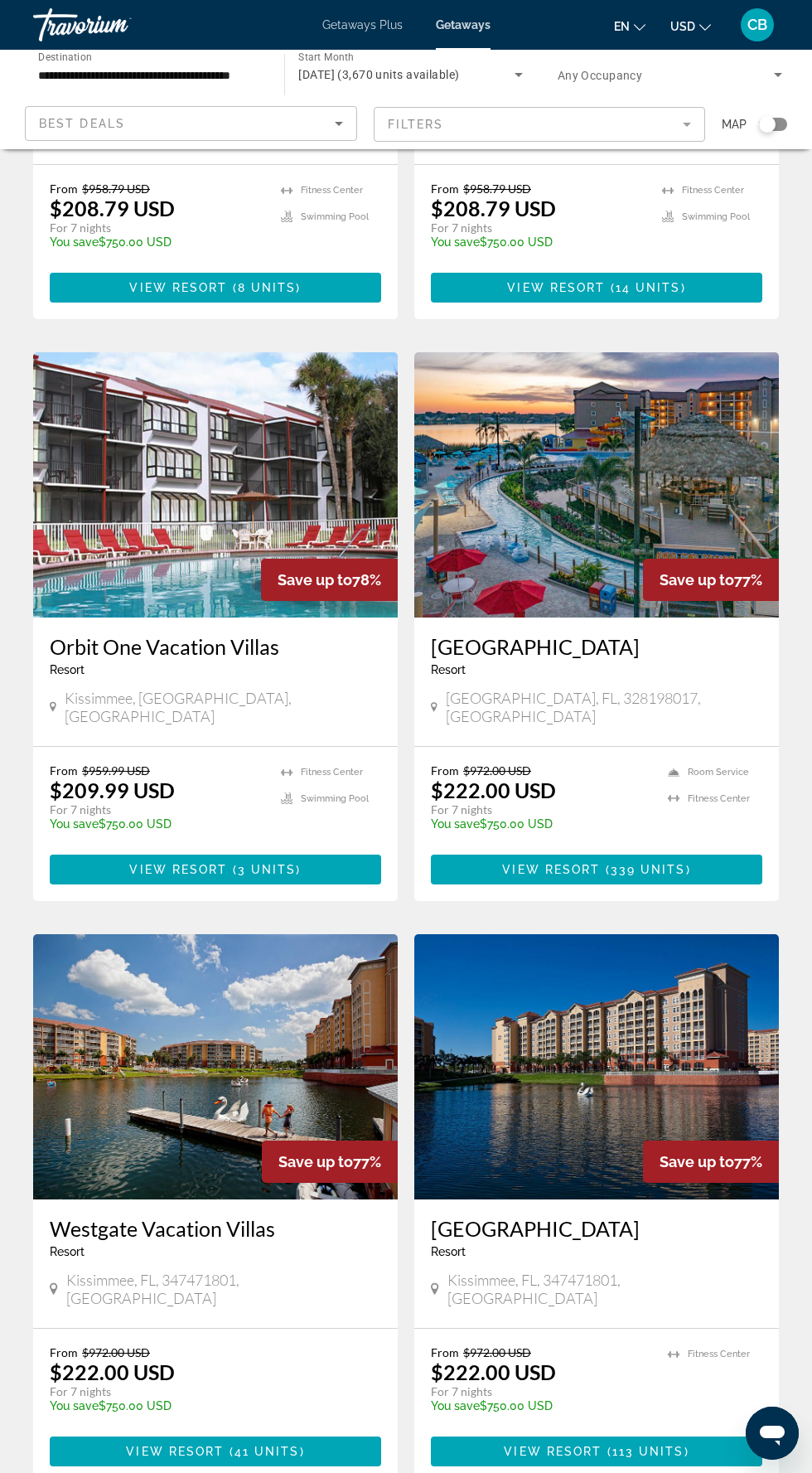
scroll to position [2284, 0]
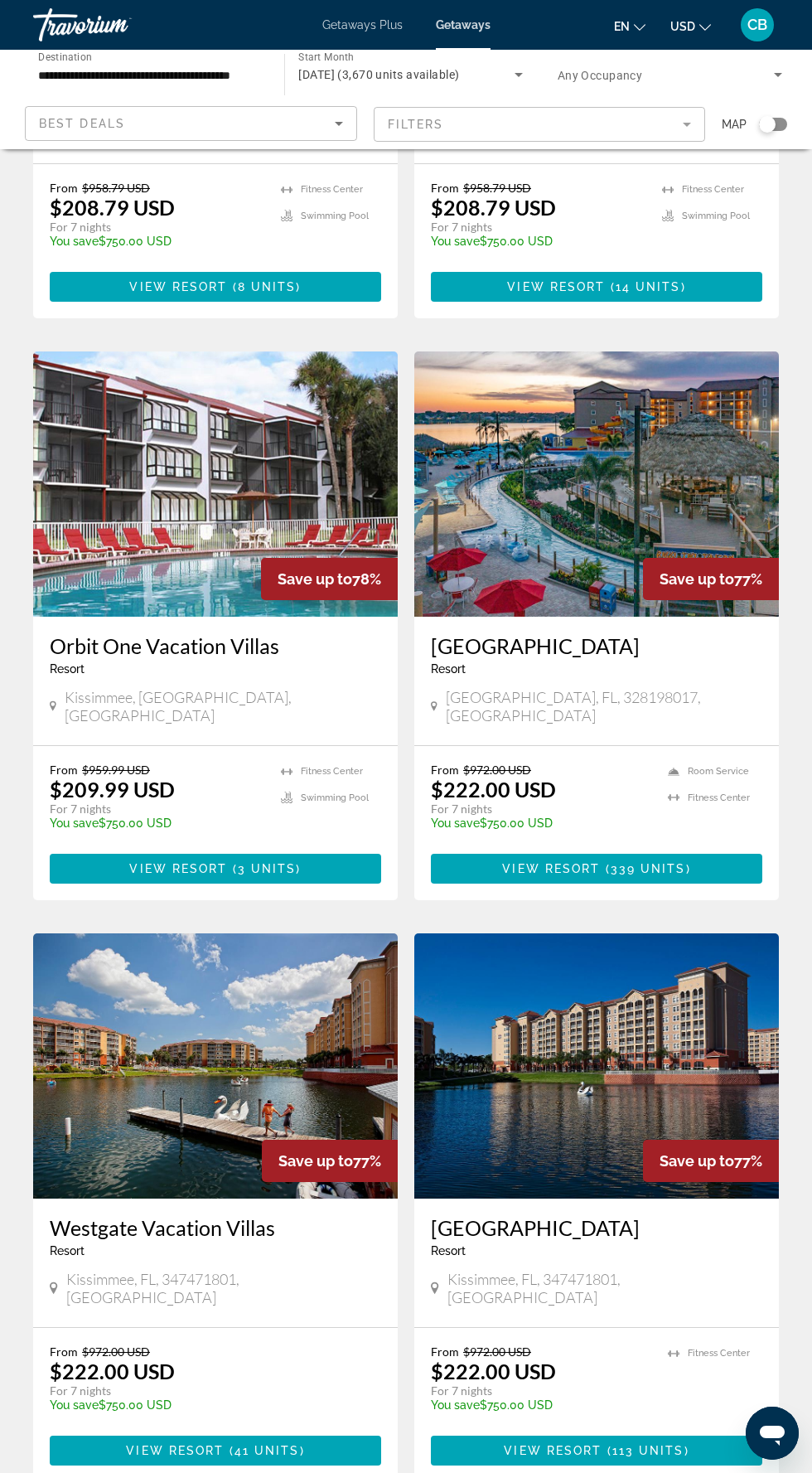
click at [581, 447] on img "Main content" at bounding box center [597, 484] width 365 height 265
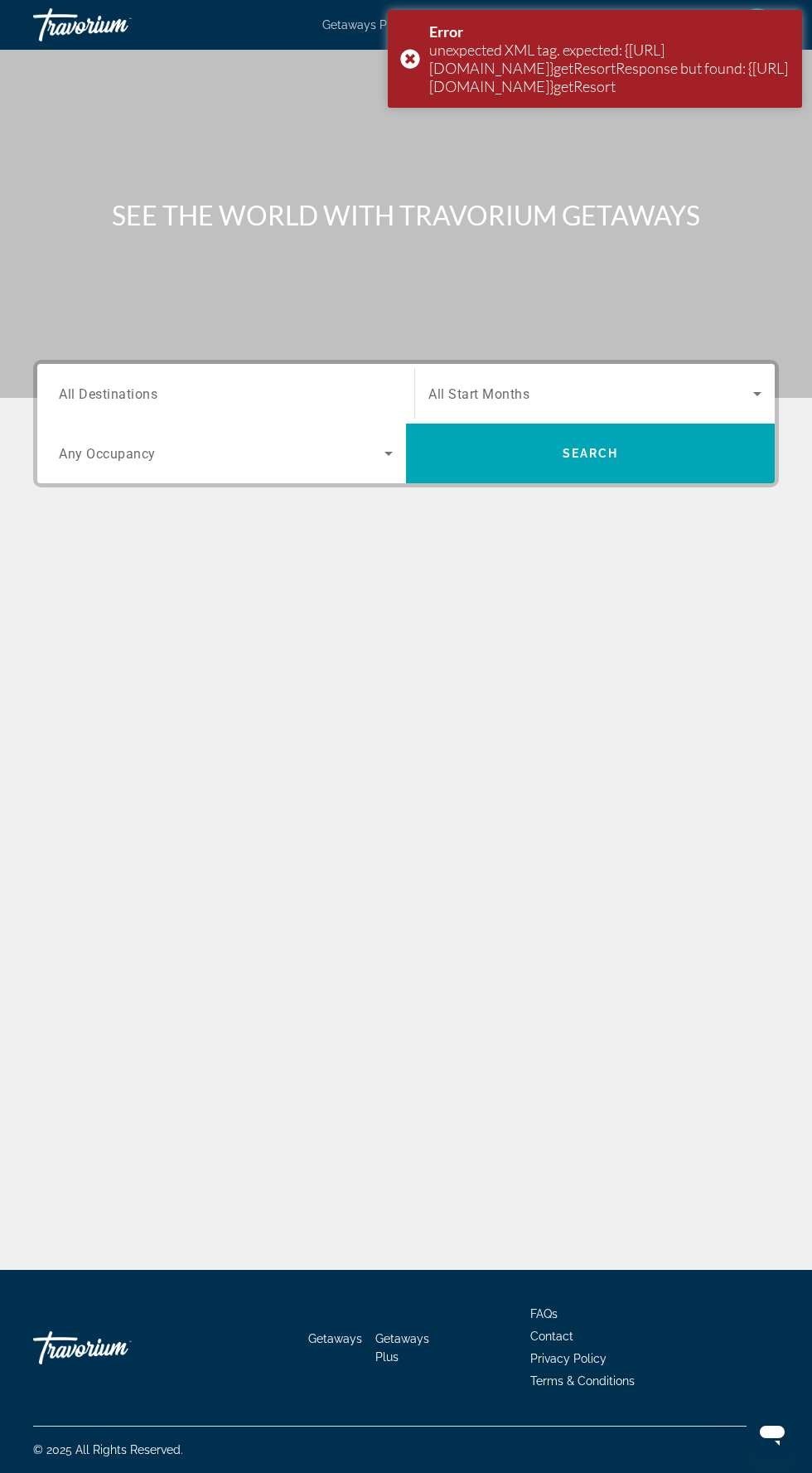
click at [427, 79] on div "Error unexpected XML tag. expected: {http://services.common.resortservices.inte…" at bounding box center [595, 58] width 414 height 98
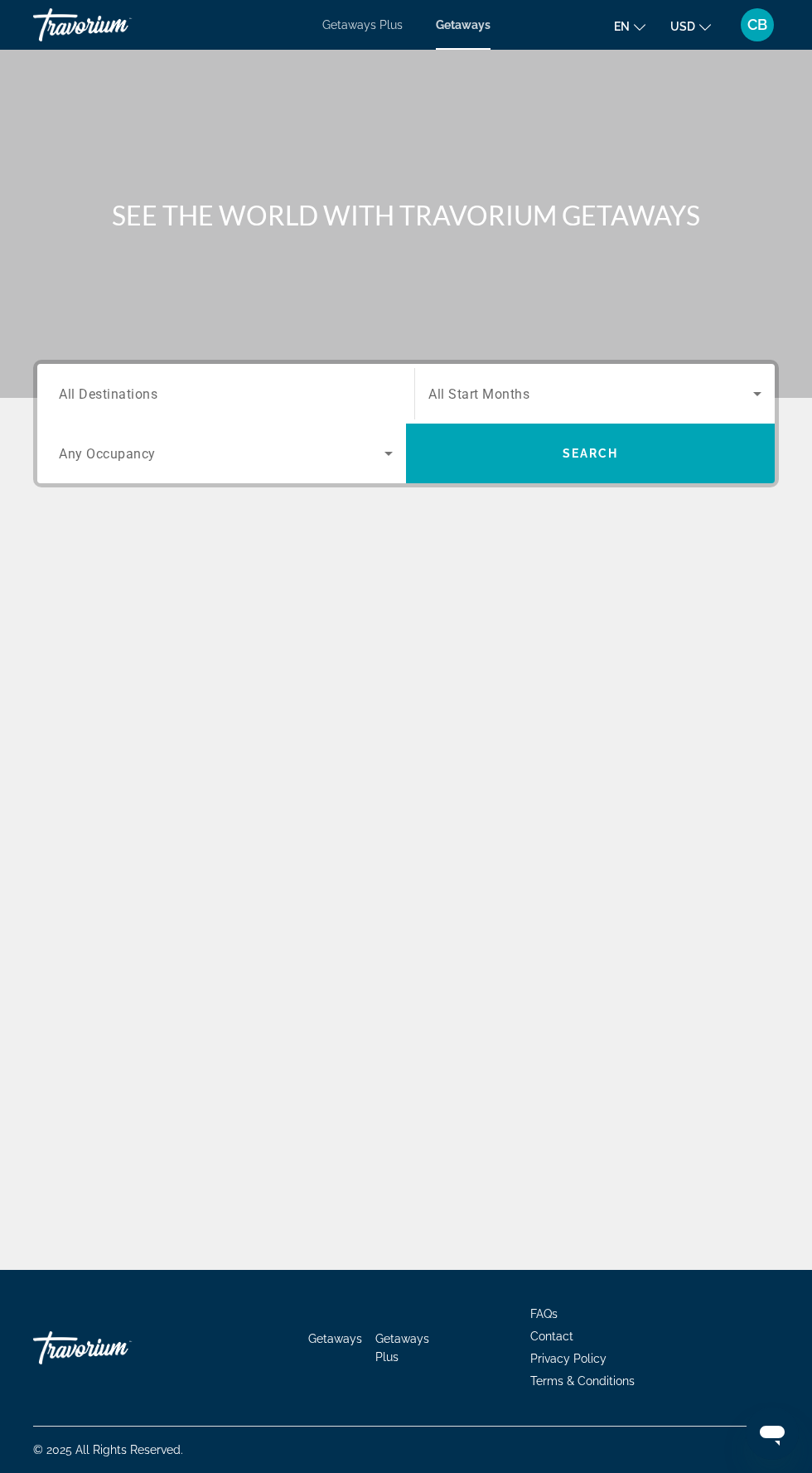
click at [359, 397] on input "Destination All Destinations" at bounding box center [225, 394] width 334 height 20
click at [474, 42] on div "Getaways Plus Getaways en English Español Français Italiano Português русский U…" at bounding box center [406, 24] width 812 height 43
click at [472, 31] on div "Getaways Plus Getaways en English Español Français Italiano Português русский U…" at bounding box center [406, 24] width 812 height 43
click at [480, 37] on div "Getaways Plus Getaways en English Español Français Italiano Português русский U…" at bounding box center [406, 24] width 812 height 43
click at [471, 28] on span "Getaways" at bounding box center [464, 24] width 54 height 13
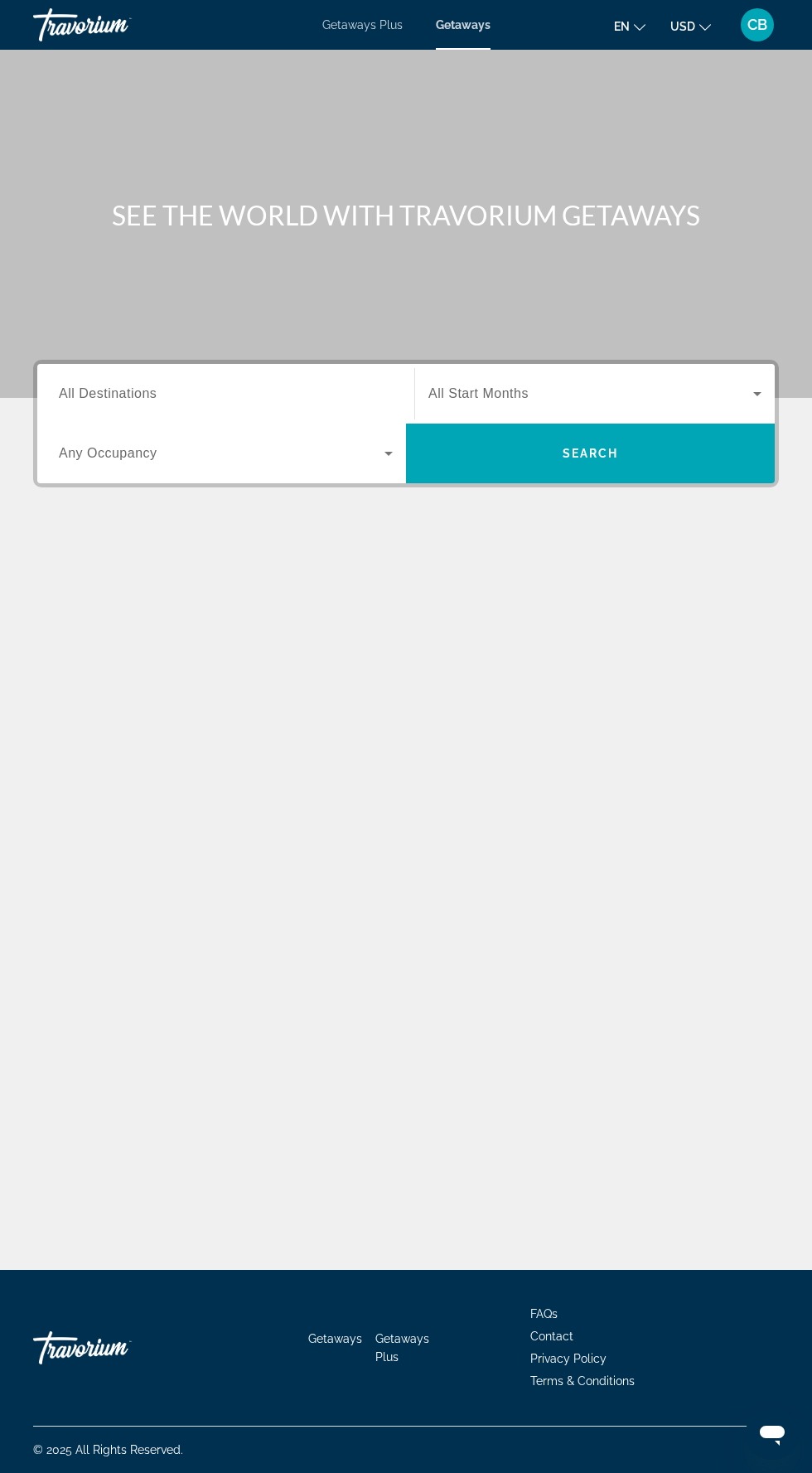
click at [294, 393] on input "Destination All Destinations" at bounding box center [225, 394] width 334 height 20
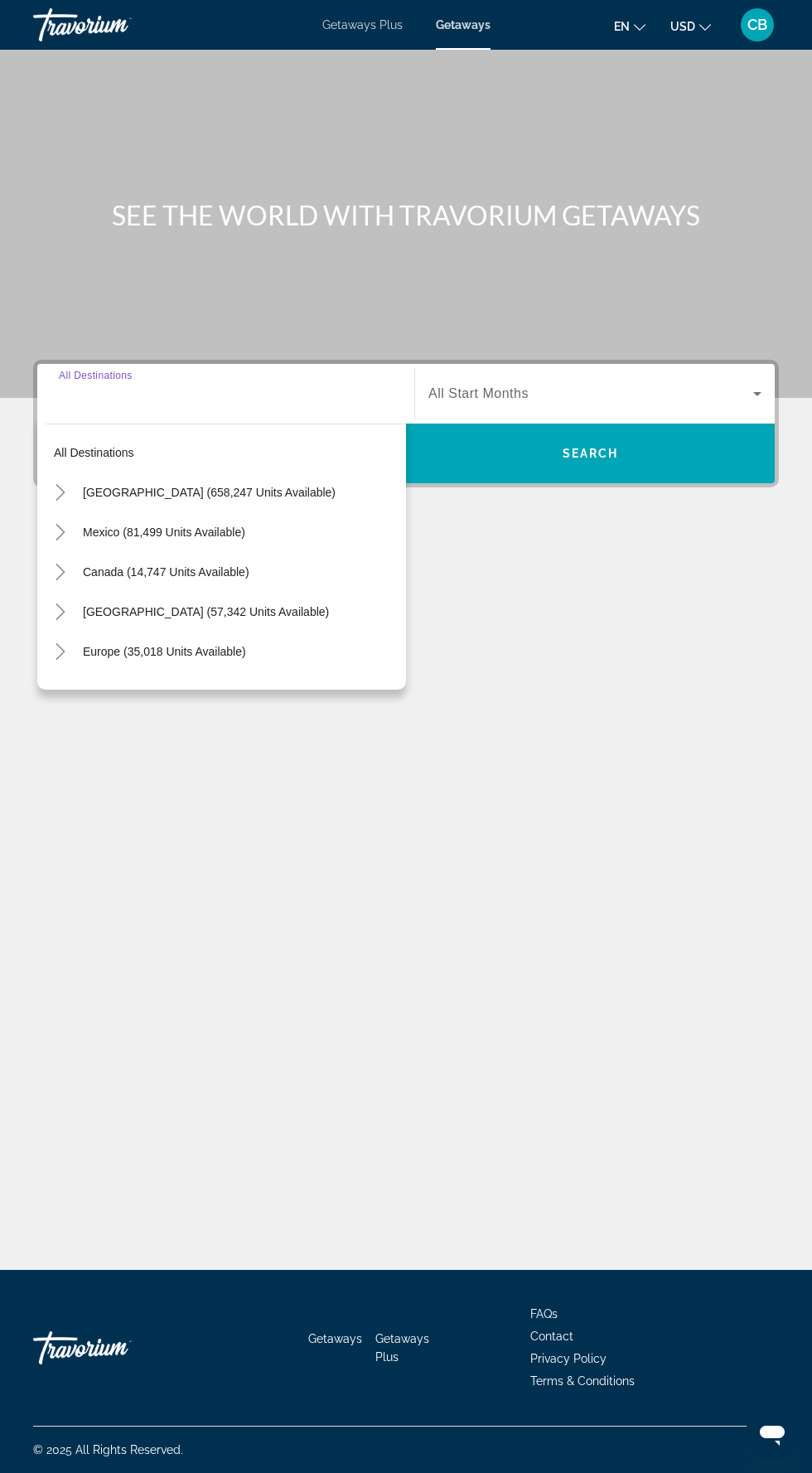
scroll to position [110, 0]
click at [59, 484] on icon "Toggle United States (658,247 units available)" at bounding box center [60, 492] width 17 height 17
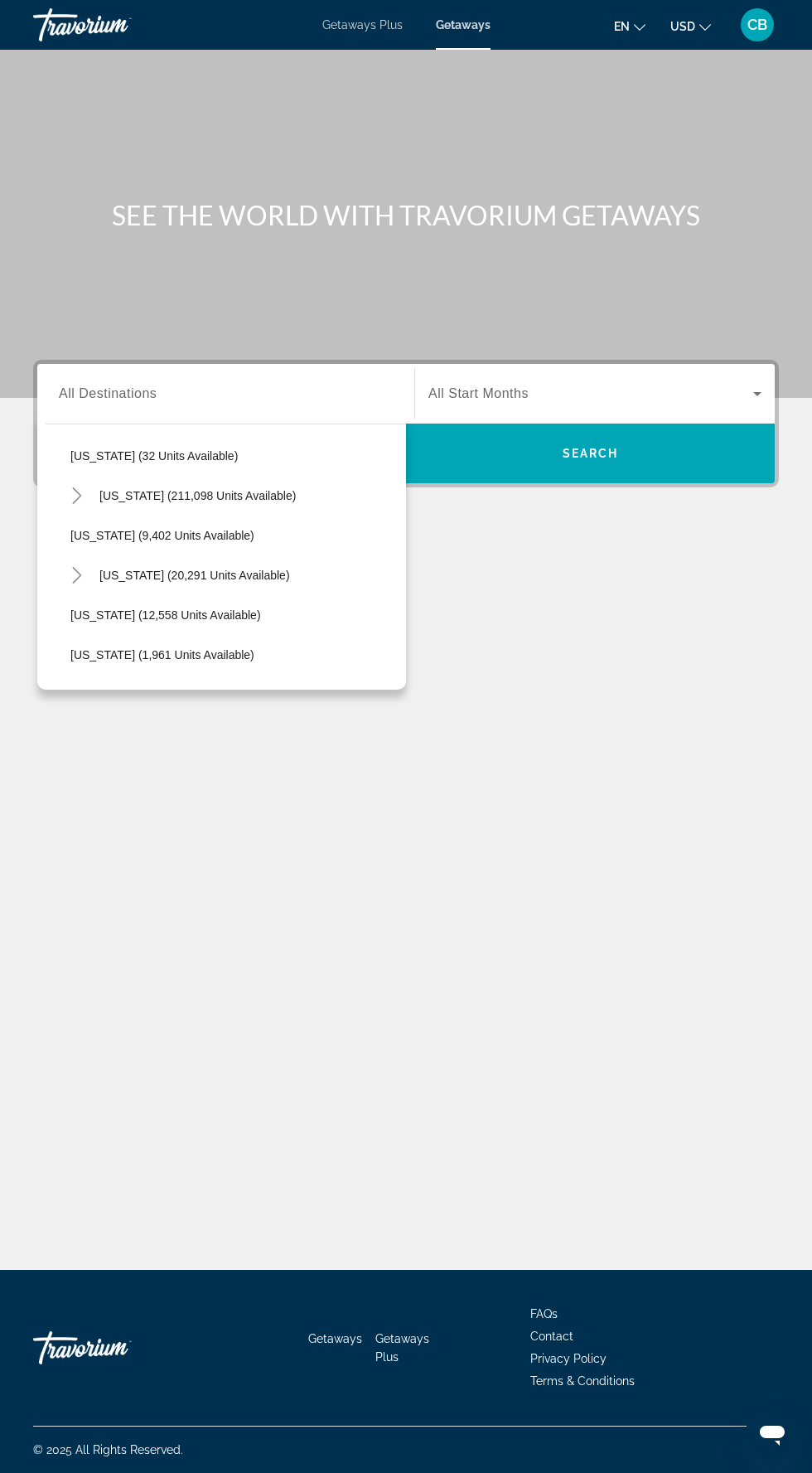
scroll to position [316, 0]
click at [76, 487] on icon "Toggle Florida (211,098 units available)" at bounding box center [77, 495] width 17 height 17
click at [329, 515] on span "Search widget" at bounding box center [242, 535] width 327 height 40
type input "**********"
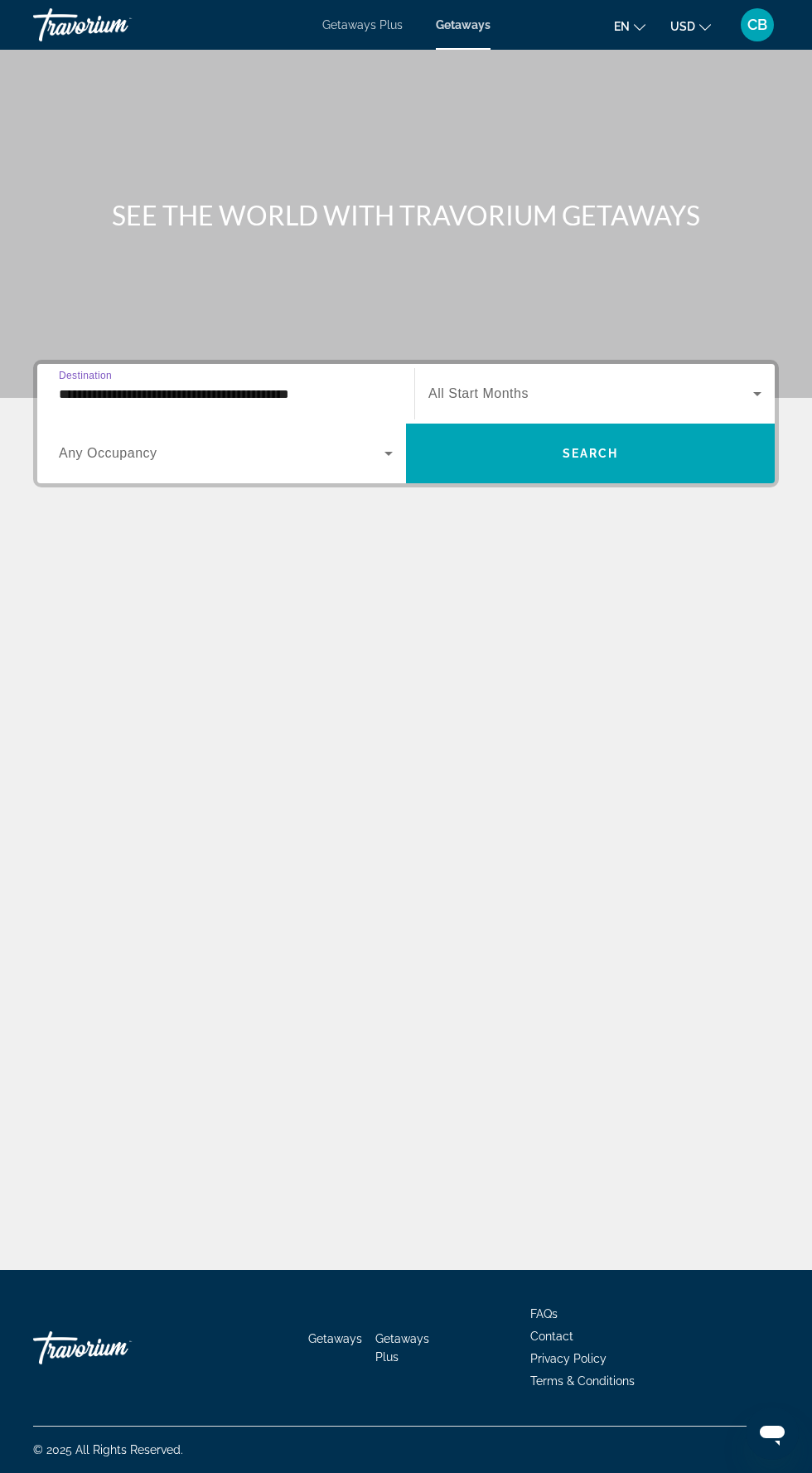
click at [728, 384] on span "Search widget" at bounding box center [590, 394] width 324 height 20
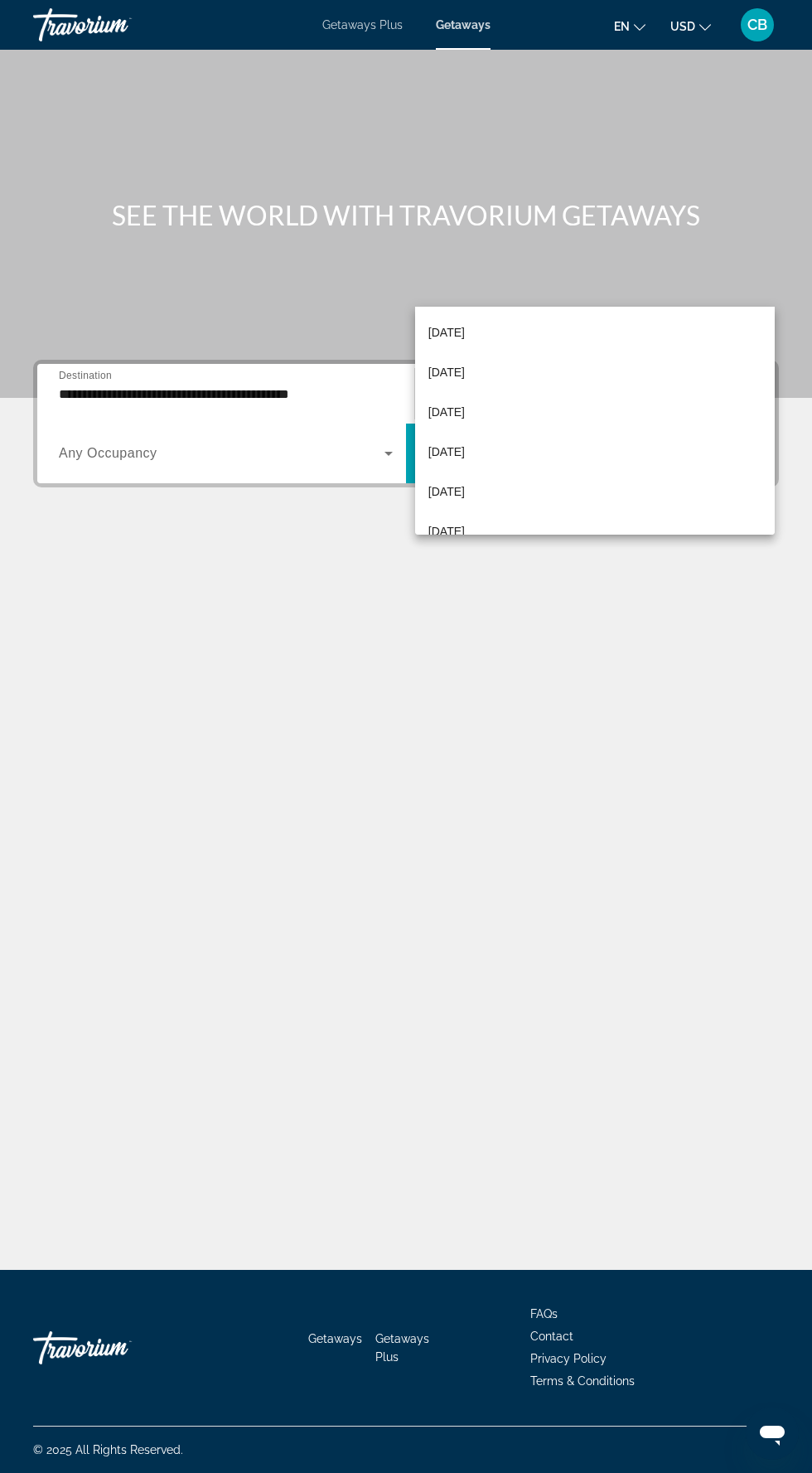
scroll to position [81, 0]
click at [519, 491] on mat-option "[DATE]" at bounding box center [595, 491] width 359 height 40
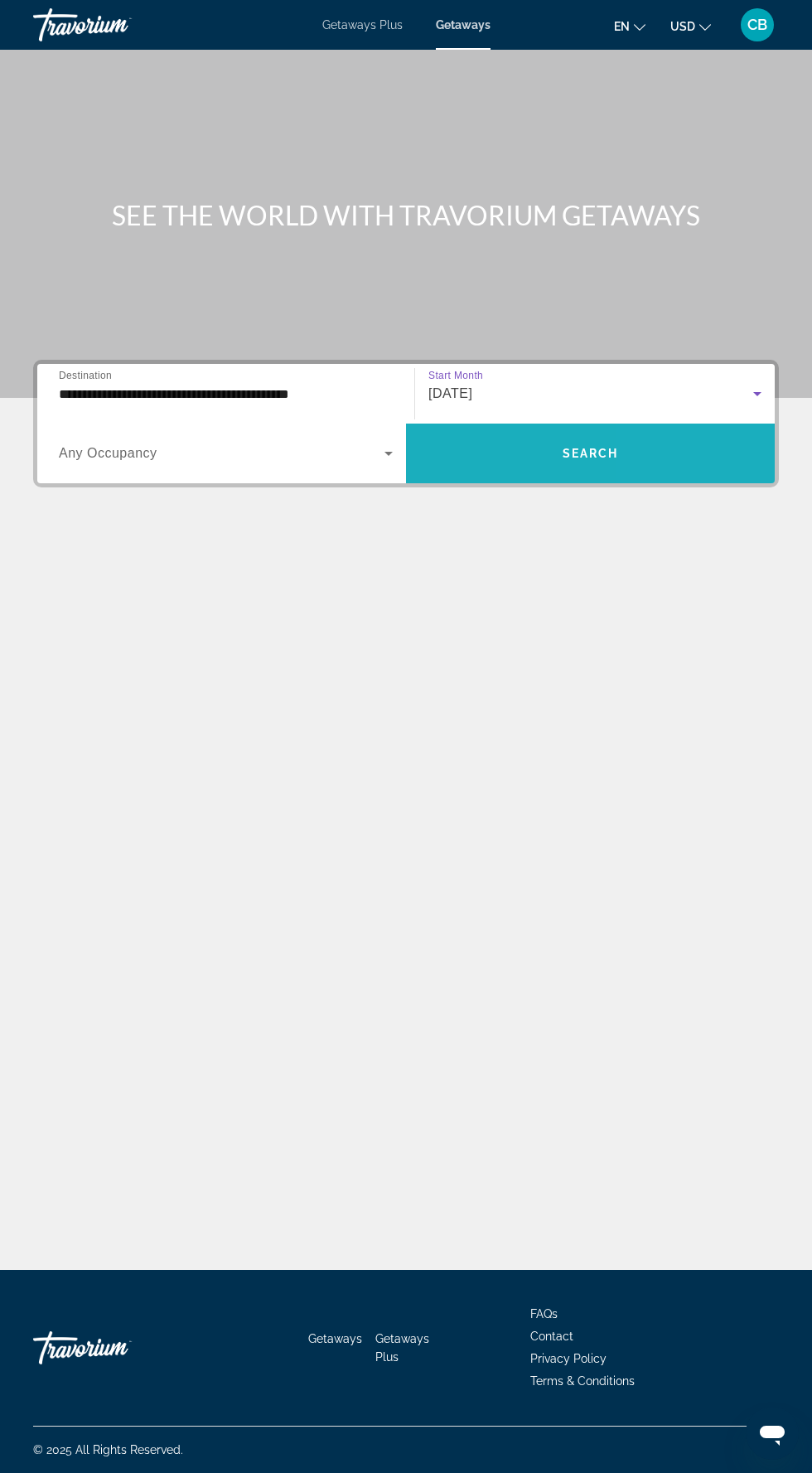
click at [722, 434] on span "Search widget" at bounding box center [590, 454] width 369 height 40
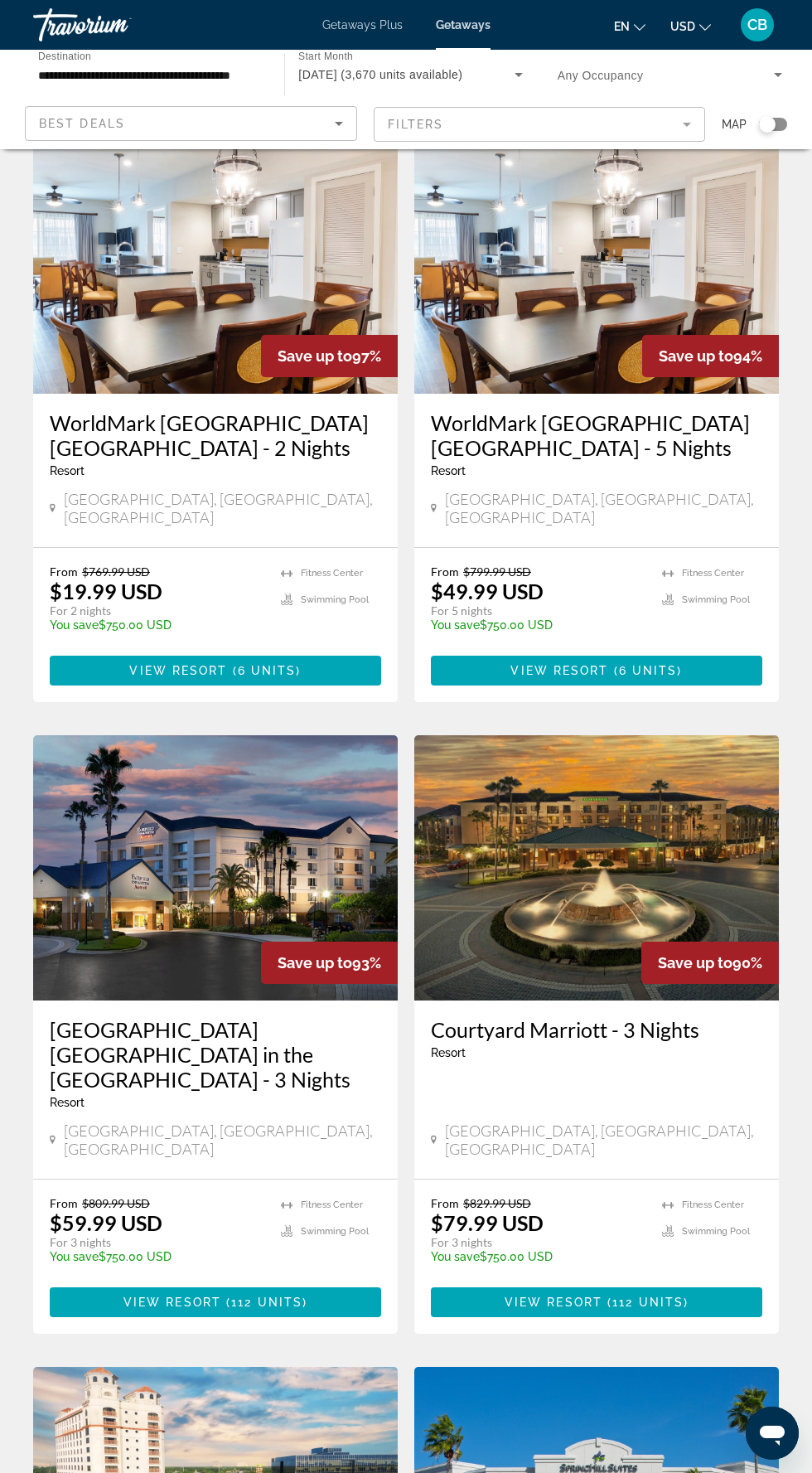
scroll to position [1291, 0]
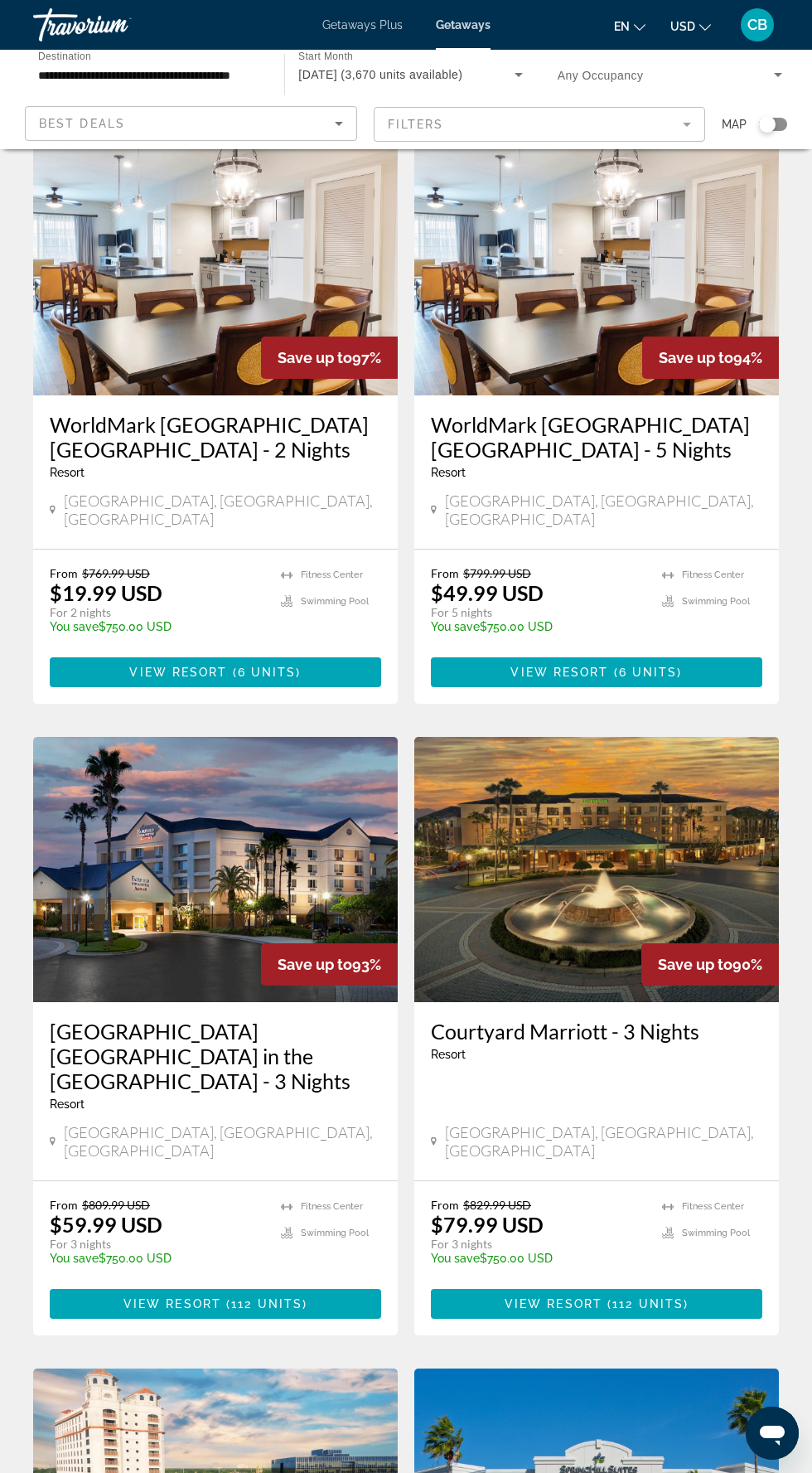
click at [666, 666] on span "6 units" at bounding box center [648, 672] width 58 height 13
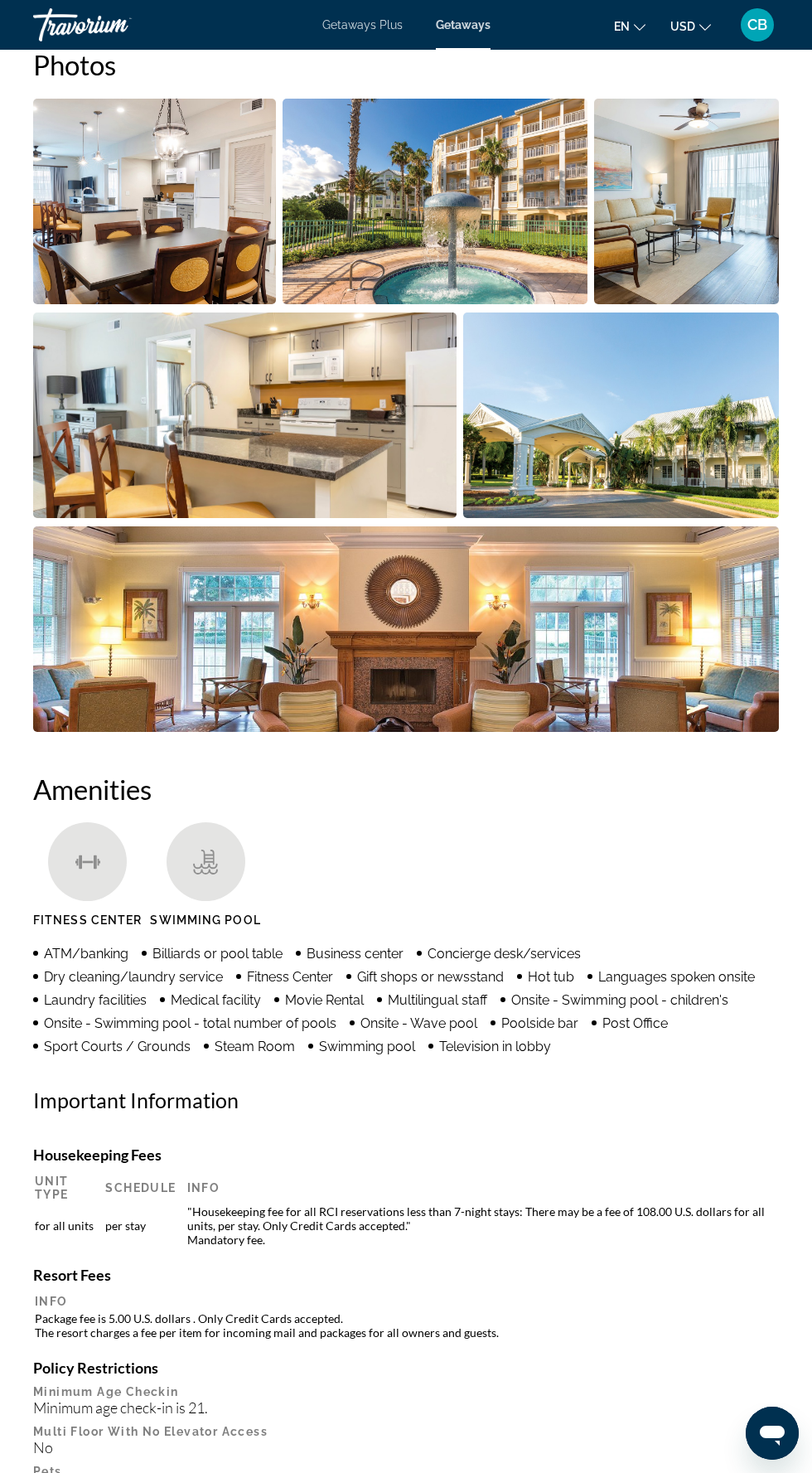
scroll to position [1084, 0]
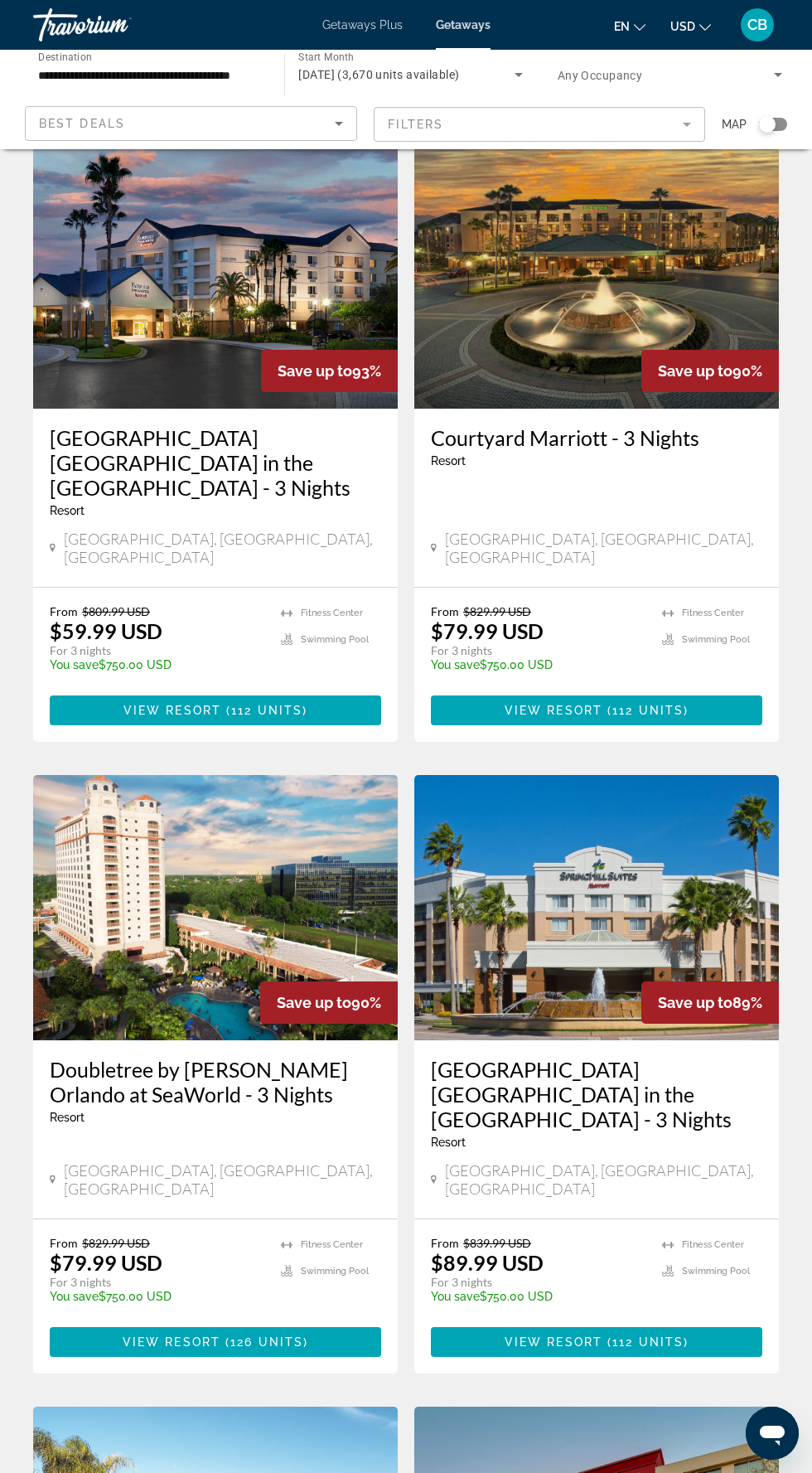
scroll to position [1875, 0]
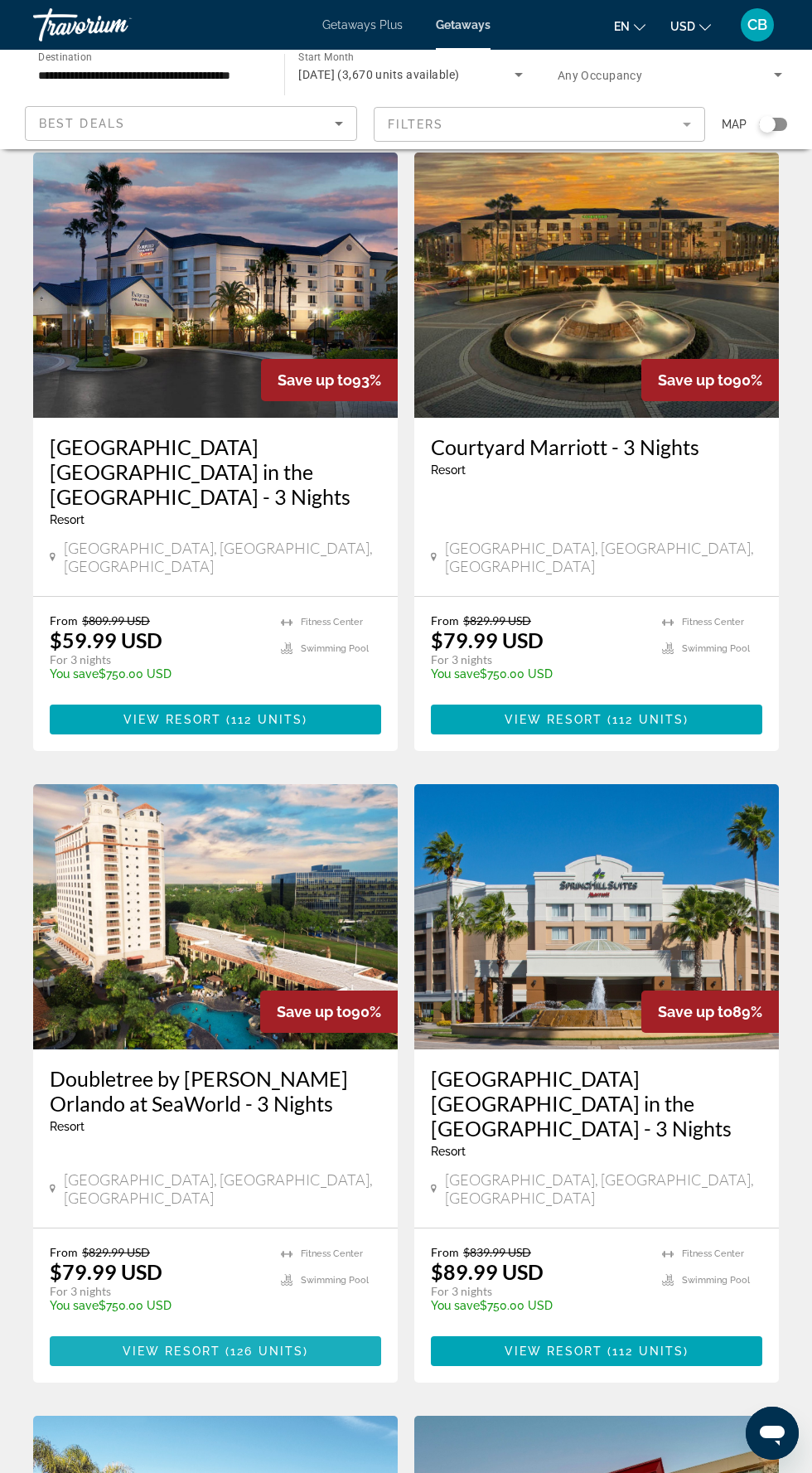
click at [293, 1345] on span "126 units" at bounding box center [267, 1351] width 73 height 13
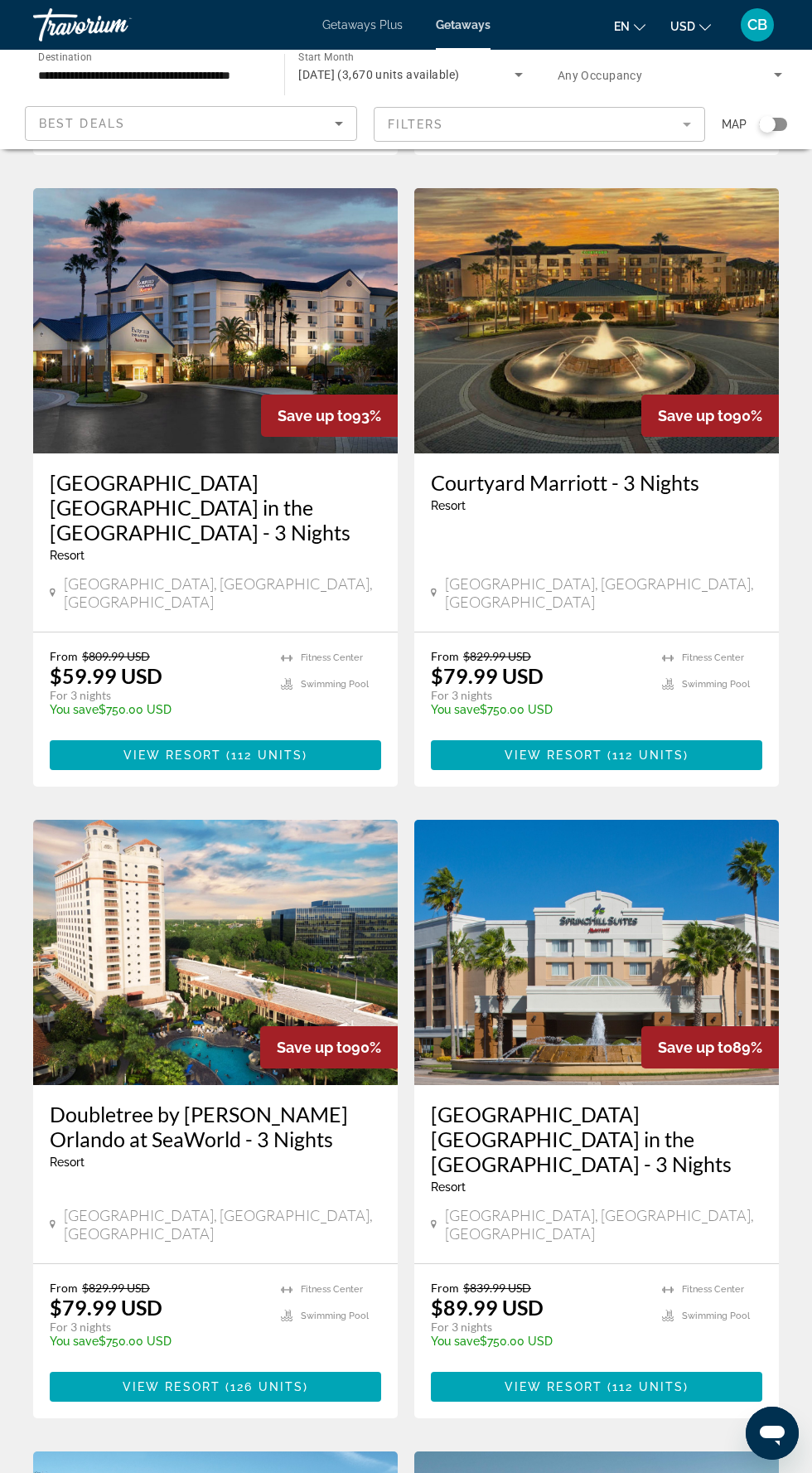
scroll to position [2559, 0]
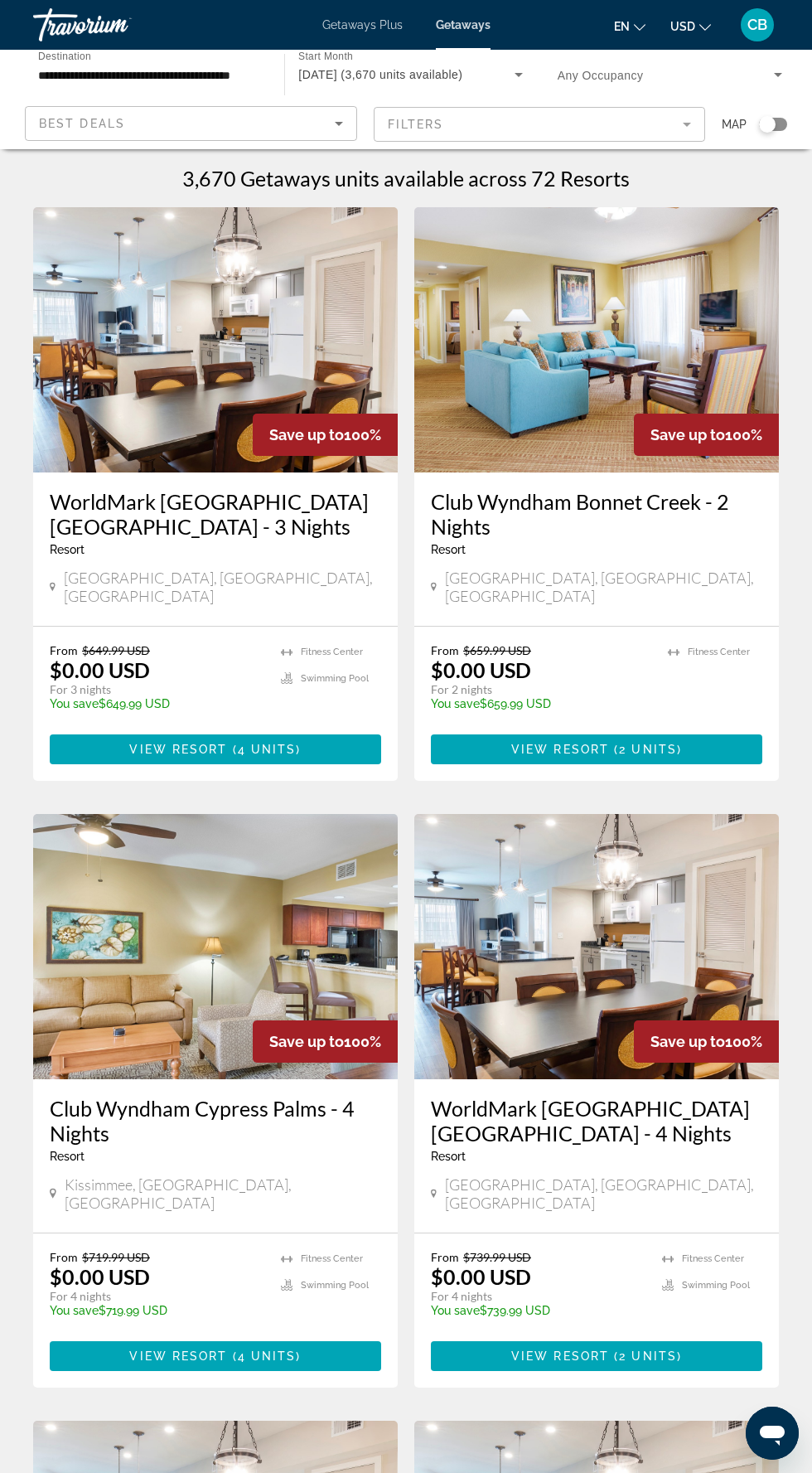
click at [371, 24] on span "Getaways Plus" at bounding box center [363, 24] width 80 height 13
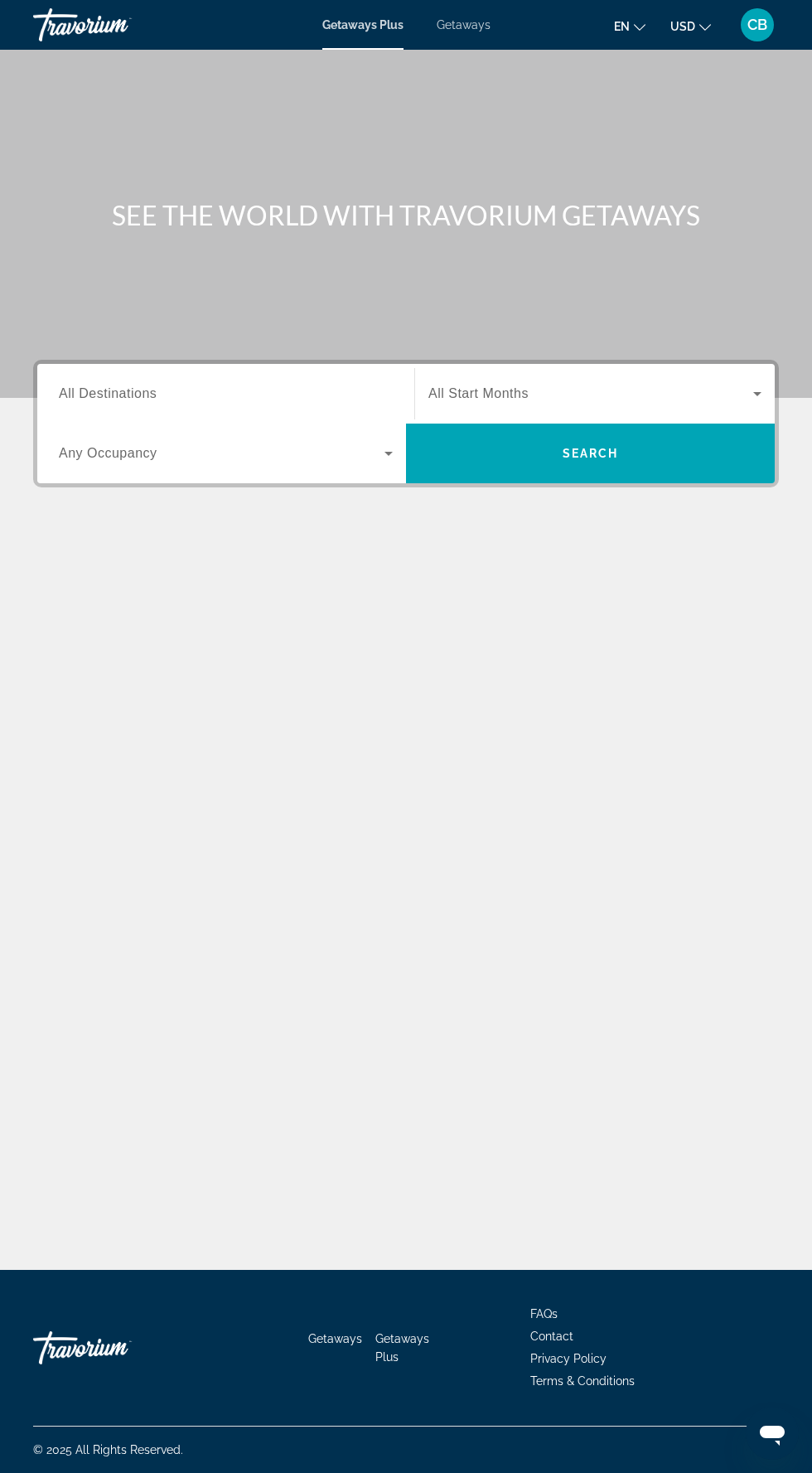
click at [279, 393] on input "Destination All Destinations" at bounding box center [225, 394] width 334 height 20
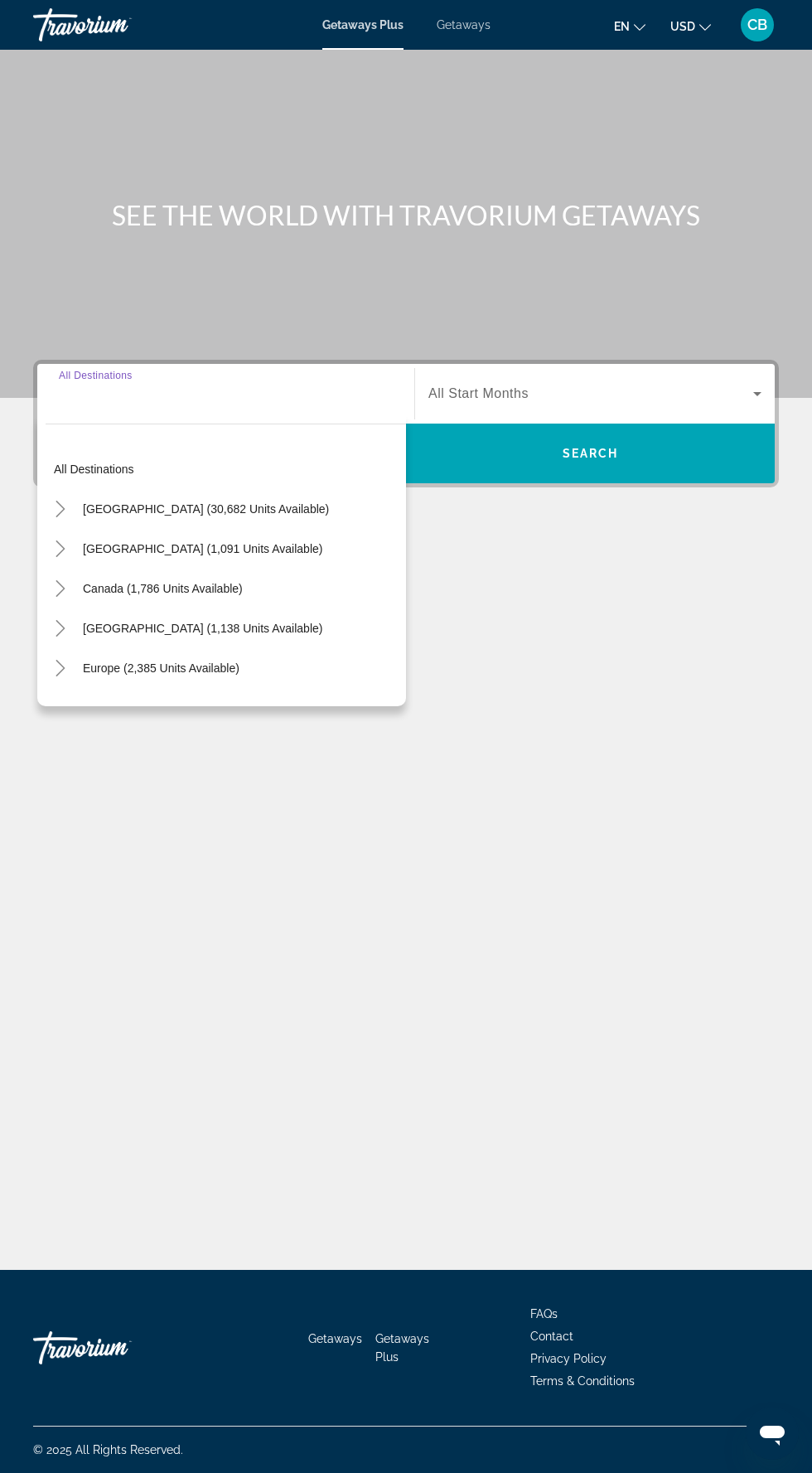
scroll to position [110, 0]
click at [55, 495] on mat-icon "Toggle United States (30,682 units available)" at bounding box center [59, 509] width 29 height 29
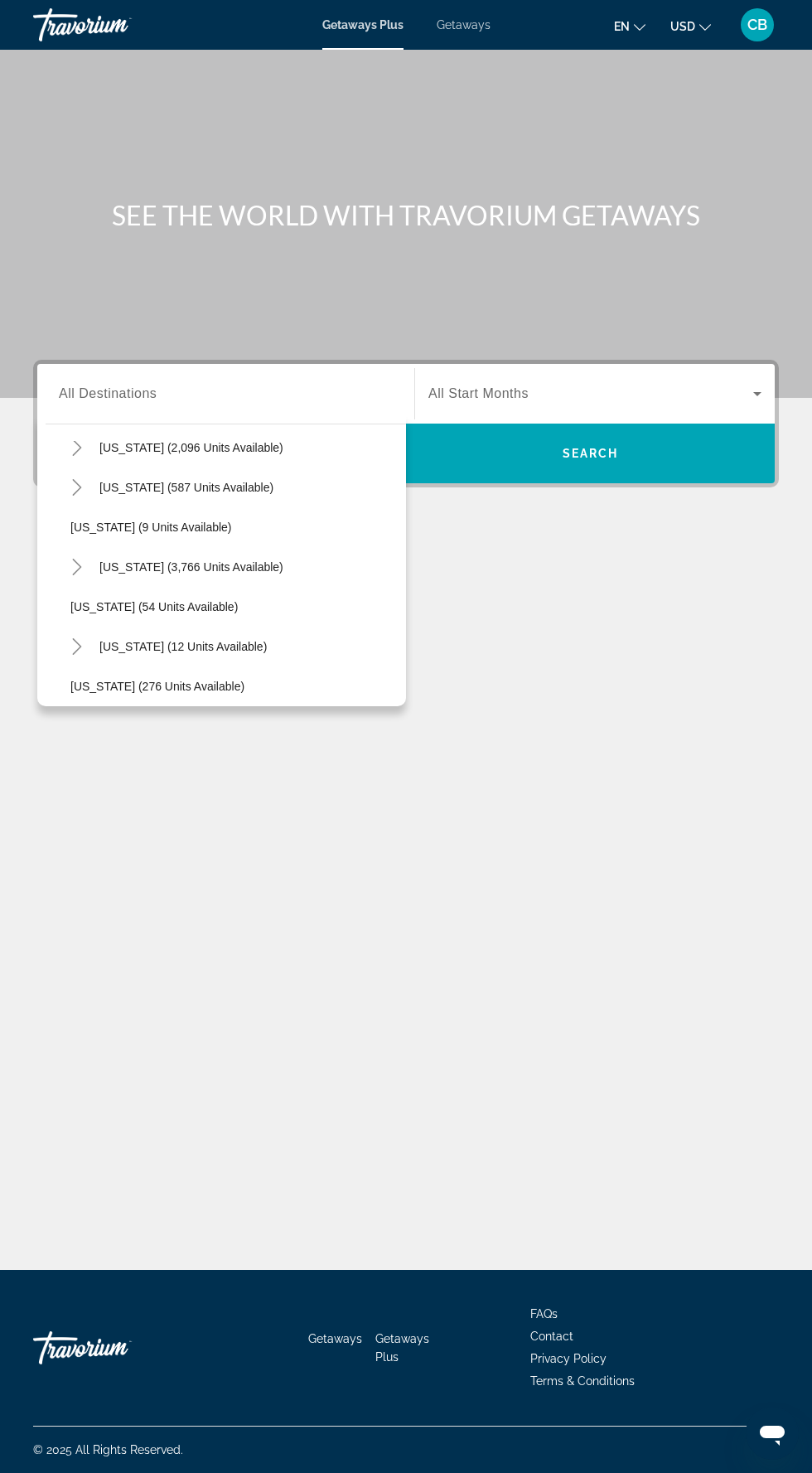
scroll to position [185, 0]
click at [78, 549] on mat-icon "Toggle Florida (3,766 units available)" at bounding box center [76, 563] width 29 height 29
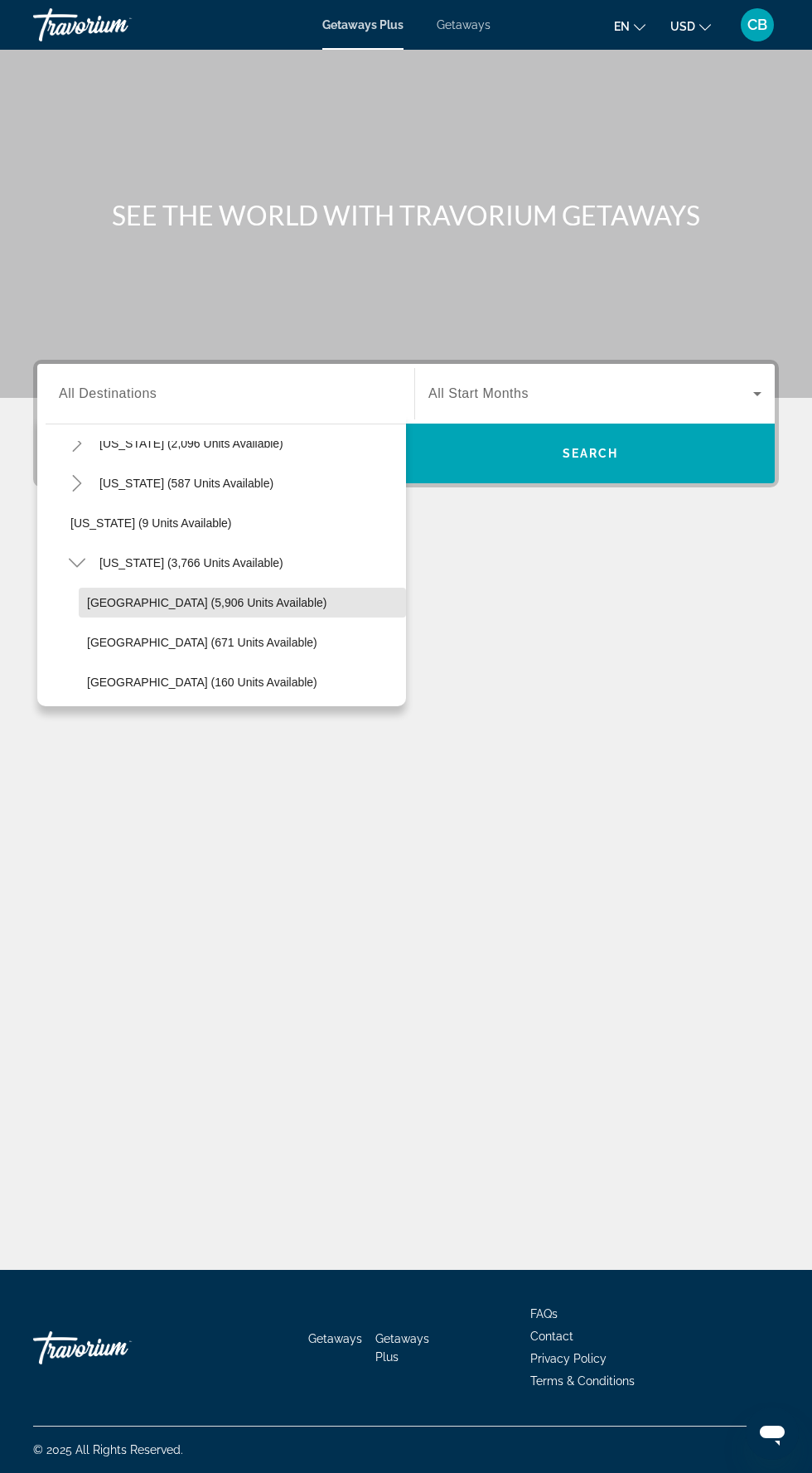
click at [275, 583] on span "Search widget" at bounding box center [242, 603] width 327 height 40
type input "**********"
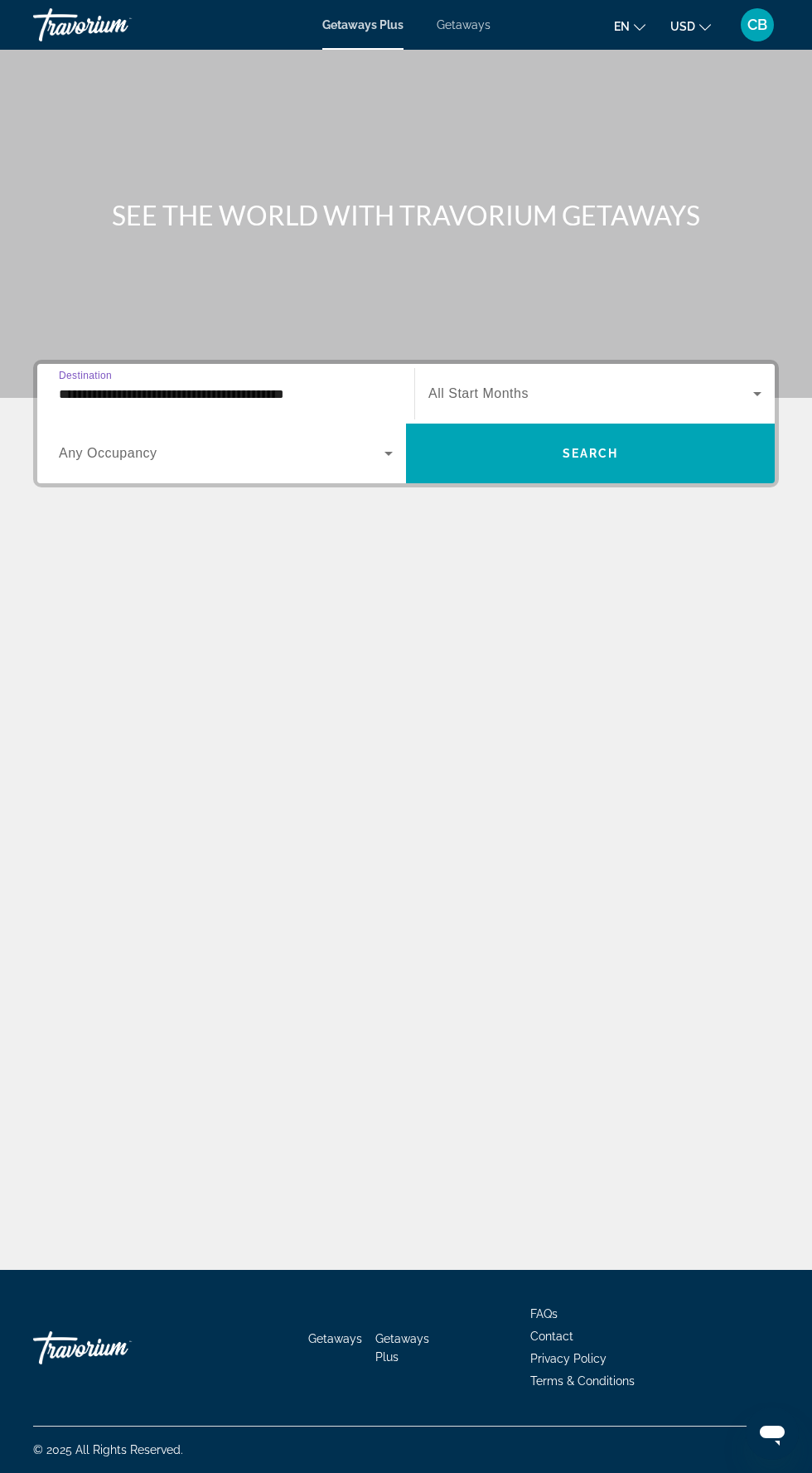
click at [673, 384] on span "Search widget" at bounding box center [590, 394] width 324 height 20
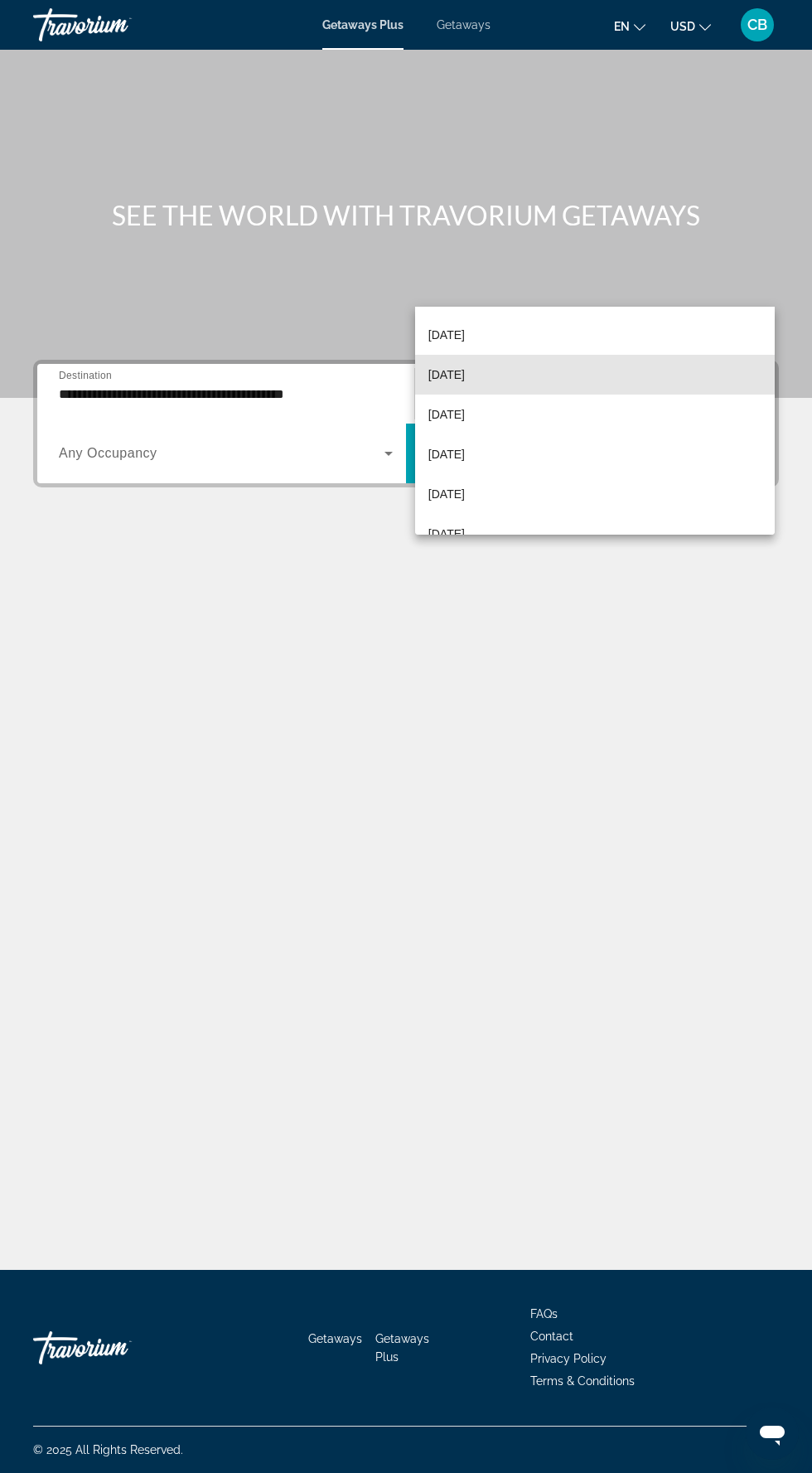
scroll to position [125, 0]
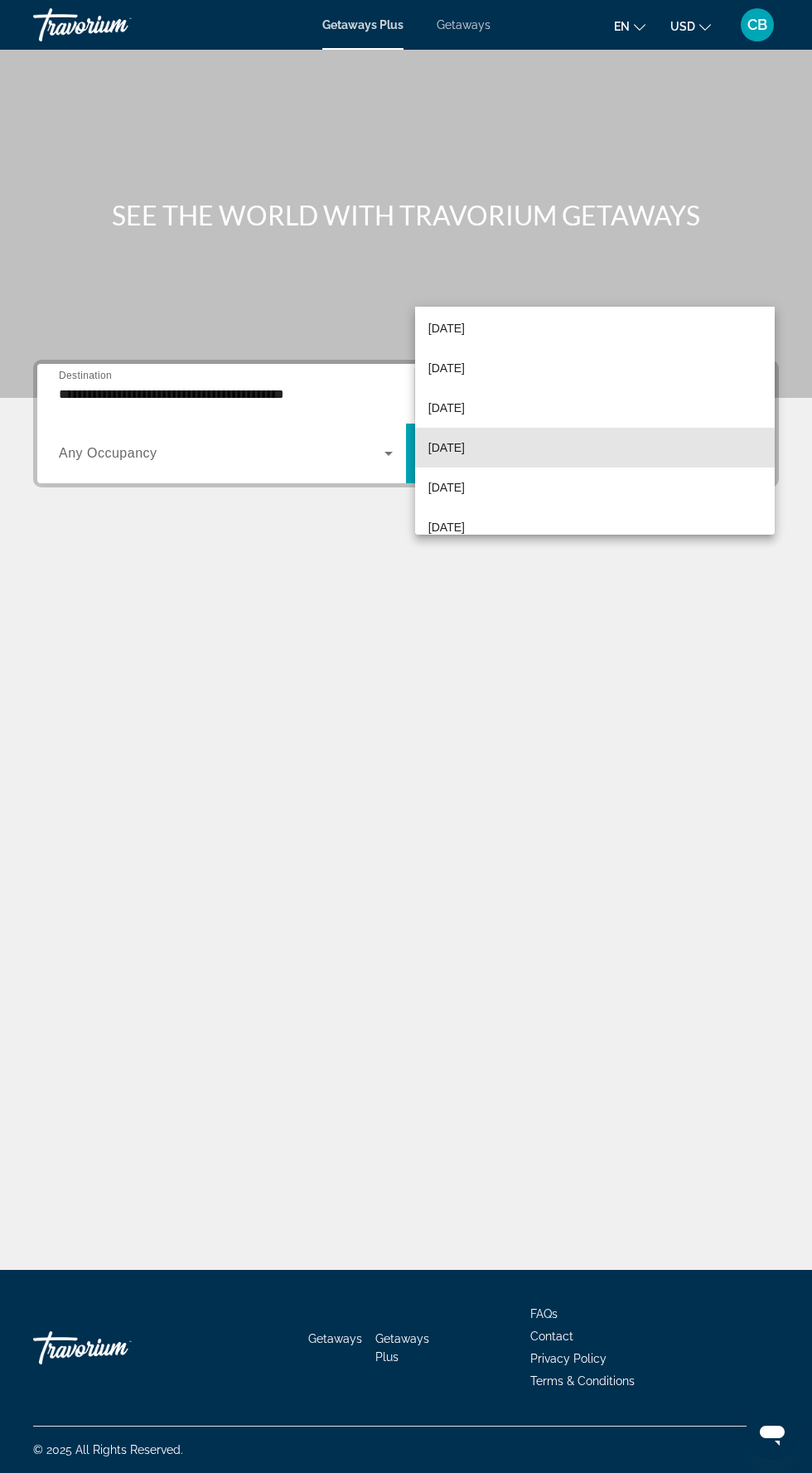
click at [534, 453] on mat-option "[DATE]" at bounding box center [595, 448] width 359 height 40
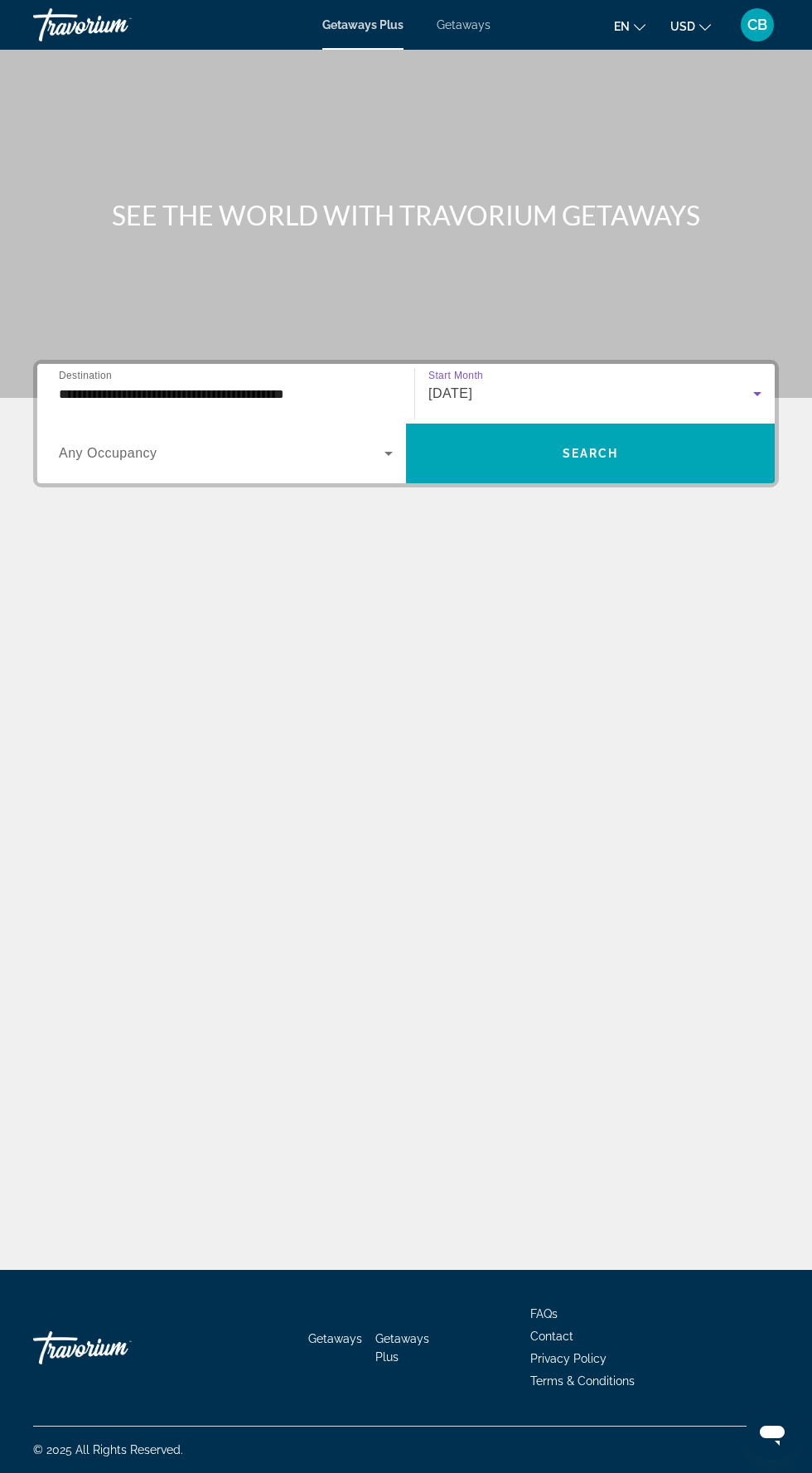
click at [388, 452] on icon "Search widget" at bounding box center [389, 454] width 9 height 4
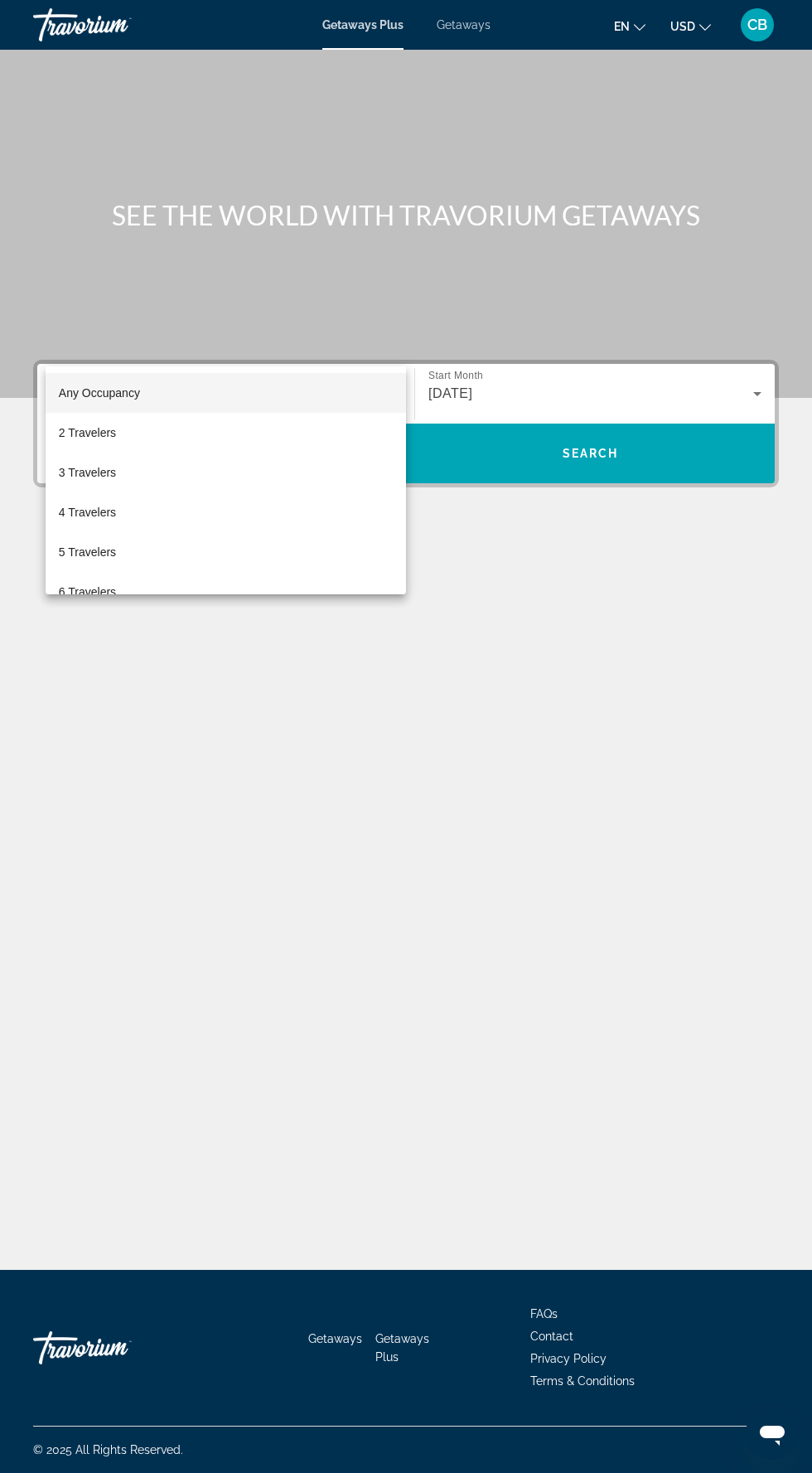
click at [568, 448] on div at bounding box center [406, 736] width 812 height 1473
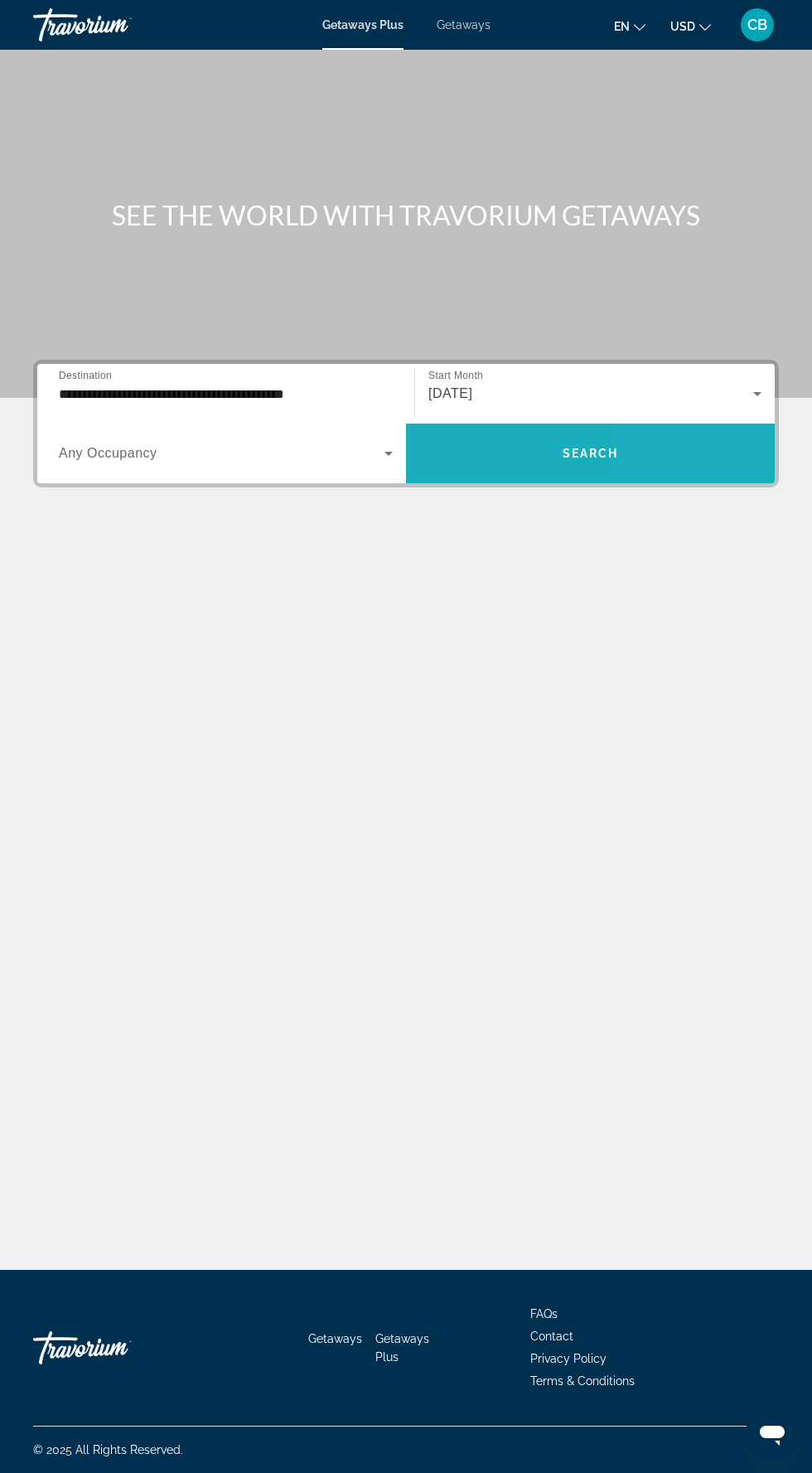
click at [656, 434] on span "Search widget" at bounding box center [590, 454] width 369 height 40
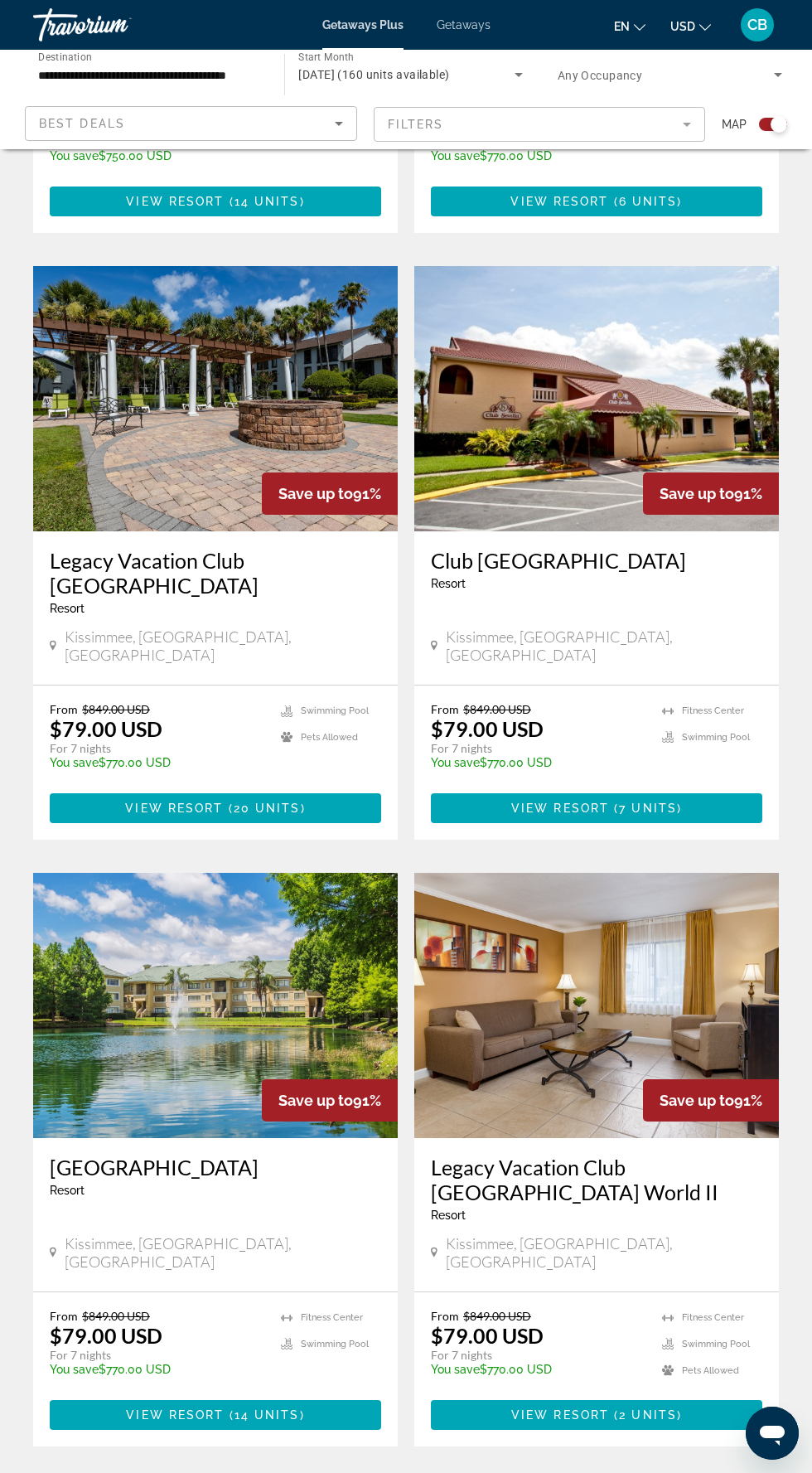
scroll to position [2721, 0]
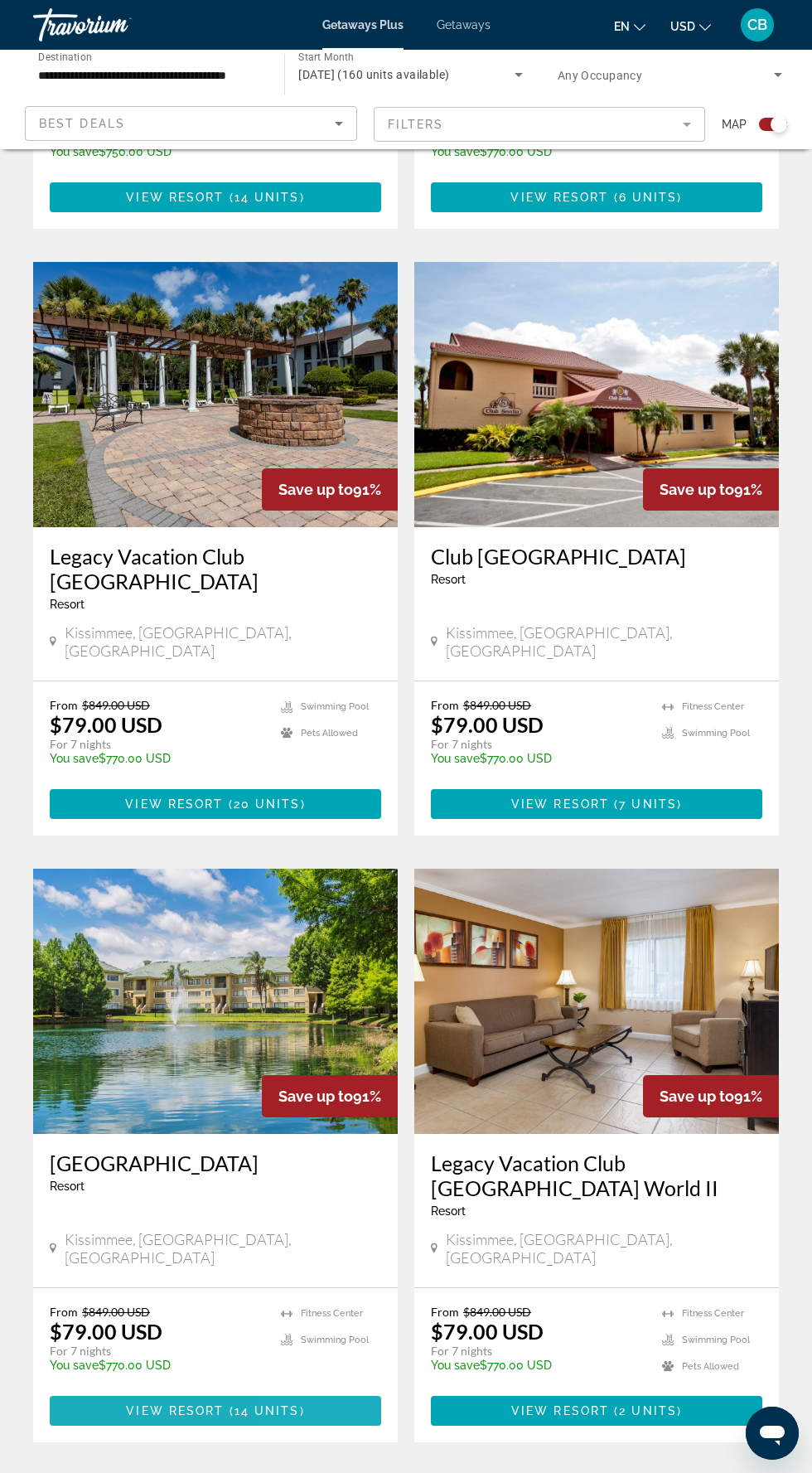
click at [304, 1391] on span "Main content" at bounding box center [215, 1411] width 331 height 40
